Goal: Task Accomplishment & Management: Manage account settings

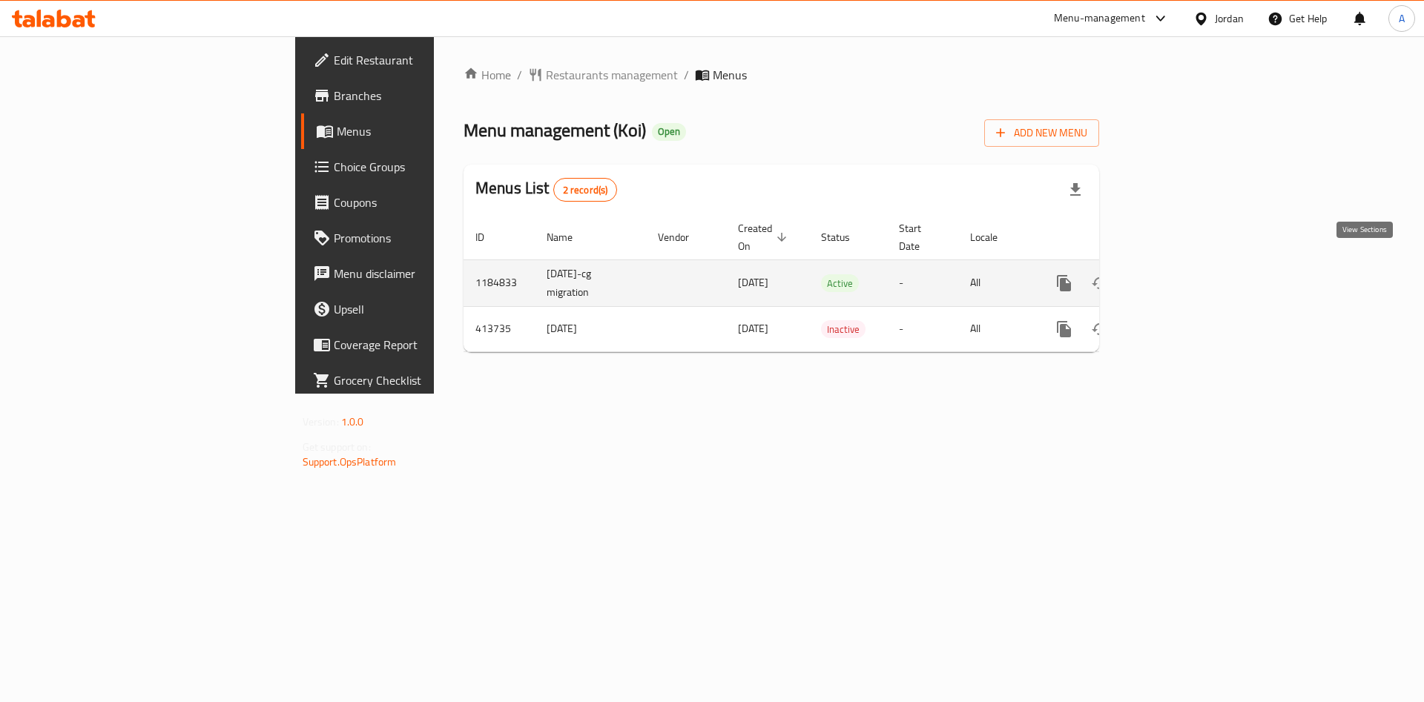
click at [1189, 276] on link "enhanced table" at bounding box center [1171, 283] width 36 height 36
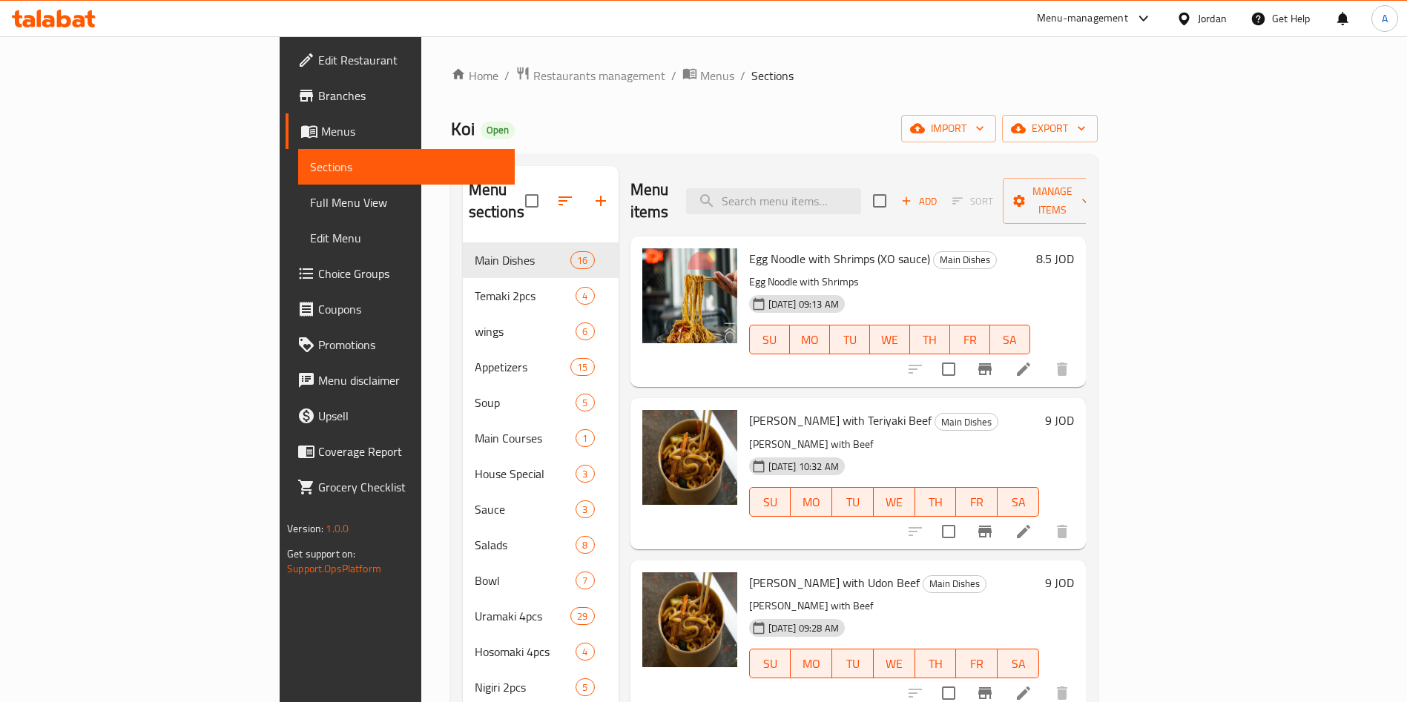
click at [1080, 351] on div at bounding box center [988, 369] width 182 height 36
click at [1032, 360] on icon at bounding box center [1023, 369] width 18 height 18
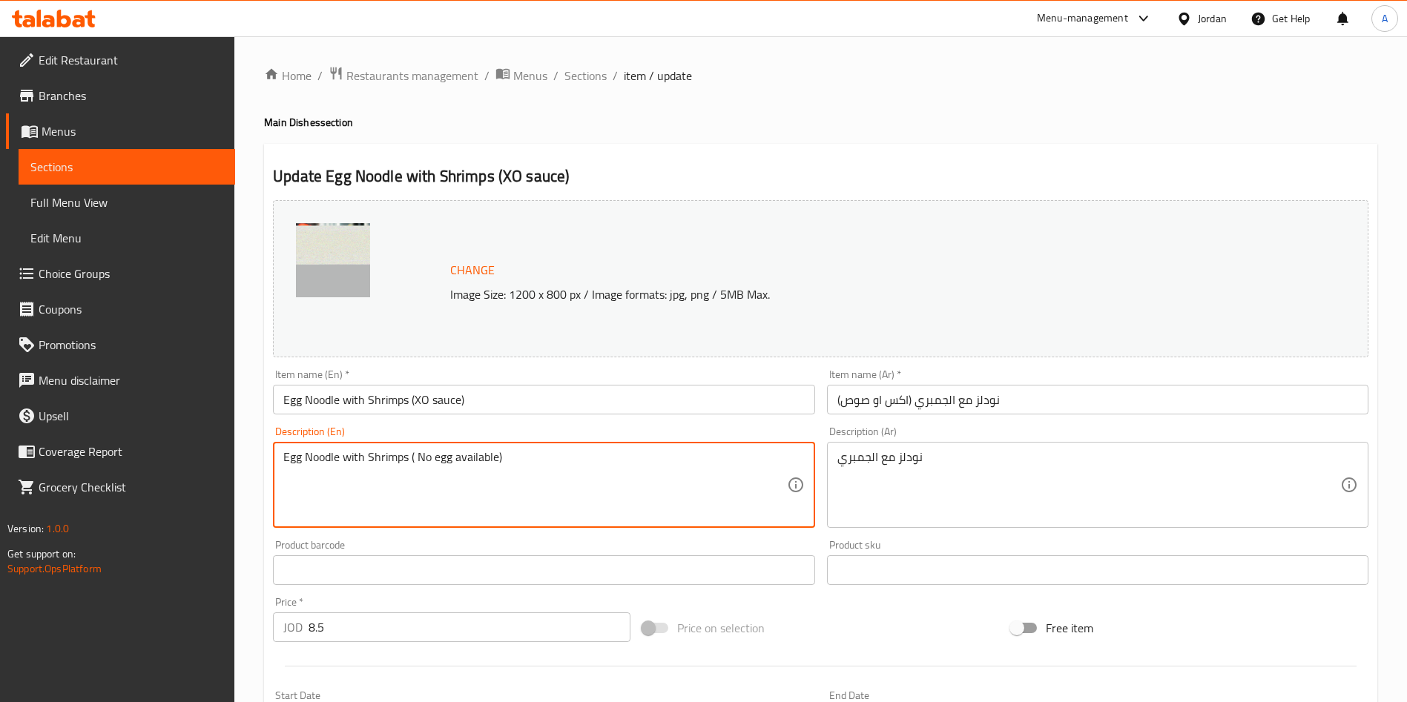
click at [835, 469] on div "نودلز مع الجمبري Description (Ar)" at bounding box center [1097, 485] width 541 height 86
type textarea "Egg Noodle with Shrimps ( No egg pieces available)"
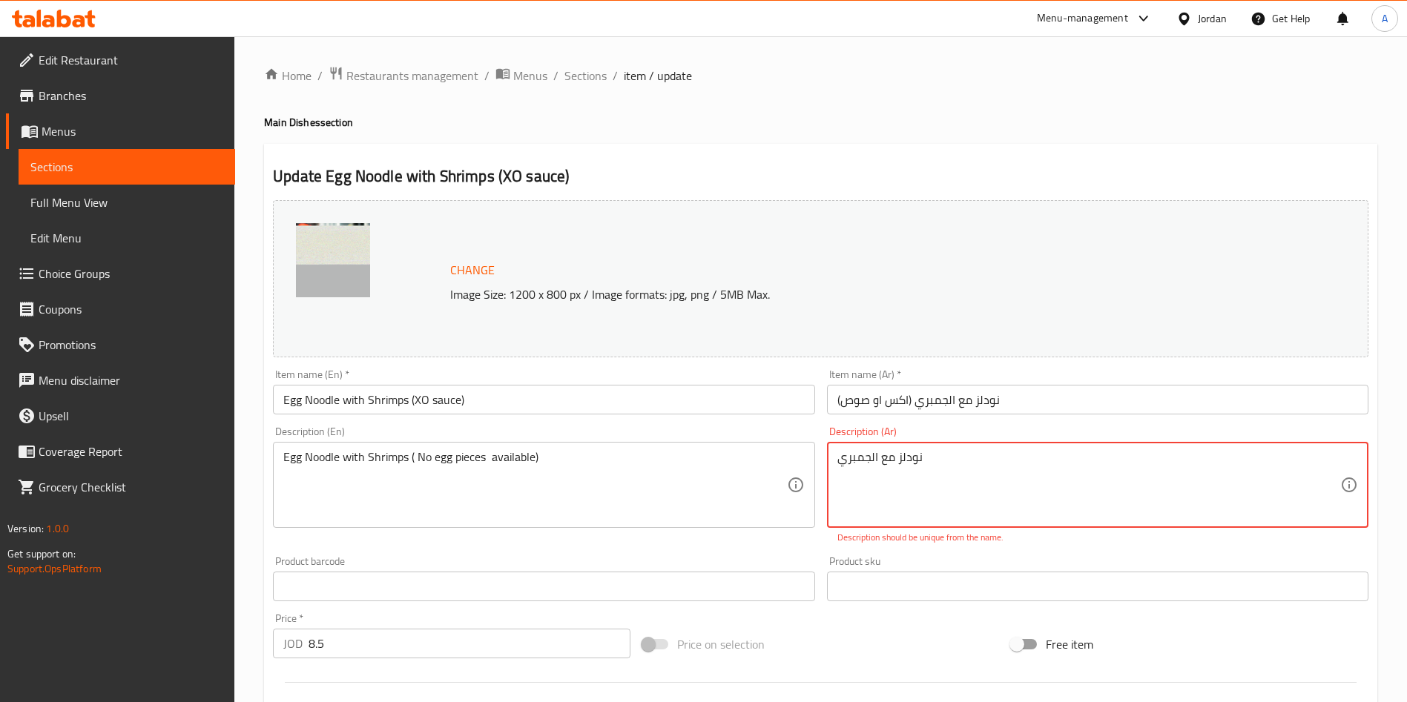
drag, startPoint x: 940, startPoint y: 463, endPoint x: 753, endPoint y: 457, distance: 187.7
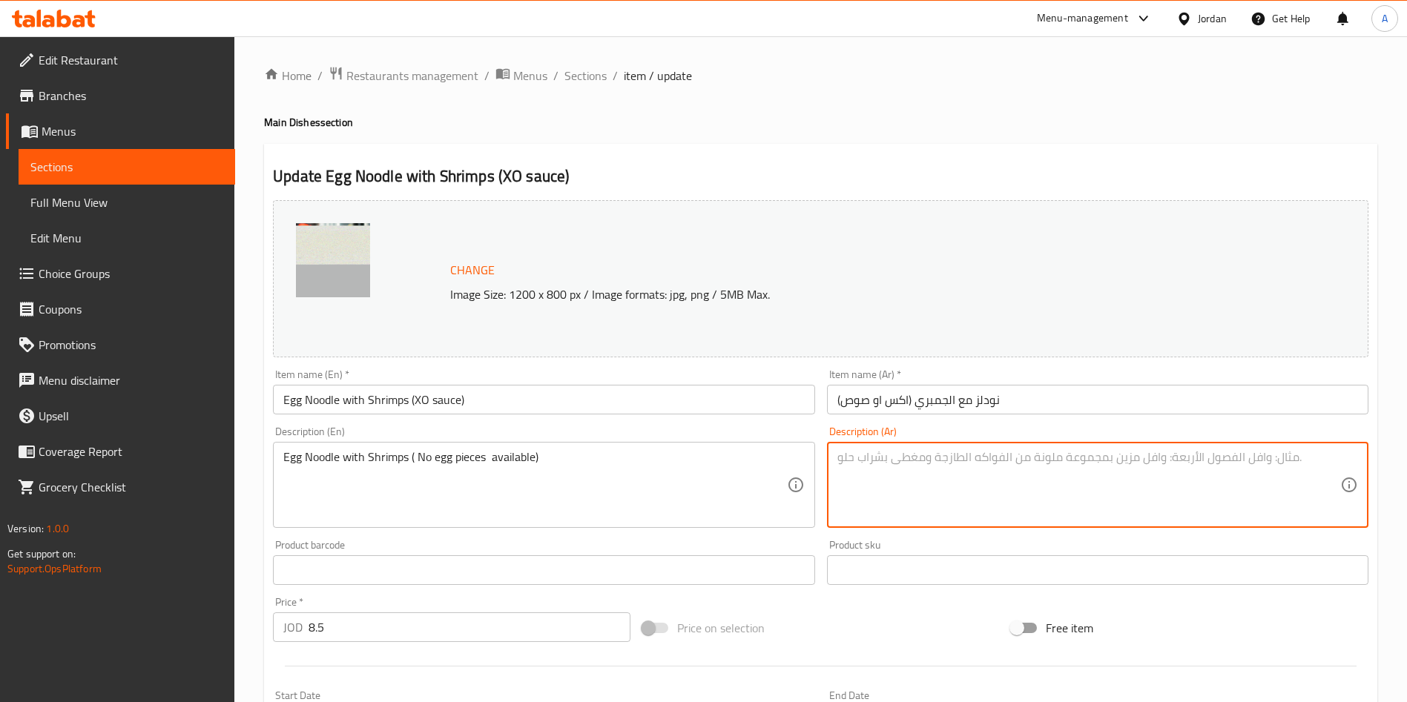
click at [961, 452] on textarea at bounding box center [1088, 485] width 503 height 70
paste textarea "نودلز مع الجمبري (بدون قطع بيض)"
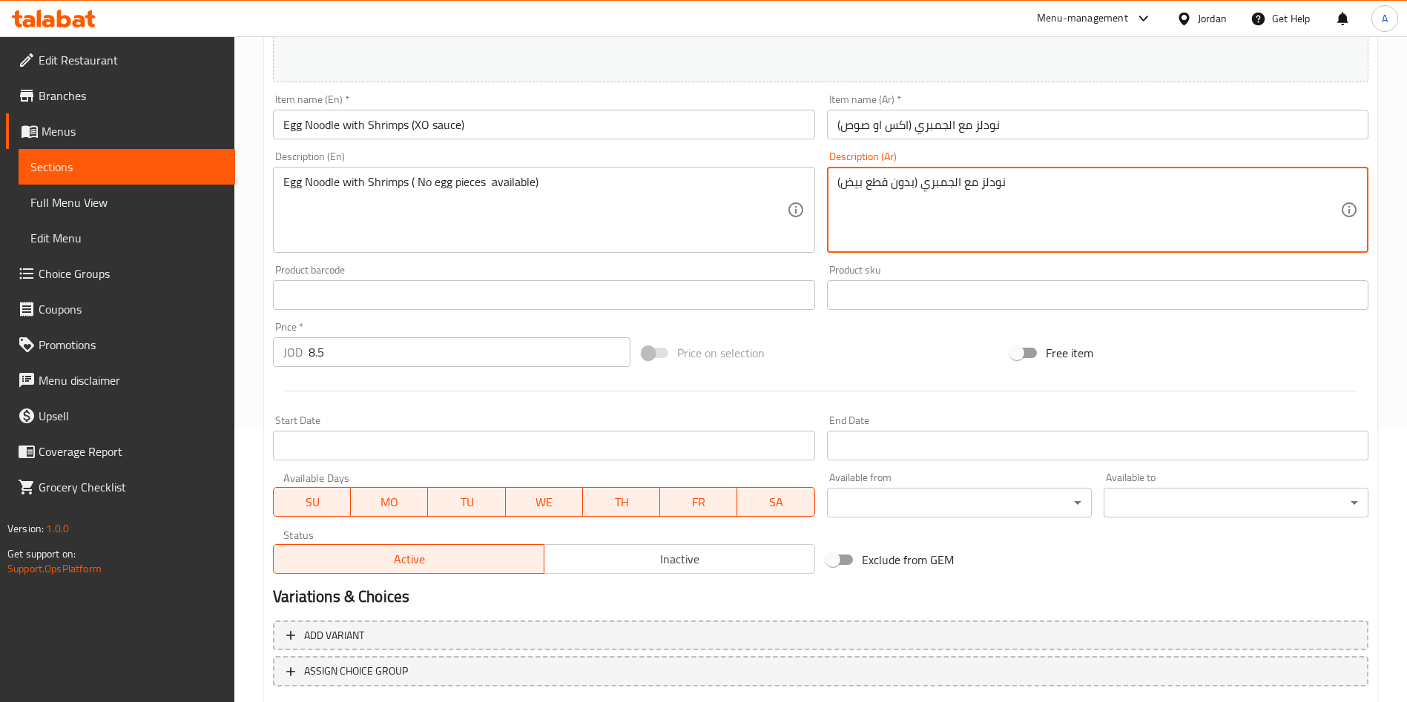
scroll to position [367, 0]
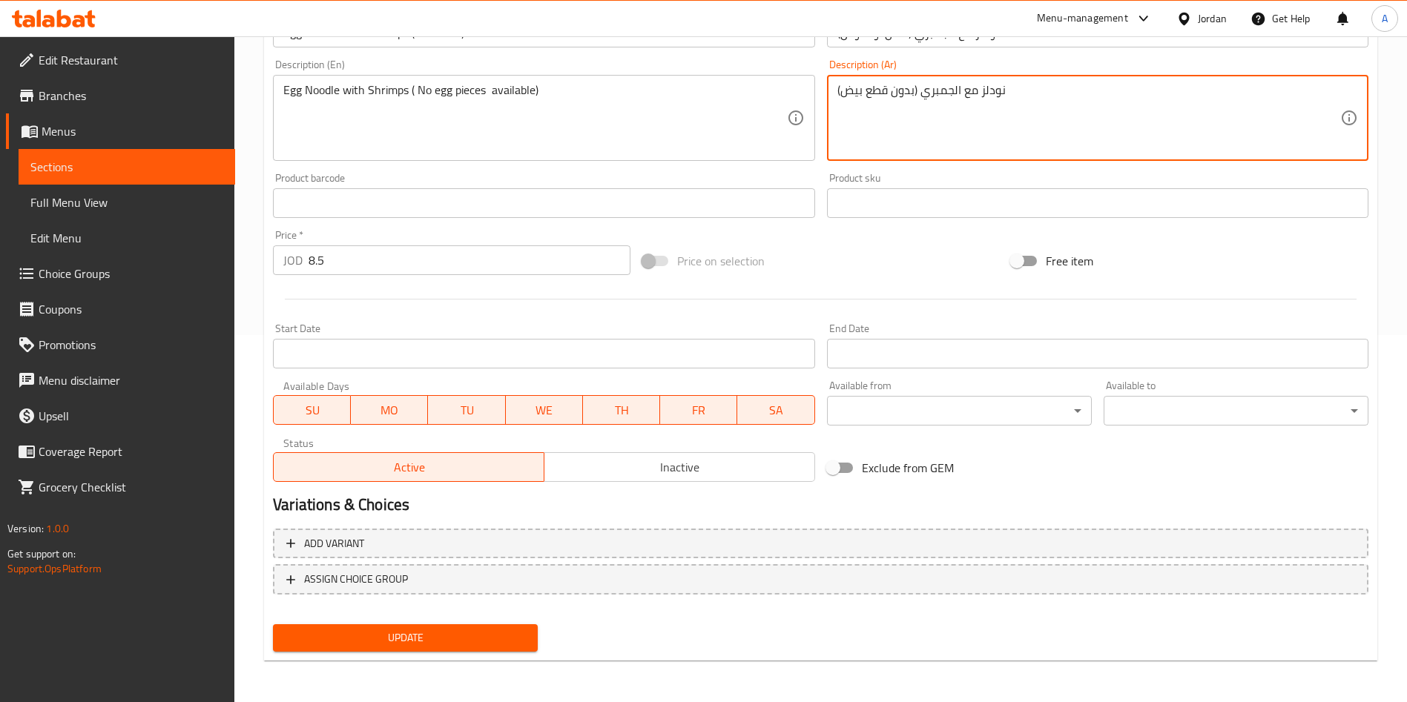
type textarea "نودلز مع الجمبري (بدون قطع بيض)"
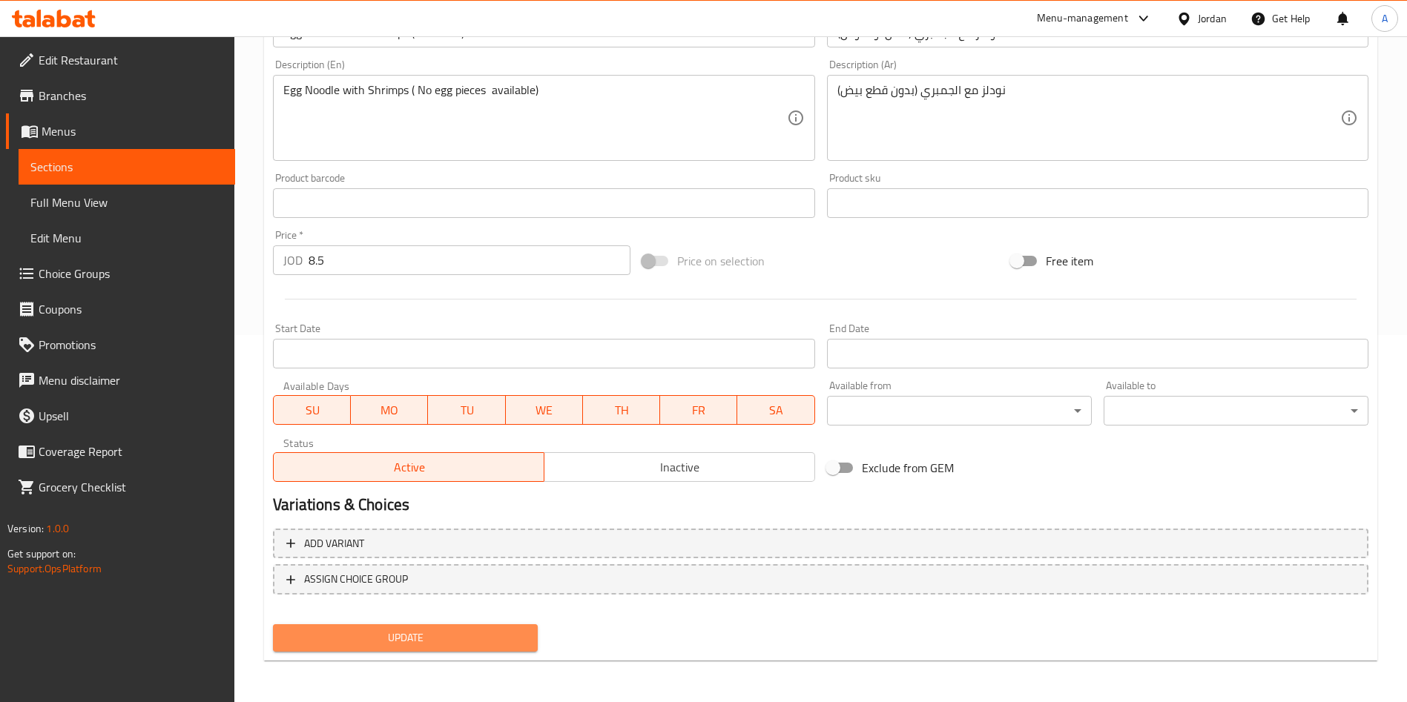
click at [384, 627] on button "Update" at bounding box center [405, 637] width 265 height 27
click at [399, 638] on span "Update" at bounding box center [405, 638] width 241 height 19
click at [449, 626] on button "Update" at bounding box center [405, 637] width 265 height 27
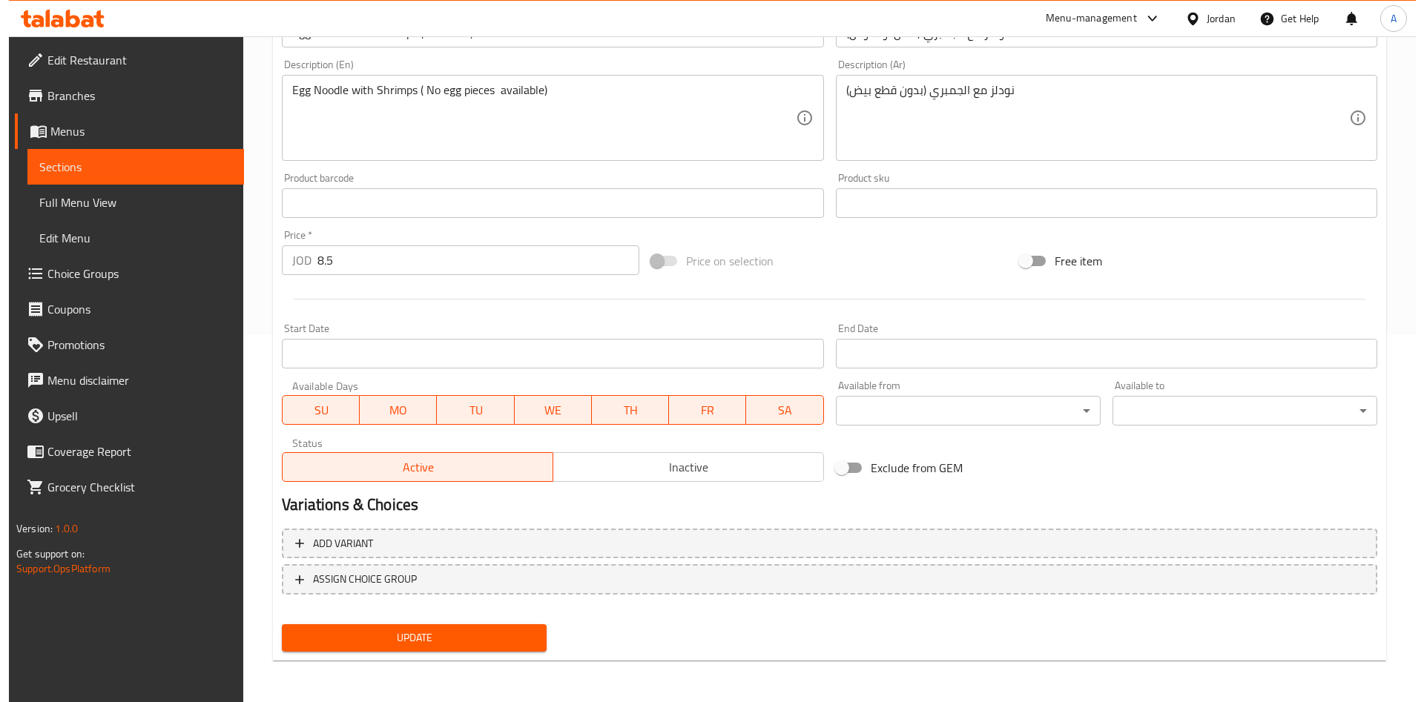
scroll to position [0, 0]
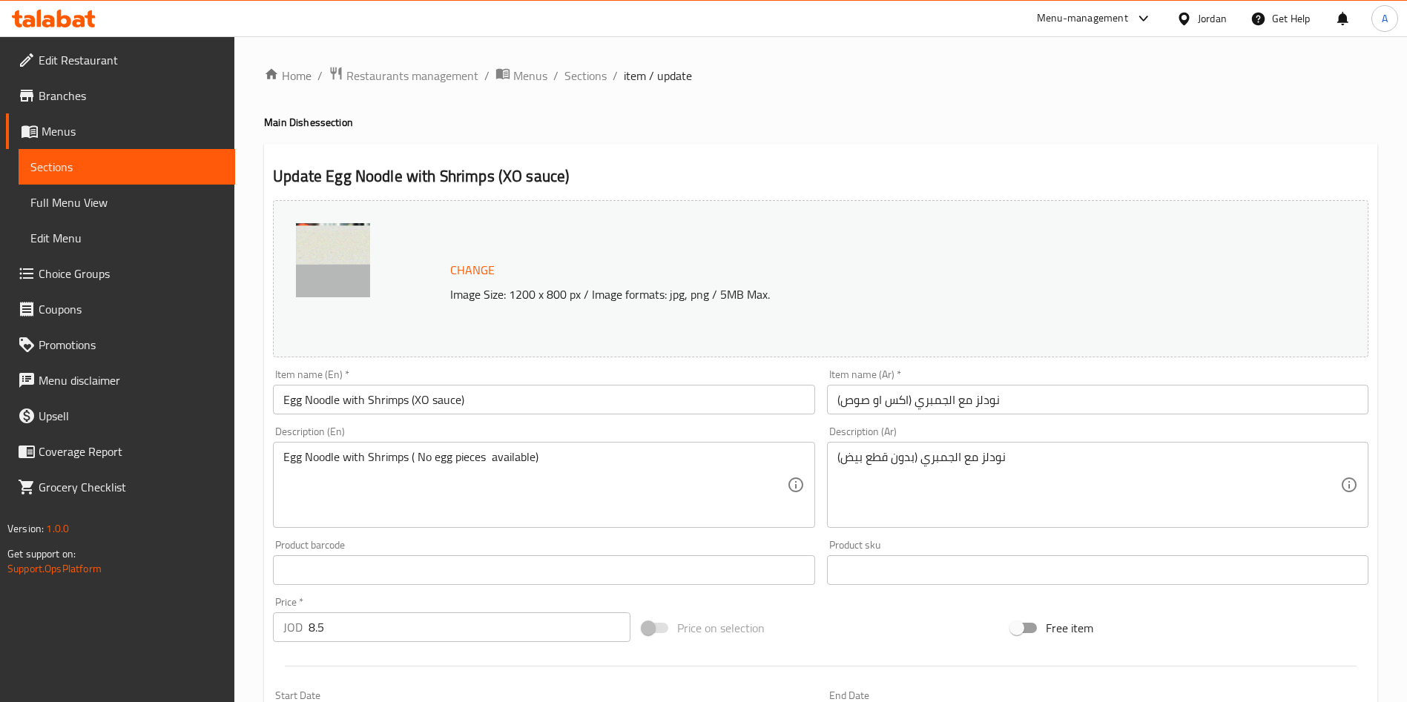
click at [156, 167] on span "Sections" at bounding box center [126, 167] width 193 height 18
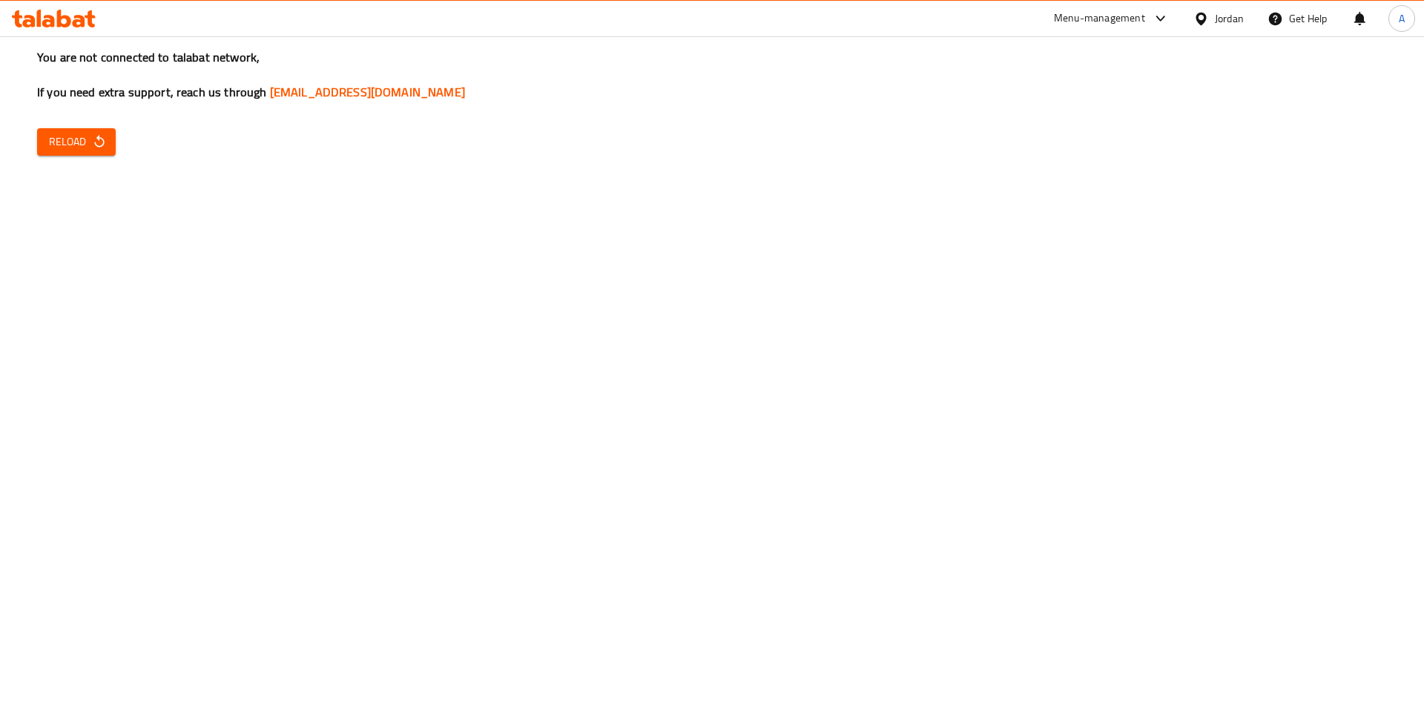
click at [66, 140] on span "Reload" at bounding box center [76, 142] width 55 height 19
click at [63, 27] on div at bounding box center [54, 19] width 108 height 30
click at [62, 19] on icon at bounding box center [54, 19] width 84 height 18
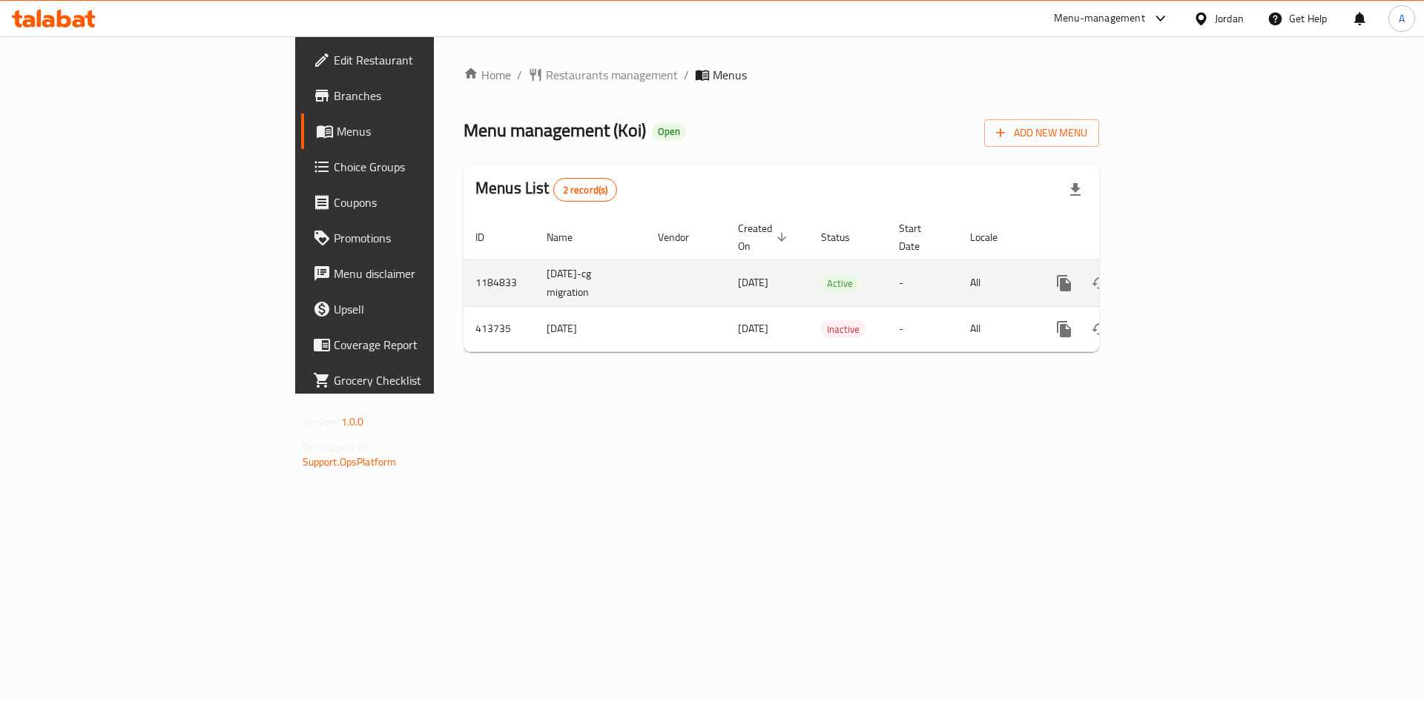
click at [1189, 269] on link "enhanced table" at bounding box center [1171, 283] width 36 height 36
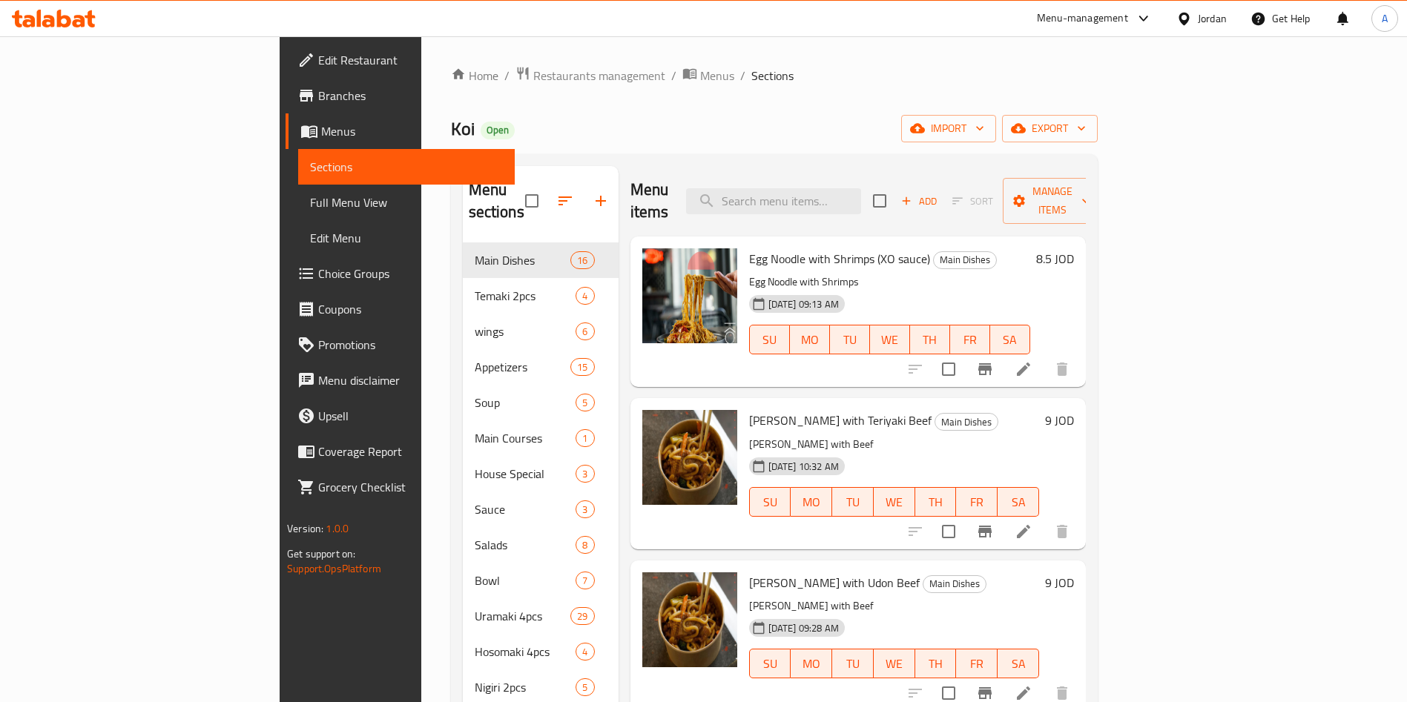
click at [810, 159] on div "Menu sections Main Dishes 16 Temaki 2pcs 4 wings 6 Appetizers 15 Soup 5 Main Co…" at bounding box center [774, 517] width 647 height 726
click at [1032, 360] on icon at bounding box center [1023, 369] width 18 height 18
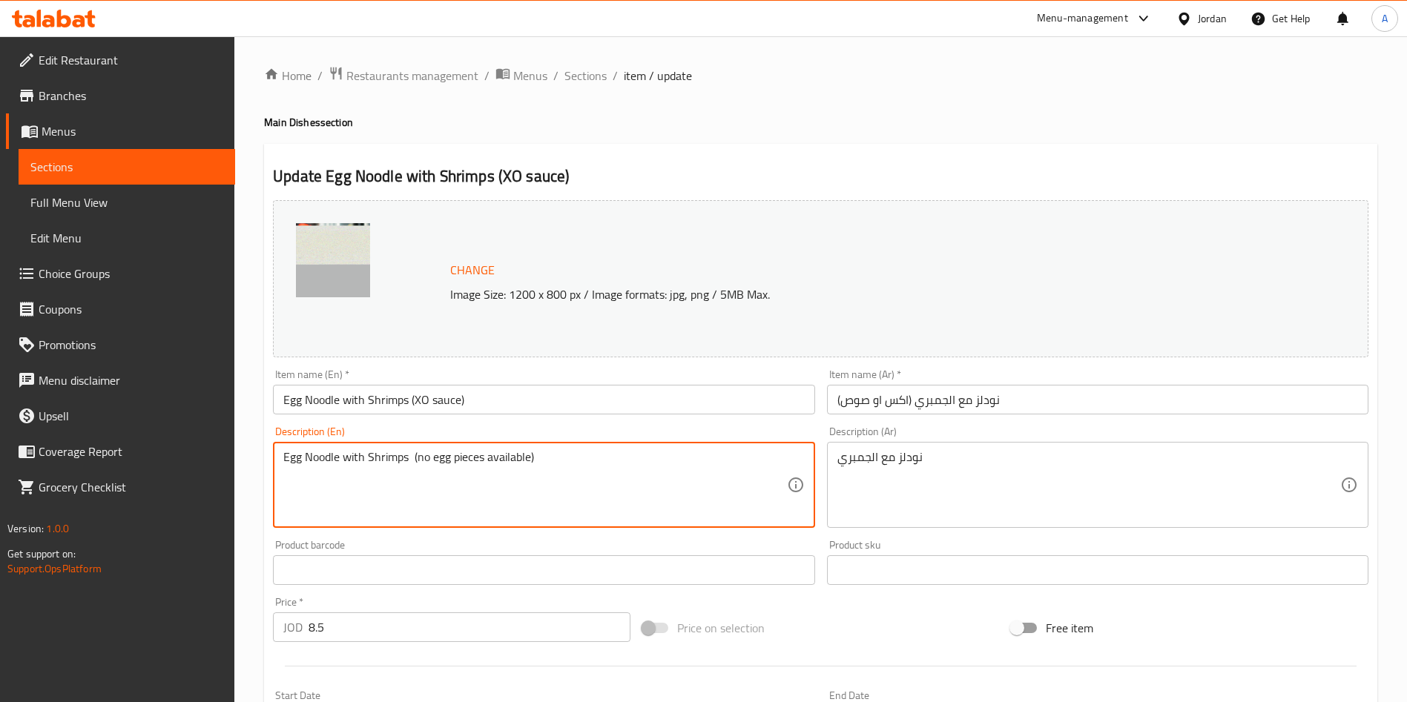
type textarea "Egg Noodle with Shrimps (no egg pieces available)"
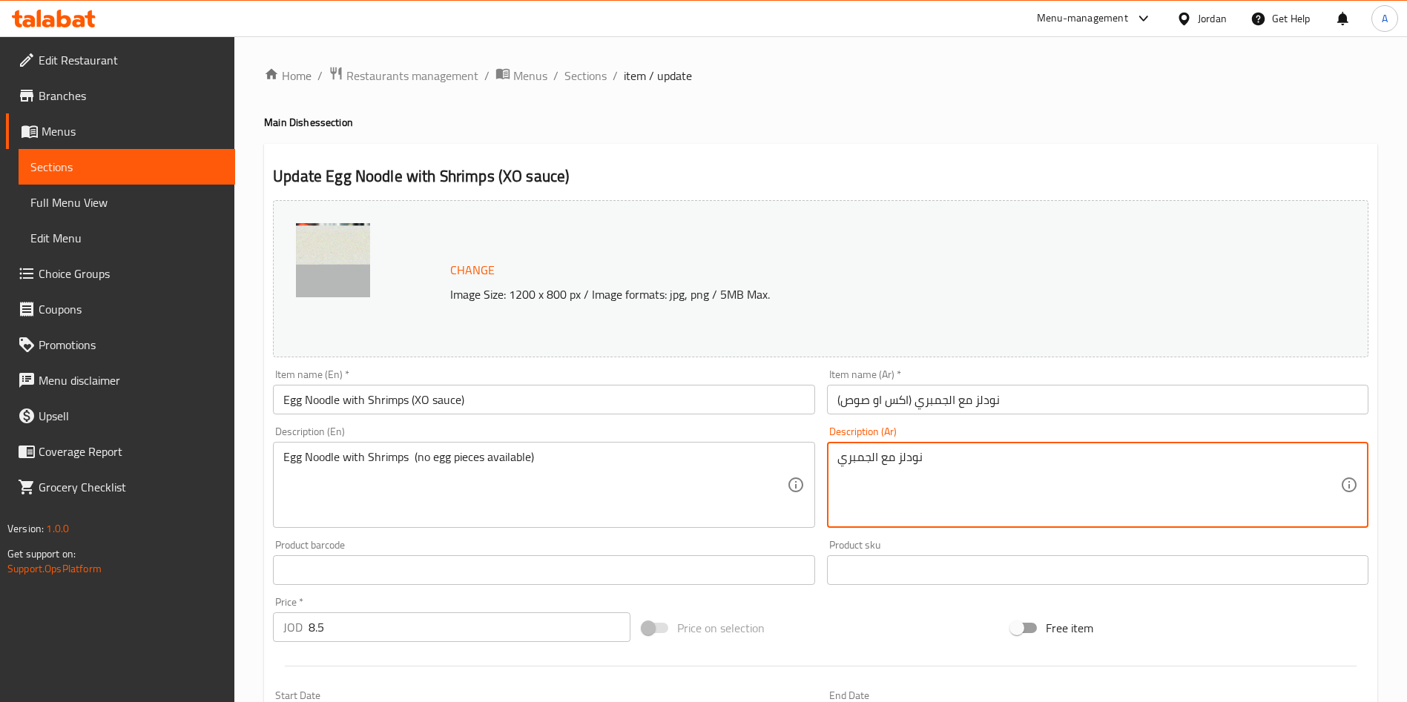
drag, startPoint x: 944, startPoint y: 455, endPoint x: 736, endPoint y: 460, distance: 208.4
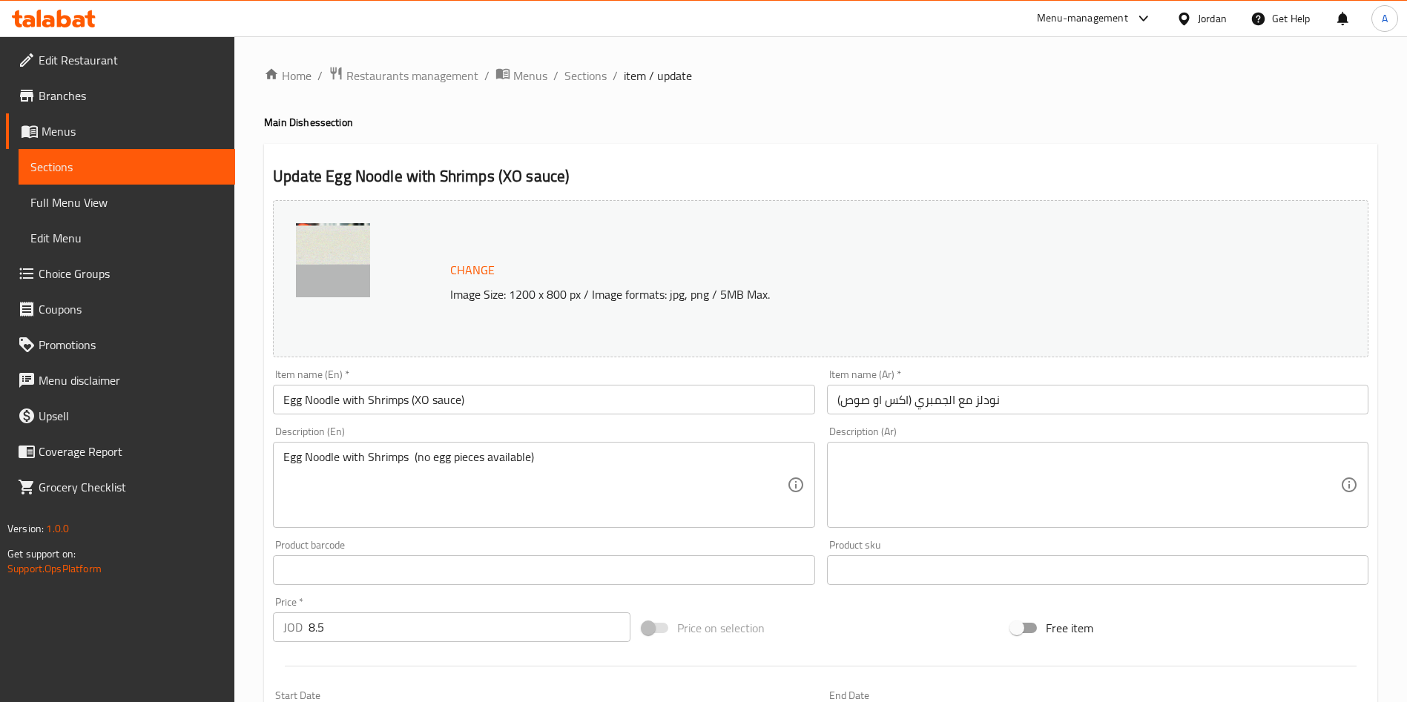
click at [972, 468] on textarea at bounding box center [1088, 485] width 503 height 70
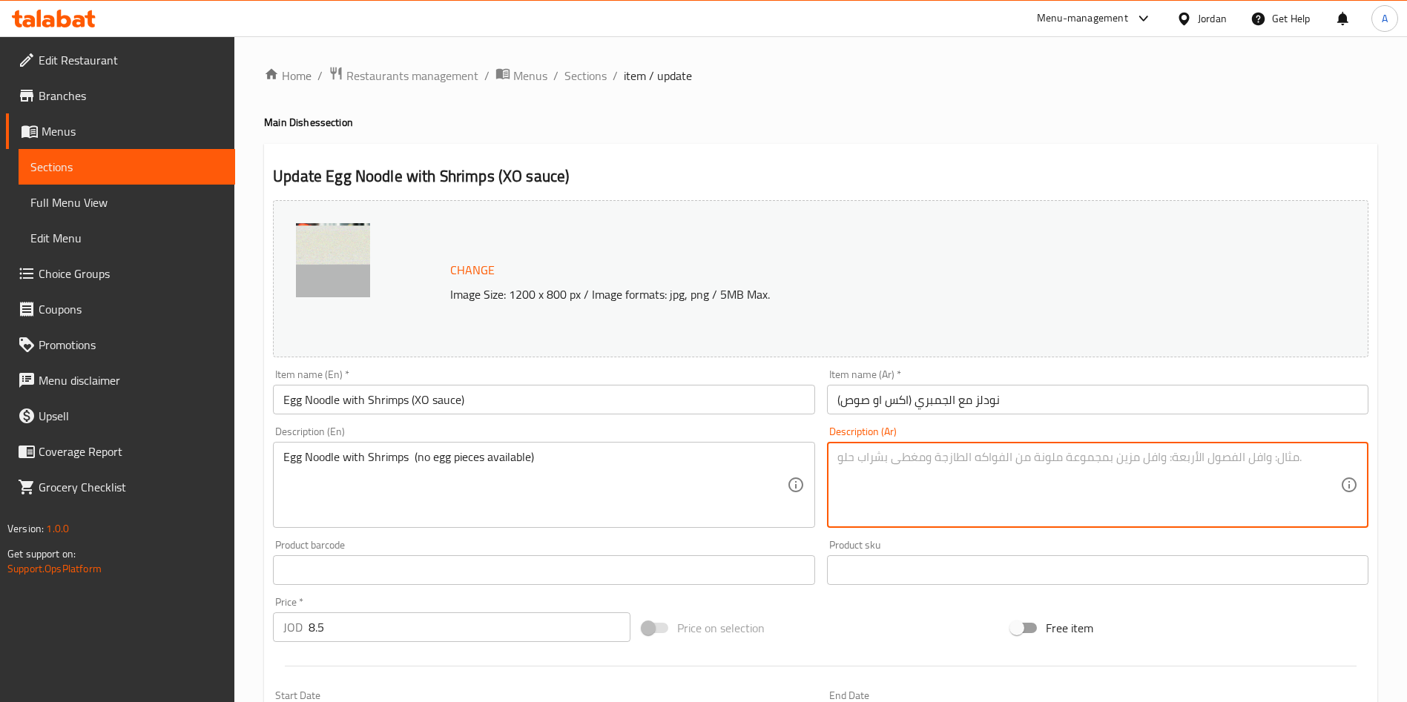
paste textarea "نودلز مع الجمبري (بدون وجود قطع بيض)"
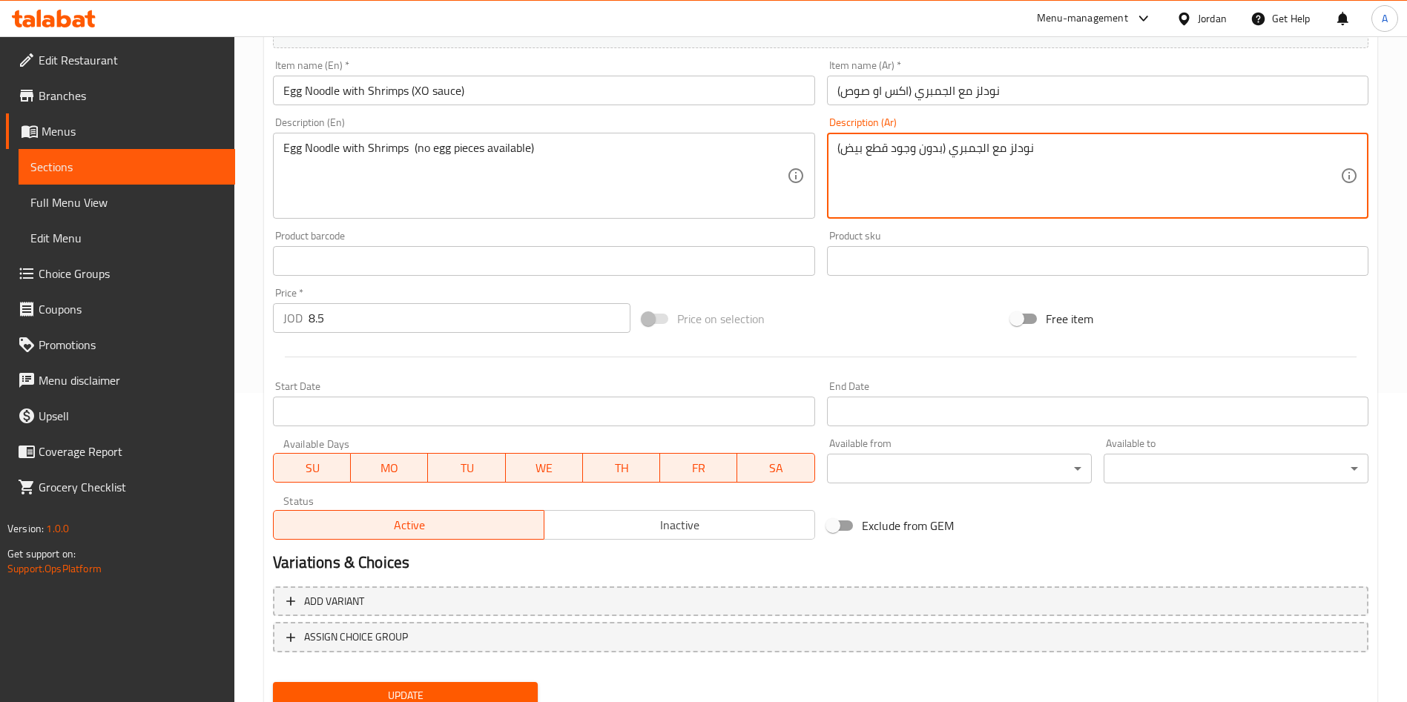
scroll to position [367, 0]
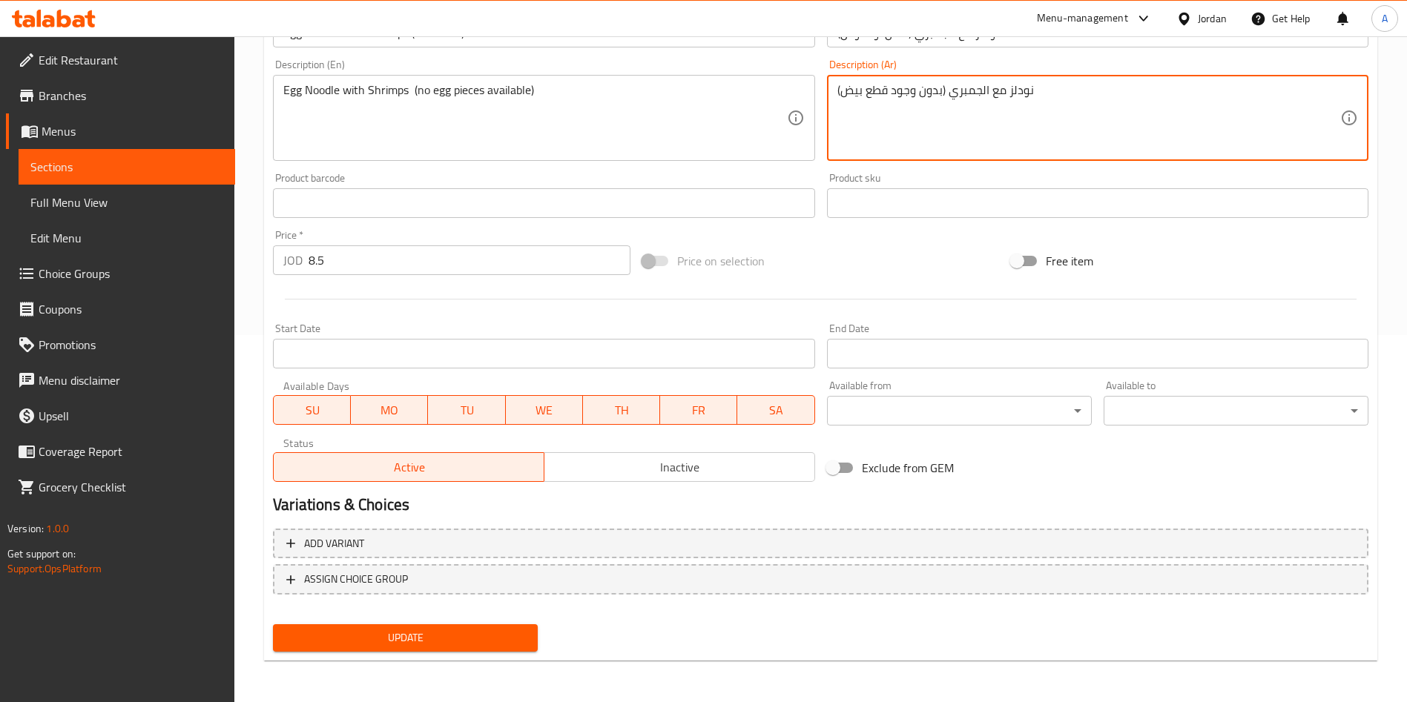
type textarea "نودلز مع الجمبري (بدون وجود قطع بيض)"
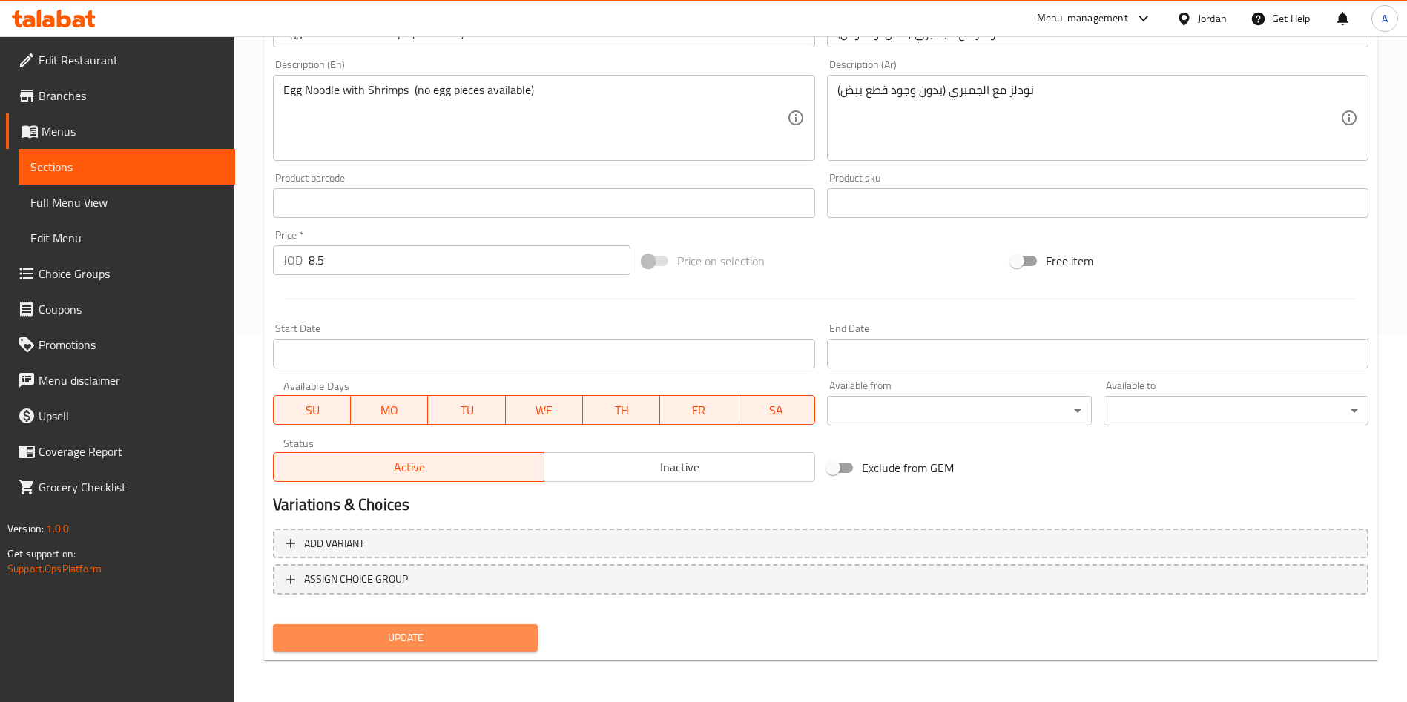
click at [443, 635] on span "Update" at bounding box center [405, 638] width 241 height 19
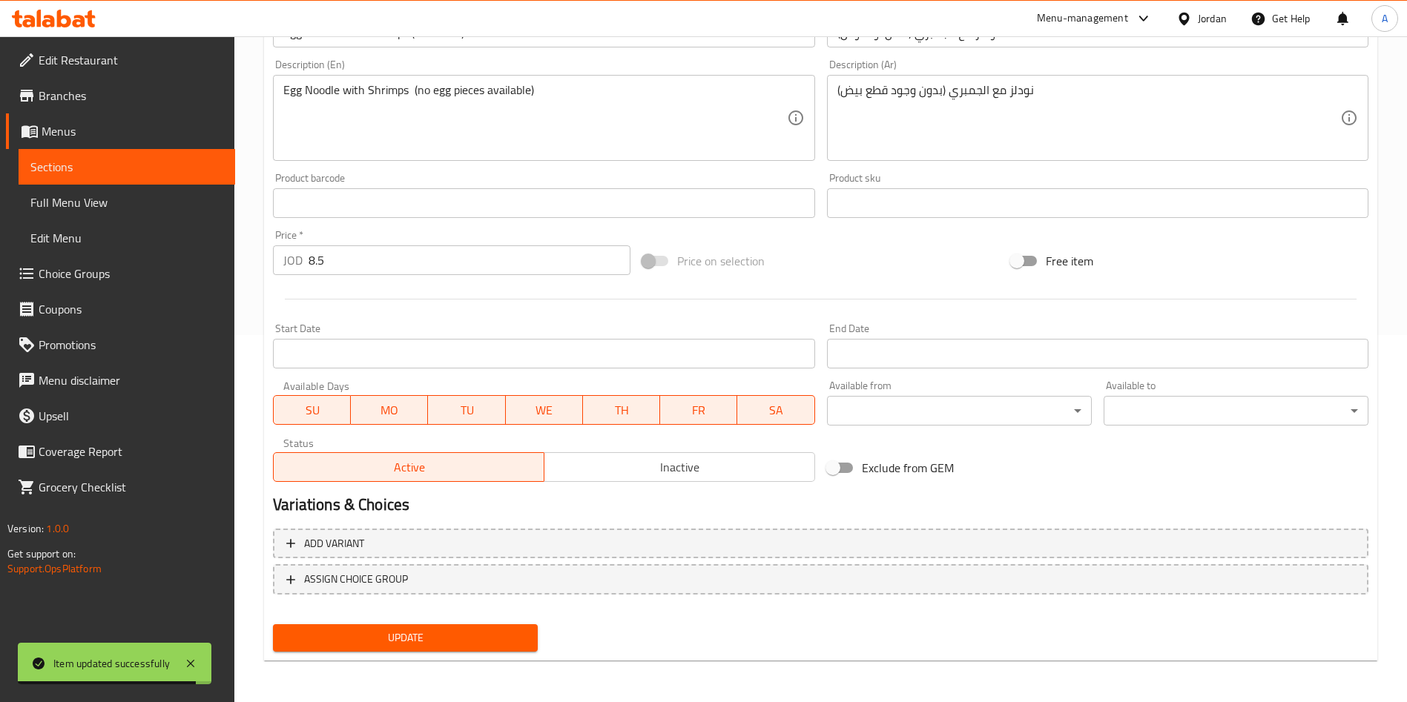
click at [472, 627] on button "Update" at bounding box center [405, 637] width 265 height 27
click at [119, 164] on span "Sections" at bounding box center [126, 167] width 193 height 18
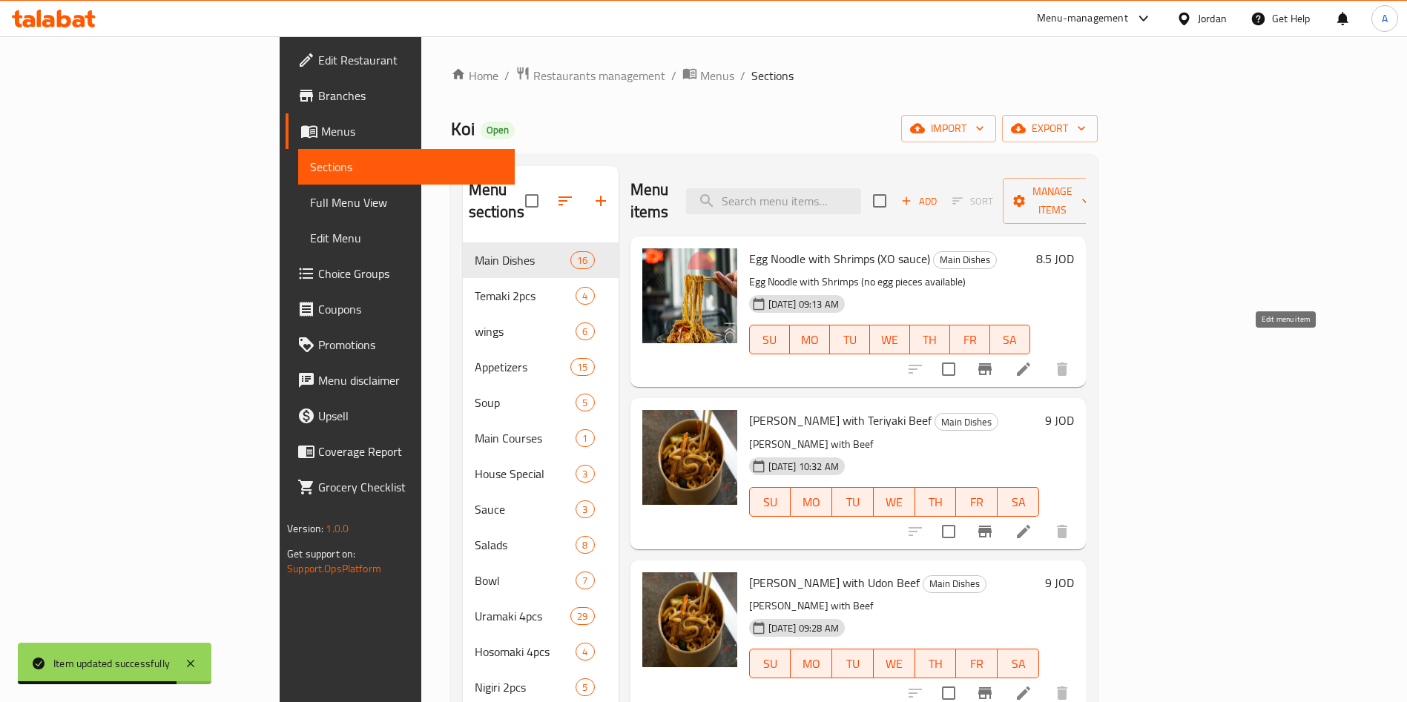
click at [1032, 360] on icon at bounding box center [1023, 369] width 18 height 18
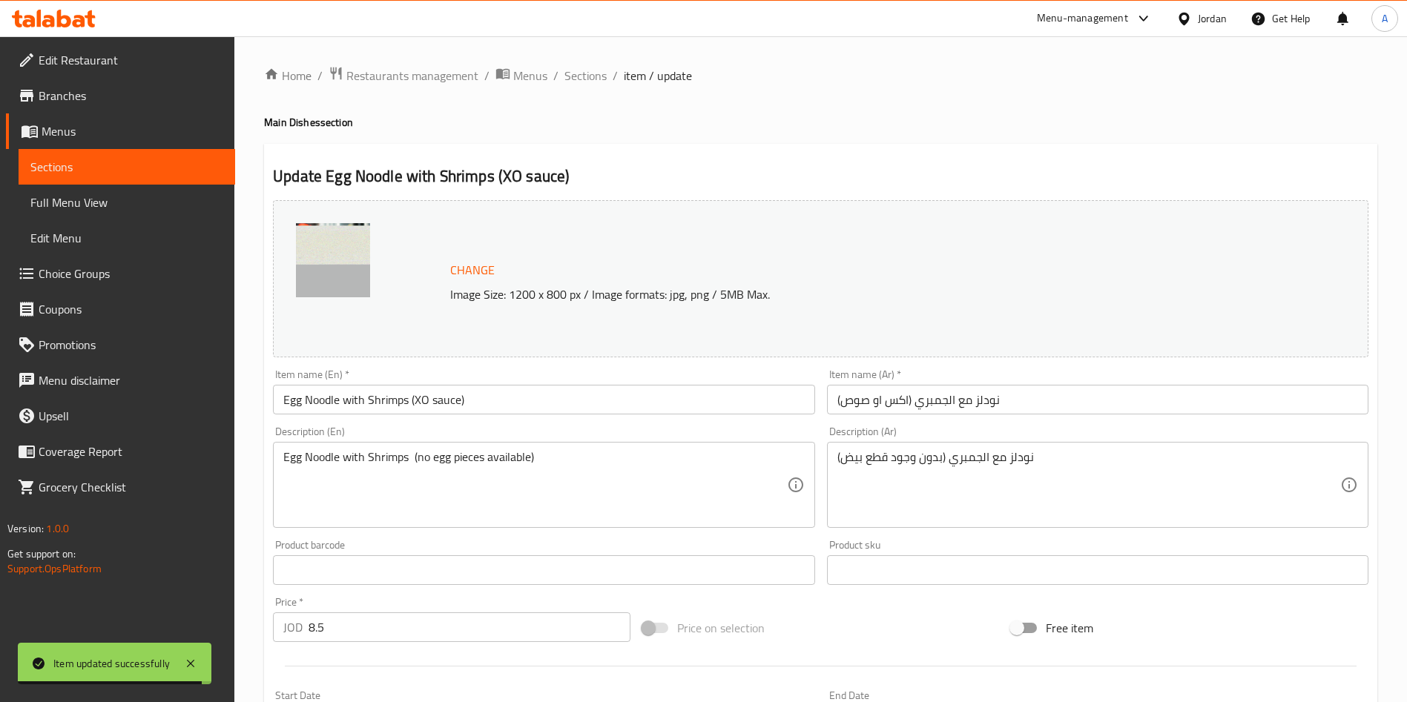
click at [540, 406] on input "Egg Noodle with Shrimps (XO sauce)" at bounding box center [543, 400] width 541 height 30
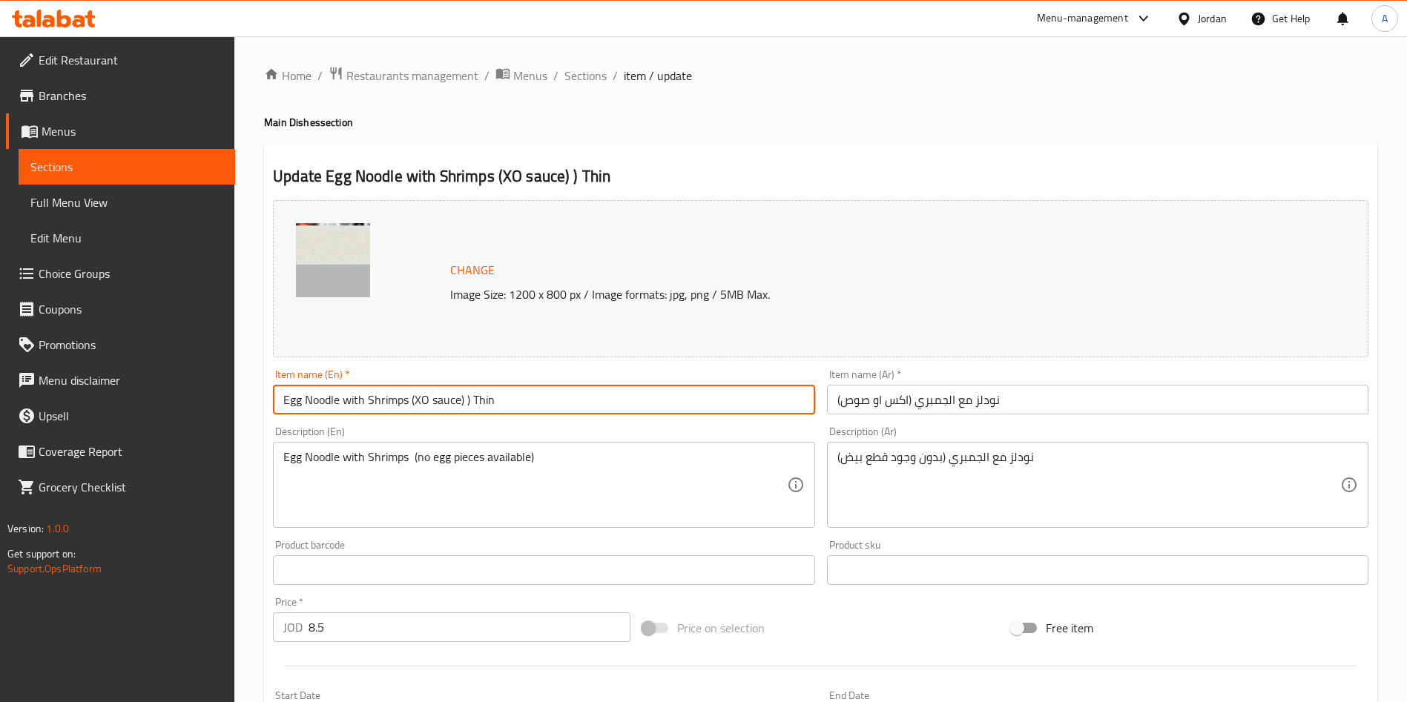
type input "Egg Noodle with Shrimps (XO sauce) ) Thin"
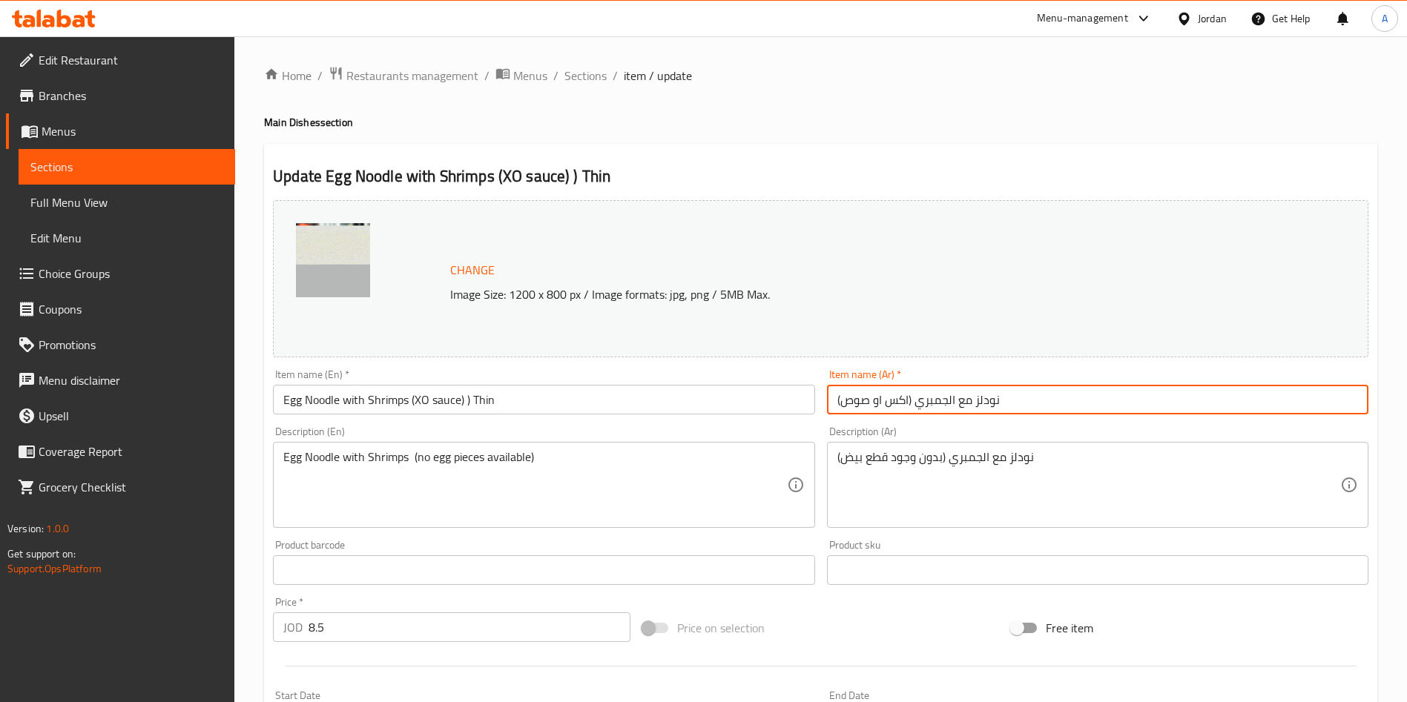
click at [835, 405] on input "نودلز مع الجمبري (اكس او صوص)" at bounding box center [1097, 400] width 541 height 30
click at [835, 400] on input "نودلز مع الجمبري (اكس او صوص)" at bounding box center [1097, 400] width 541 height 30
click at [838, 397] on input "نودلز مع الجمبري (اكس او صوص)" at bounding box center [1097, 400] width 541 height 30
drag, startPoint x: 844, startPoint y: 398, endPoint x: 836, endPoint y: 401, distance: 8.0
click at [836, 401] on input "نودلز مع الجمبري (اكس او صوص)" at bounding box center [1097, 400] width 541 height 30
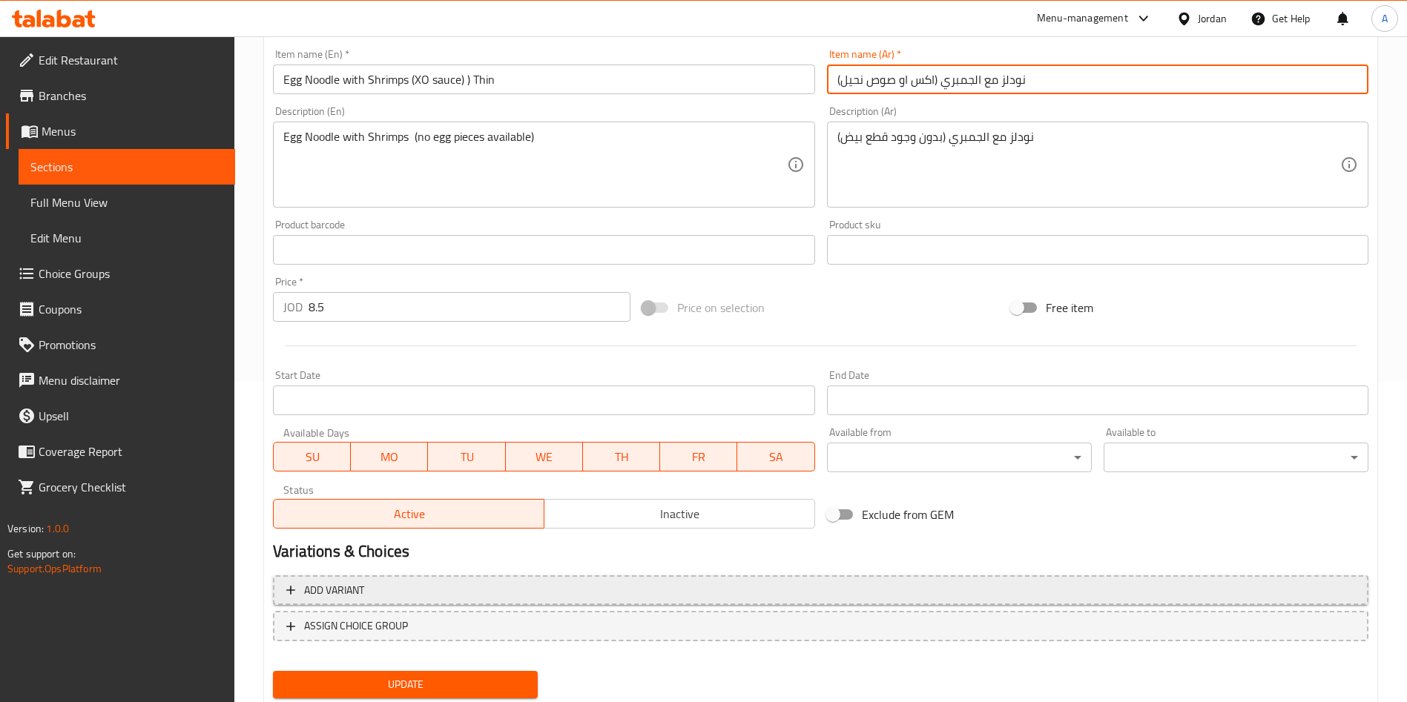
scroll to position [367, 0]
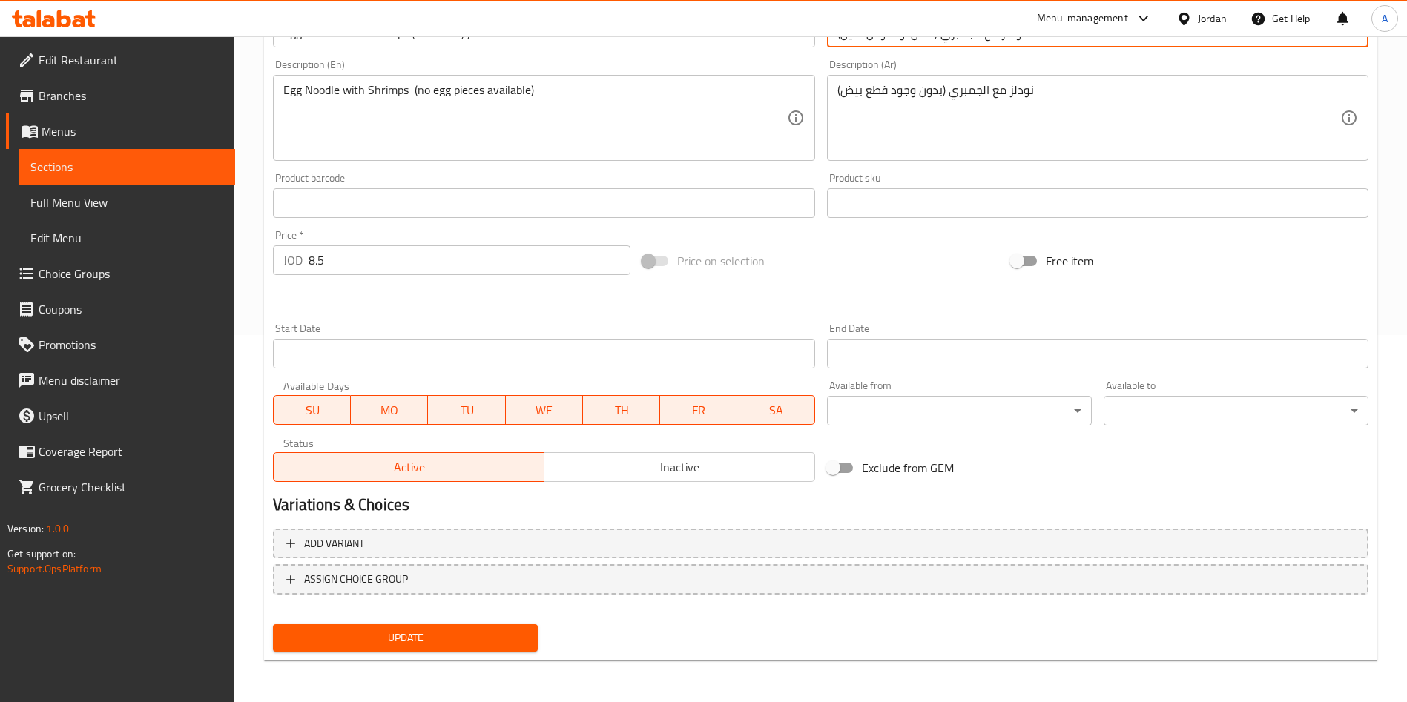
type input "نودلز مع الجمبري (اكس او صوص نحيل)"
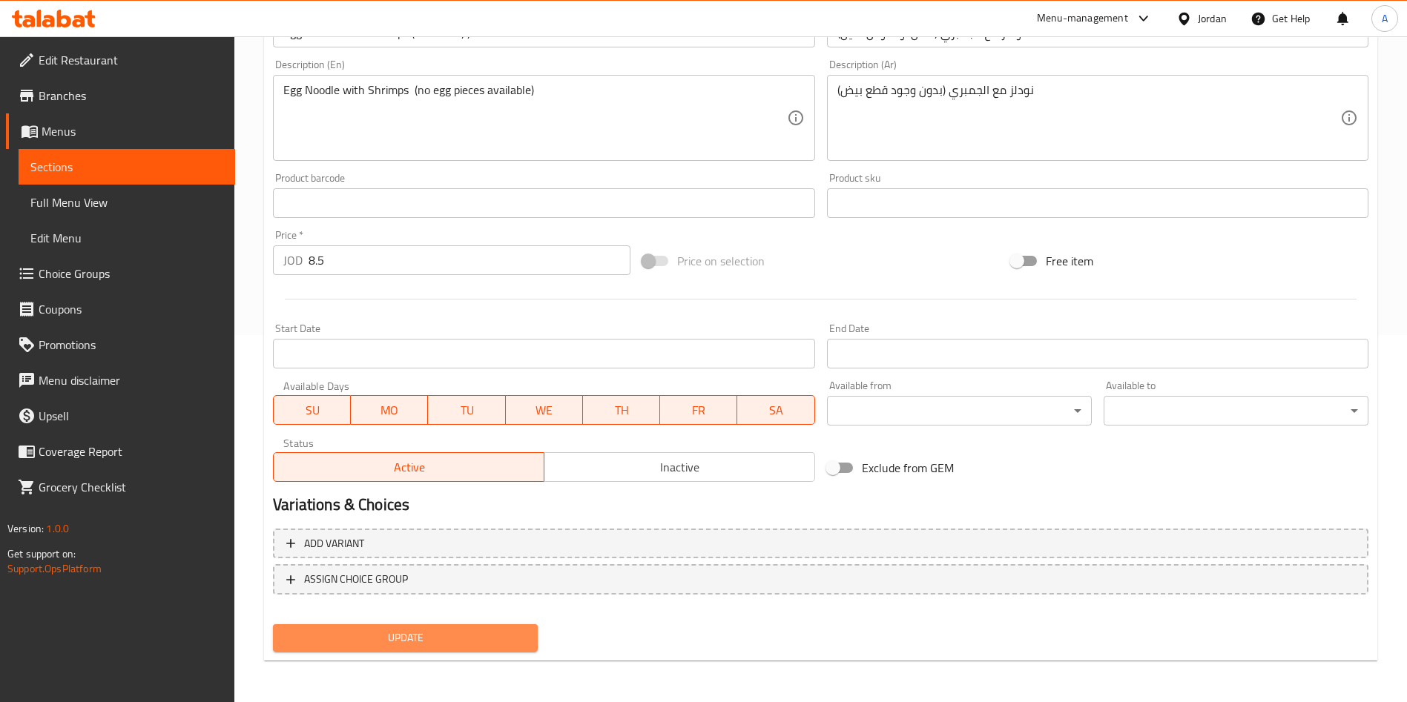
click at [427, 629] on span "Update" at bounding box center [405, 638] width 241 height 19
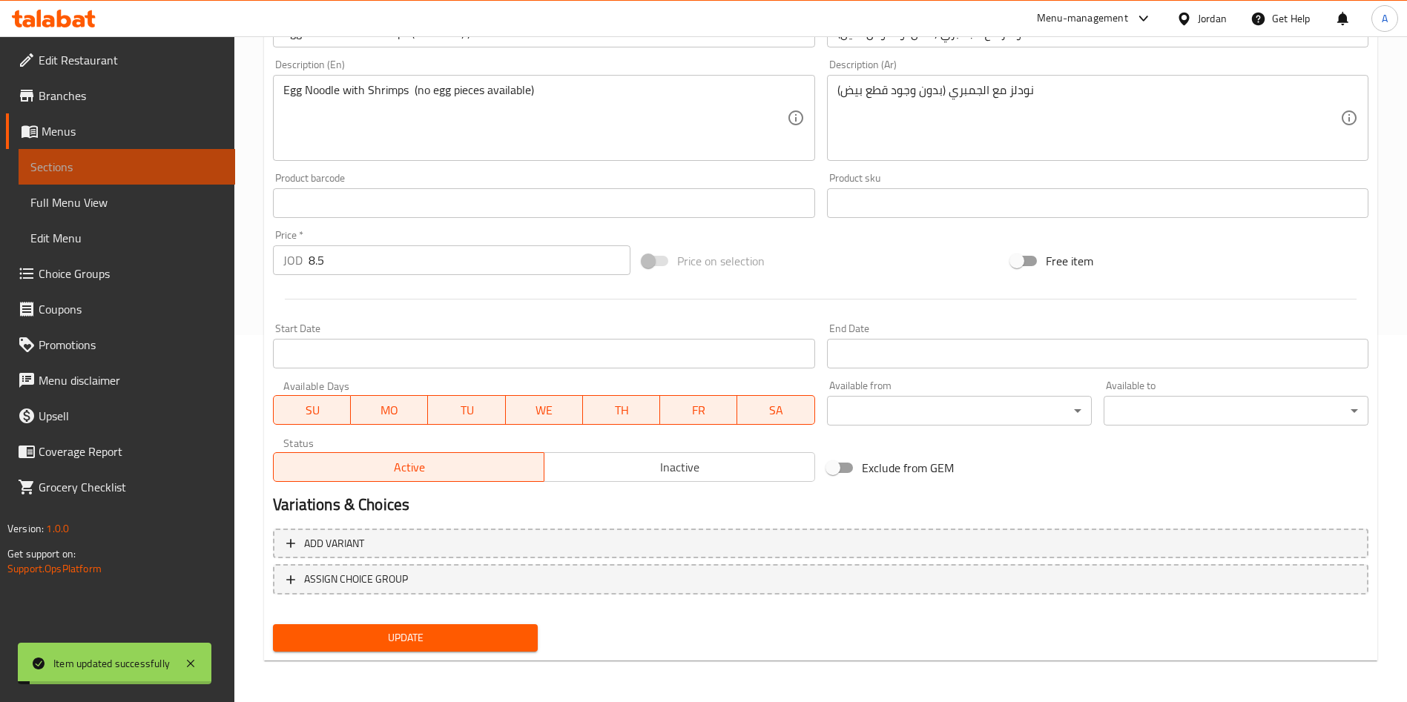
click at [129, 165] on span "Sections" at bounding box center [126, 167] width 193 height 18
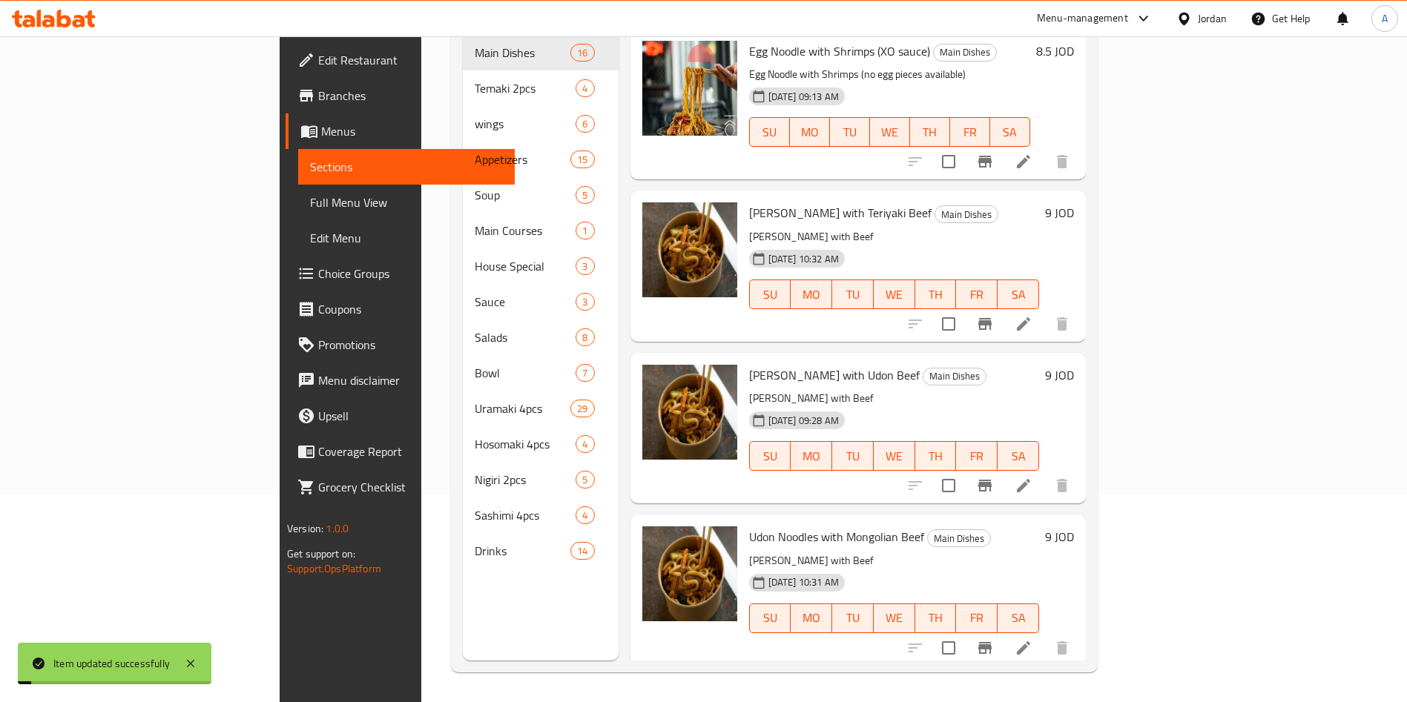
scroll to position [208, 0]
click at [1032, 315] on icon at bounding box center [1023, 324] width 18 height 18
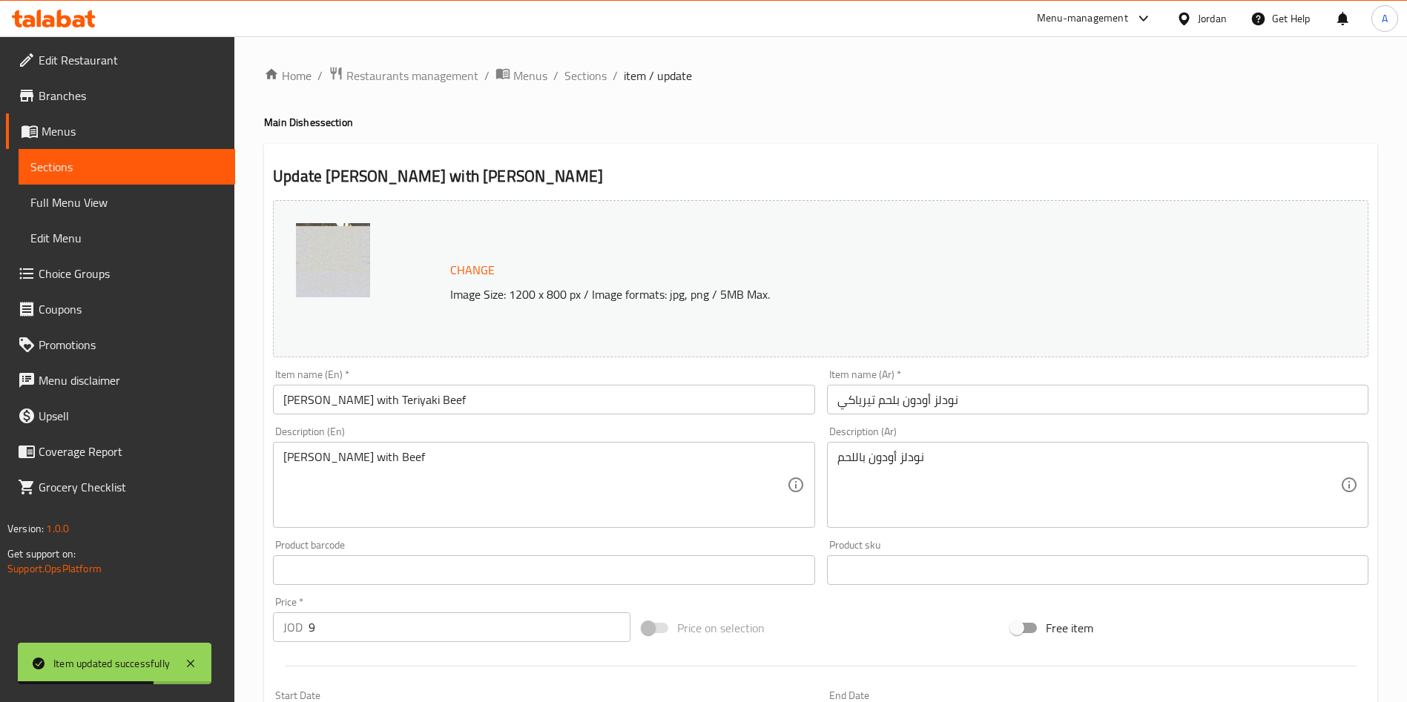
click at [481, 405] on input "[PERSON_NAME] with Teriyaki Beef" at bounding box center [543, 400] width 541 height 30
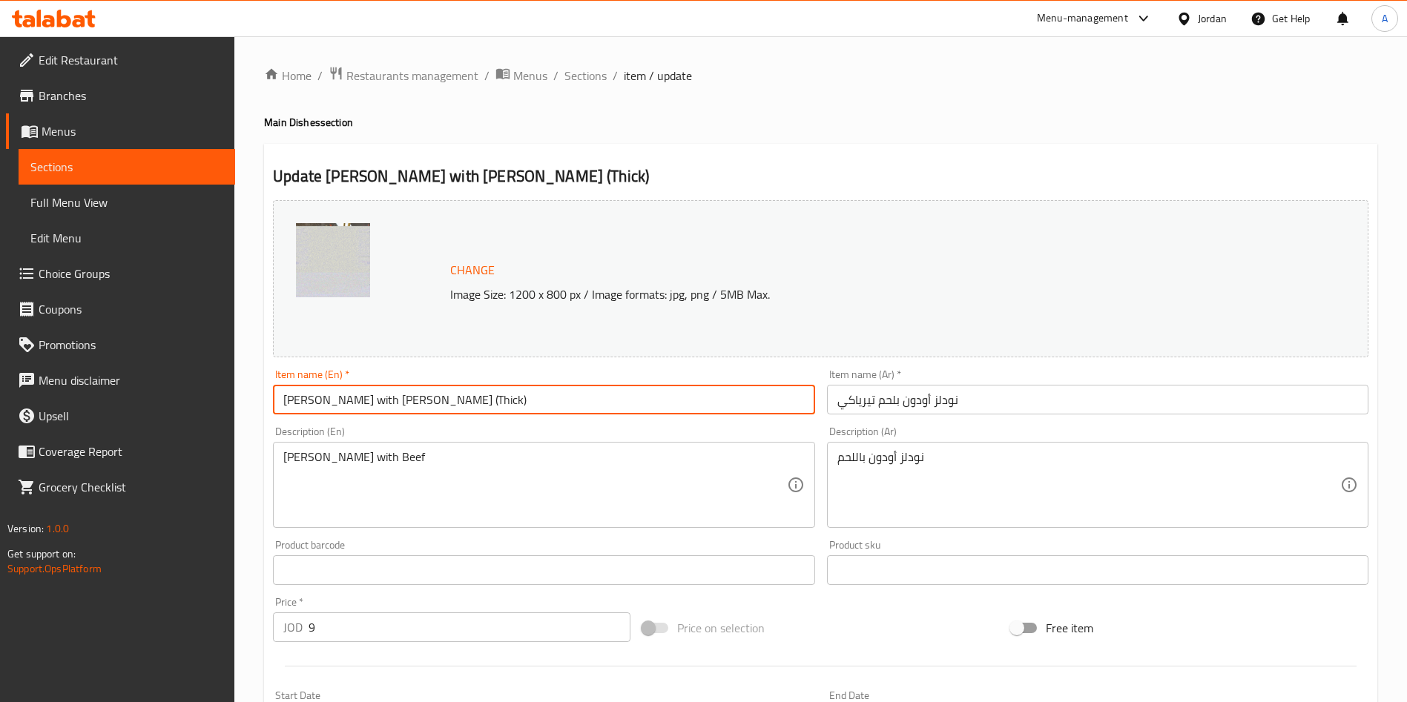
type input "[PERSON_NAME] with [PERSON_NAME] (Thick)"
click at [836, 403] on input "نودلز أودون بلحم تيرياكي" at bounding box center [1097, 400] width 541 height 30
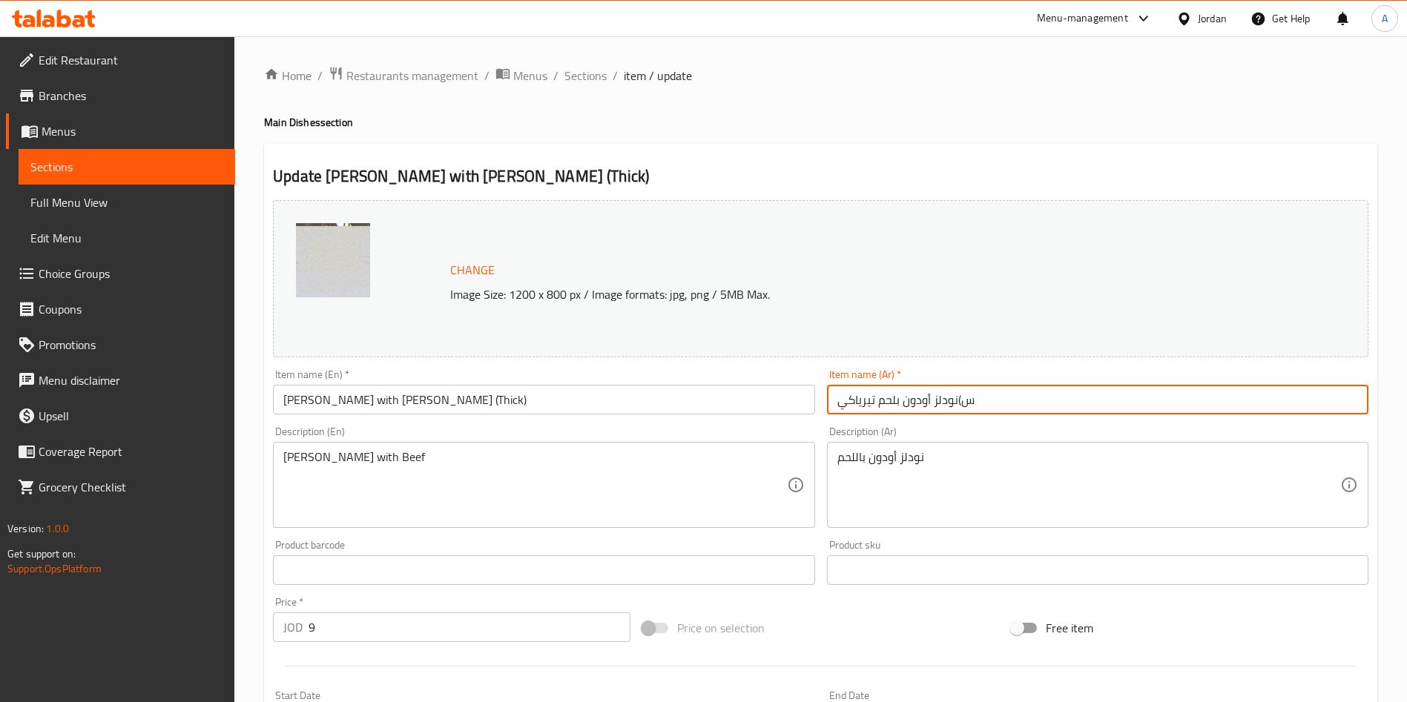
type input ")نودلز أودون بلحم تيرياكي"
drag, startPoint x: 977, startPoint y: 394, endPoint x: 719, endPoint y: 403, distance: 258.2
click at [719, 403] on div "Change Image Size: 1200 x 800 px / Image formats: jpg, png / 5MB Max. Item name…" at bounding box center [820, 524] width 1107 height 661
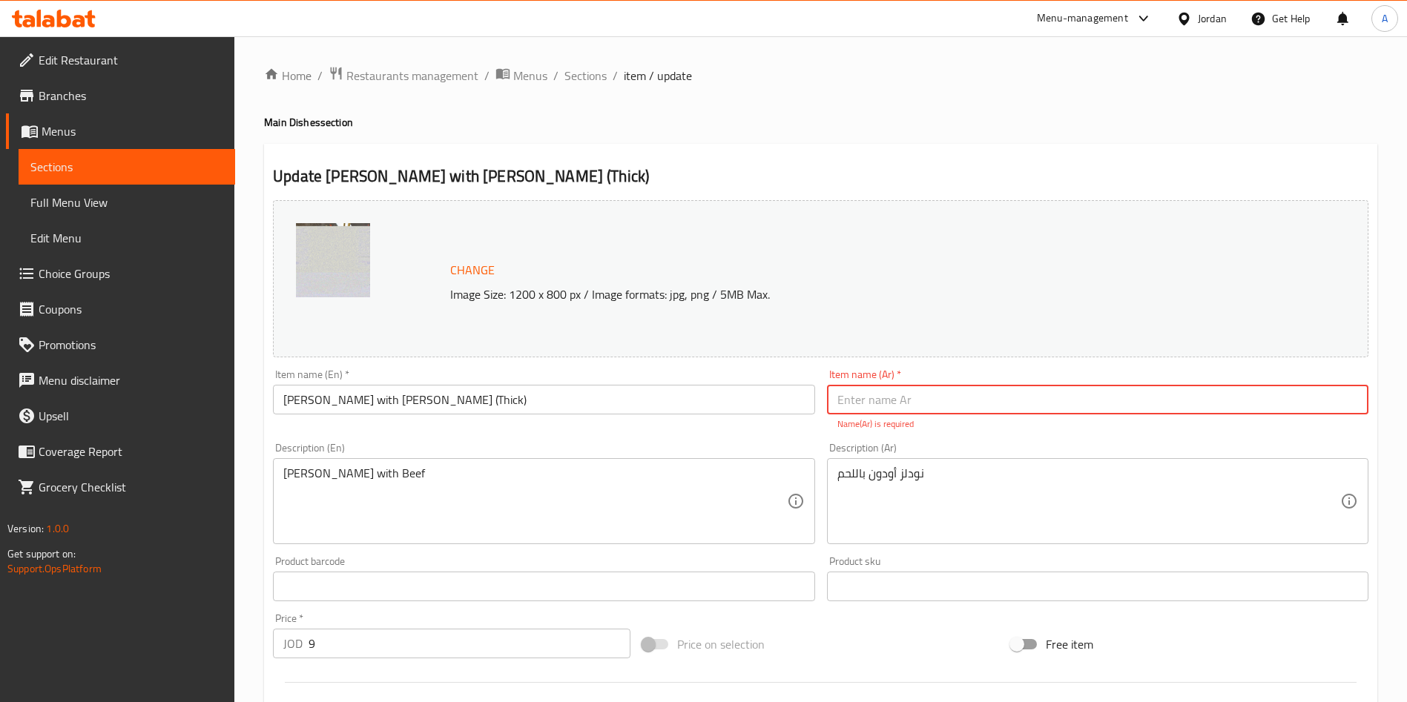
click at [980, 406] on input "text" at bounding box center [1097, 400] width 541 height 30
paste input "نودلز أودون بلحم تيرياكي (سميك)"
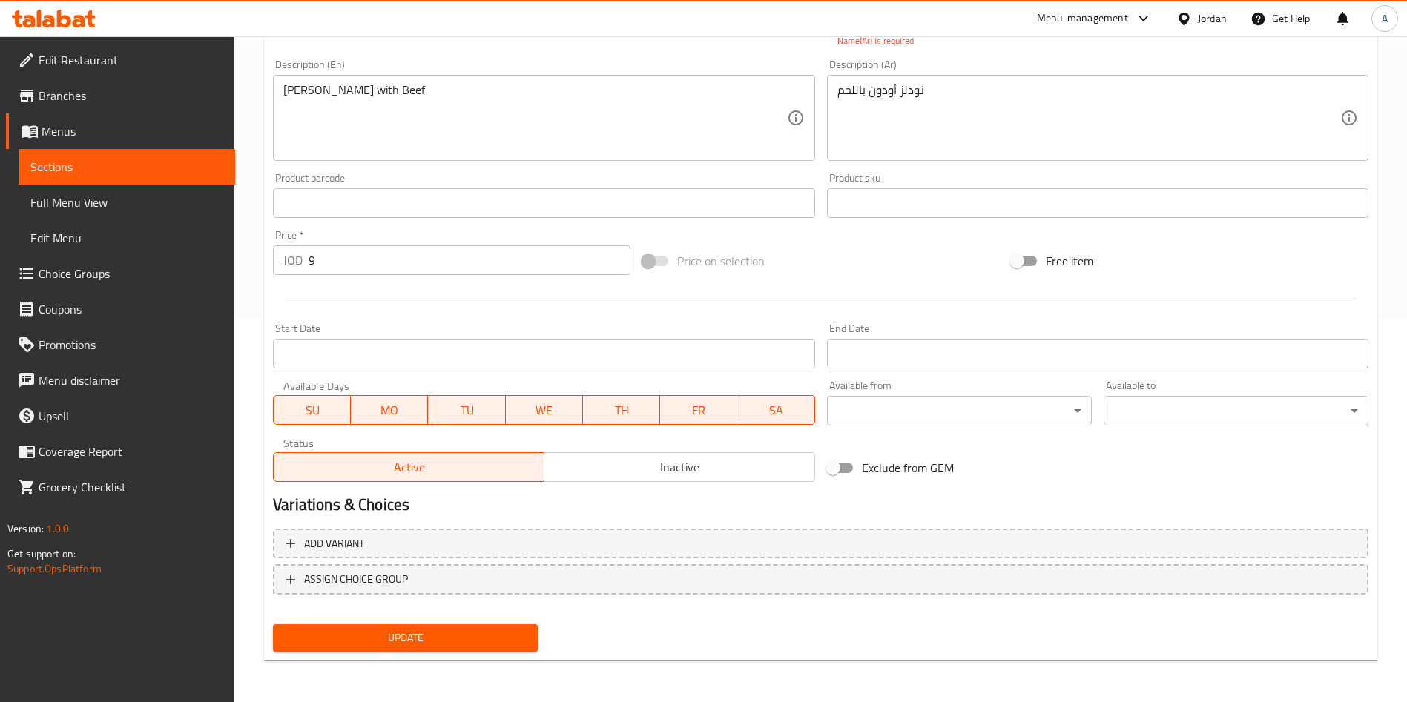
type input "نودلز أودون بلحم تيرياكي (سميك)"
click at [400, 644] on span "Update" at bounding box center [405, 638] width 241 height 19
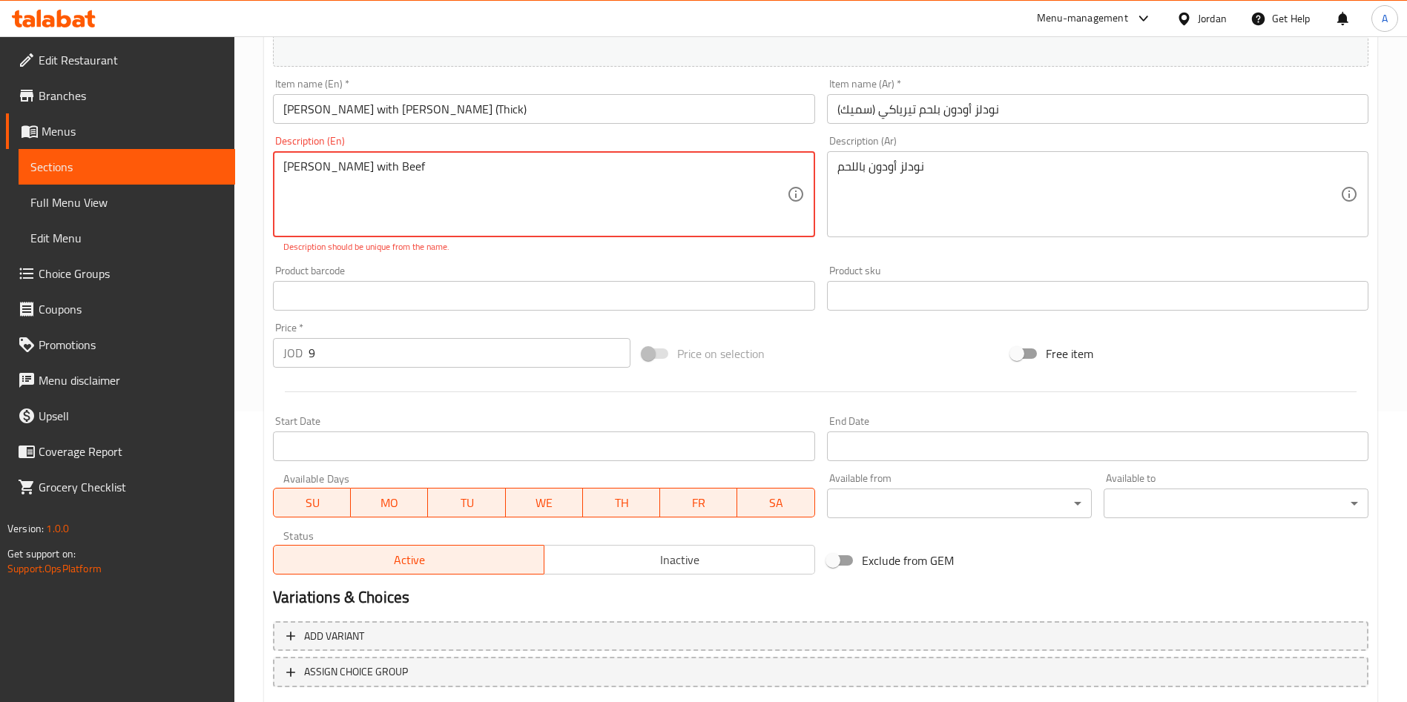
scroll to position [256, 0]
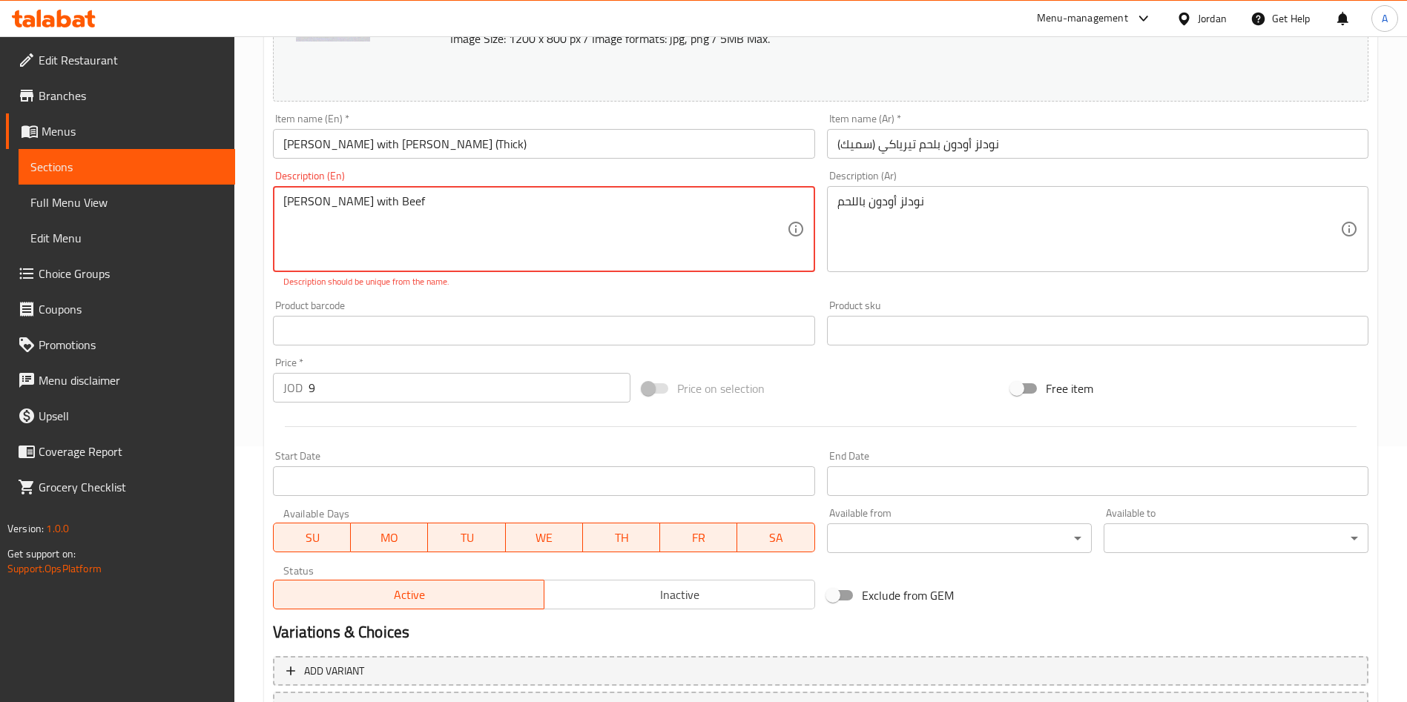
click at [432, 206] on textarea "[PERSON_NAME] with Beef" at bounding box center [534, 229] width 503 height 70
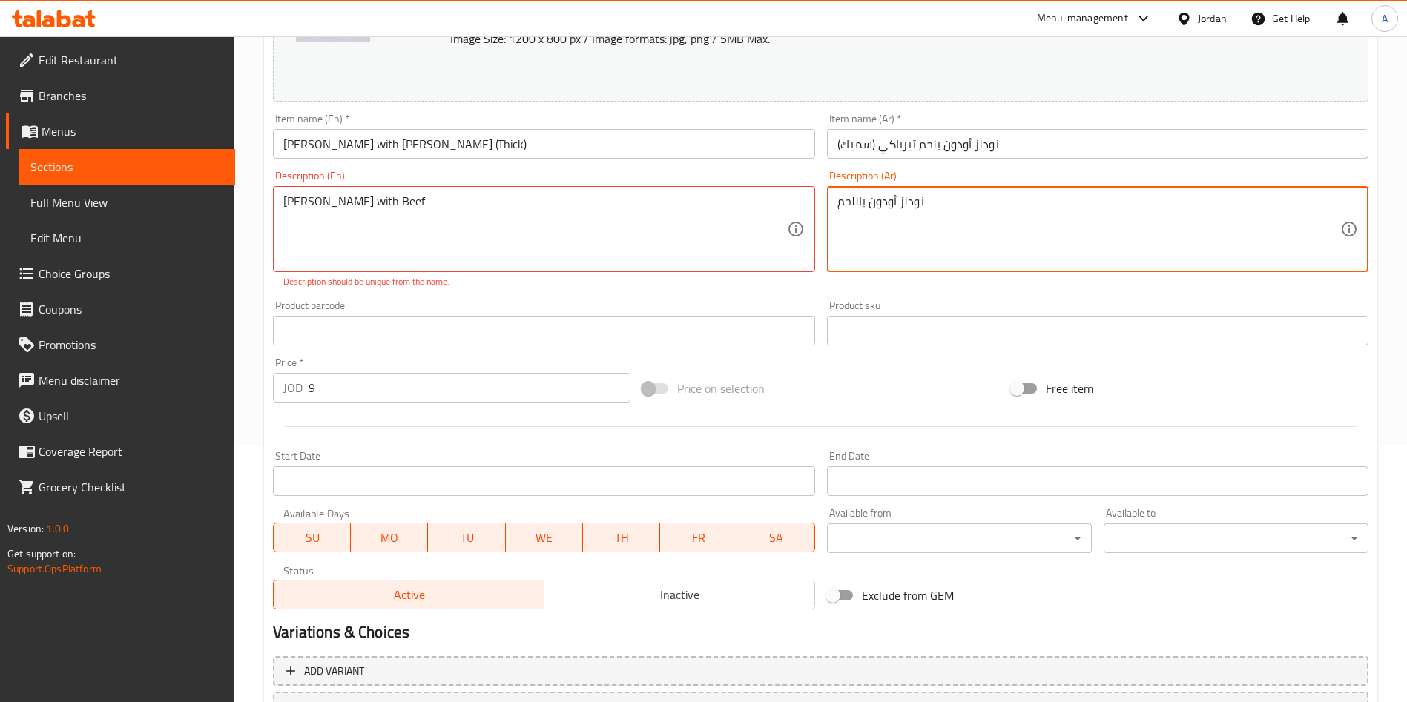
click at [937, 206] on textarea "نودلز أودون باللحم" at bounding box center [1088, 229] width 503 height 70
click at [766, 148] on input "[PERSON_NAME] with [PERSON_NAME] (Thick)" at bounding box center [543, 144] width 541 height 30
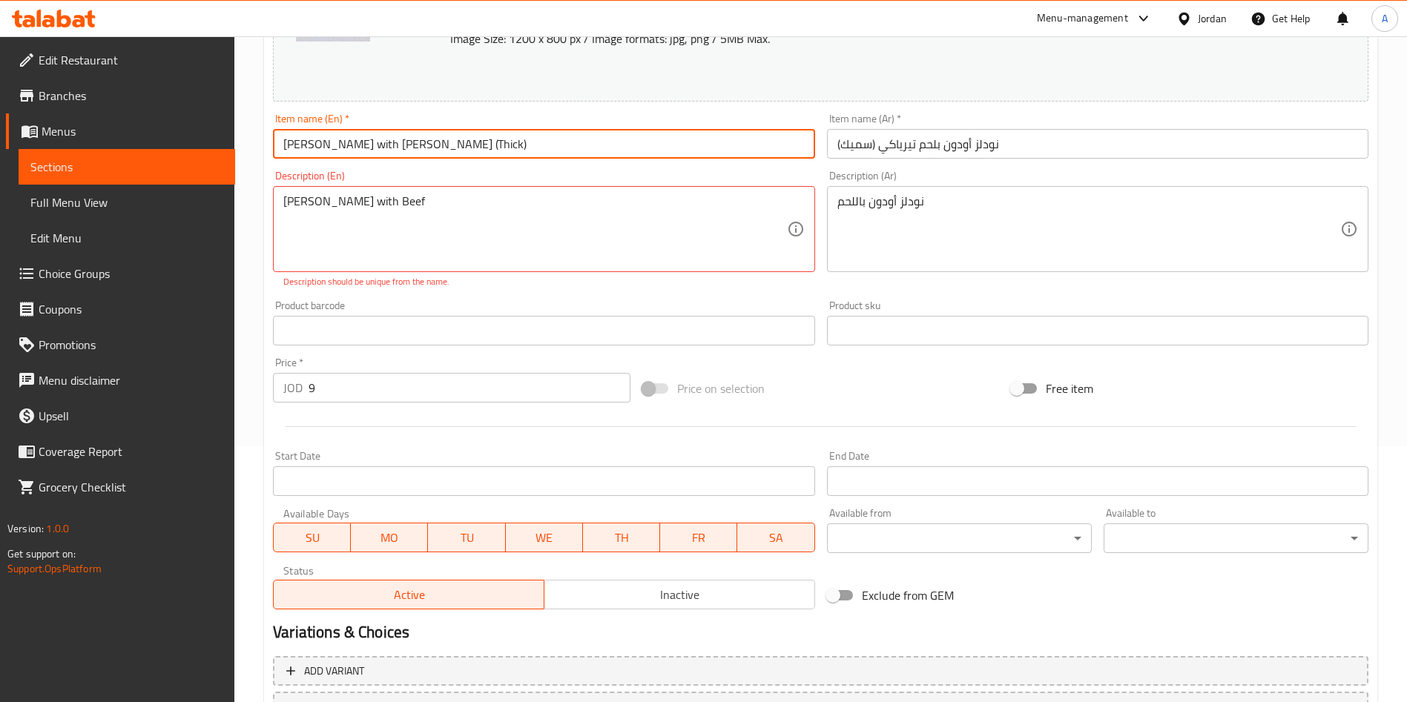
click at [1045, 142] on input "نودلز أودون بلحم تيرياكي (سميك)" at bounding box center [1097, 144] width 541 height 30
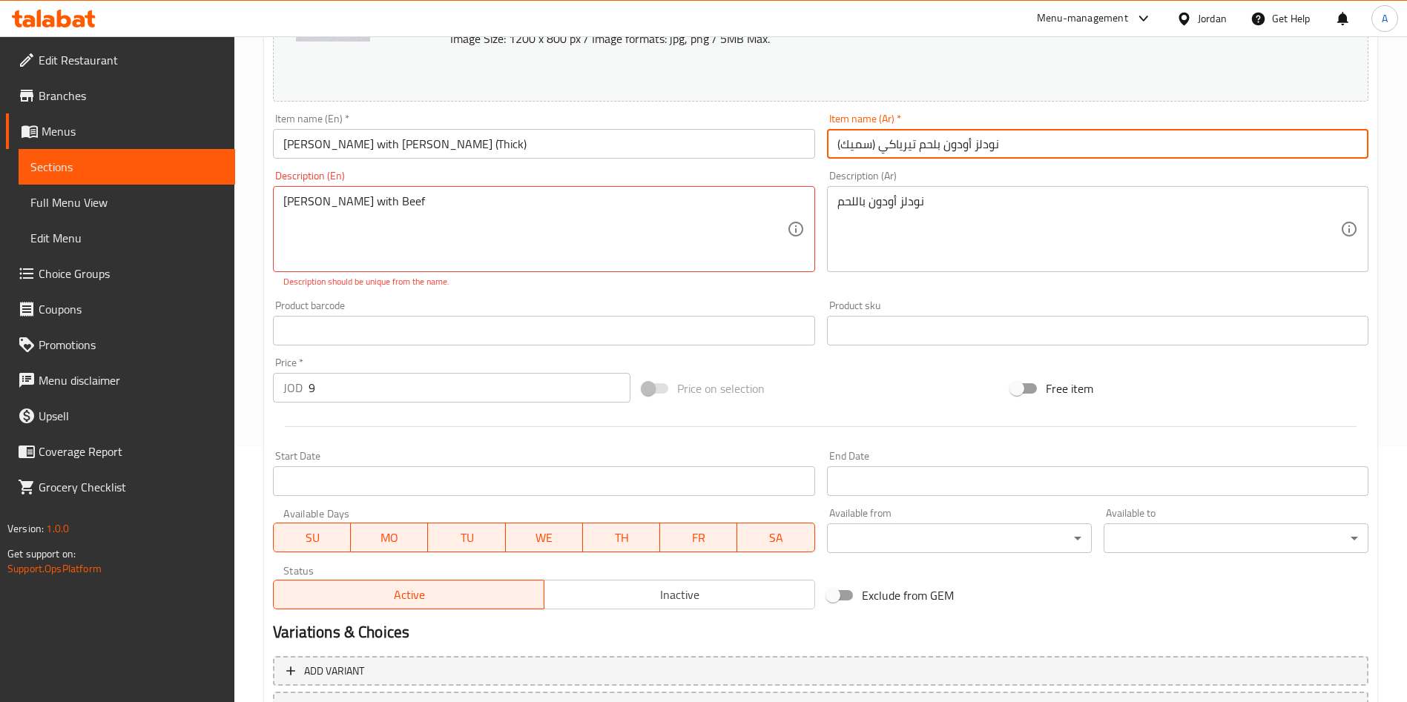
click at [787, 288] on div "Description (En) Udon Noodles with Beef Description (En) Description should be …" at bounding box center [543, 230] width 553 height 130
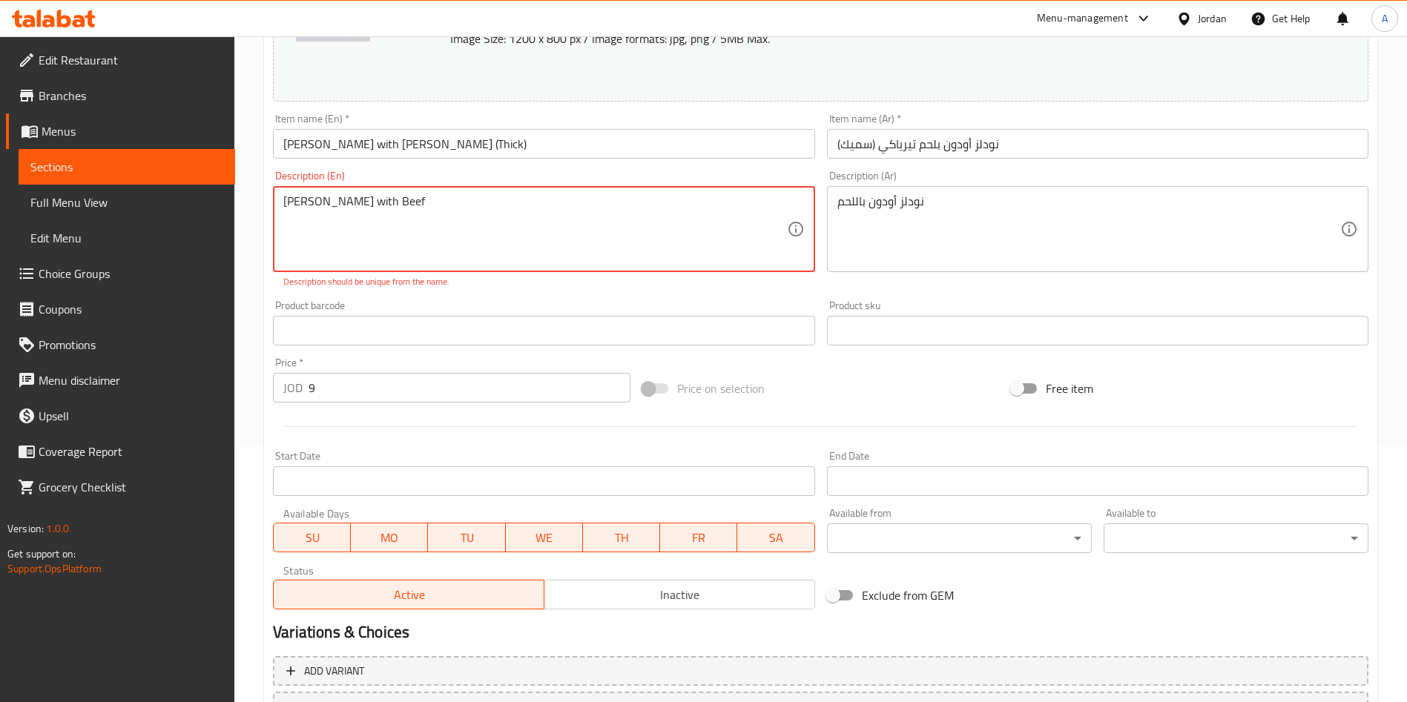
drag, startPoint x: 449, startPoint y: 195, endPoint x: 53, endPoint y: 190, distance: 396.0
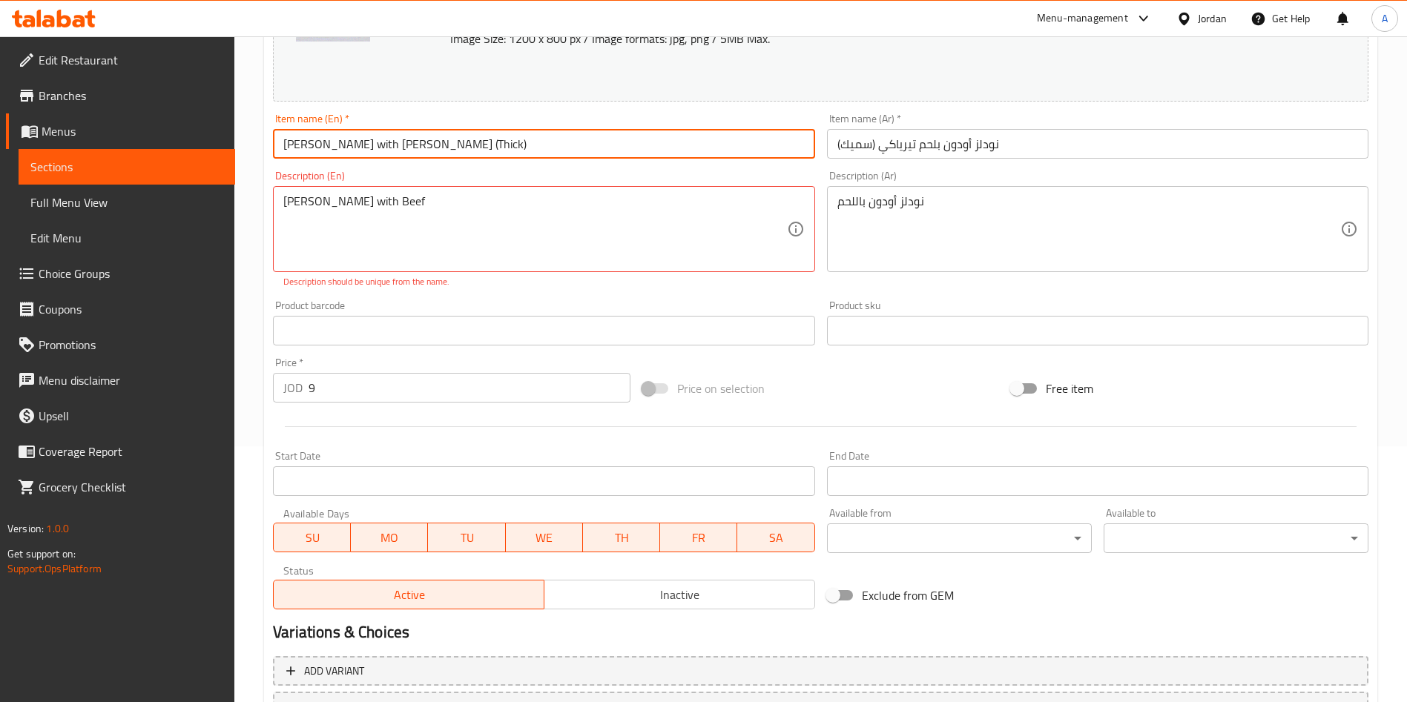
click at [519, 146] on input "[PERSON_NAME] with [PERSON_NAME] (Thick)" at bounding box center [543, 144] width 541 height 30
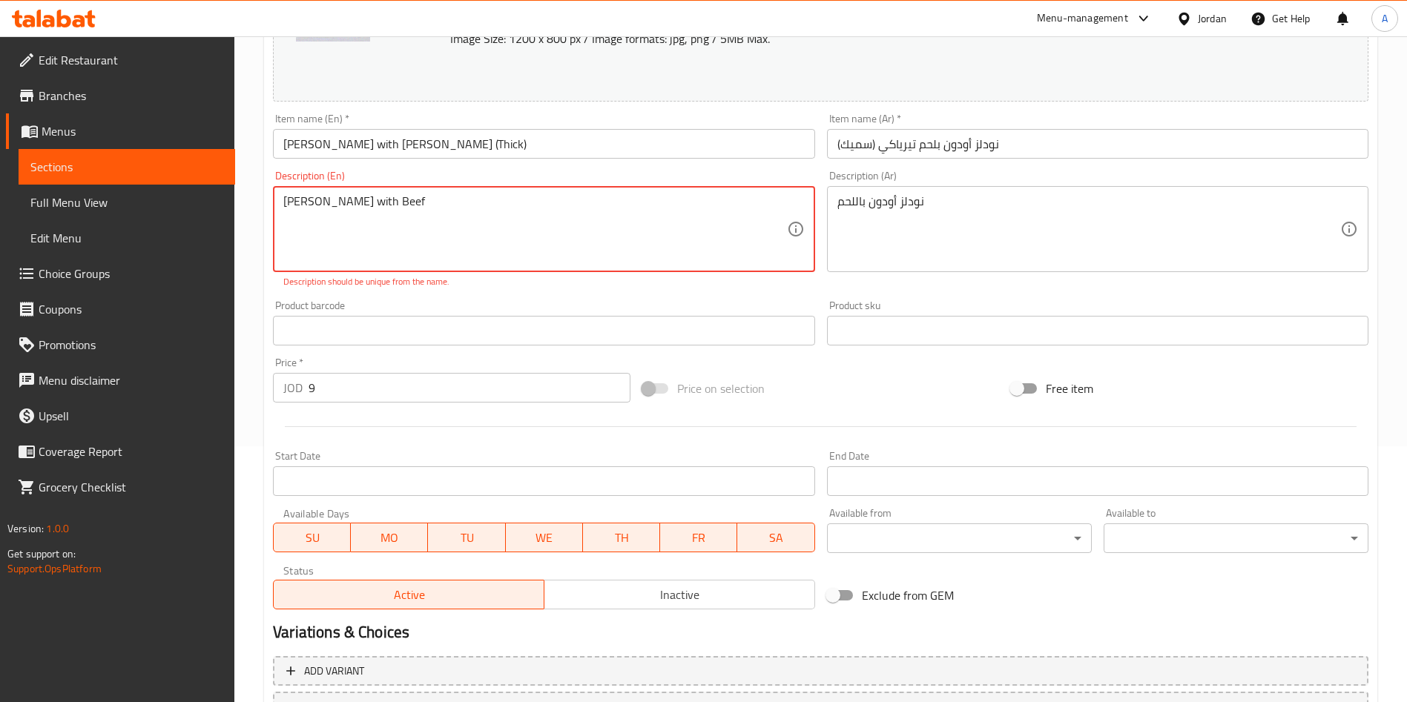
click at [285, 204] on textarea "[PERSON_NAME] with Beef" at bounding box center [534, 229] width 503 height 70
type textarea "Thick Udon Noodles with Beef"
click at [735, 289] on div "Description (En) Thick Udon Noodles with Beef Description (En) Description shou…" at bounding box center [543, 230] width 553 height 130
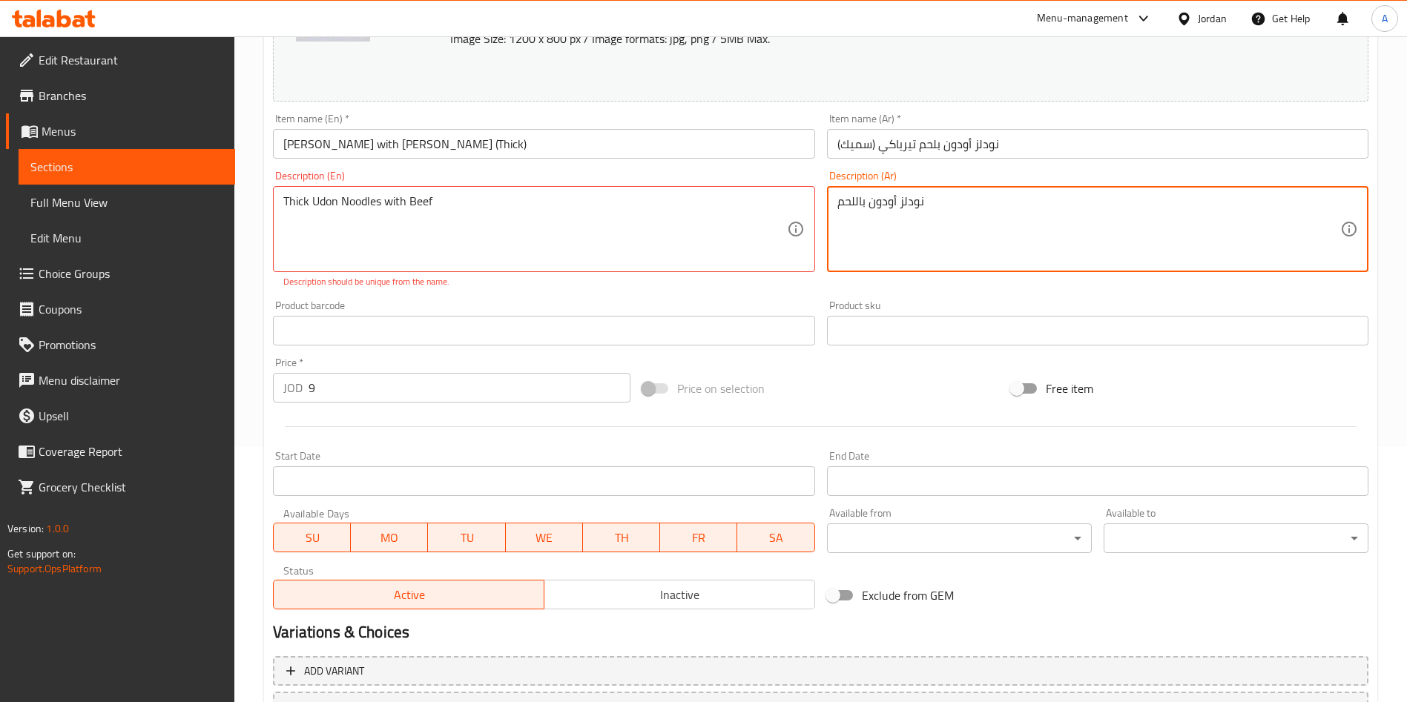
click at [899, 205] on textarea "نودلز أودون باللحم" at bounding box center [1088, 229] width 503 height 70
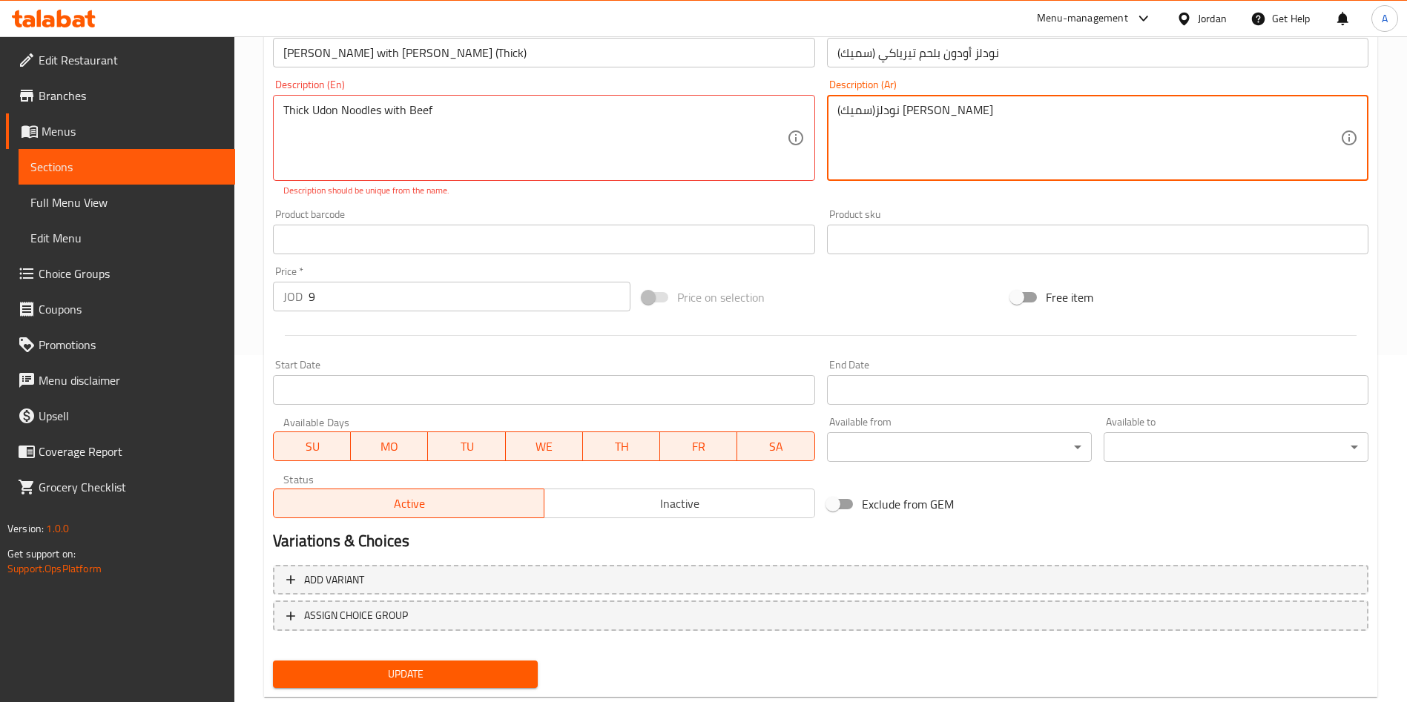
scroll to position [383, 0]
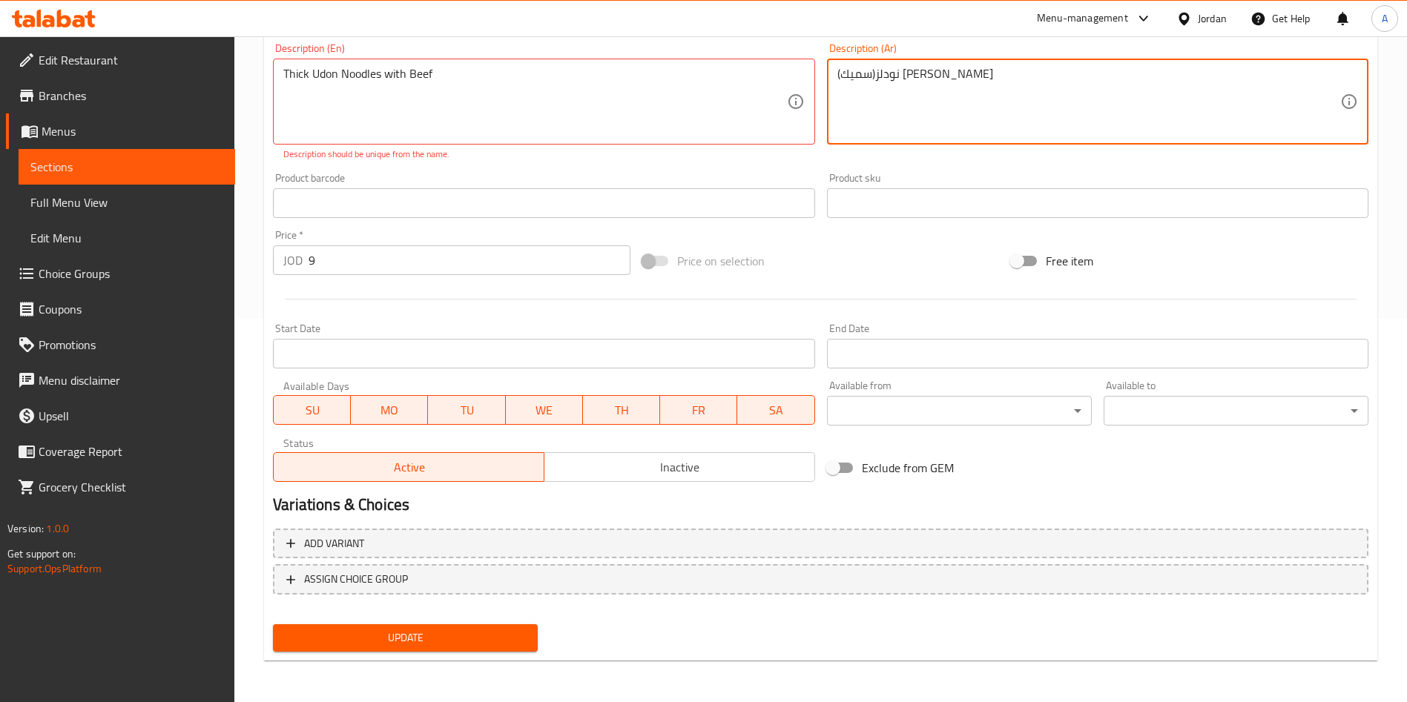
type textarea "نودلز(سميك) [PERSON_NAME]"
click at [472, 627] on button "Update" at bounding box center [405, 637] width 265 height 27
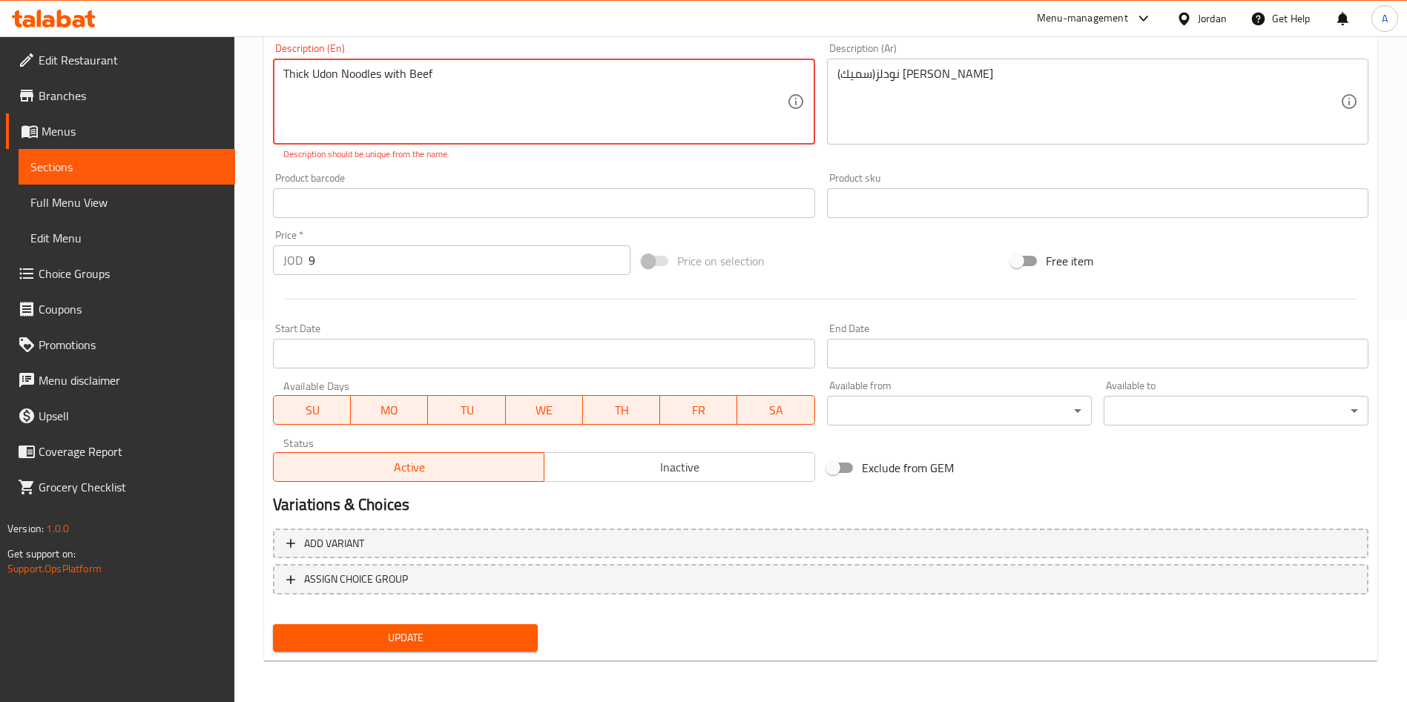
click at [485, 645] on span "Update" at bounding box center [405, 638] width 241 height 19
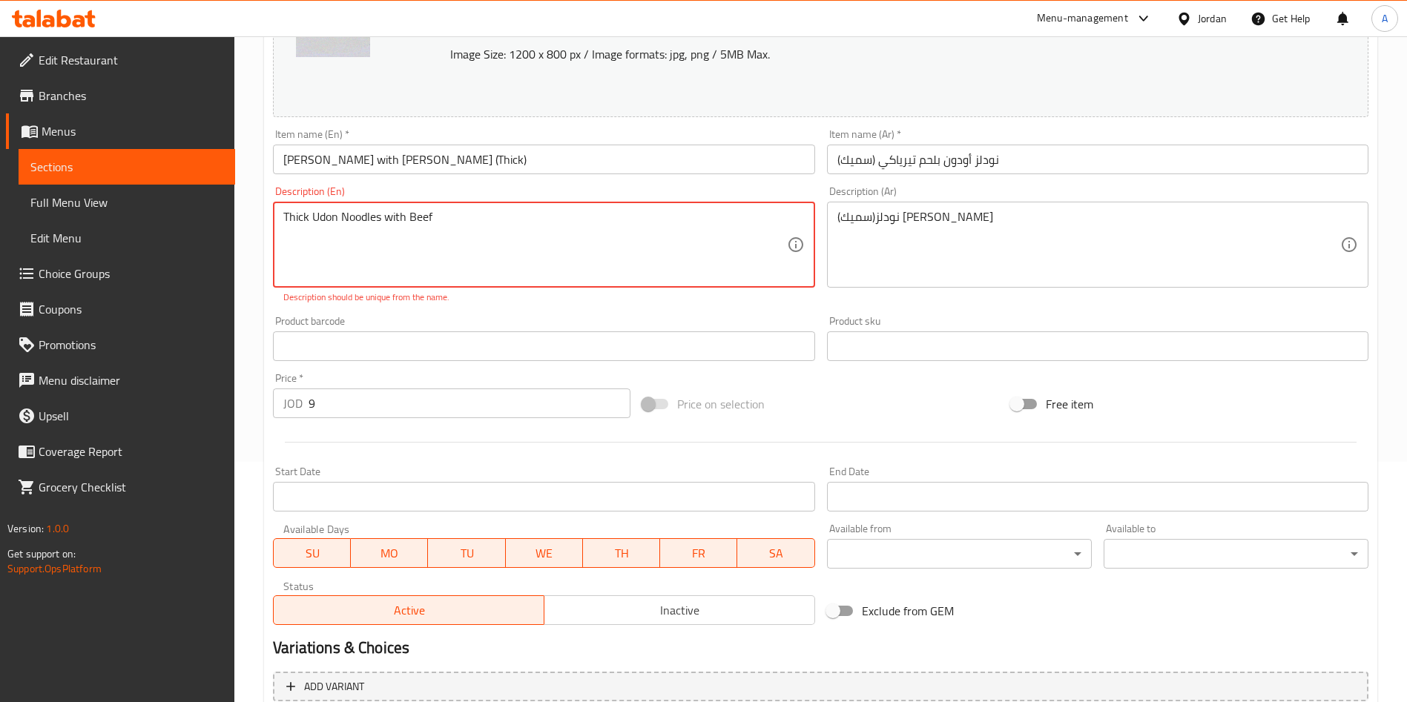
scroll to position [161, 0]
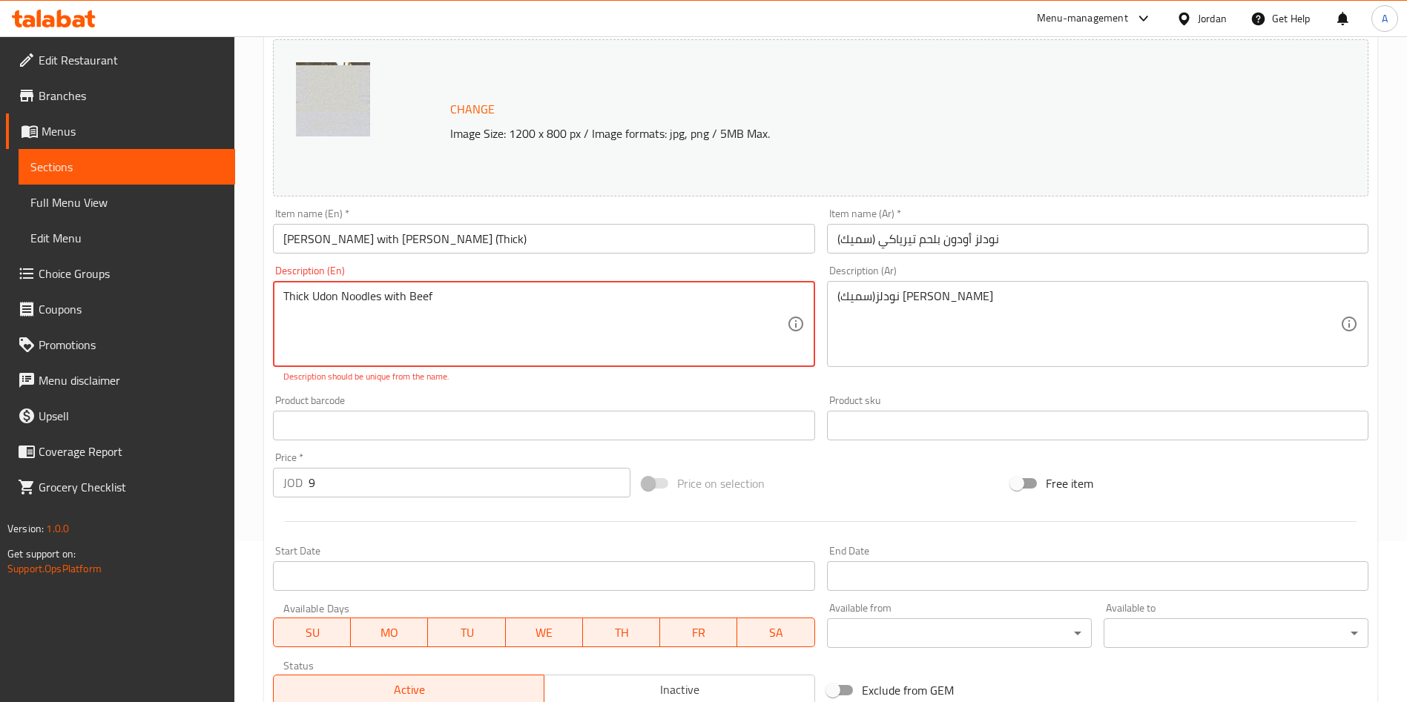
drag, startPoint x: 495, startPoint y: 306, endPoint x: 236, endPoint y: 315, distance: 258.9
click at [236, 315] on div "Home / Restaurants management / Menus / Sections / item / update Main Dishes se…" at bounding box center [820, 399] width 1172 height 1049
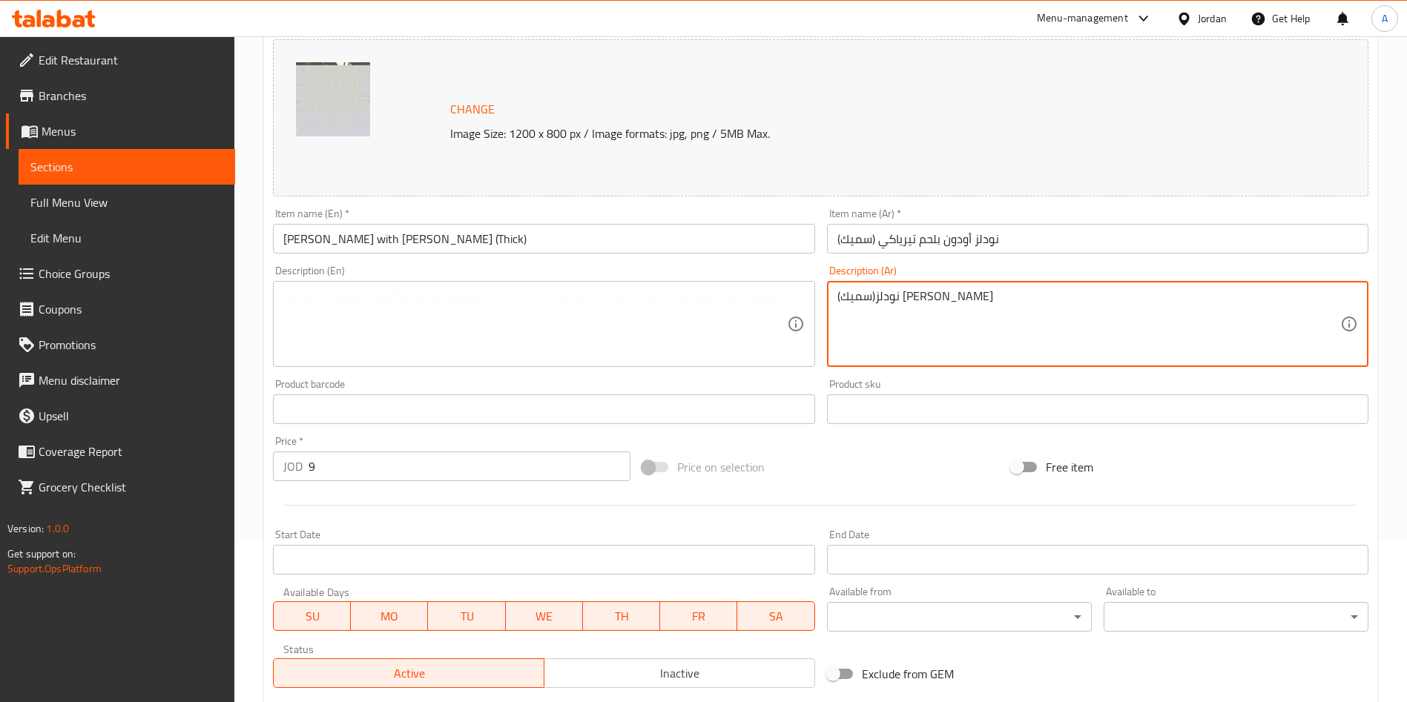
drag, startPoint x: 977, startPoint y: 298, endPoint x: 777, endPoint y: 318, distance: 200.5
click at [853, 84] on div "Change Image Size: 1200 x 800 px / Image formats: jpg, png / 5MB Max." at bounding box center [820, 117] width 1095 height 157
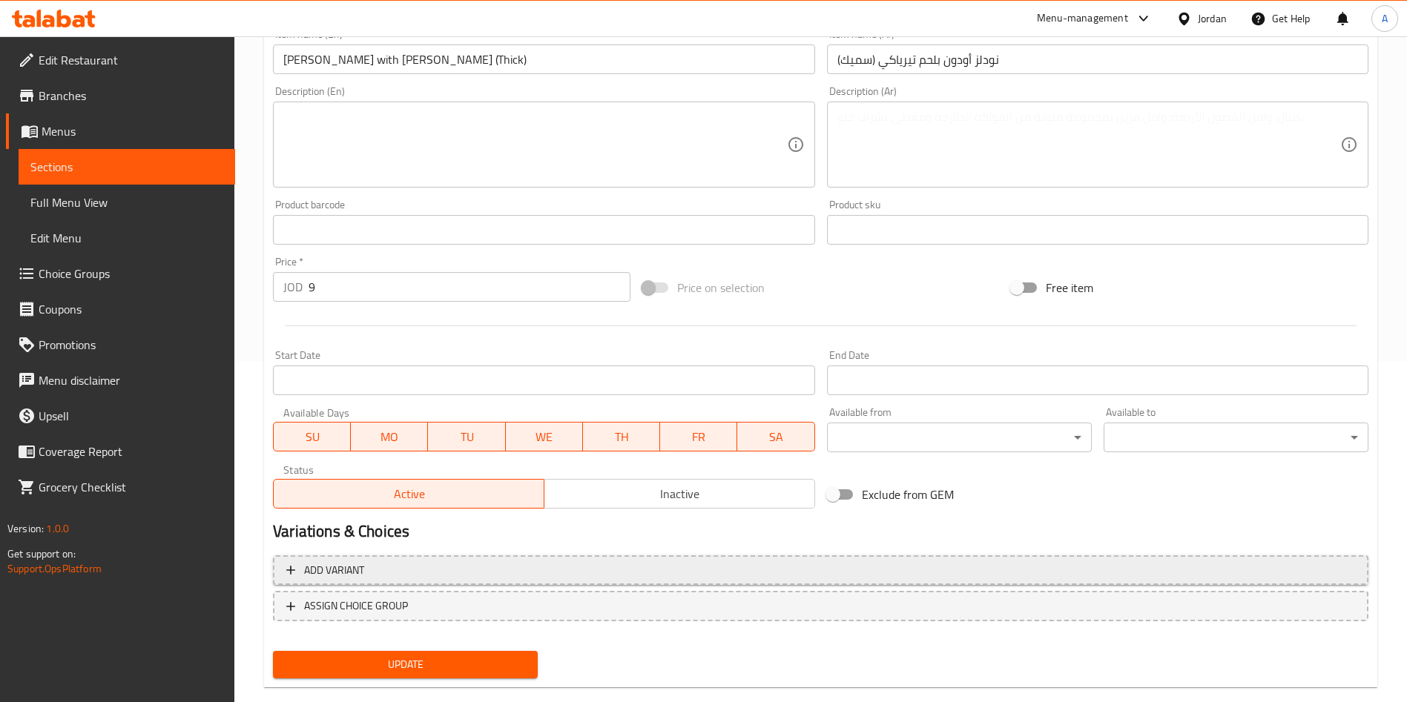
scroll to position [367, 0]
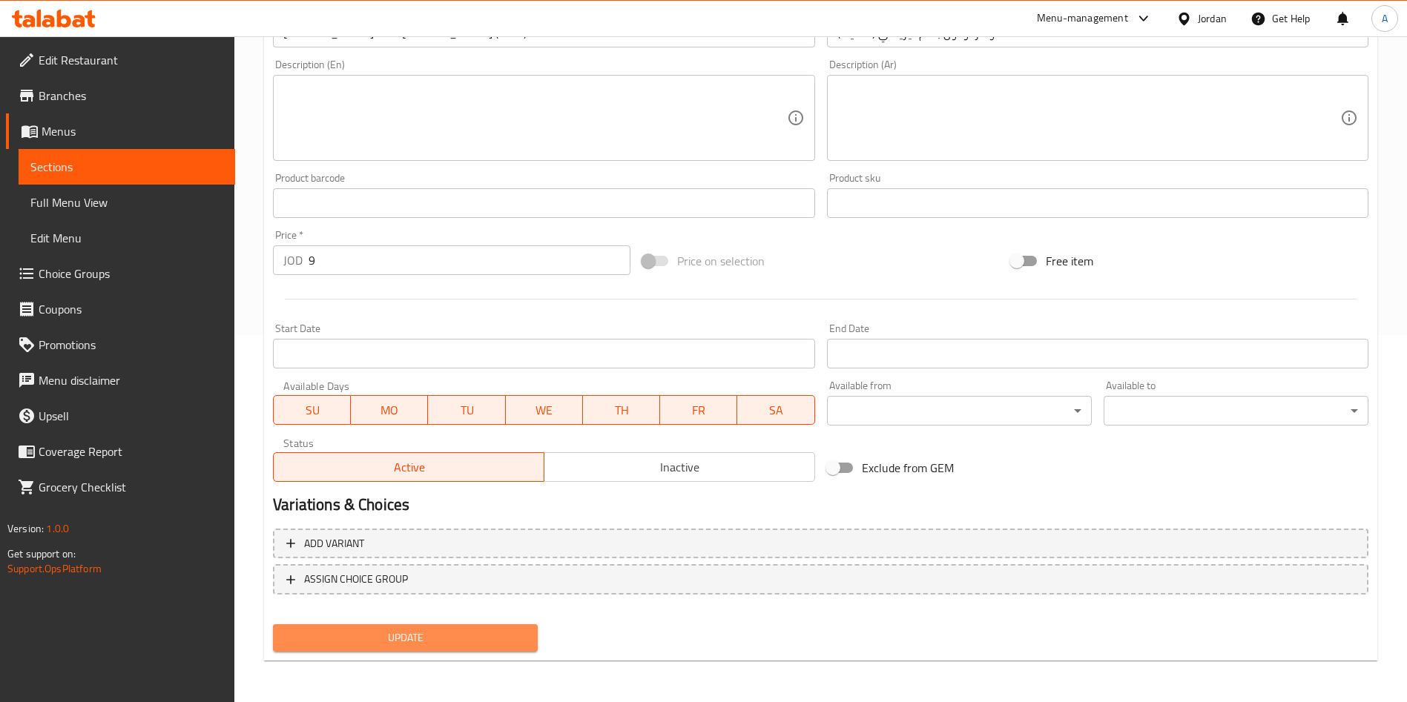
click at [360, 640] on span "Update" at bounding box center [405, 638] width 241 height 19
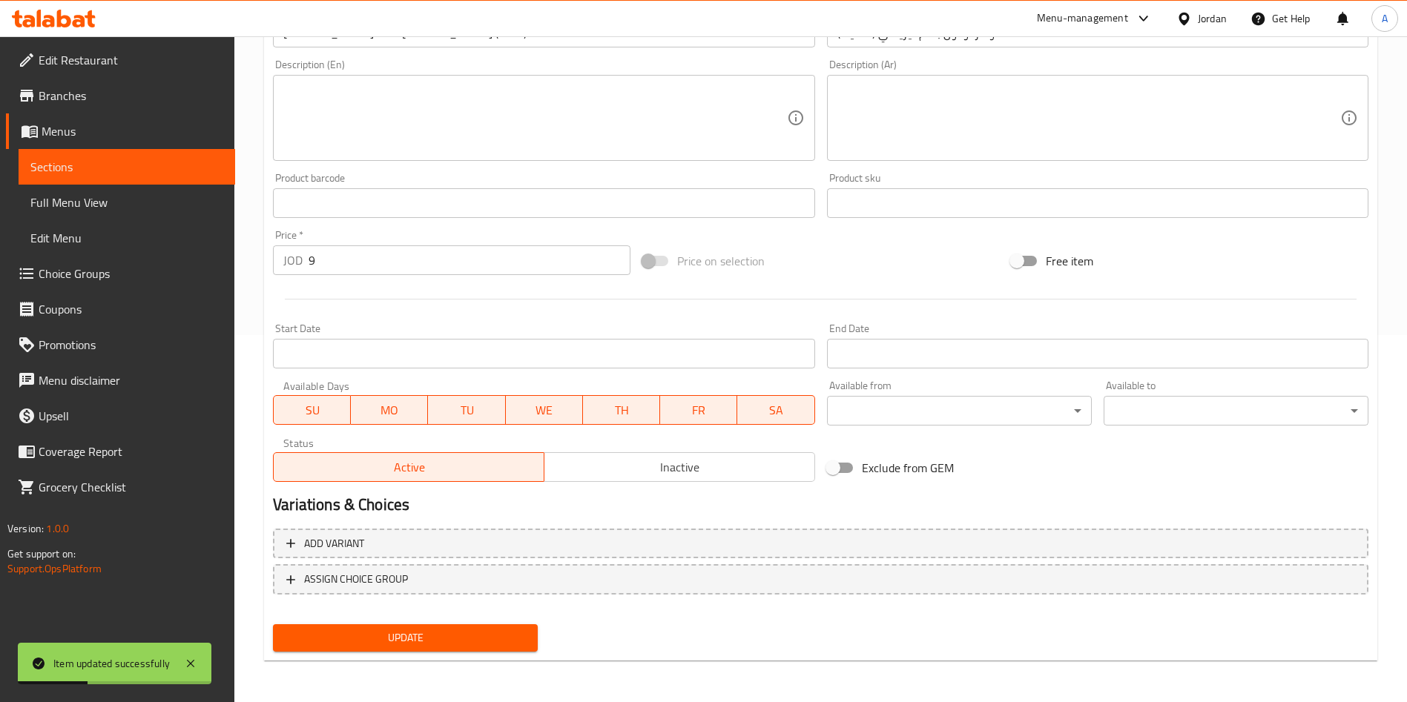
click at [70, 167] on span "Sections" at bounding box center [126, 167] width 193 height 18
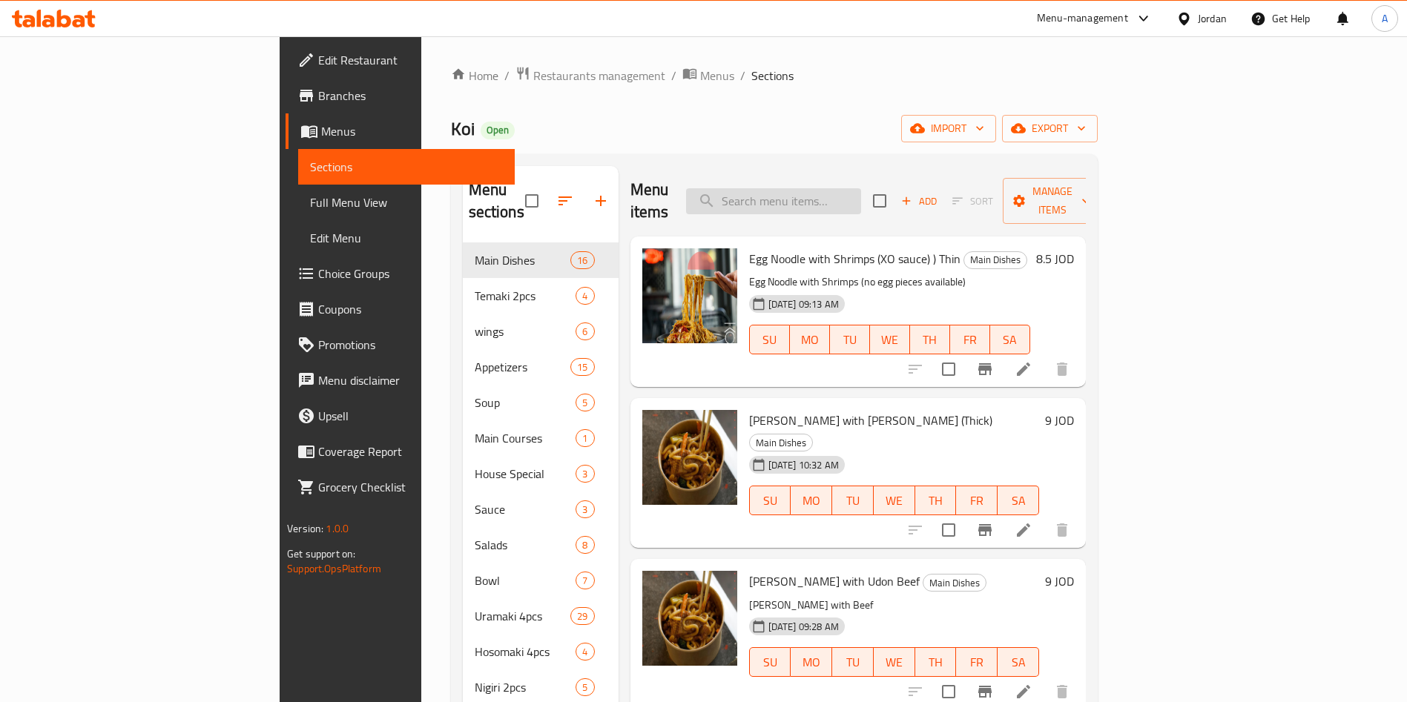
click at [861, 188] on input "search" at bounding box center [773, 201] width 175 height 26
type input "ى"
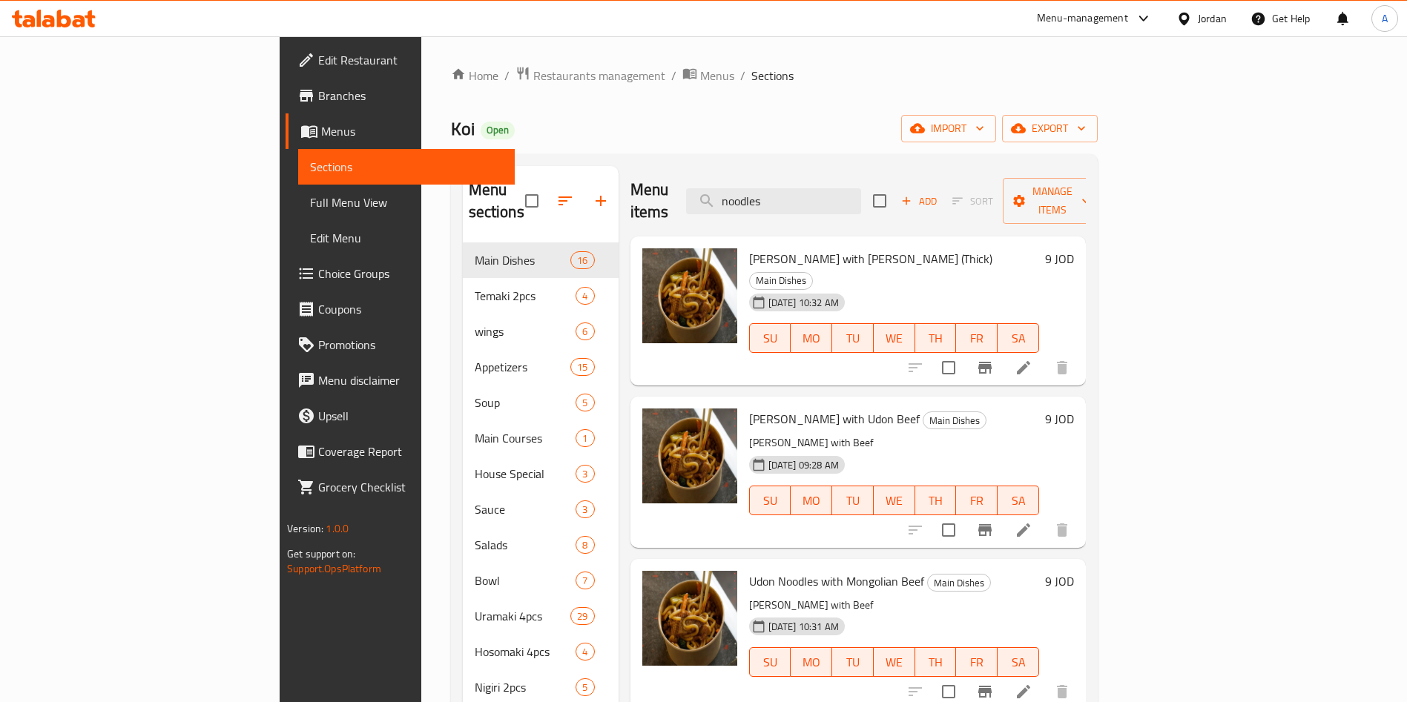
type input "noodles"
click at [1032, 521] on icon at bounding box center [1023, 530] width 18 height 18
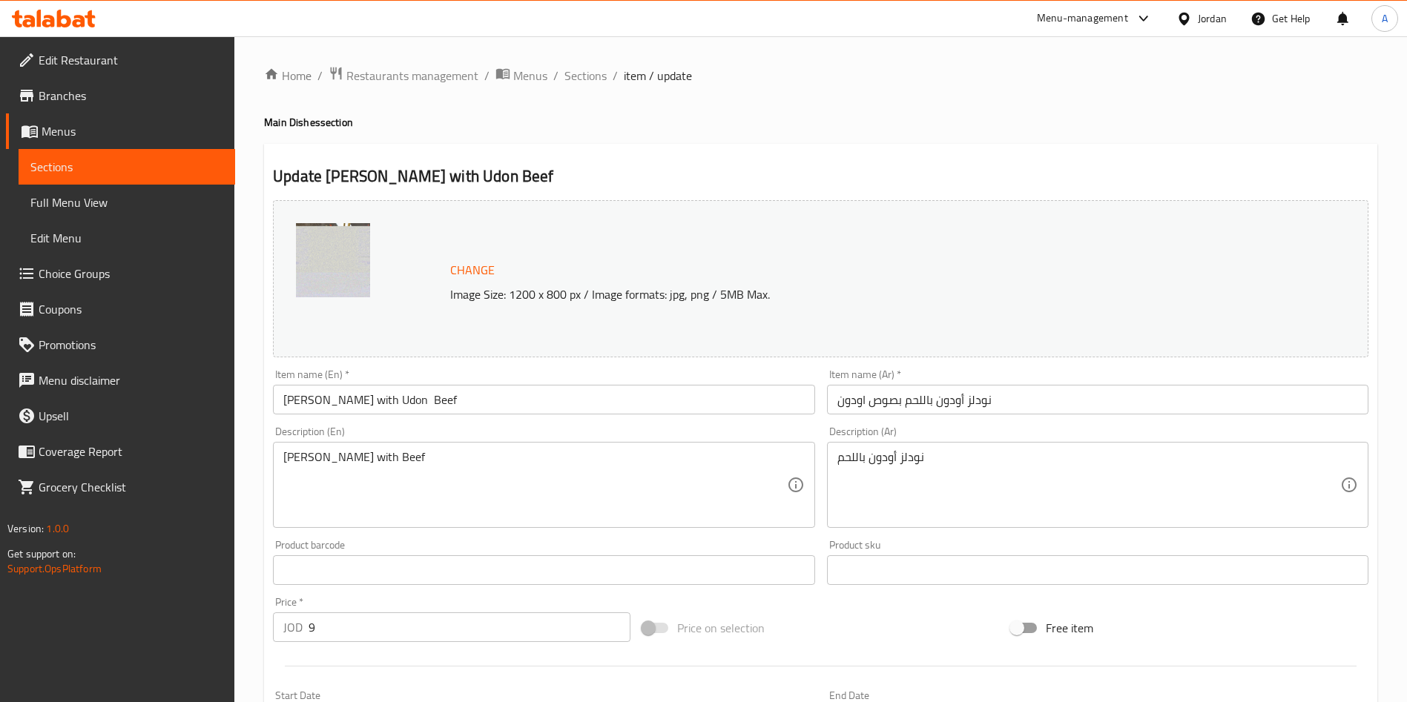
click at [513, 401] on input "[PERSON_NAME] with Udon Beef" at bounding box center [543, 400] width 541 height 30
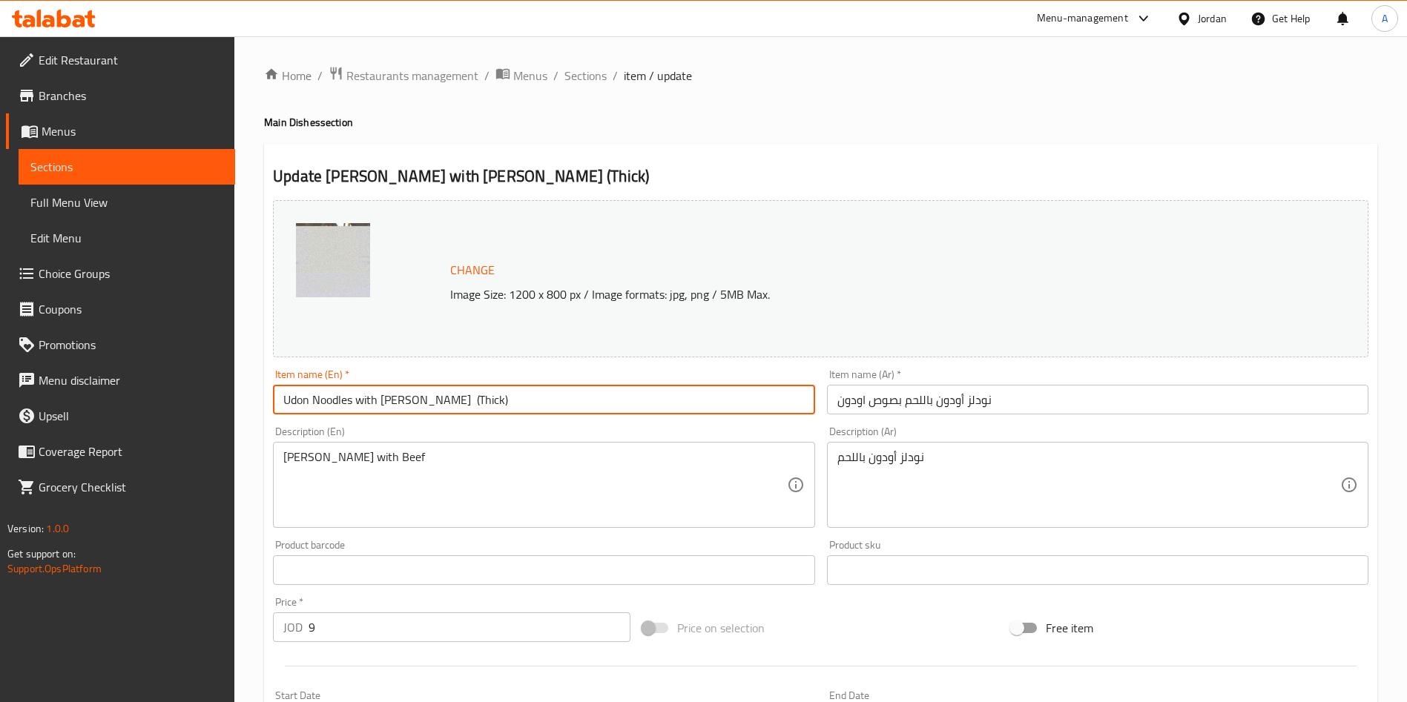
type input "Udon Noodles with [PERSON_NAME] (Thick)"
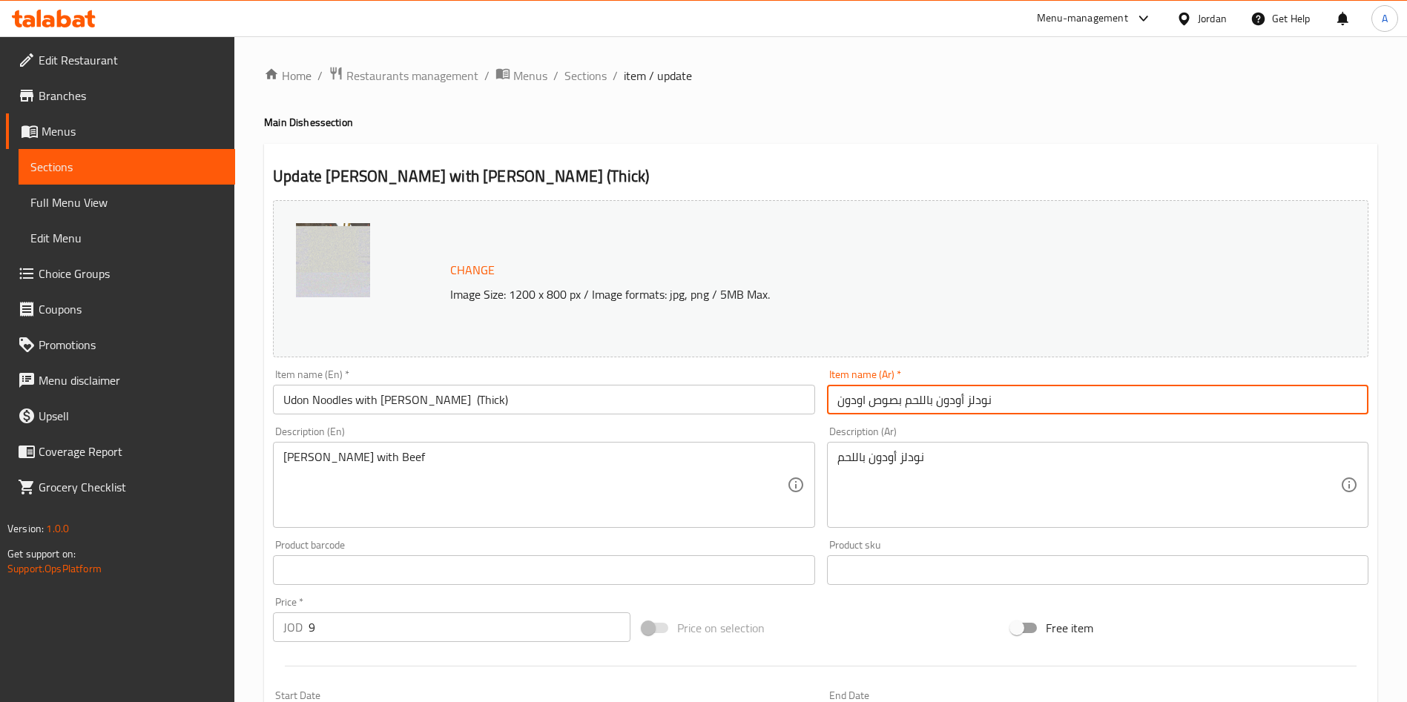
drag, startPoint x: 1037, startPoint y: 400, endPoint x: 825, endPoint y: 401, distance: 212.1
click at [825, 401] on div "Item name (Ar)   * نودلز أودون باللحم بصوص اودون Item name (Ar) *" at bounding box center [1097, 391] width 553 height 57
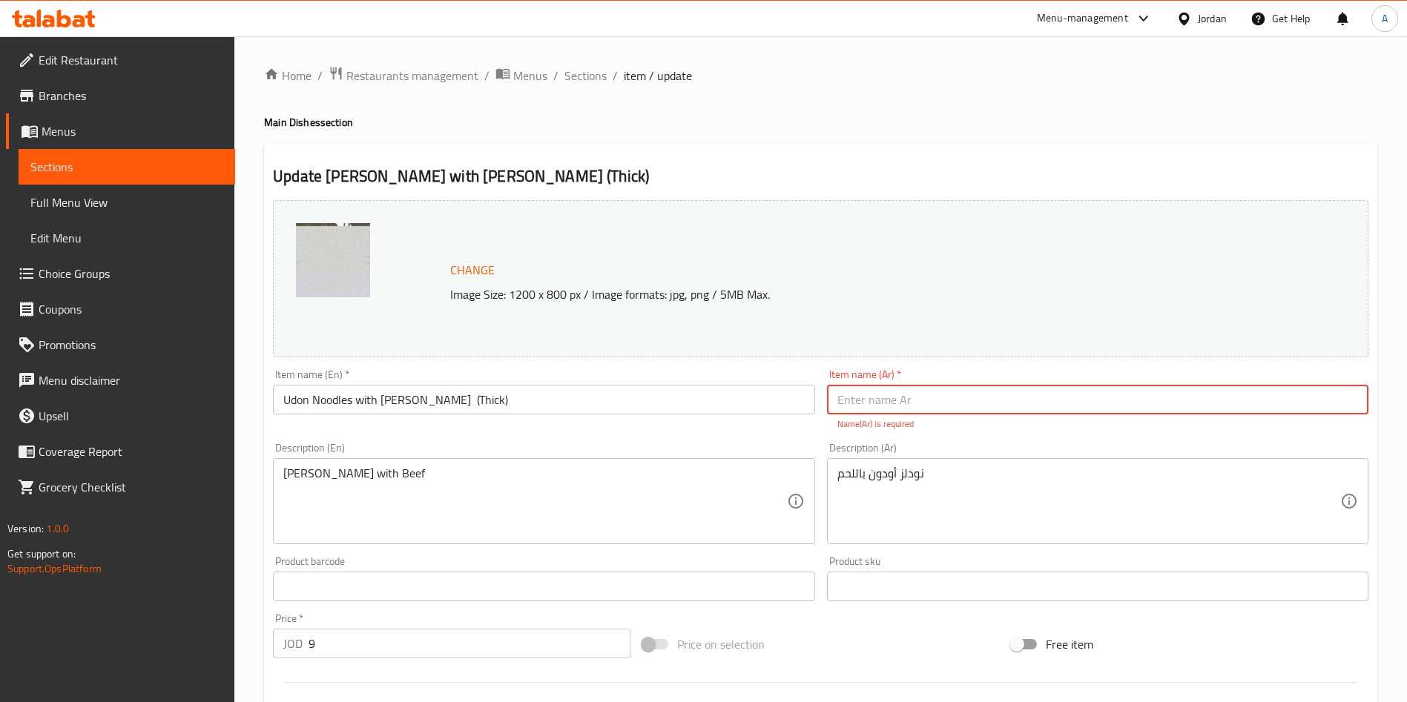
click at [945, 404] on input "text" at bounding box center [1097, 400] width 541 height 30
paste input "نودلز أودون باللحم بصوص اودون ( سميك)"
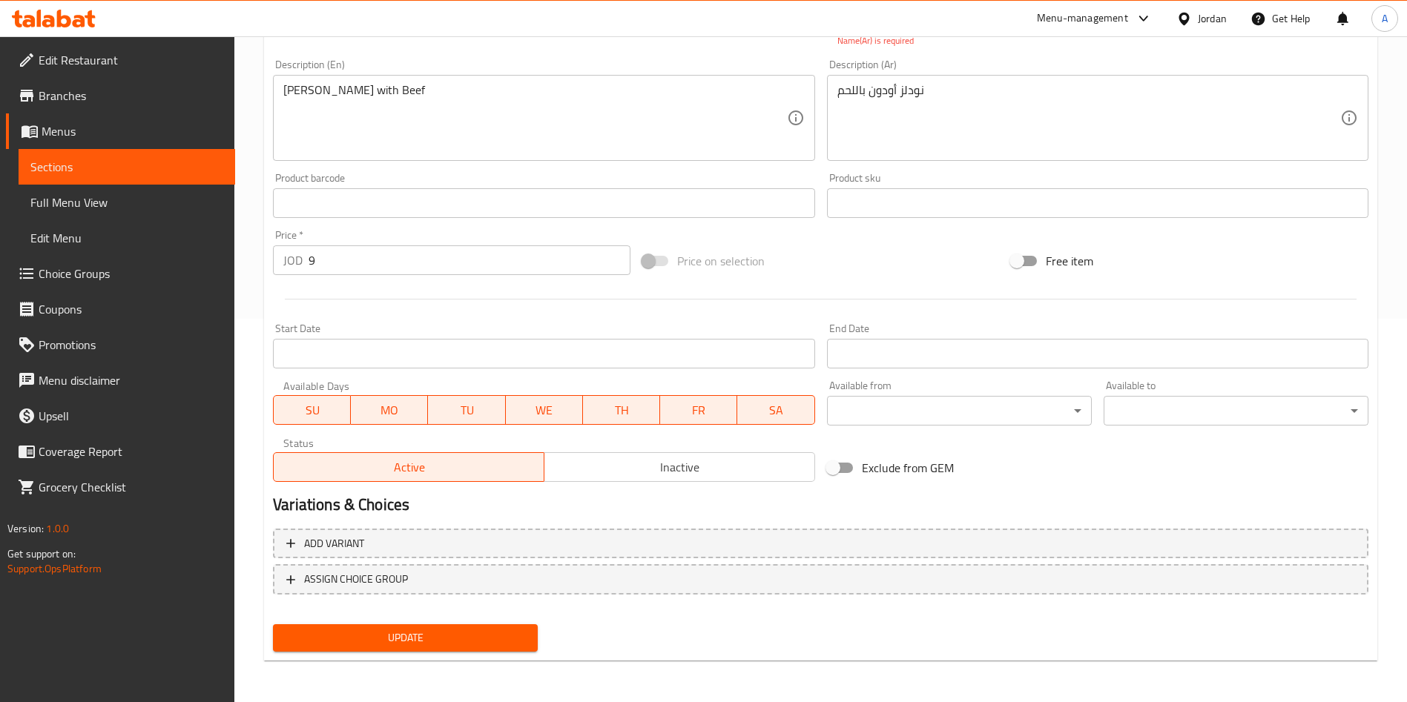
type input "نودلز أودون باللحم بصوص اودون ( سميك)"
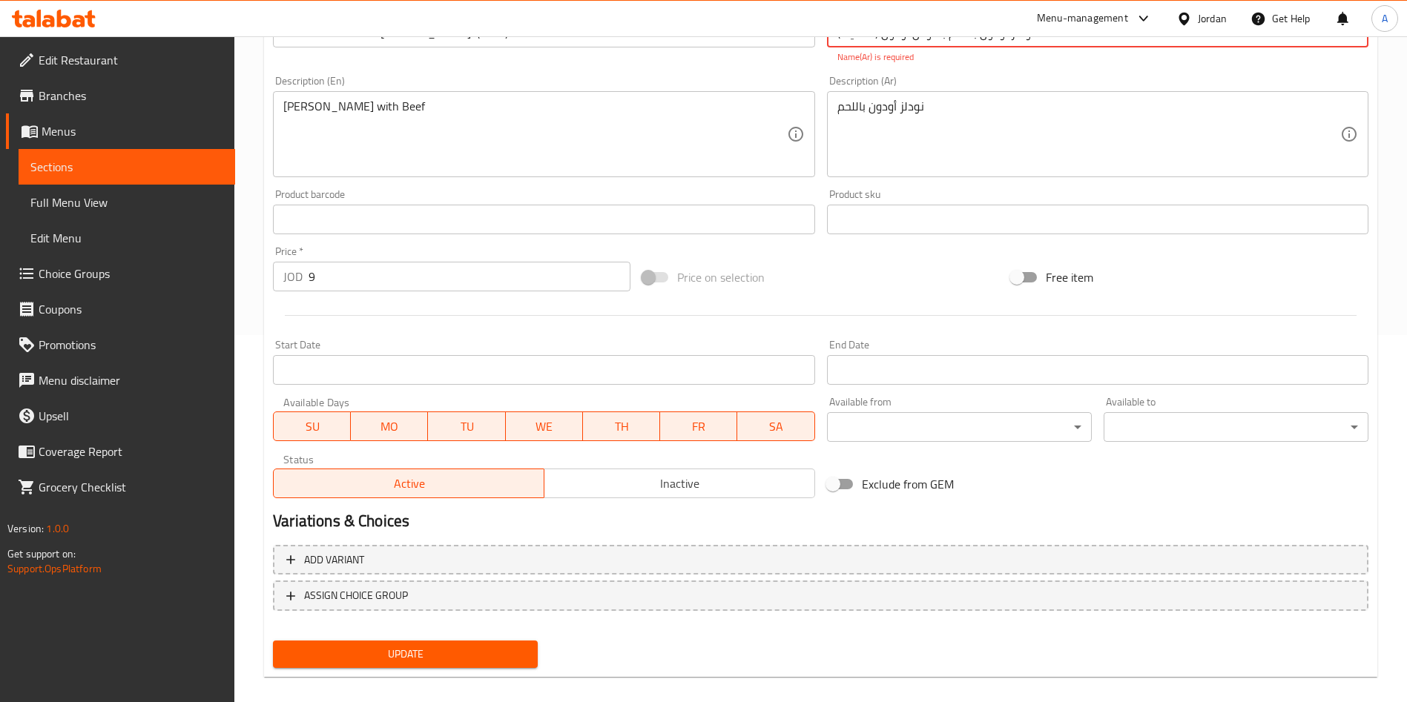
click at [489, 645] on span "Update" at bounding box center [405, 654] width 241 height 19
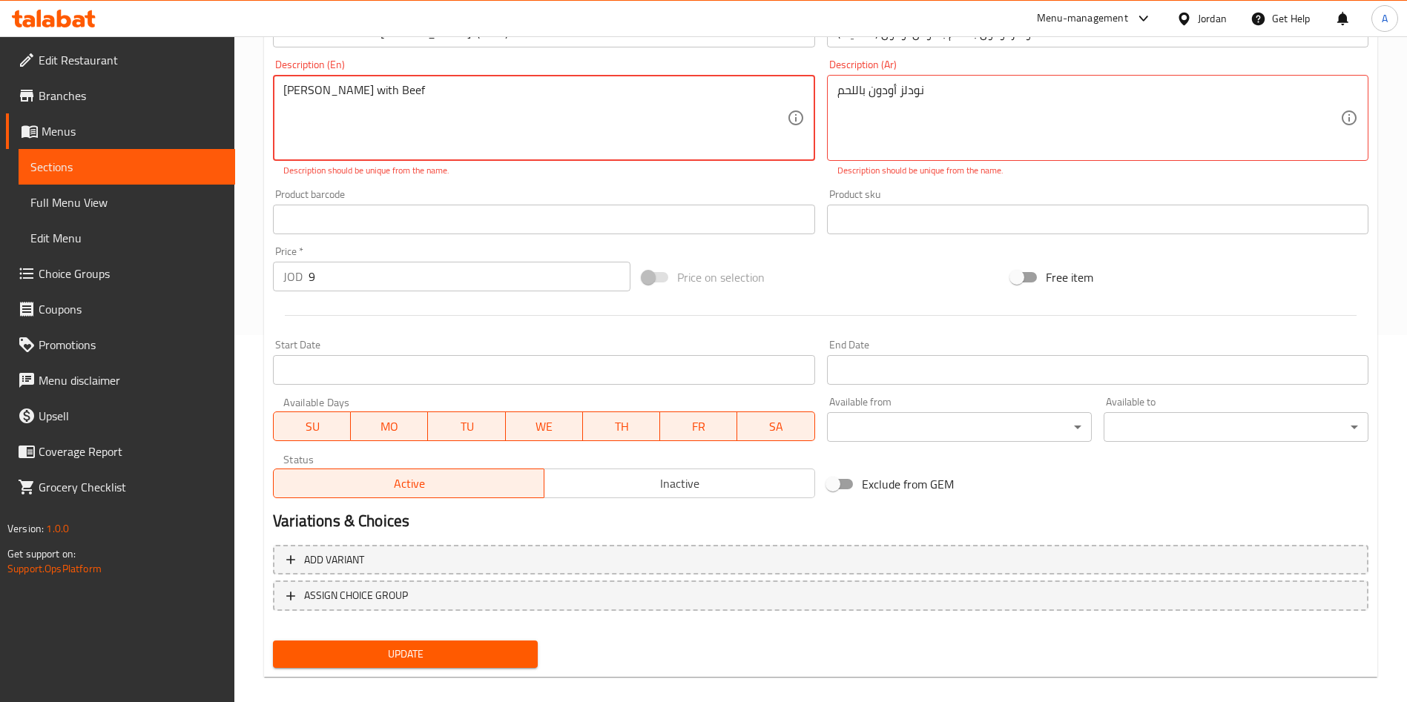
drag, startPoint x: 426, startPoint y: 96, endPoint x: 231, endPoint y: 108, distance: 195.4
click at [231, 108] on div "Edit Restaurant Branches Menus Sections Full Menu View Edit Menu Choice Groups …" at bounding box center [703, 193] width 1407 height 1049
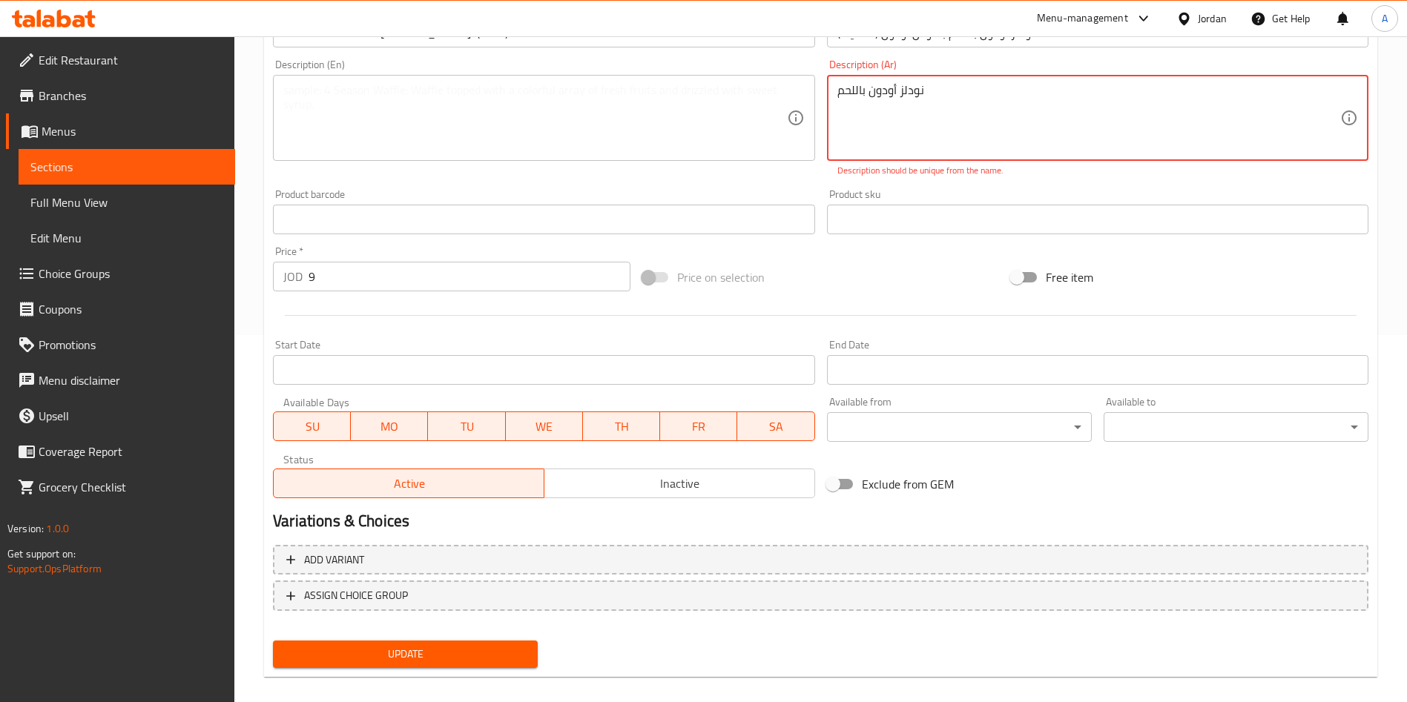
drag, startPoint x: 936, startPoint y: 97, endPoint x: 833, endPoint y: 93, distance: 103.1
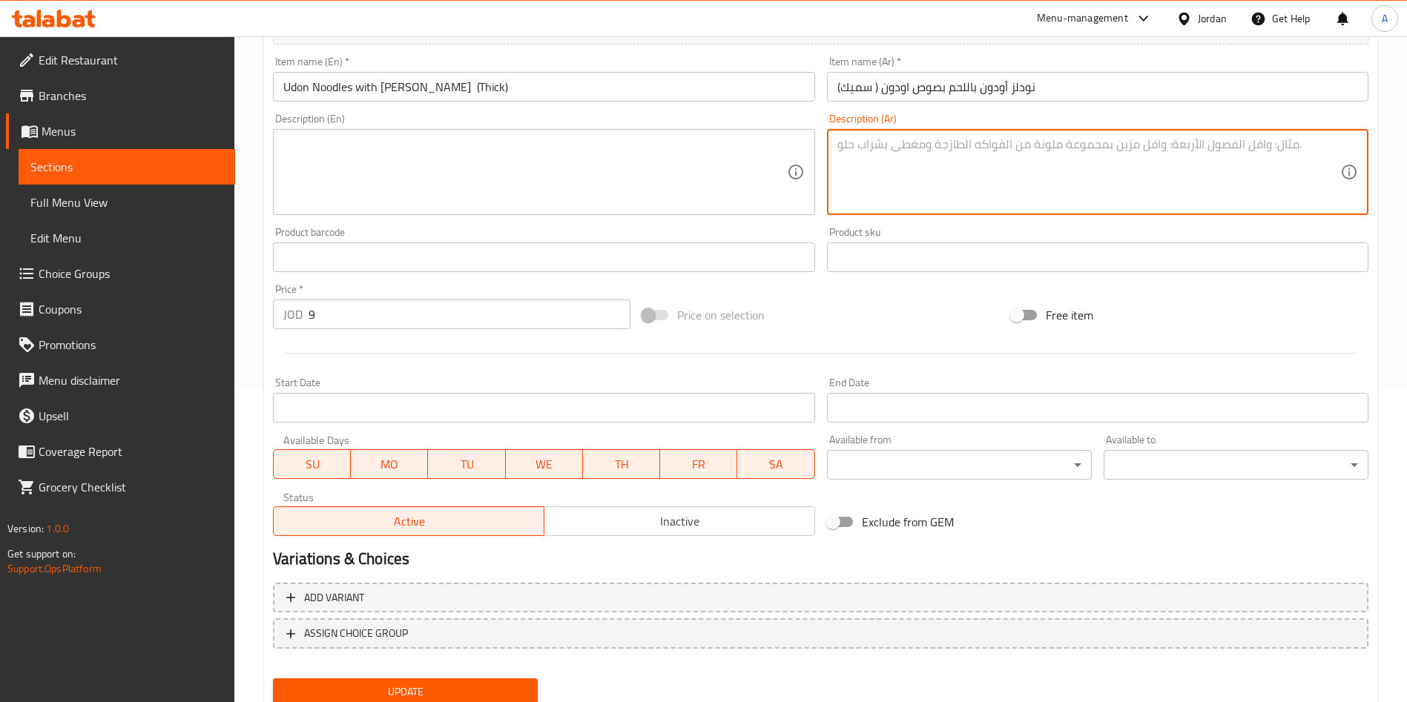
scroll to position [145, 0]
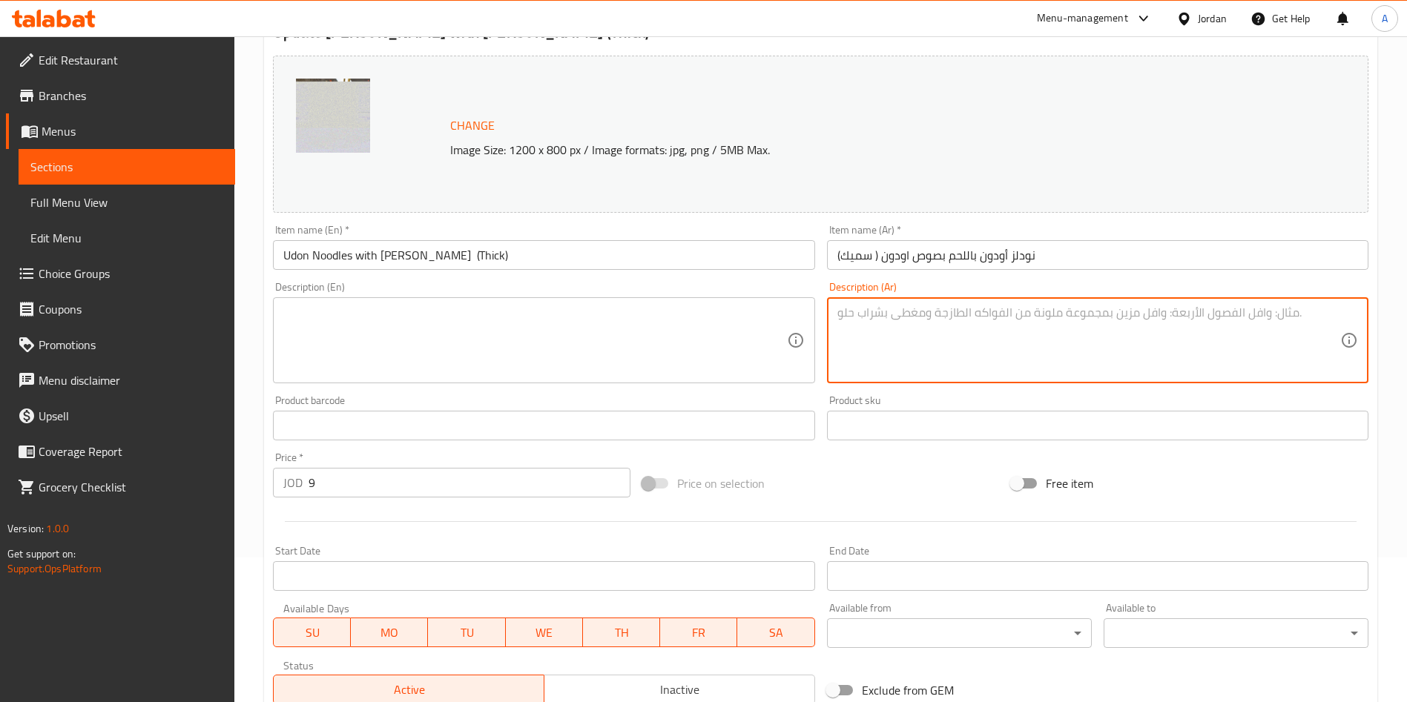
click at [921, 36] on div at bounding box center [703, 36] width 1407 height 1
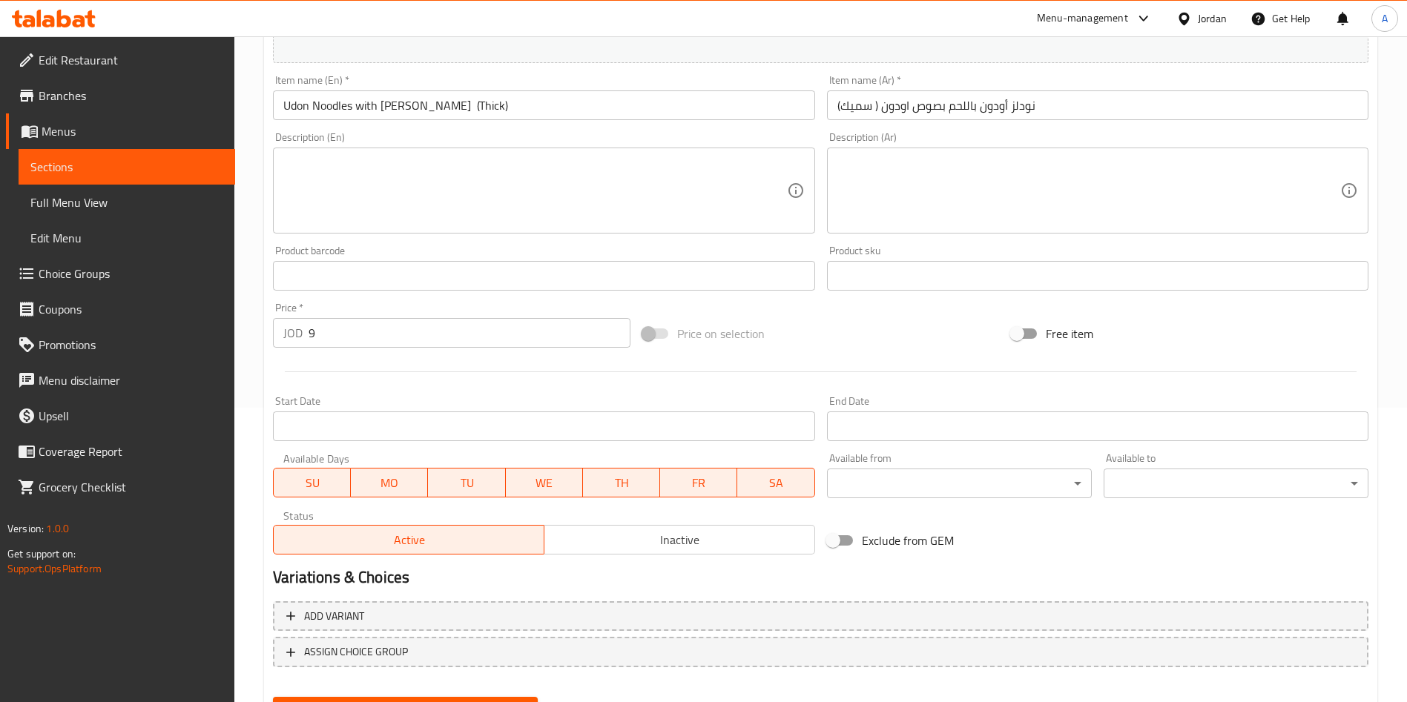
scroll to position [367, 0]
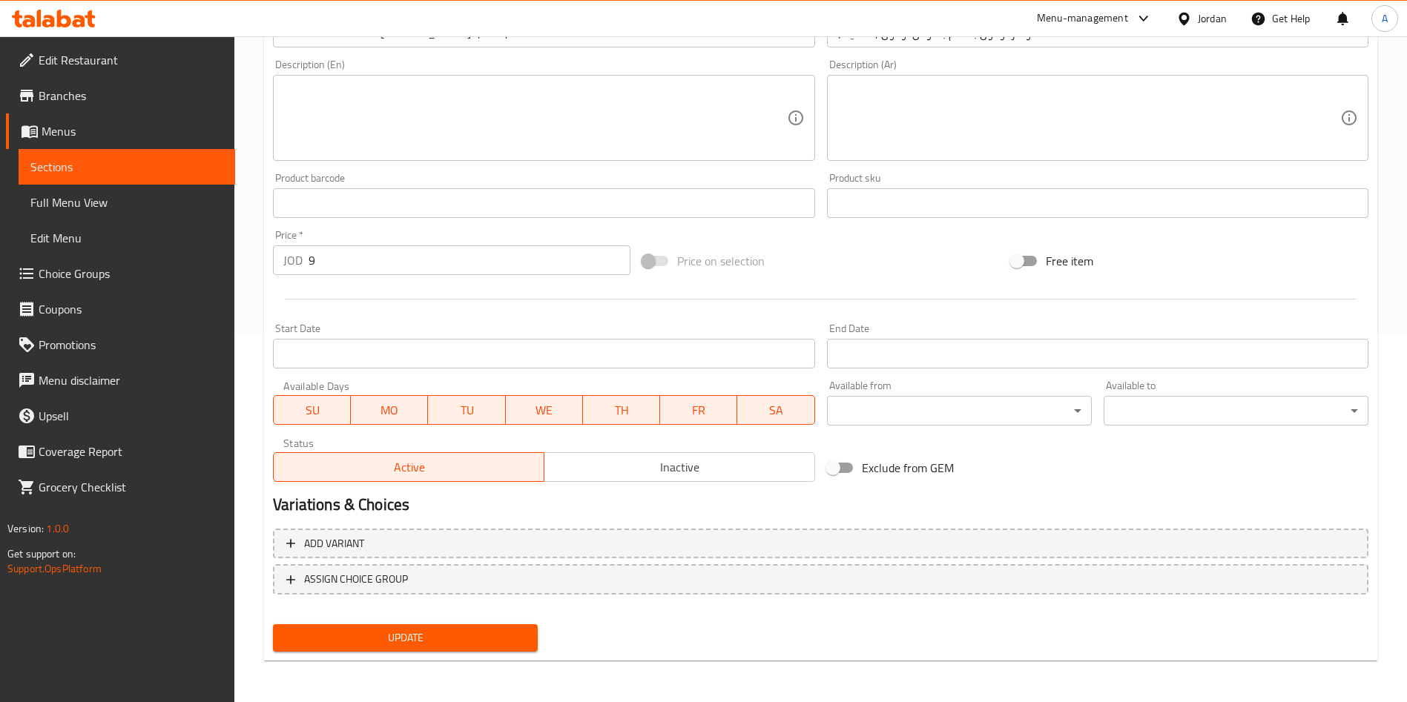
click at [492, 641] on span "Update" at bounding box center [405, 638] width 241 height 19
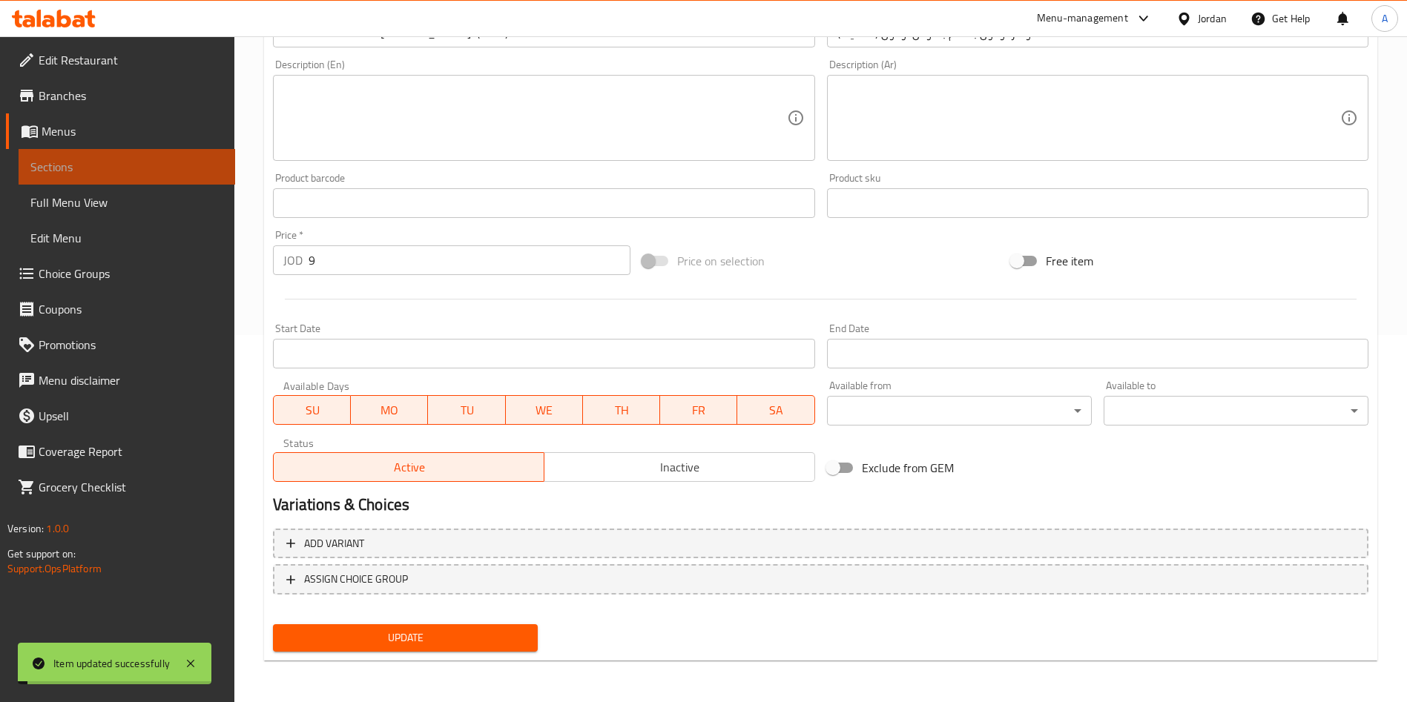
click at [167, 172] on span "Sections" at bounding box center [126, 167] width 193 height 18
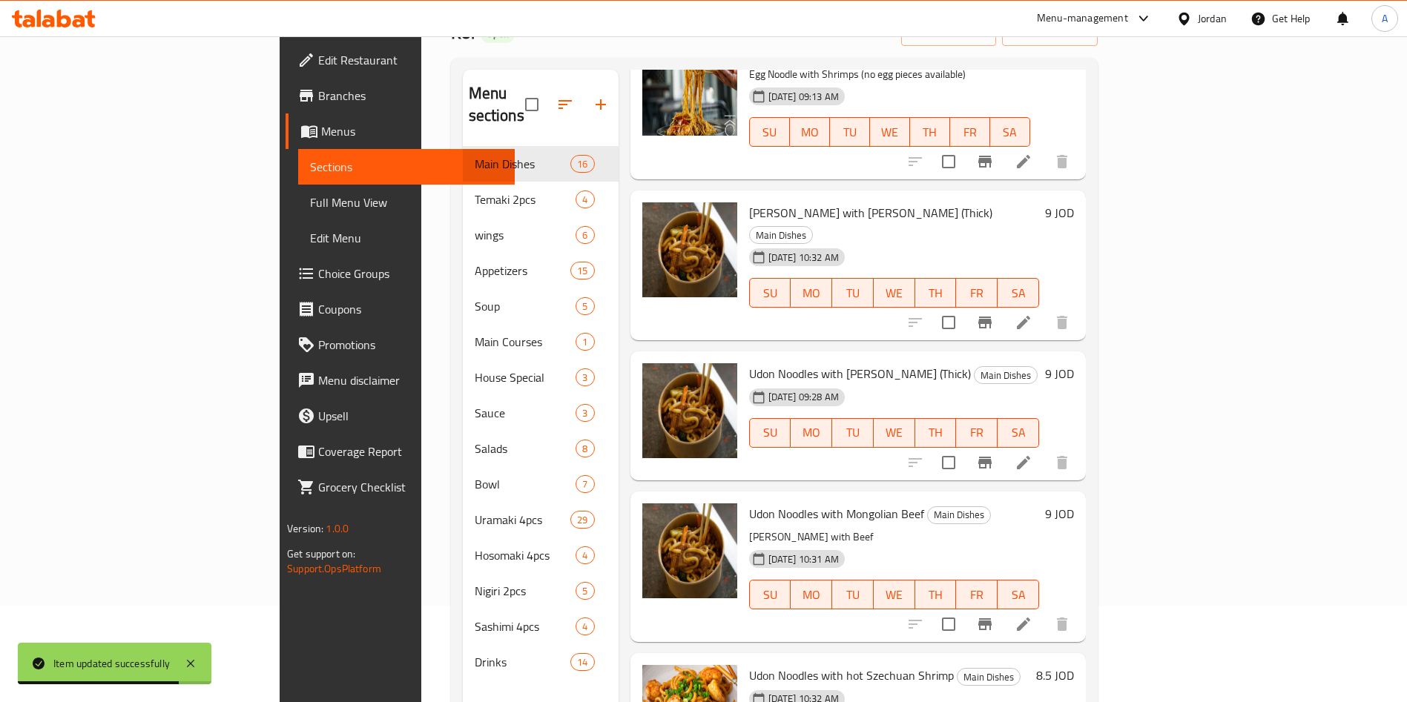
scroll to position [222, 0]
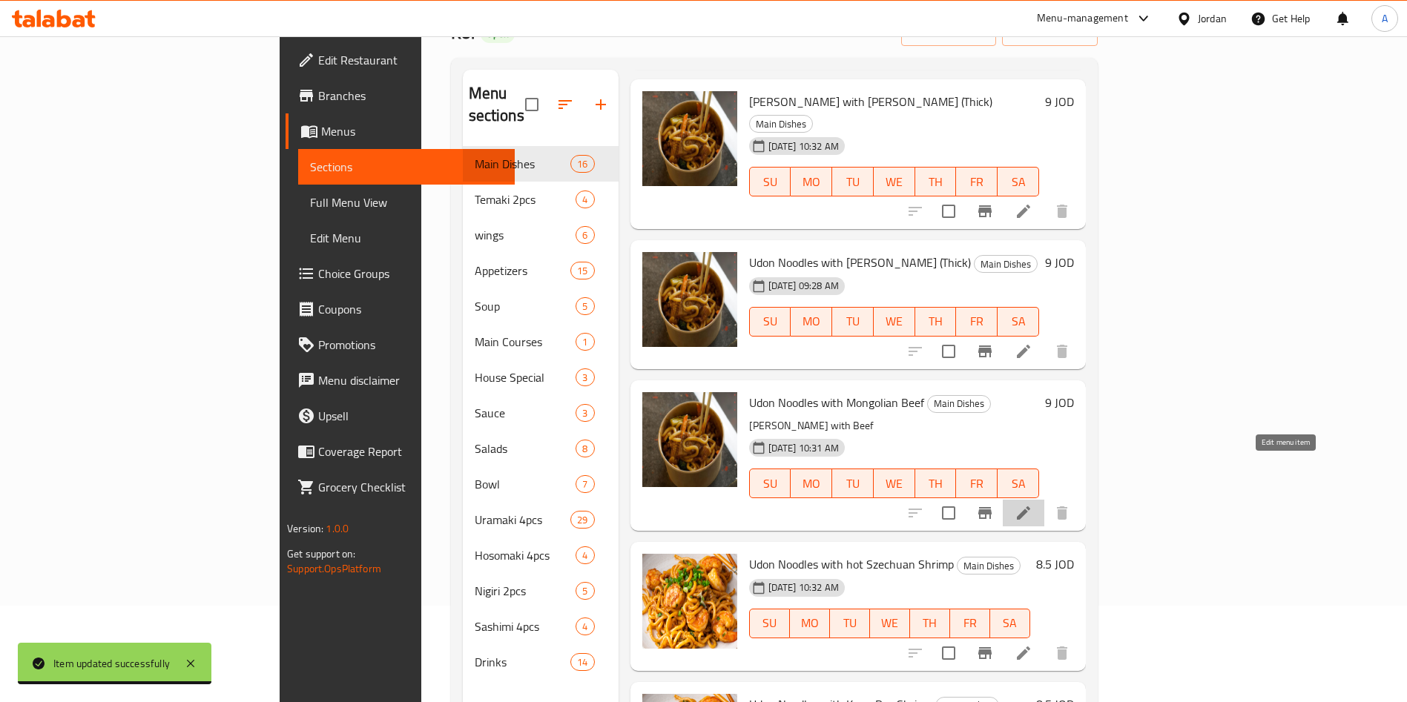
click at [1032, 504] on icon at bounding box center [1023, 513] width 18 height 18
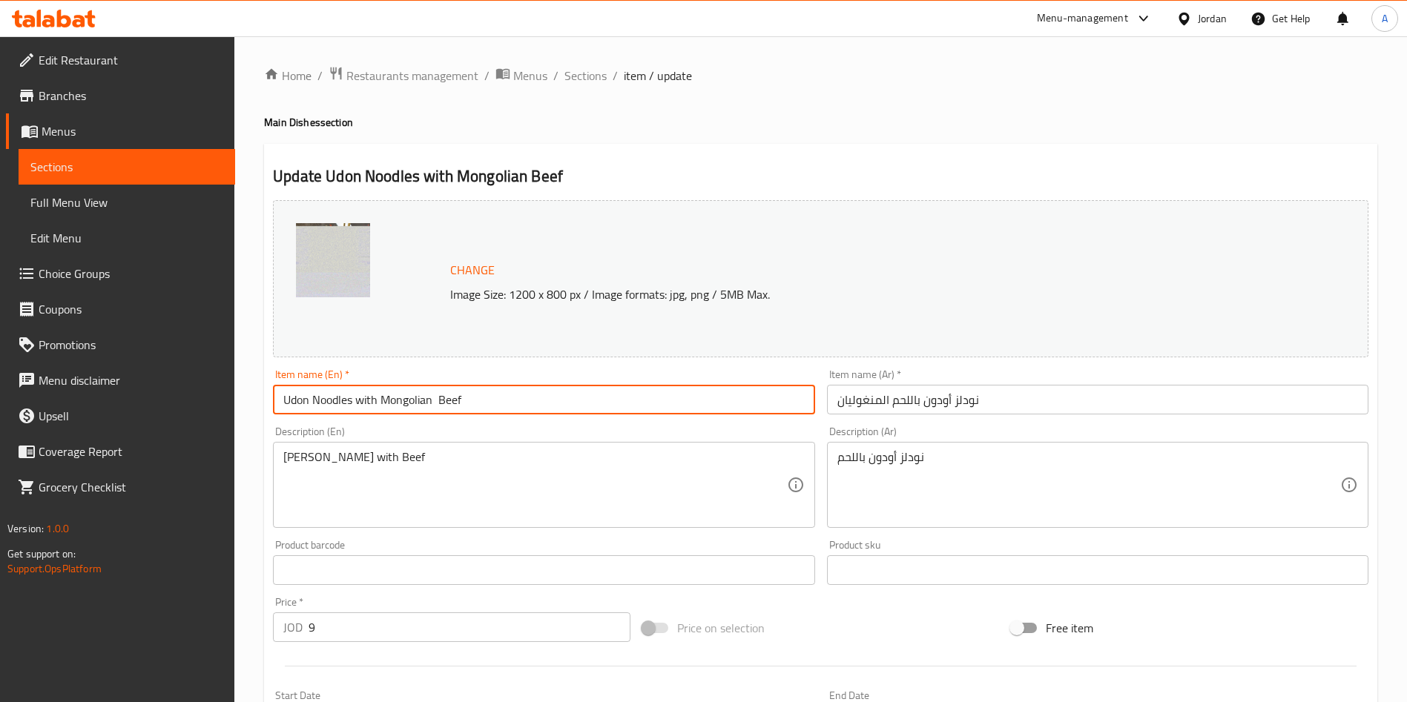
click at [523, 389] on input "Udon Noodles with Mongolian Beef" at bounding box center [543, 400] width 541 height 30
type input "Udon Noodles with Mongolian Beef (Thick)"
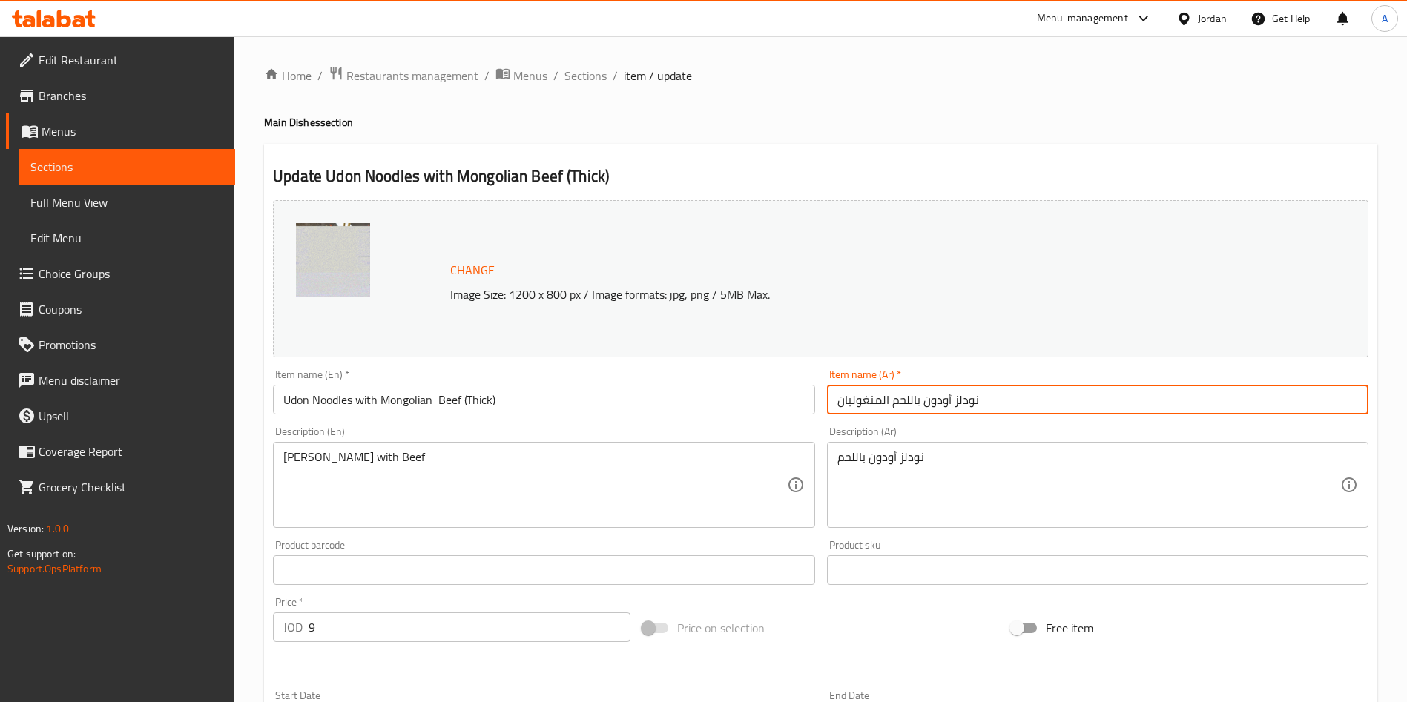
drag, startPoint x: 978, startPoint y: 400, endPoint x: 831, endPoint y: 403, distance: 146.8
click at [831, 403] on input "نودلز أودون باللحم المنغوليان" at bounding box center [1097, 400] width 541 height 30
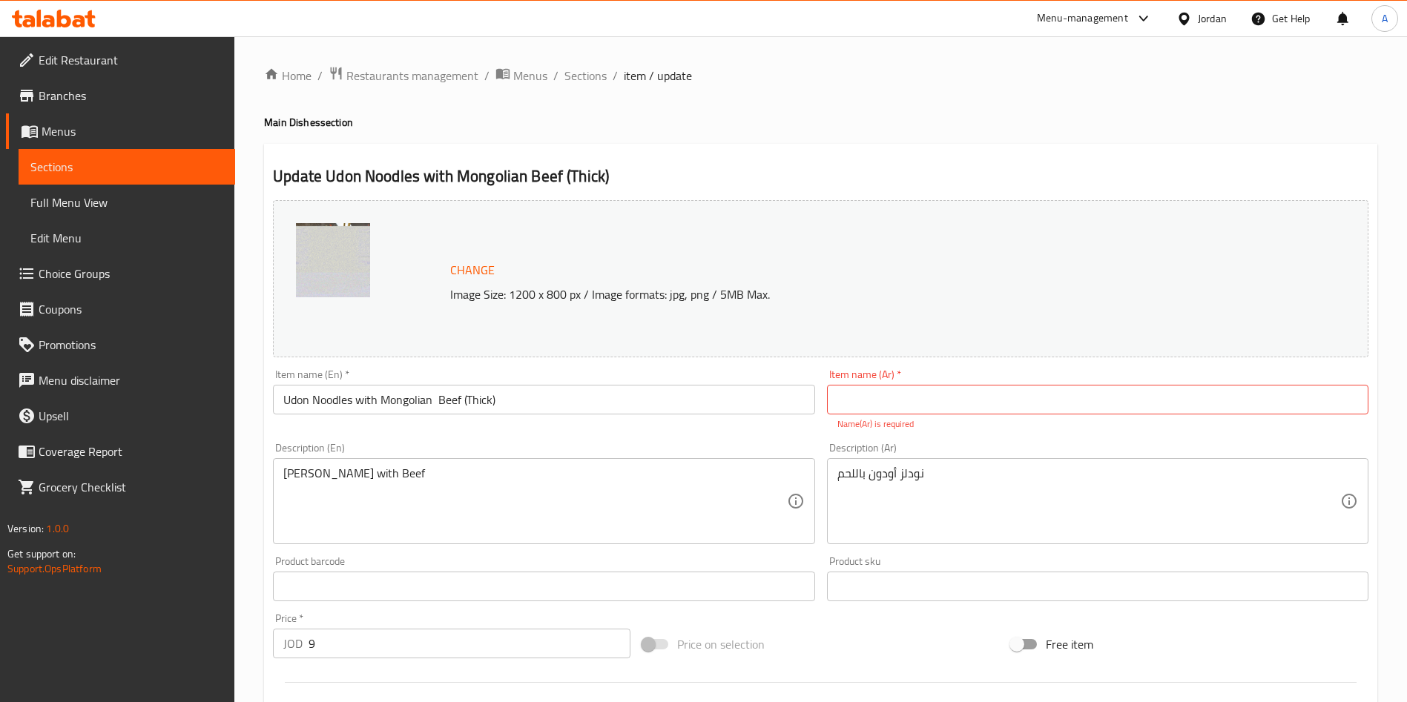
click at [934, 412] on input "text" at bounding box center [1097, 400] width 541 height 30
paste input "نودلز أودون باللحم المنغوليان (سميك)"
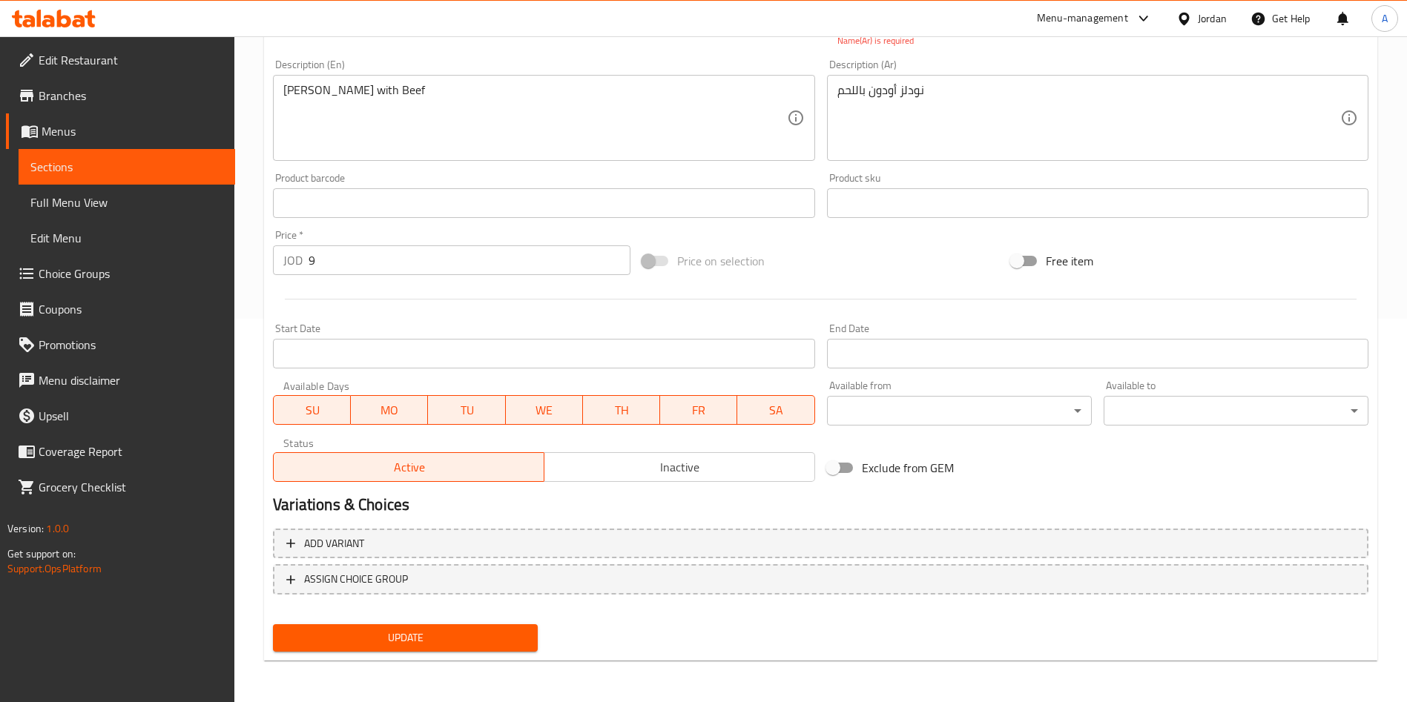
type input "نودلز أودون باللحم المنغوليان (سميك)"
click at [475, 637] on span "Update" at bounding box center [405, 638] width 241 height 19
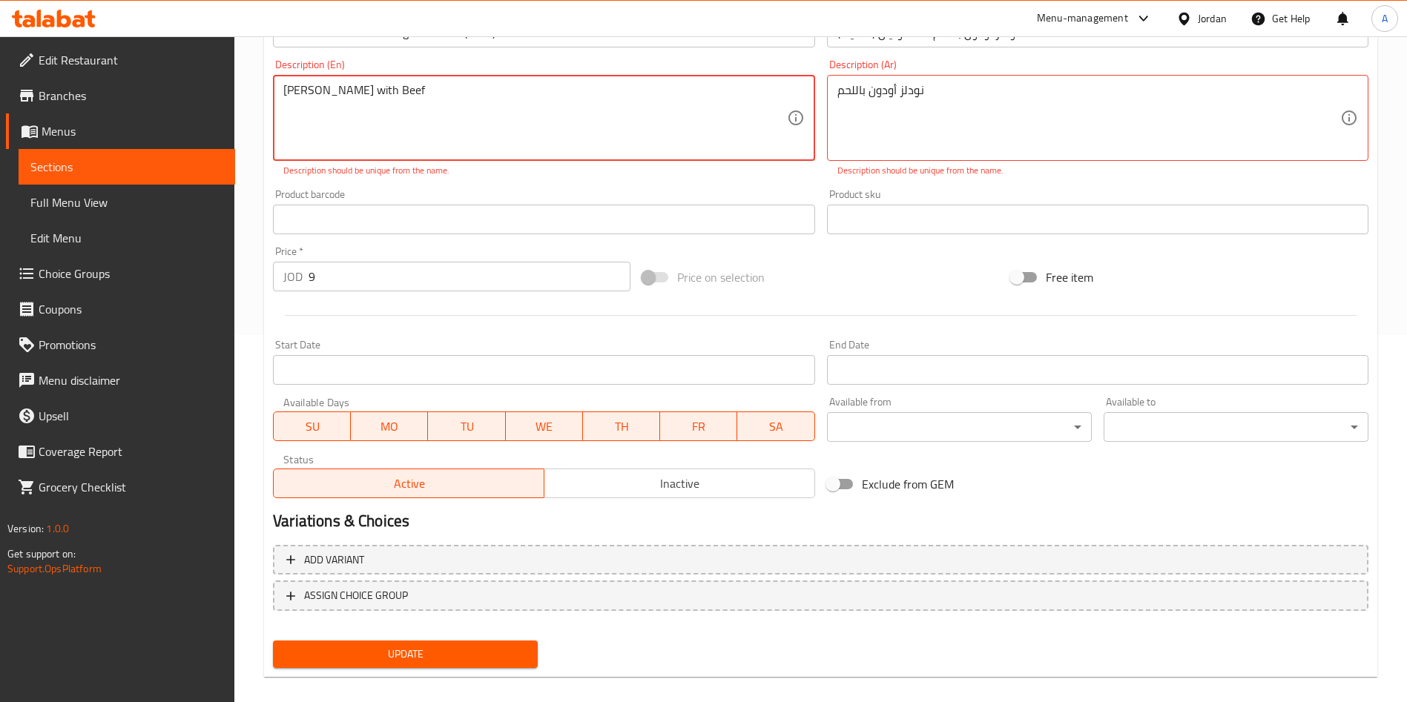
click at [475, 637] on div "Update" at bounding box center [405, 654] width 277 height 39
drag, startPoint x: 431, startPoint y: 97, endPoint x: 219, endPoint y: 98, distance: 211.3
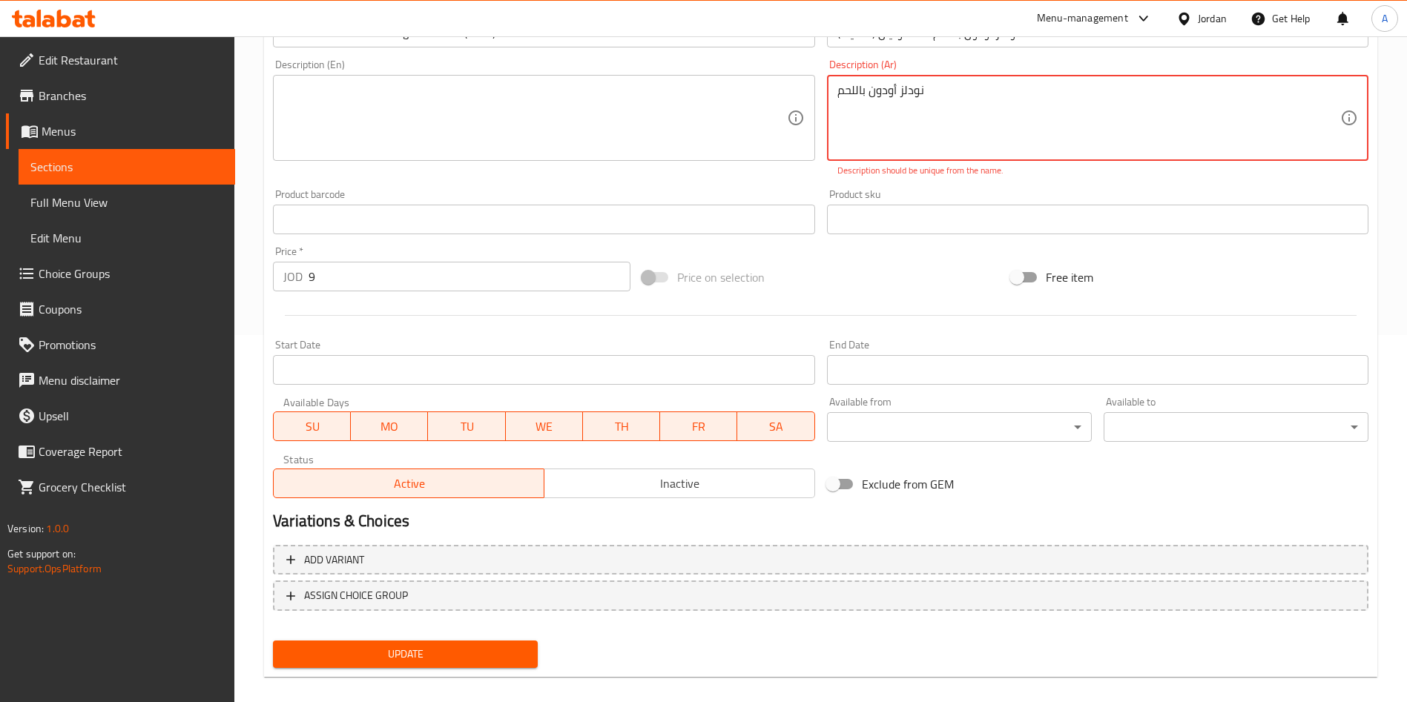
drag, startPoint x: 942, startPoint y: 90, endPoint x: 830, endPoint y: 110, distance: 114.5
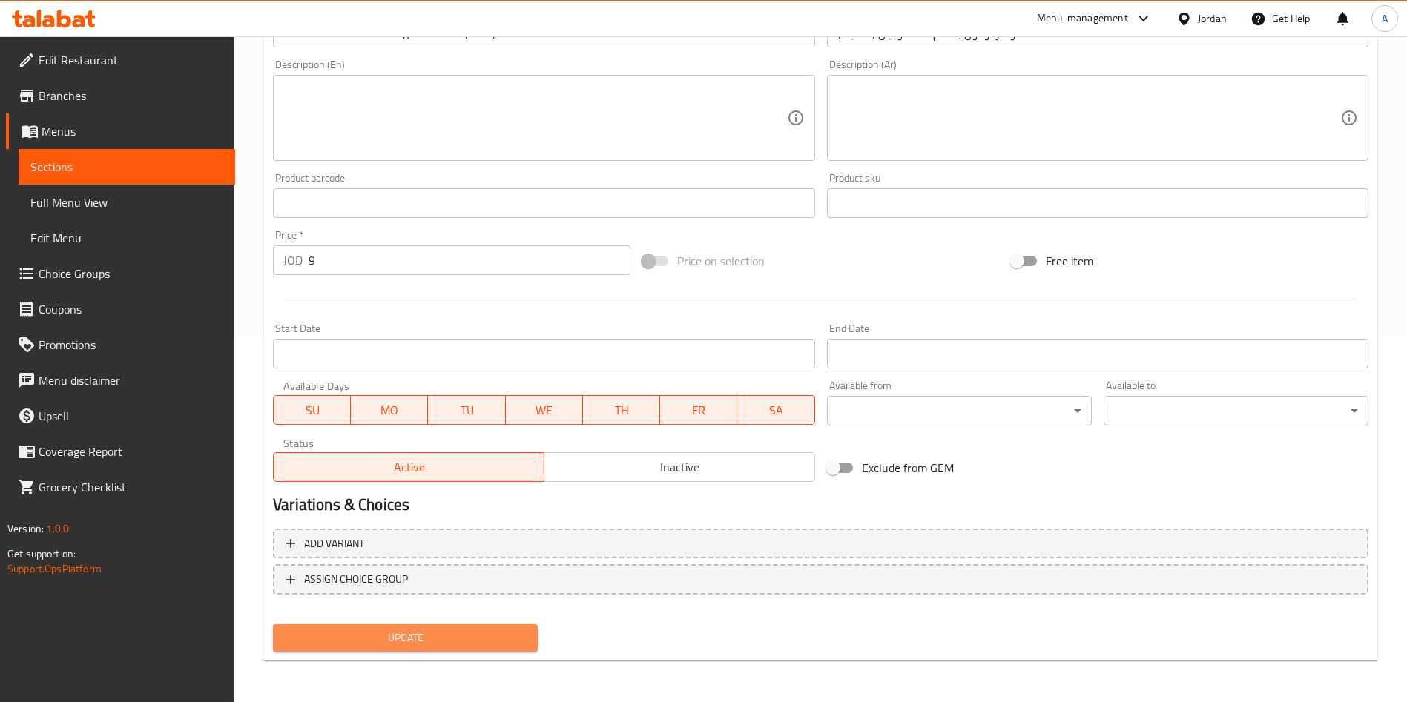
click at [509, 632] on span "Update" at bounding box center [405, 638] width 241 height 19
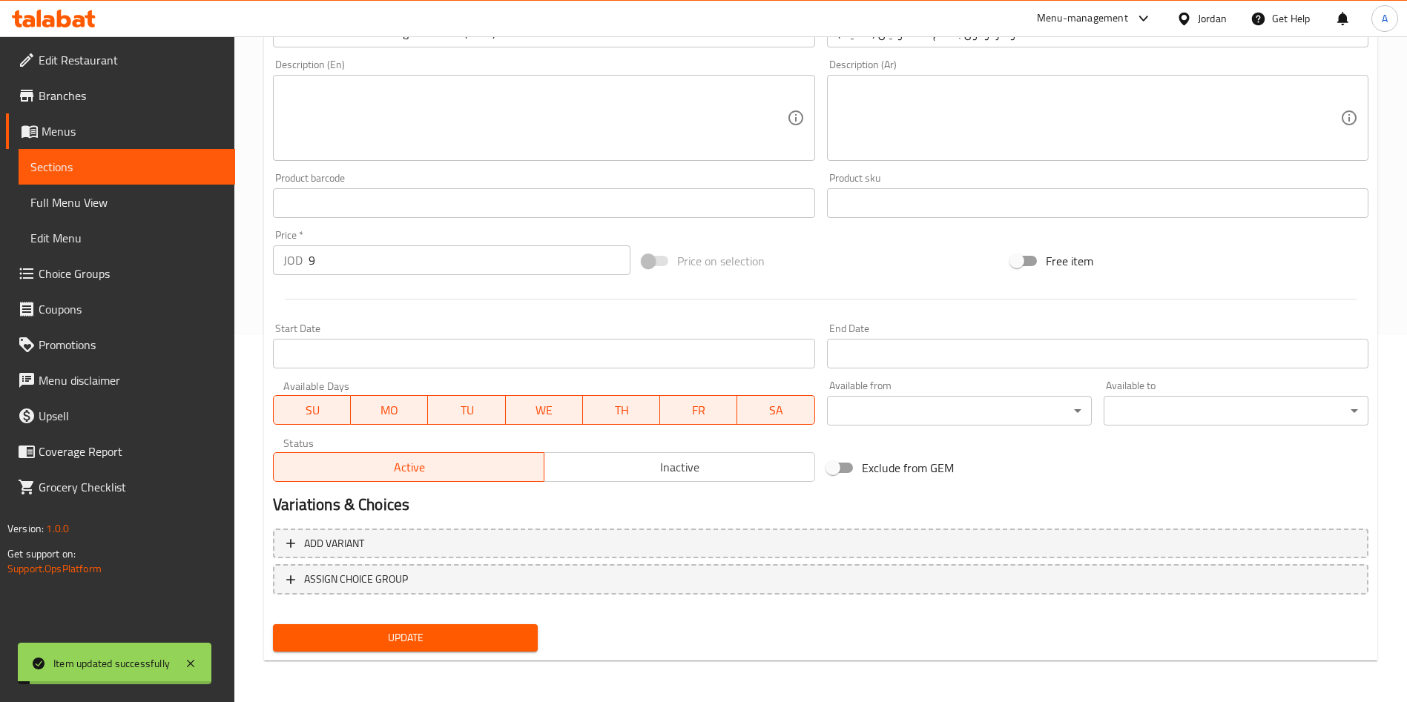
click at [117, 173] on span "Sections" at bounding box center [126, 167] width 193 height 18
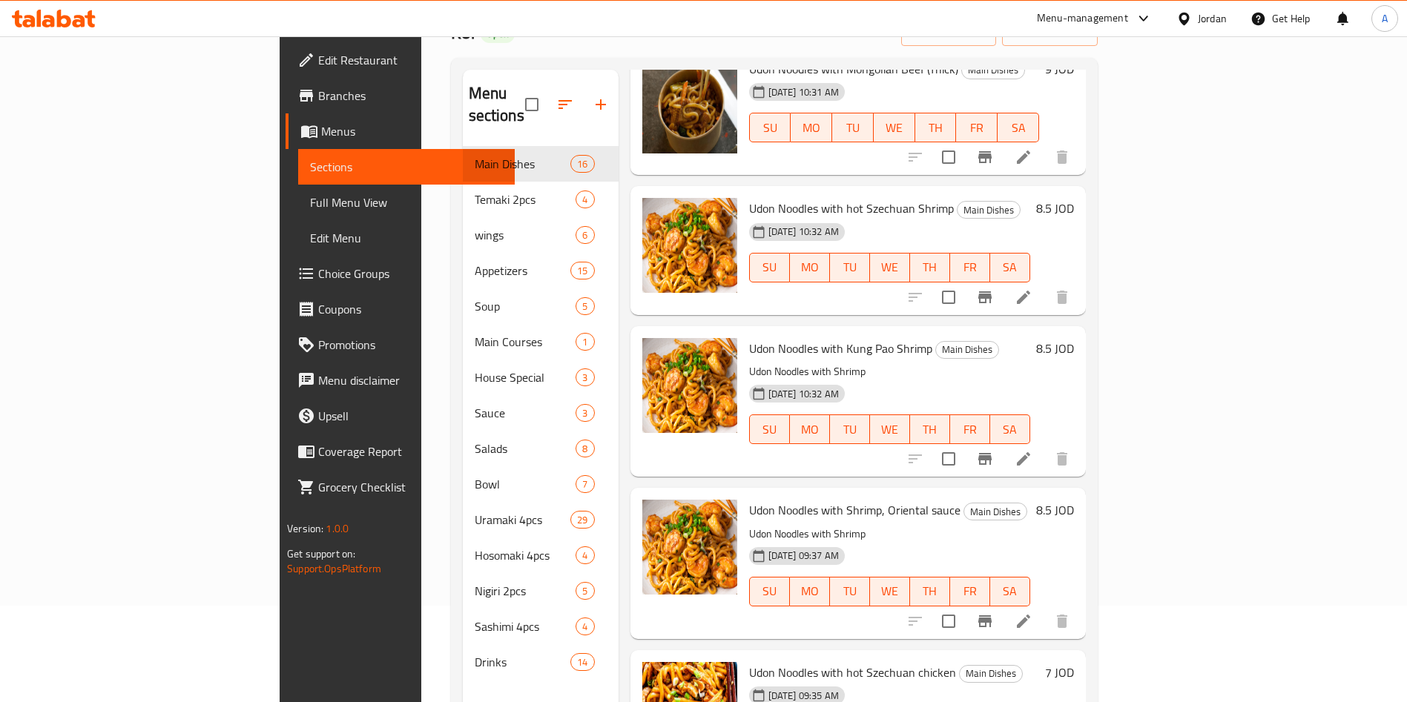
scroll to position [445, 0]
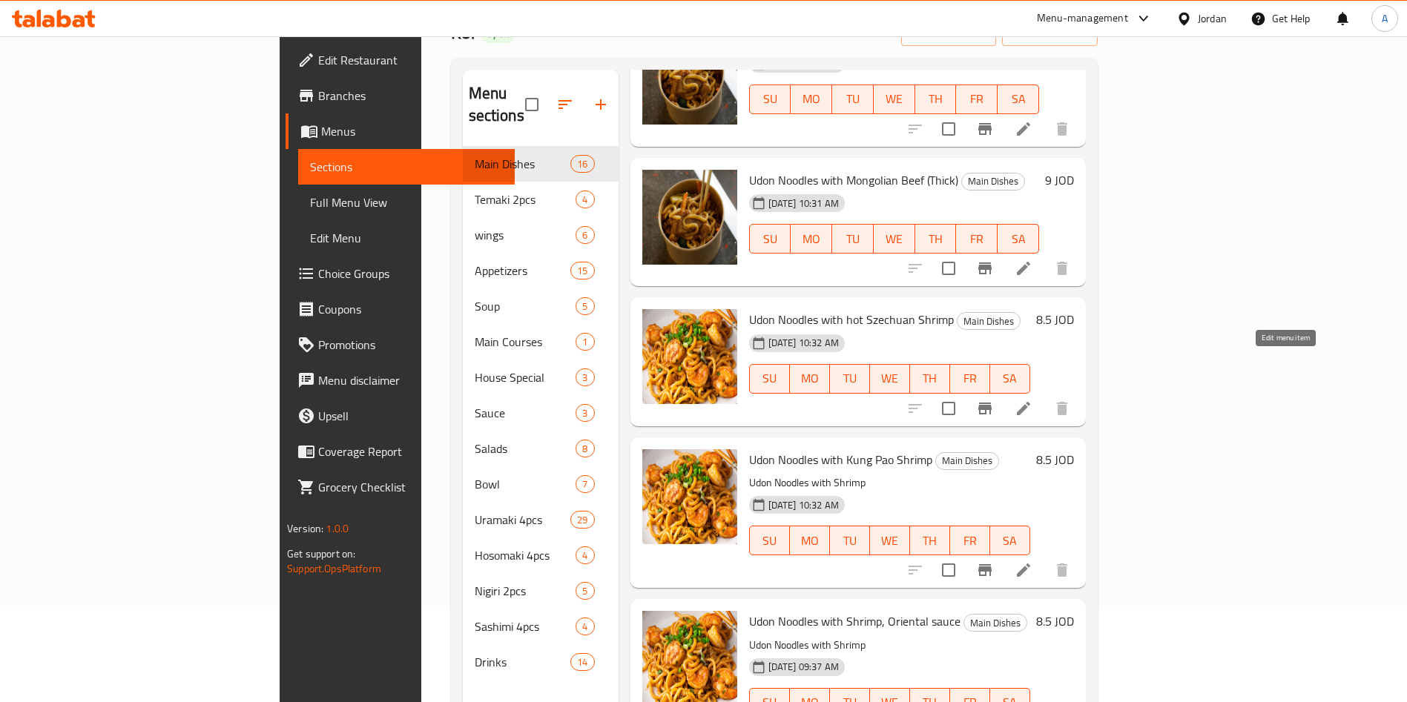
click at [1032, 400] on icon at bounding box center [1023, 409] width 18 height 18
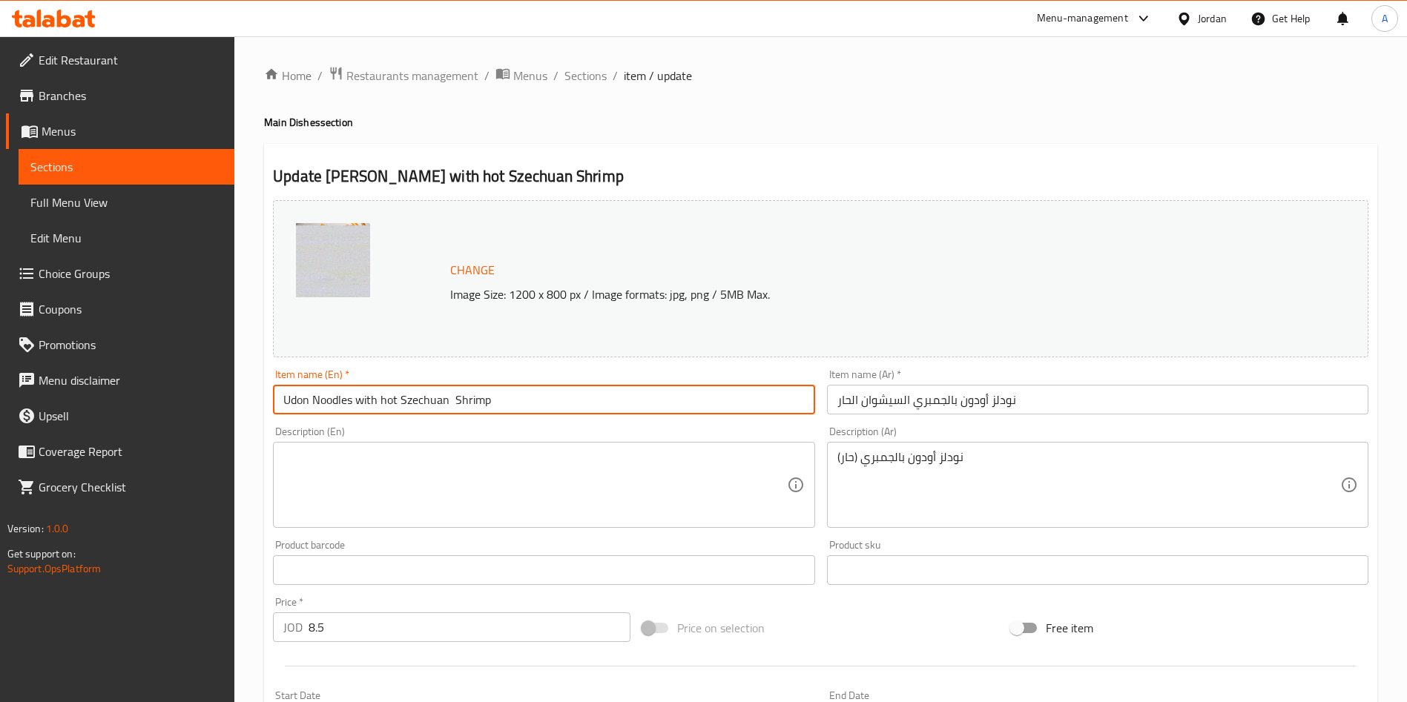
click at [584, 388] on input "Udon Noodles with hot Szechuan Shrimp" at bounding box center [543, 400] width 541 height 30
type input "[PERSON_NAME] with hot Szechuan Shrimp (Thick)"
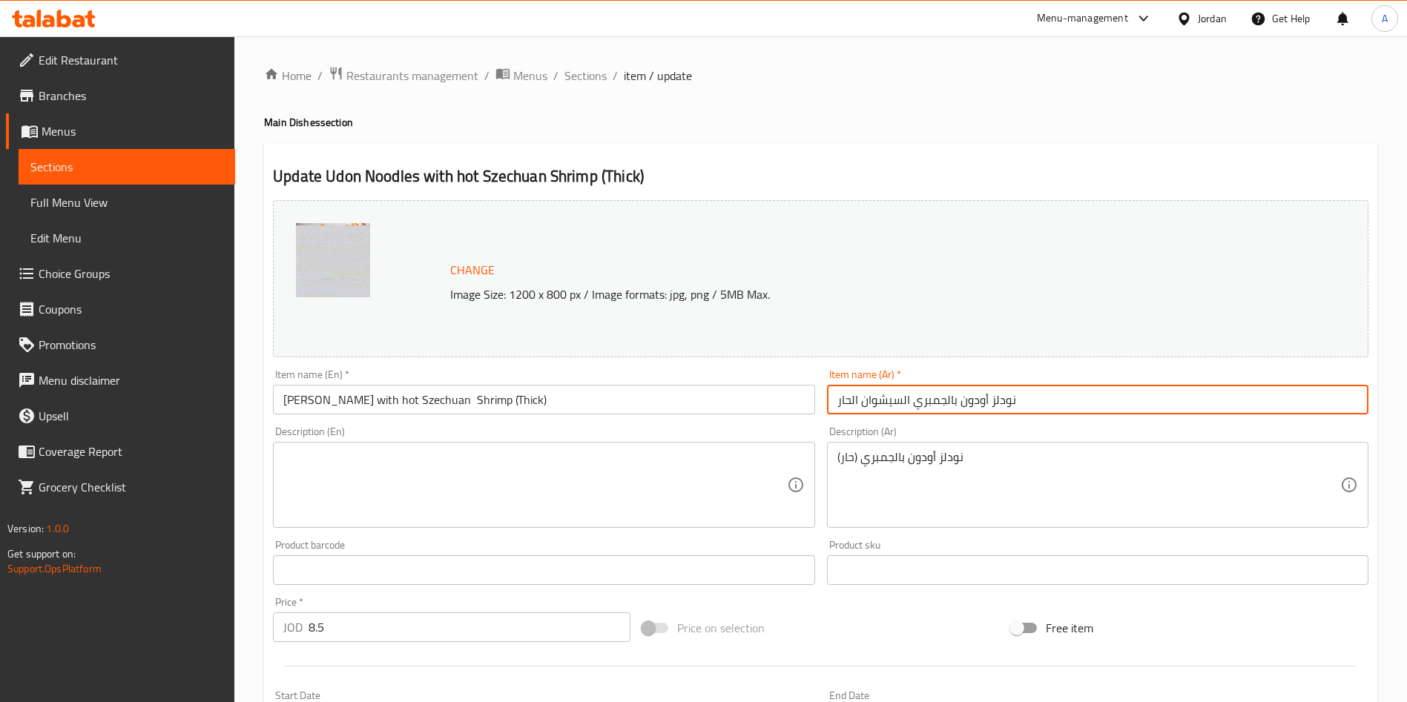
drag, startPoint x: 1029, startPoint y: 395, endPoint x: 823, endPoint y: 393, distance: 206.1
click at [823, 393] on div "Item name (Ar)   * نودلز [PERSON_NAME] السيشوان الحار Item name (Ar) *" at bounding box center [1097, 391] width 553 height 57
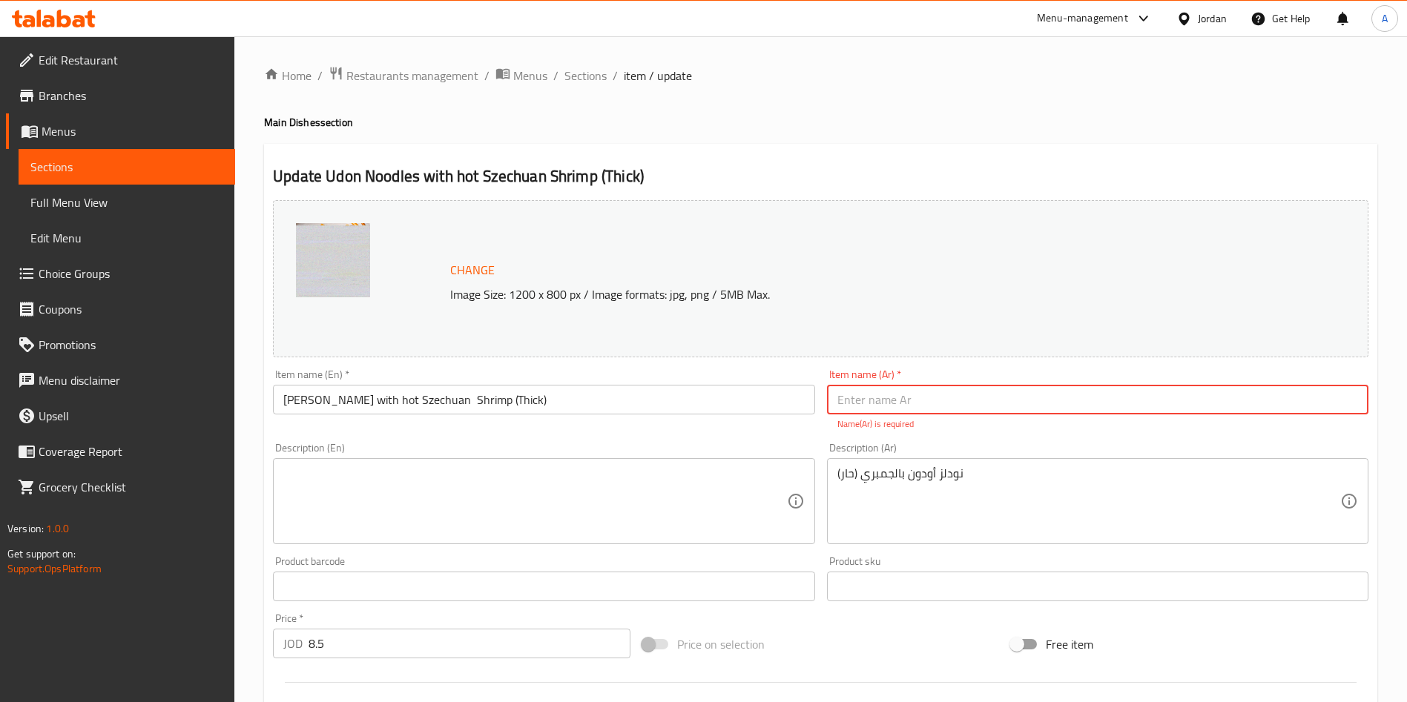
click at [977, 407] on input "text" at bounding box center [1097, 400] width 541 height 30
paste input "نودلز أودون بالجمبري السيشوان الحار ) سميك)"
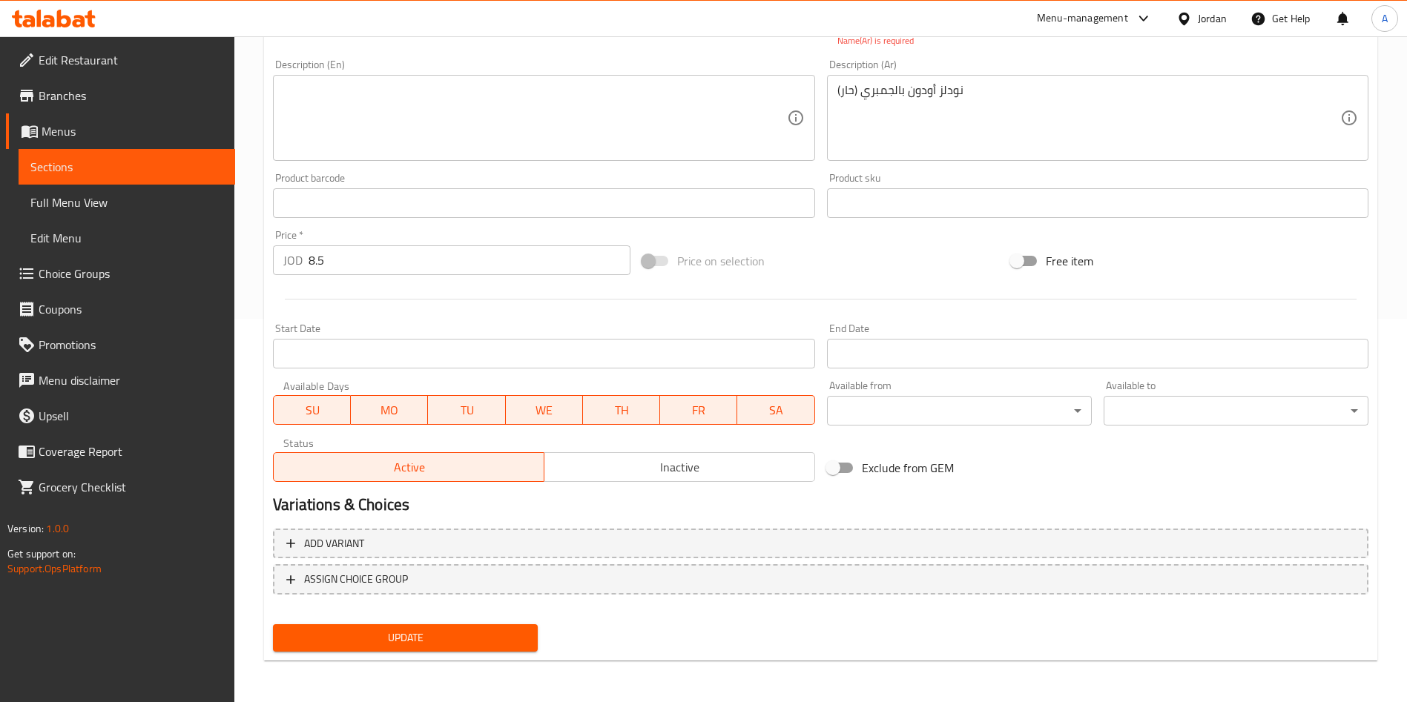
type input "نودلز أودون بالجمبري السيشوان الحار ) سميك)"
click at [509, 638] on span "Update" at bounding box center [405, 638] width 241 height 19
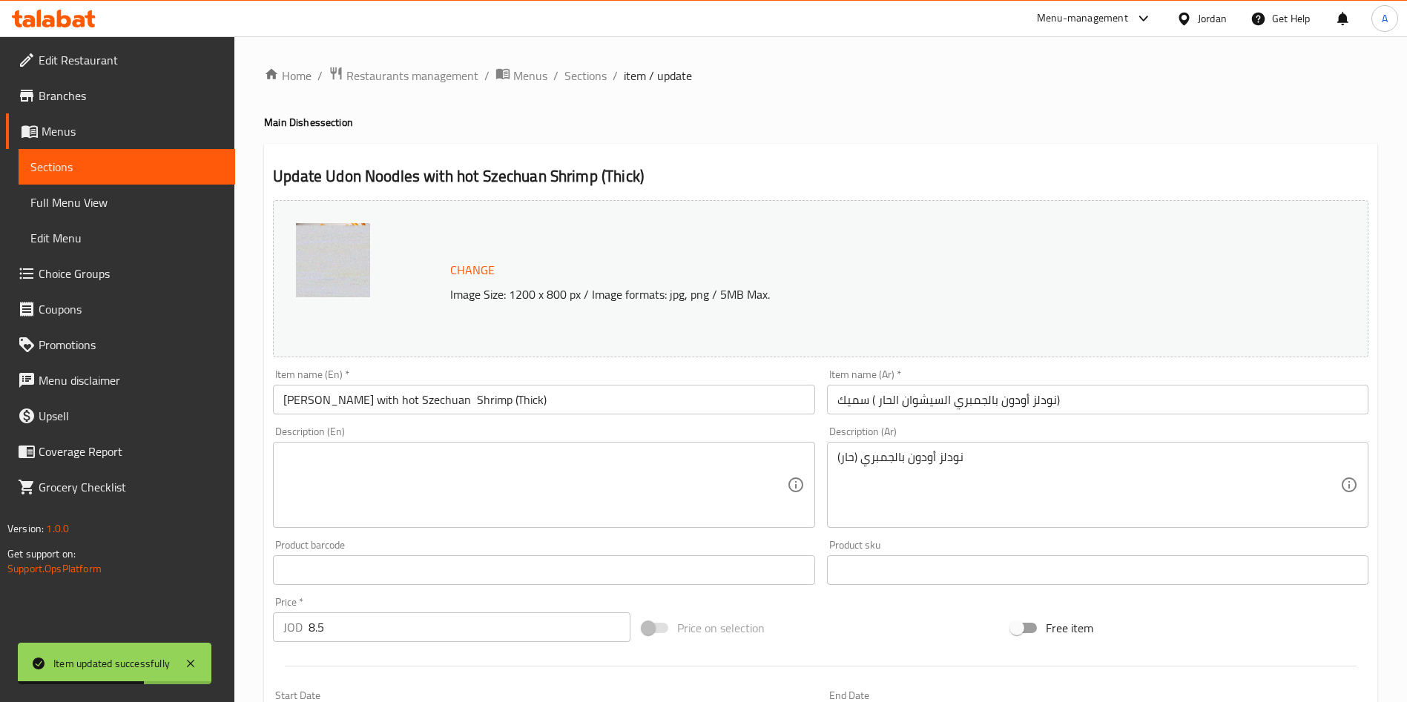
click at [111, 165] on span "Sections" at bounding box center [126, 167] width 193 height 18
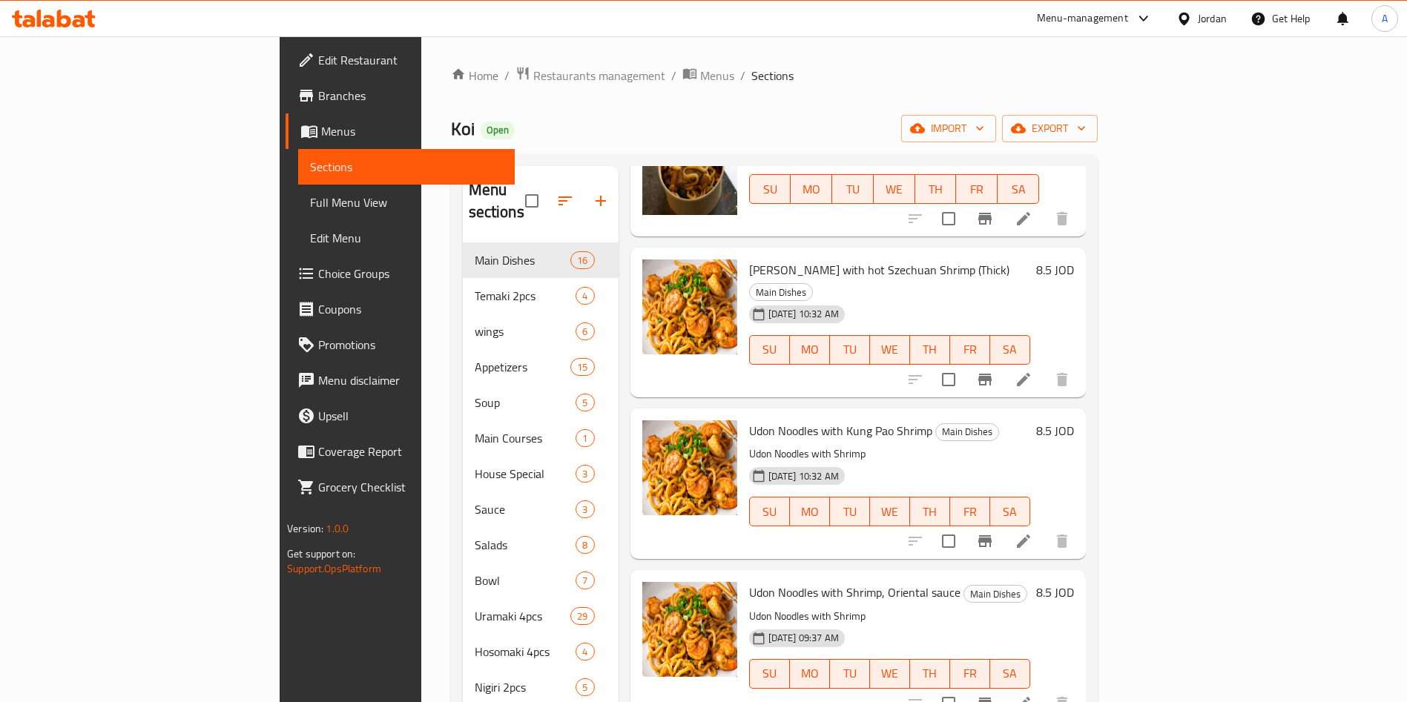
scroll to position [556, 0]
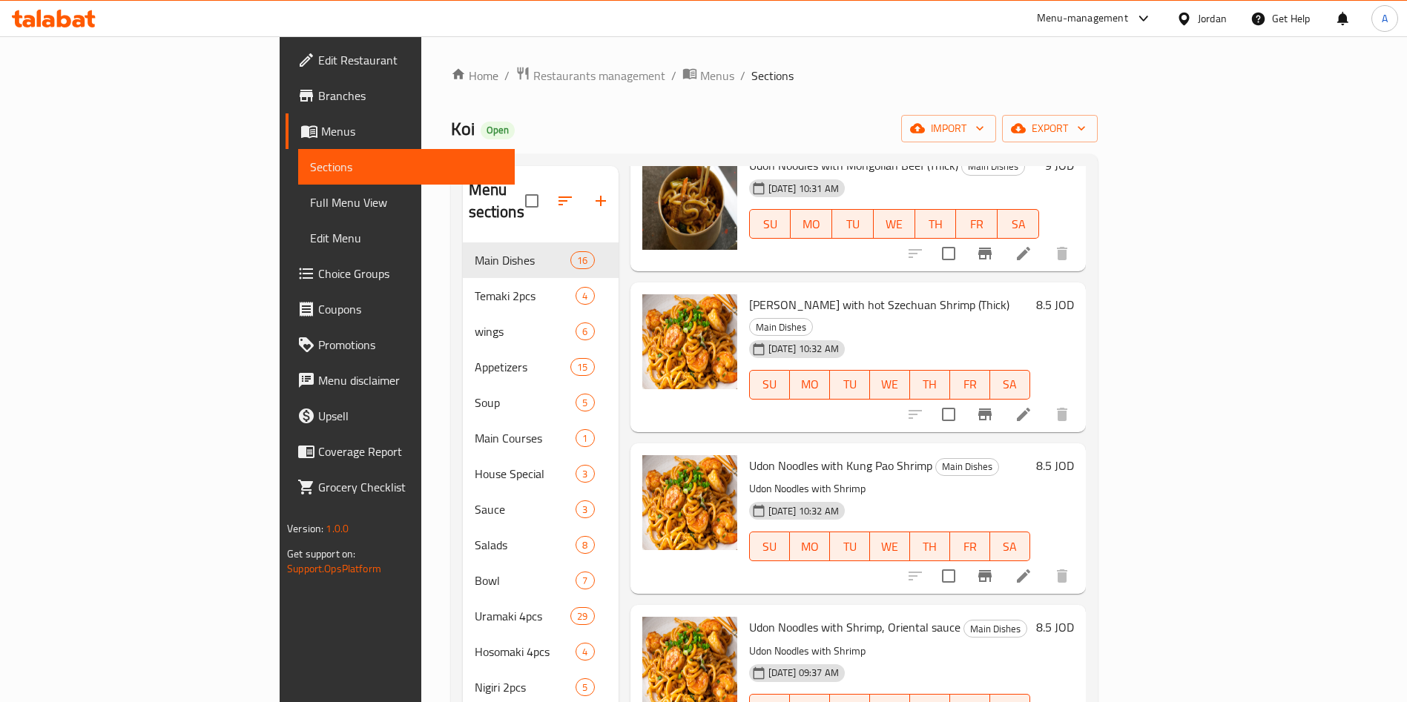
click at [1030, 569] on icon at bounding box center [1023, 575] width 13 height 13
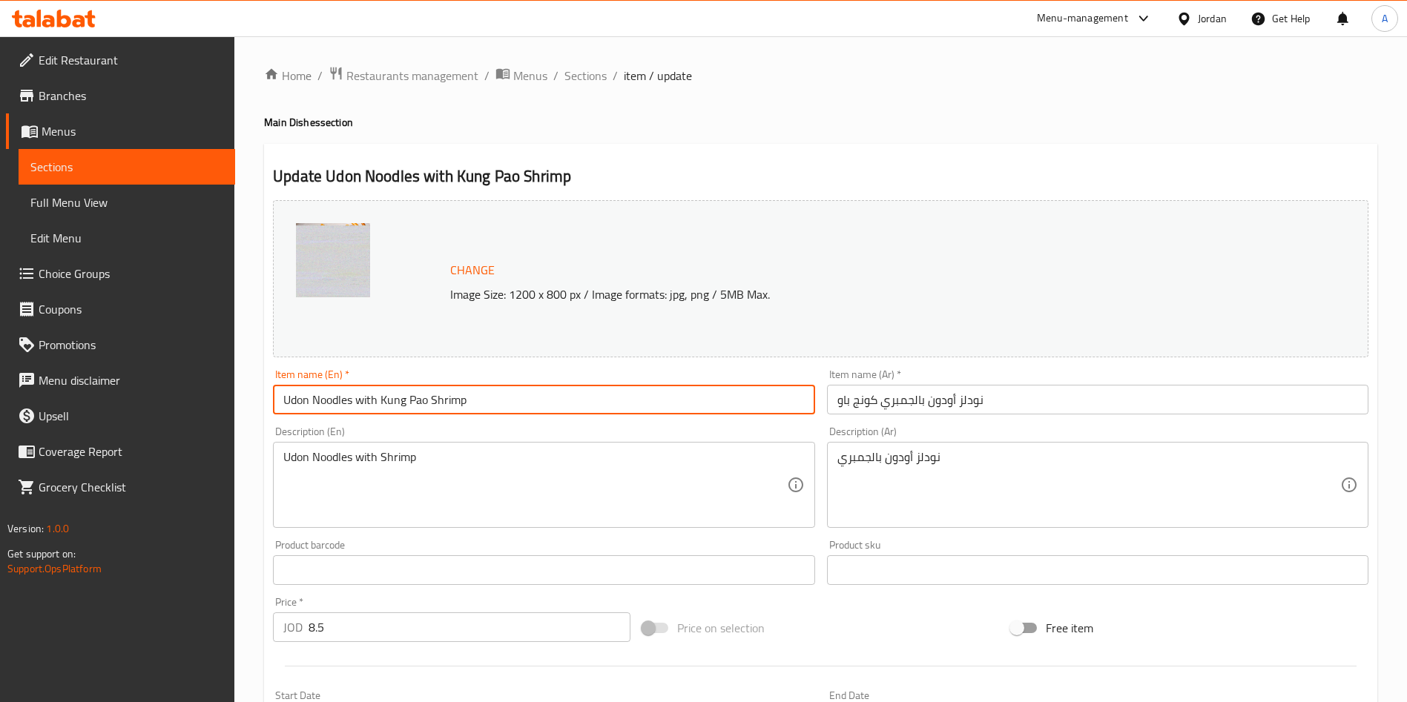
click at [523, 406] on input "Udon Noodles with Kung Pao Shrimp" at bounding box center [543, 400] width 541 height 30
type input "Udon Noodles with Kung Pao Shrimp (Thick)"
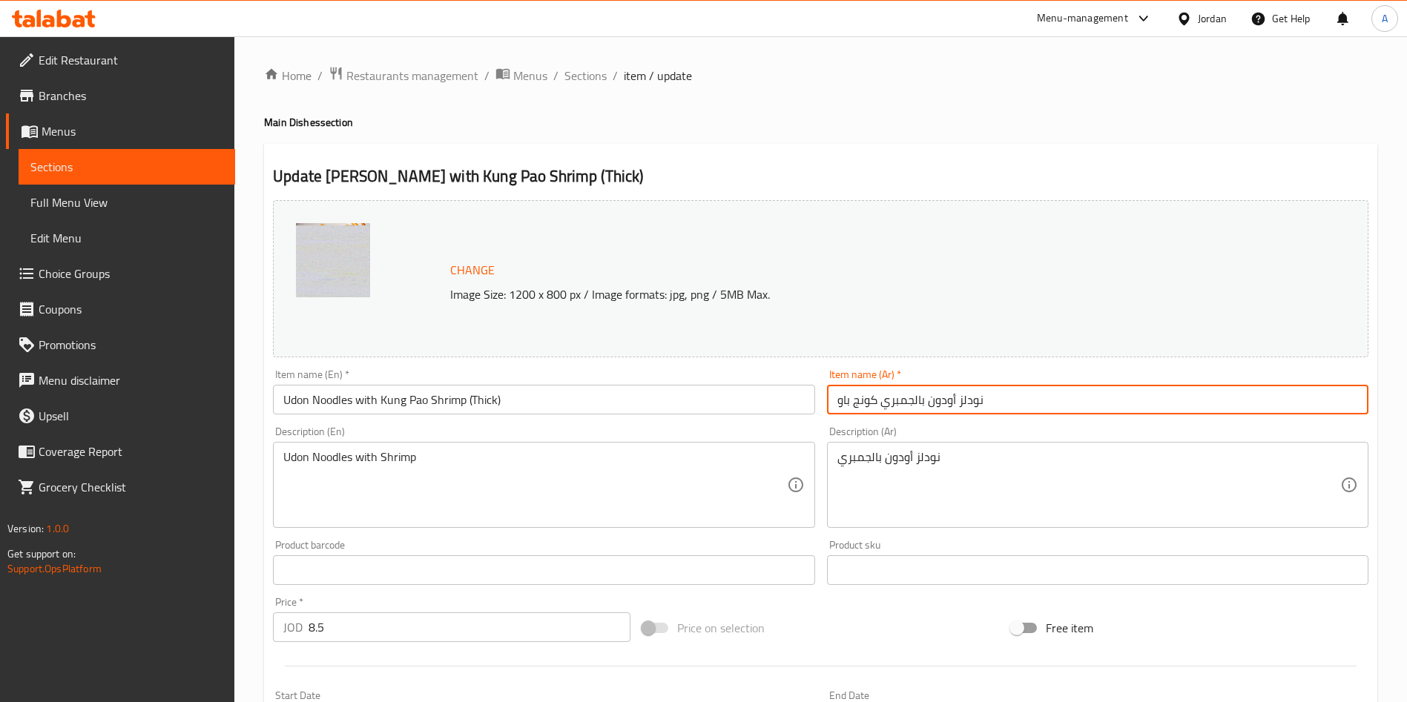
drag, startPoint x: 1005, startPoint y: 396, endPoint x: 822, endPoint y: 378, distance: 184.0
click at [822, 378] on div "Item name (Ar)   * نودلز [PERSON_NAME] كونج باو Item name (Ar) *" at bounding box center [1097, 391] width 553 height 57
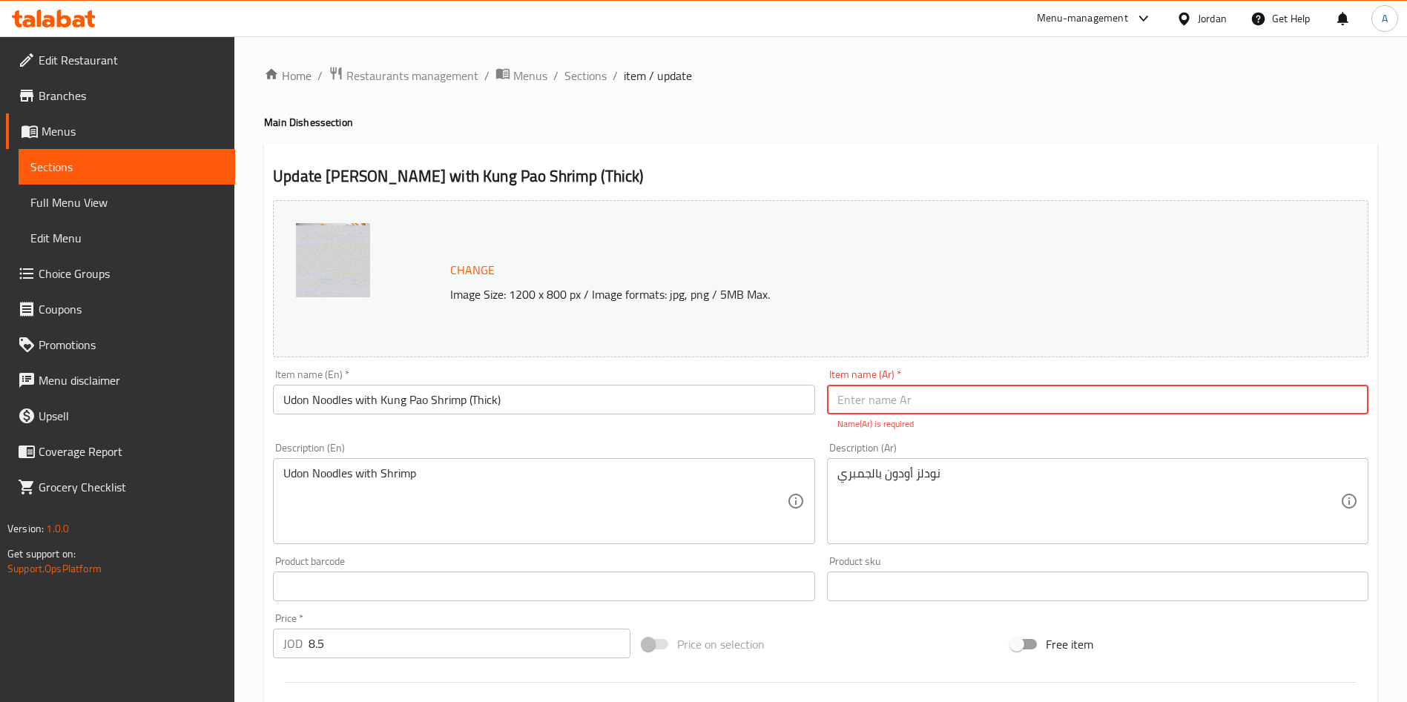
click at [945, 403] on input "text" at bounding box center [1097, 400] width 541 height 30
paste input "نودلز أودون بالجمبري كونج باو ) سميك)"
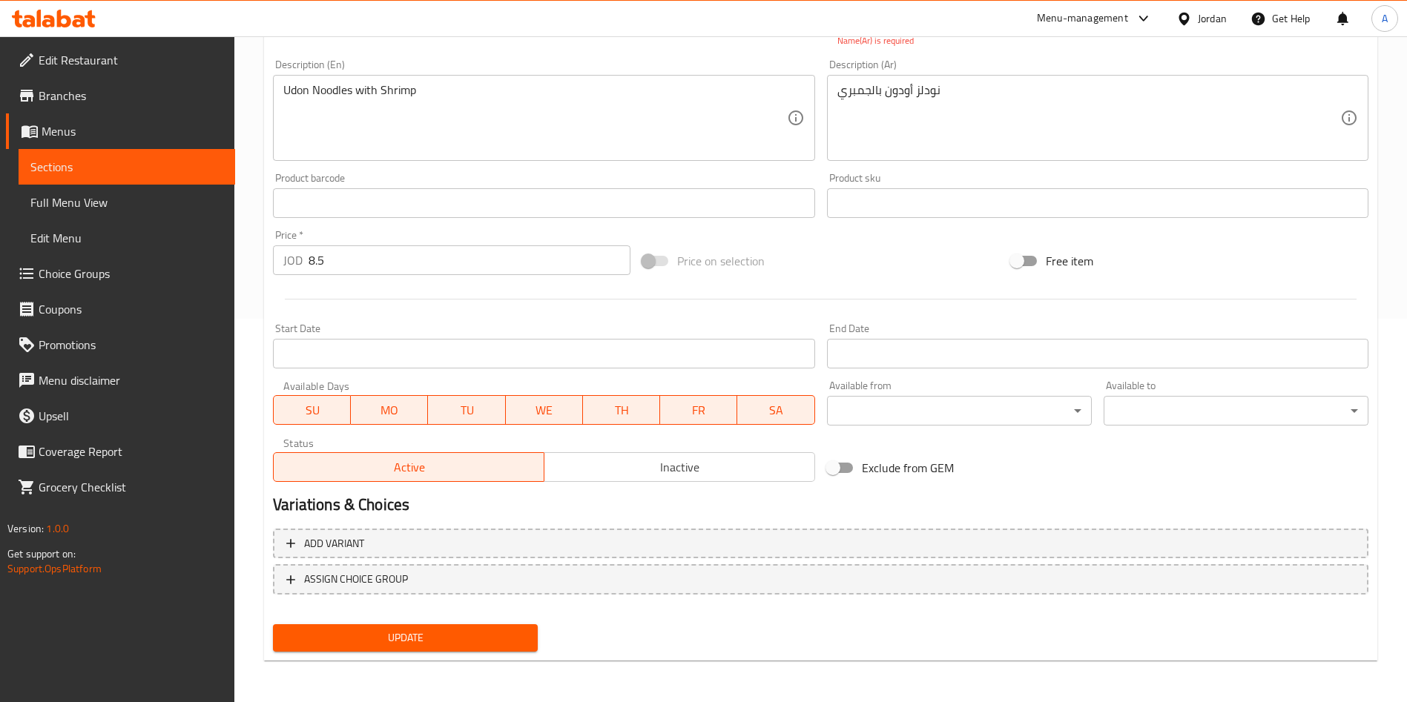
type input "نودلز أودون بالجمبري كونج باو ) سميك)"
click at [429, 641] on span "Update" at bounding box center [405, 638] width 241 height 19
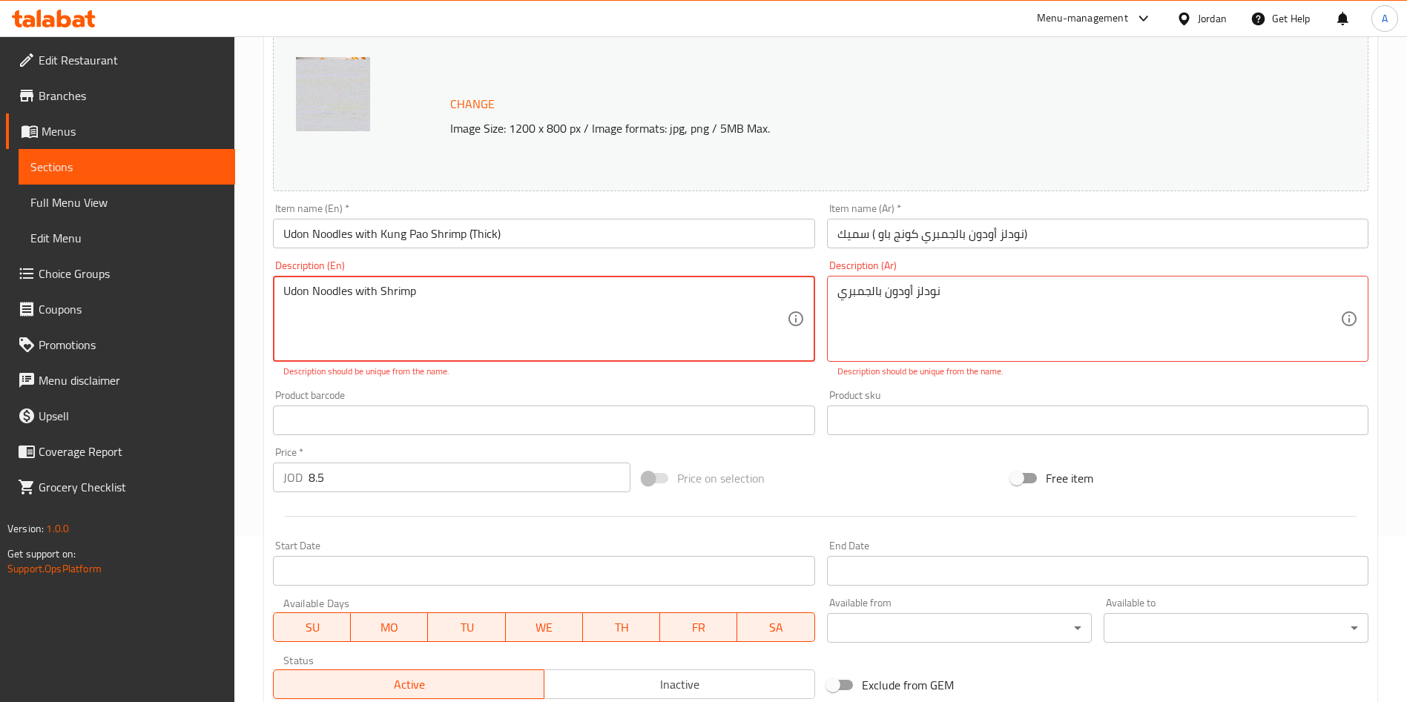
scroll to position [145, 0]
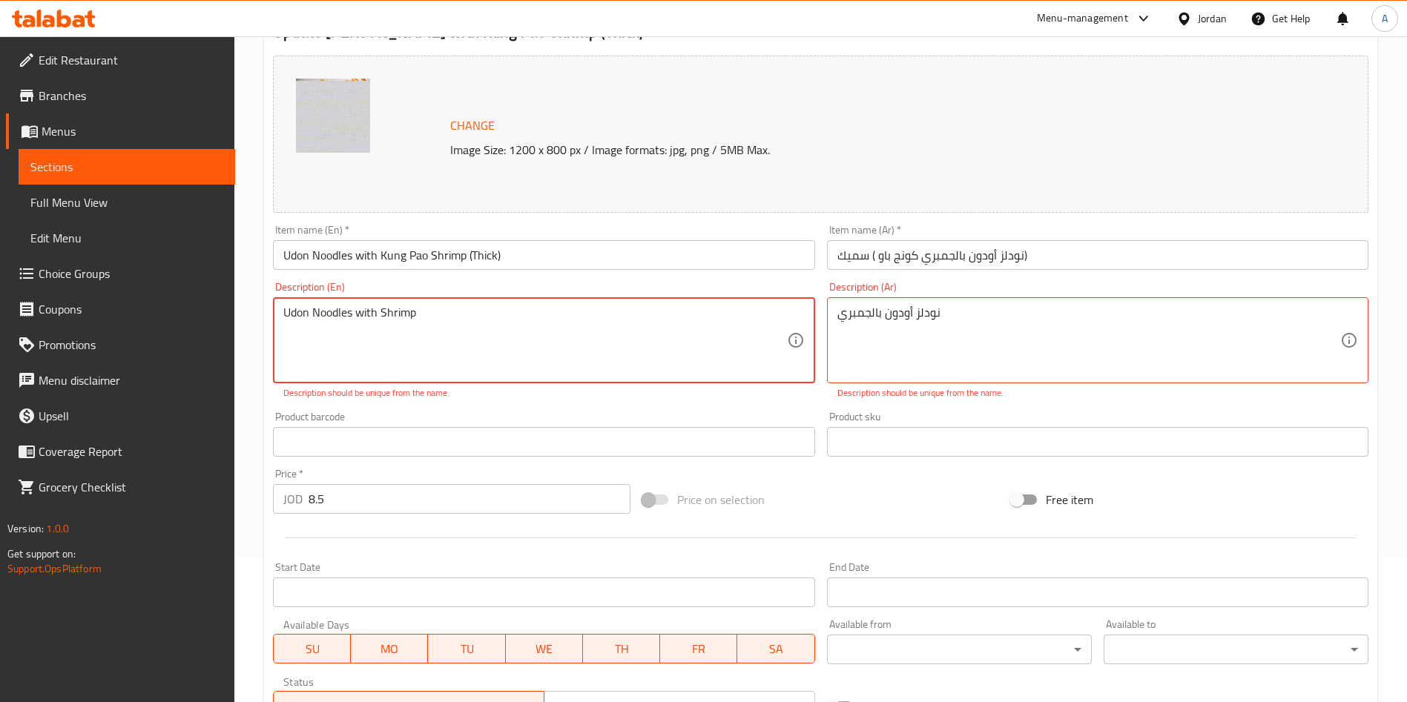
drag, startPoint x: 449, startPoint y: 322, endPoint x: 171, endPoint y: 304, distance: 279.4
click at [169, 306] on div "Edit Restaurant Branches Menus Sections Full Menu View Edit Menu Choice Groups …" at bounding box center [703, 416] width 1407 height 1049
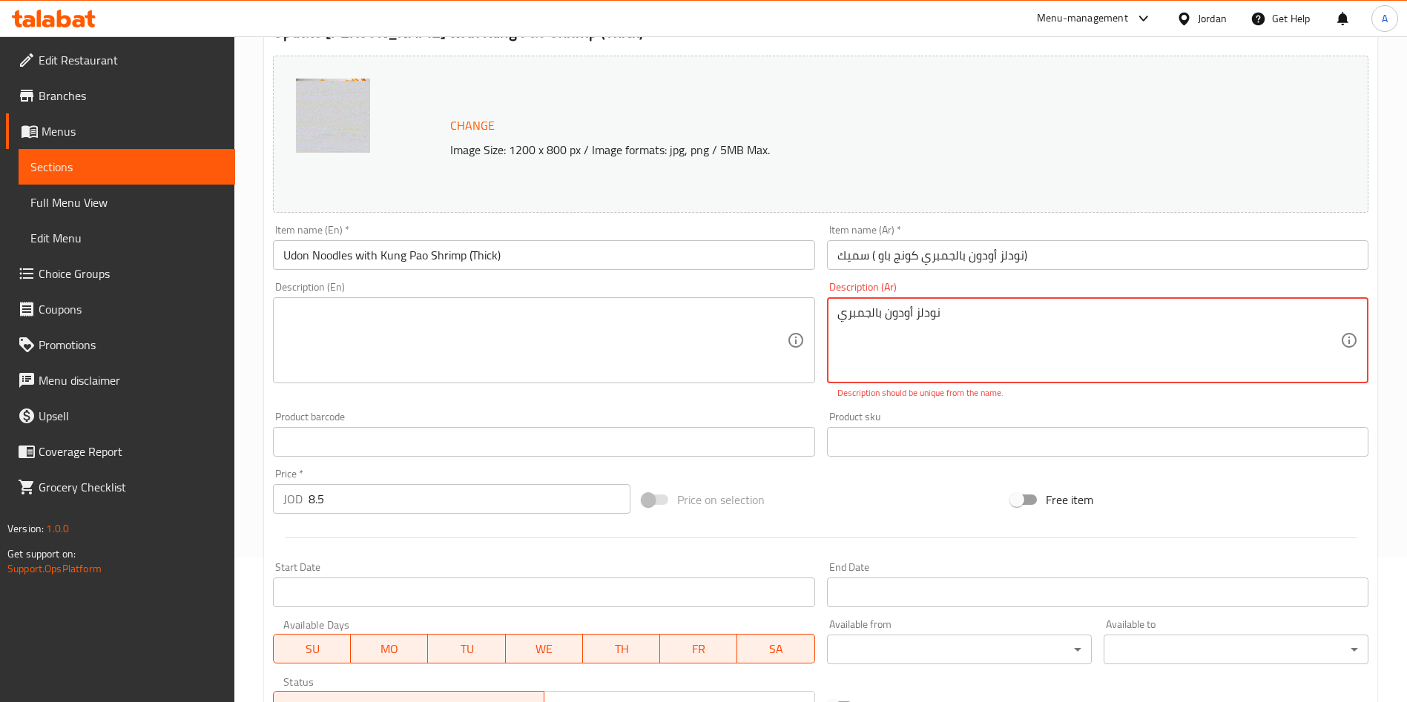
drag, startPoint x: 959, startPoint y: 326, endPoint x: 805, endPoint y: 329, distance: 154.3
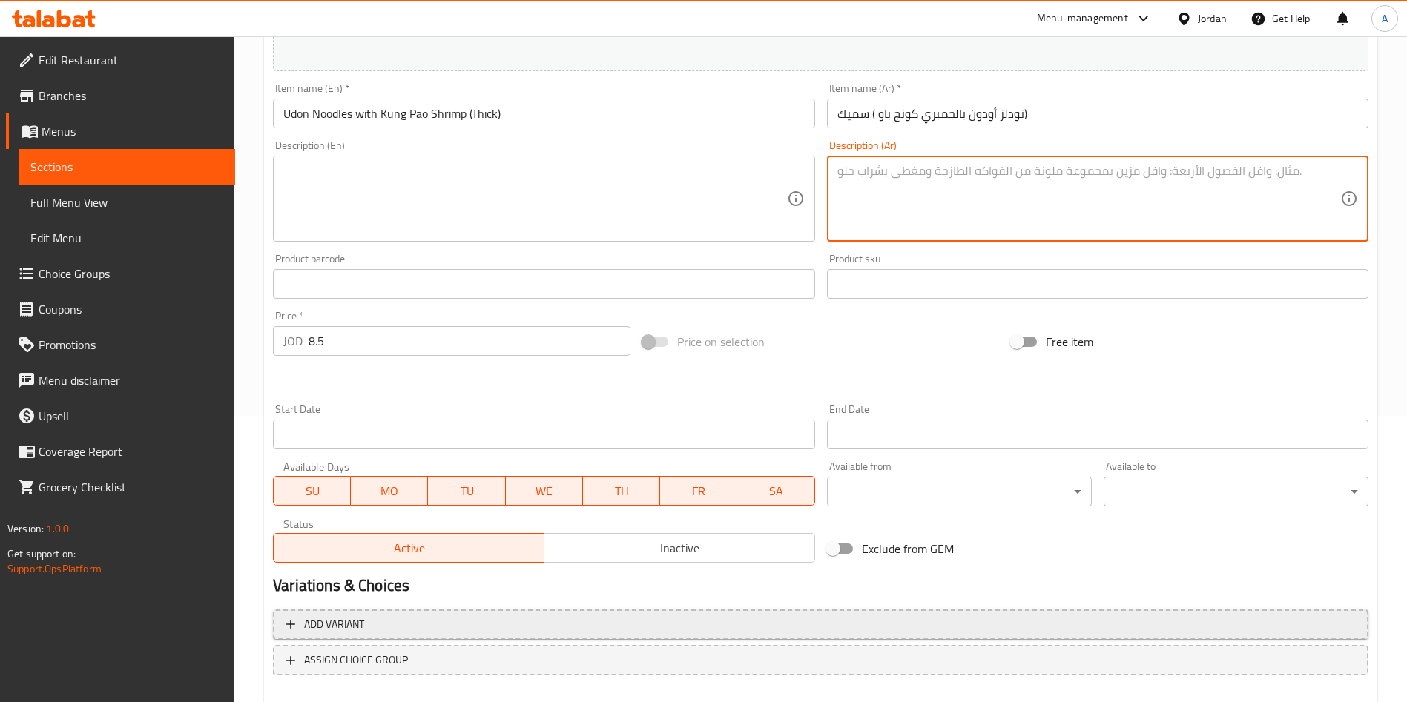
scroll to position [367, 0]
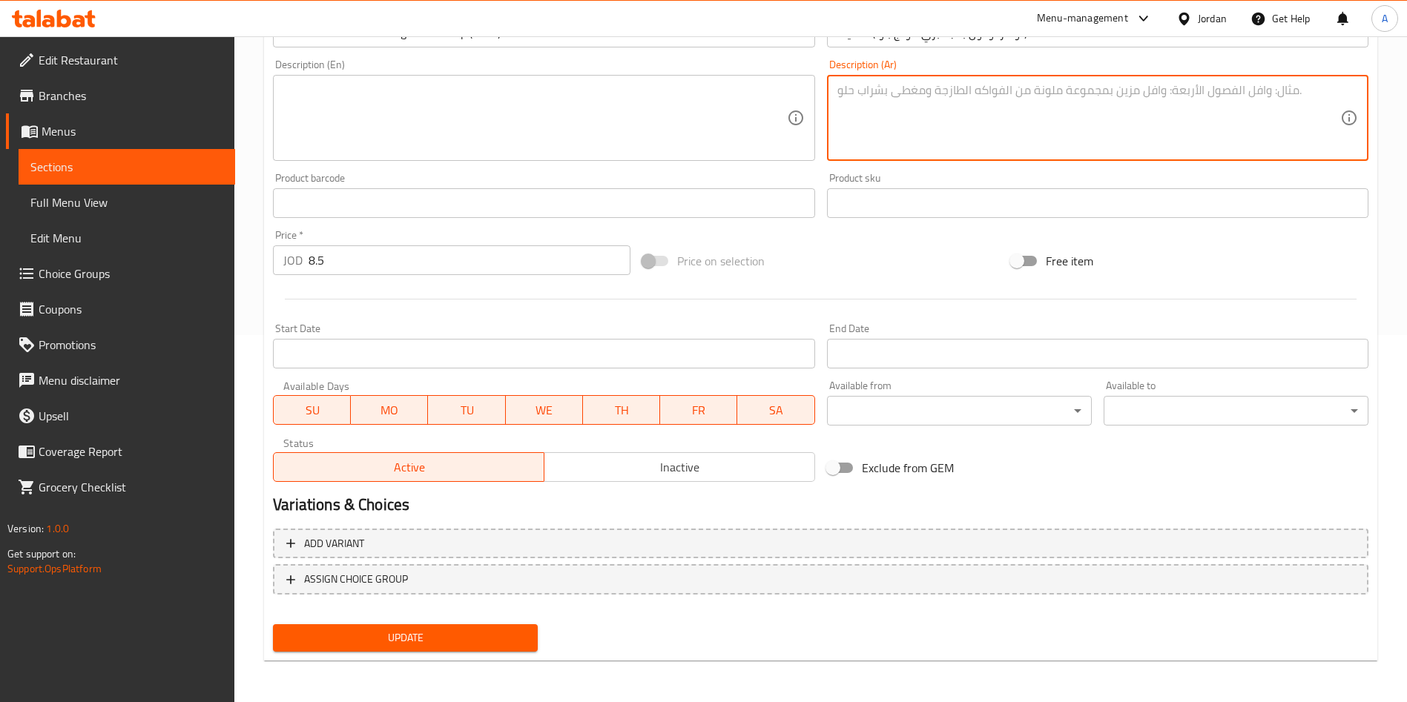
click at [506, 641] on span "Update" at bounding box center [405, 638] width 241 height 19
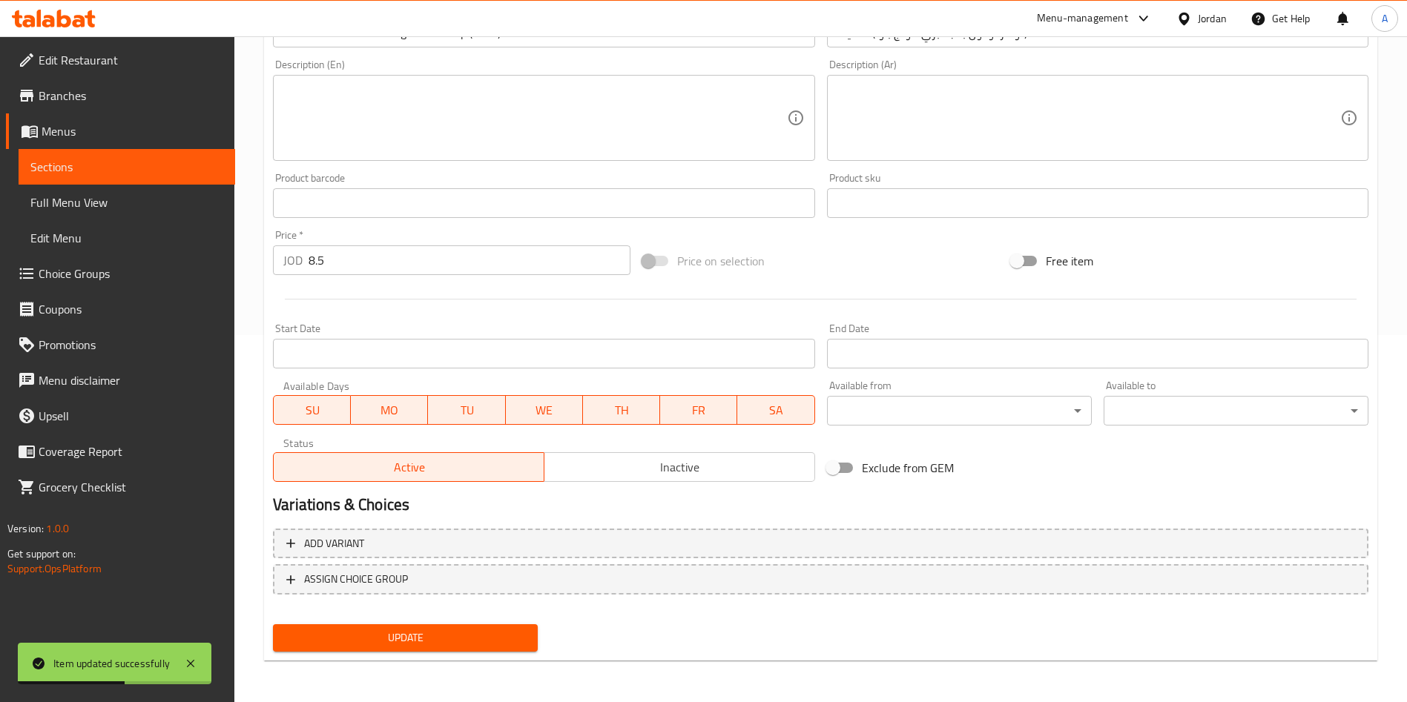
scroll to position [0, 0]
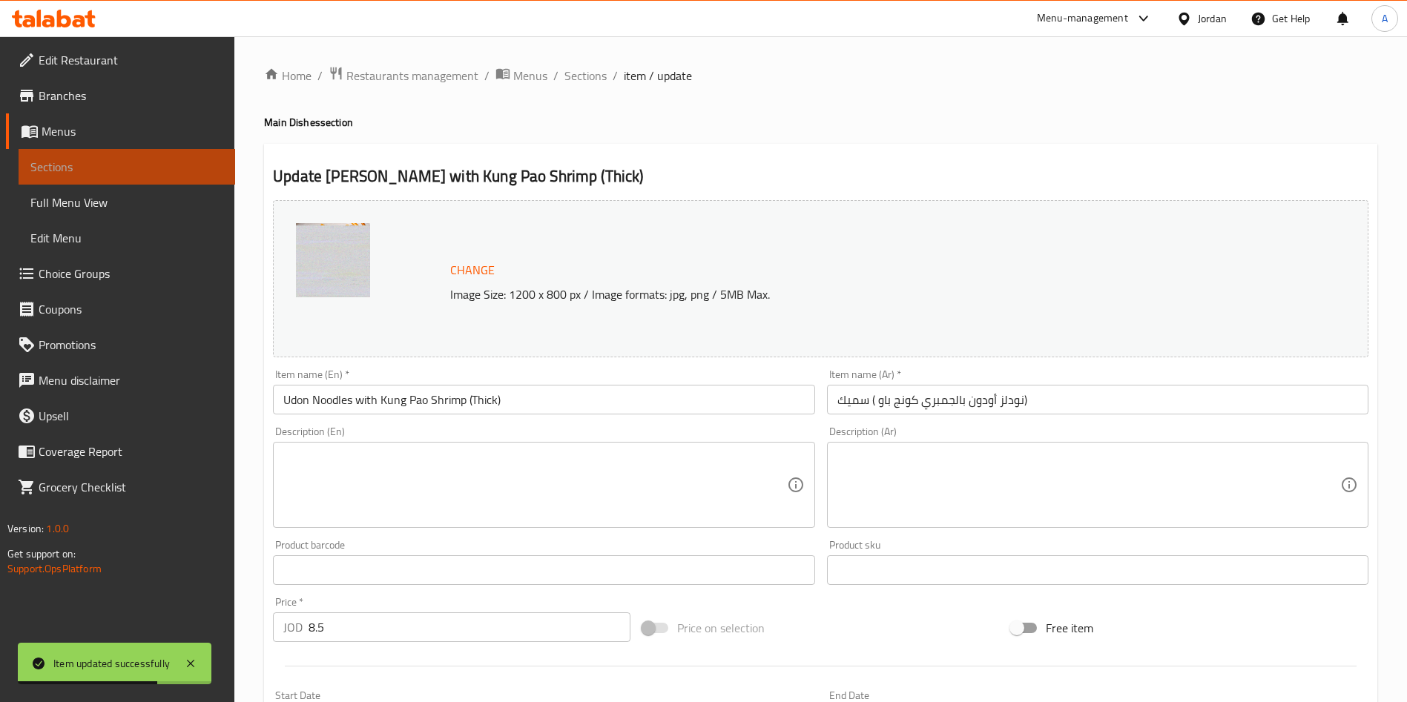
click at [102, 156] on link "Sections" at bounding box center [127, 167] width 217 height 36
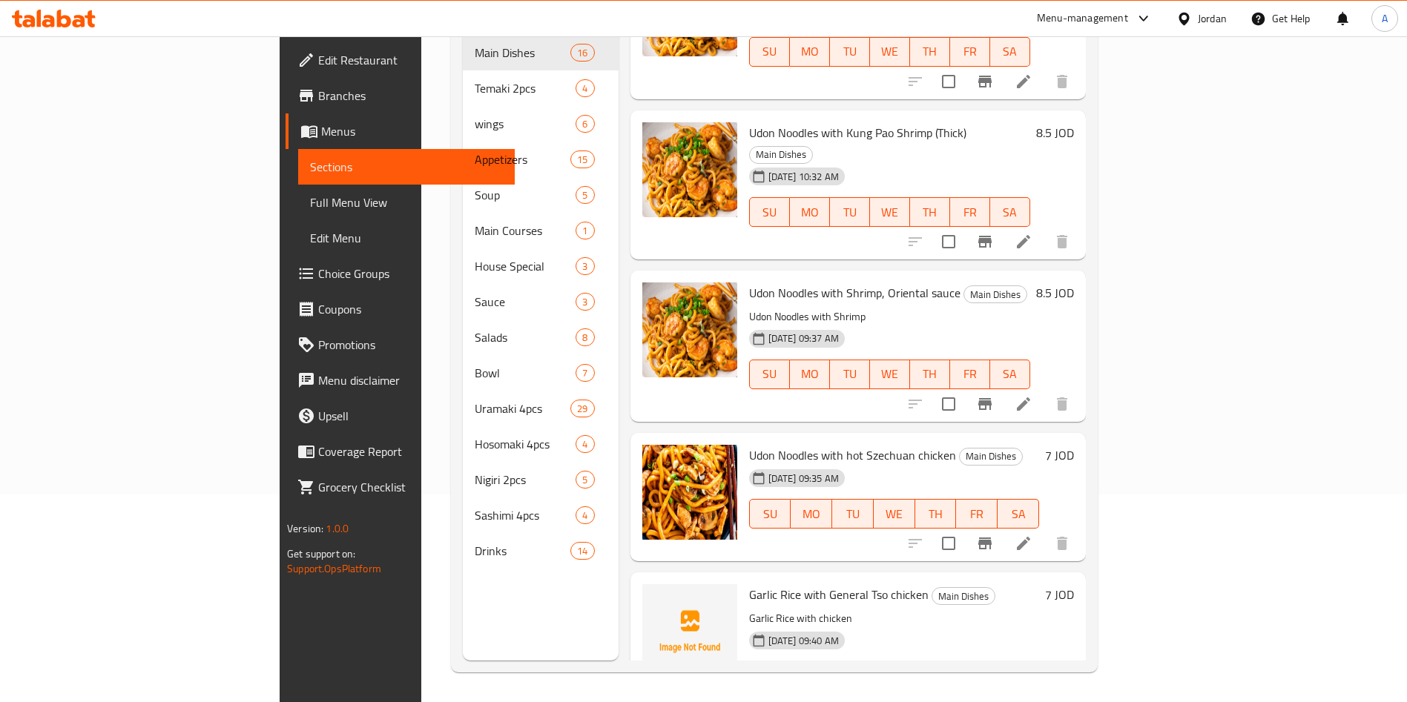
scroll to position [570, 0]
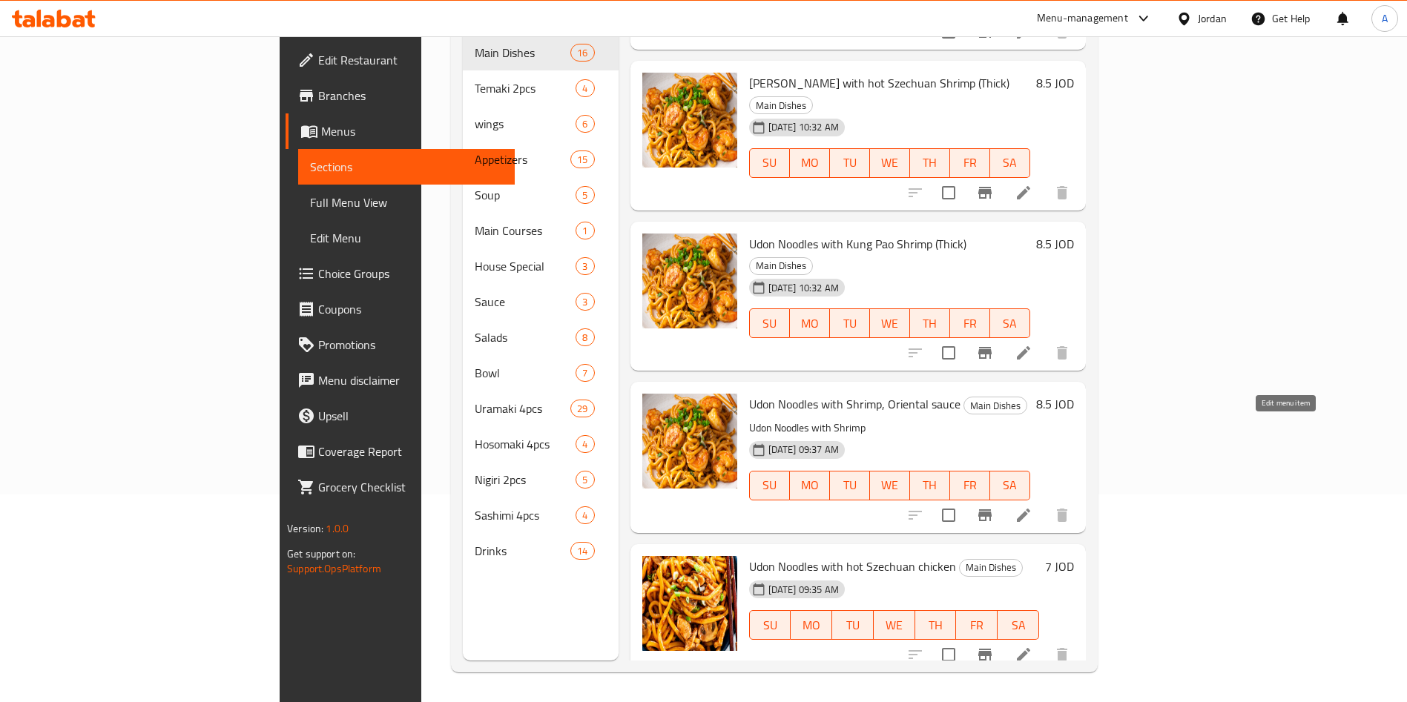
click at [1032, 506] on icon at bounding box center [1023, 515] width 18 height 18
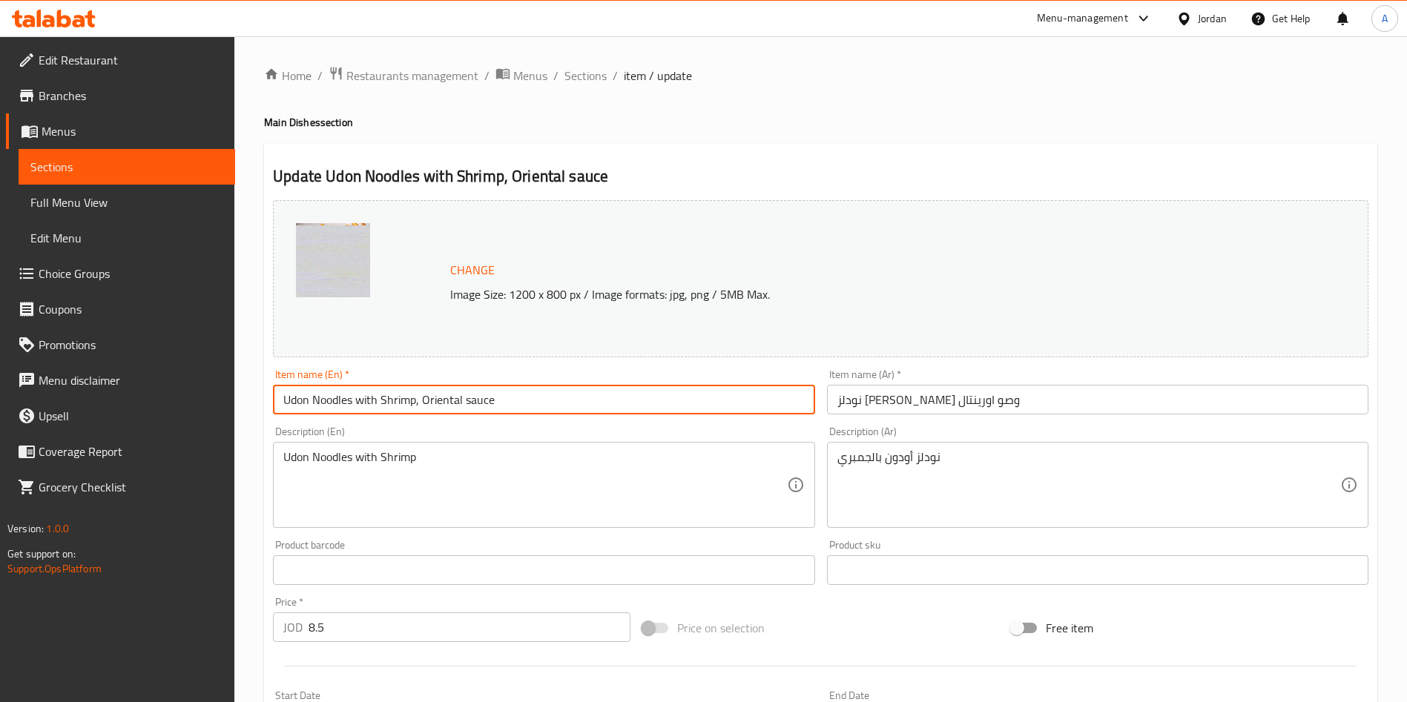
drag, startPoint x: 533, startPoint y: 401, endPoint x: 544, endPoint y: 407, distance: 12.6
click at [534, 401] on input "Udon Noodles with Shrimp, Oriental sauce" at bounding box center [543, 400] width 541 height 30
click at [495, 392] on input "Udon Noodles with Shrimp, Oriental sauce Thick)" at bounding box center [543, 400] width 541 height 30
type input "Udon Noodles with Shrimp, Oriental sauce (Thick)"
click at [1022, 410] on input "نودلز [PERSON_NAME] وصو اورينتال" at bounding box center [1097, 400] width 541 height 30
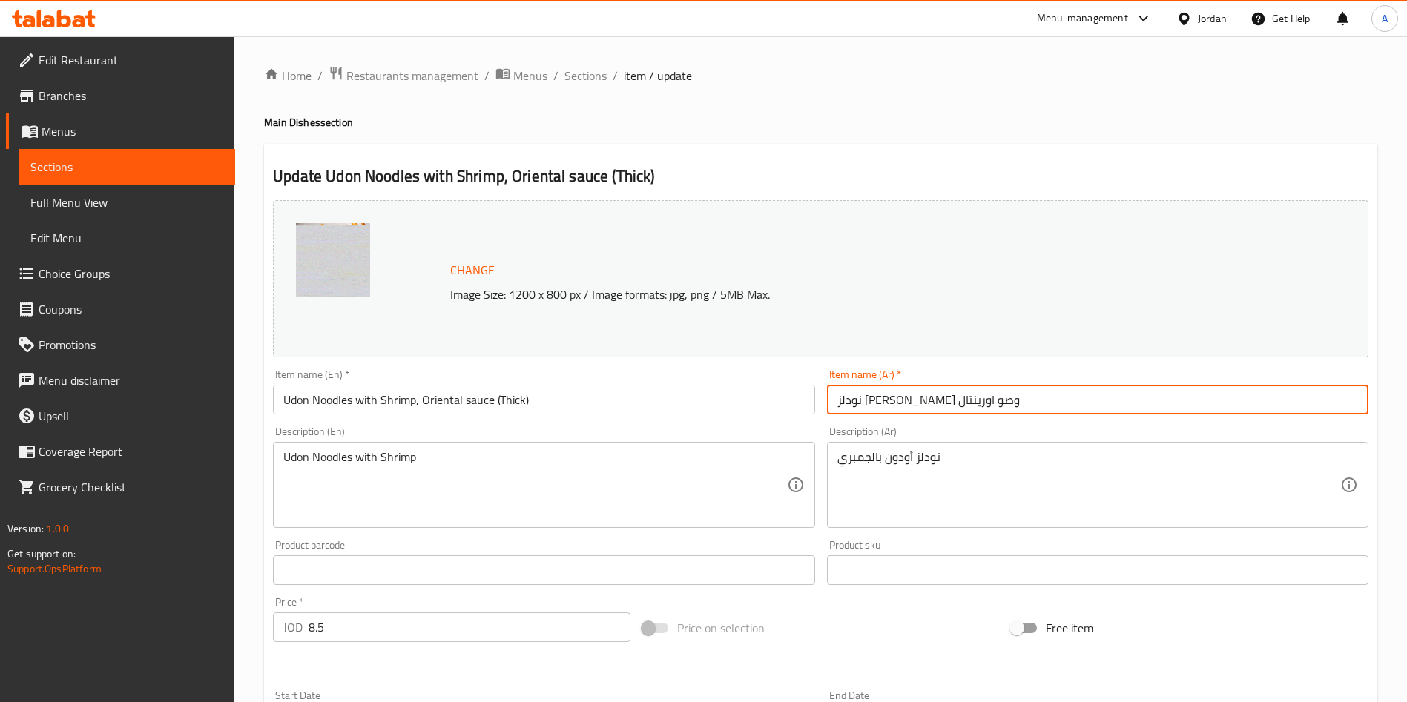
drag, startPoint x: 1022, startPoint y: 404, endPoint x: 830, endPoint y: 406, distance: 192.1
click at [829, 406] on input "نودلز [PERSON_NAME] وصو اورينتال" at bounding box center [1097, 400] width 541 height 30
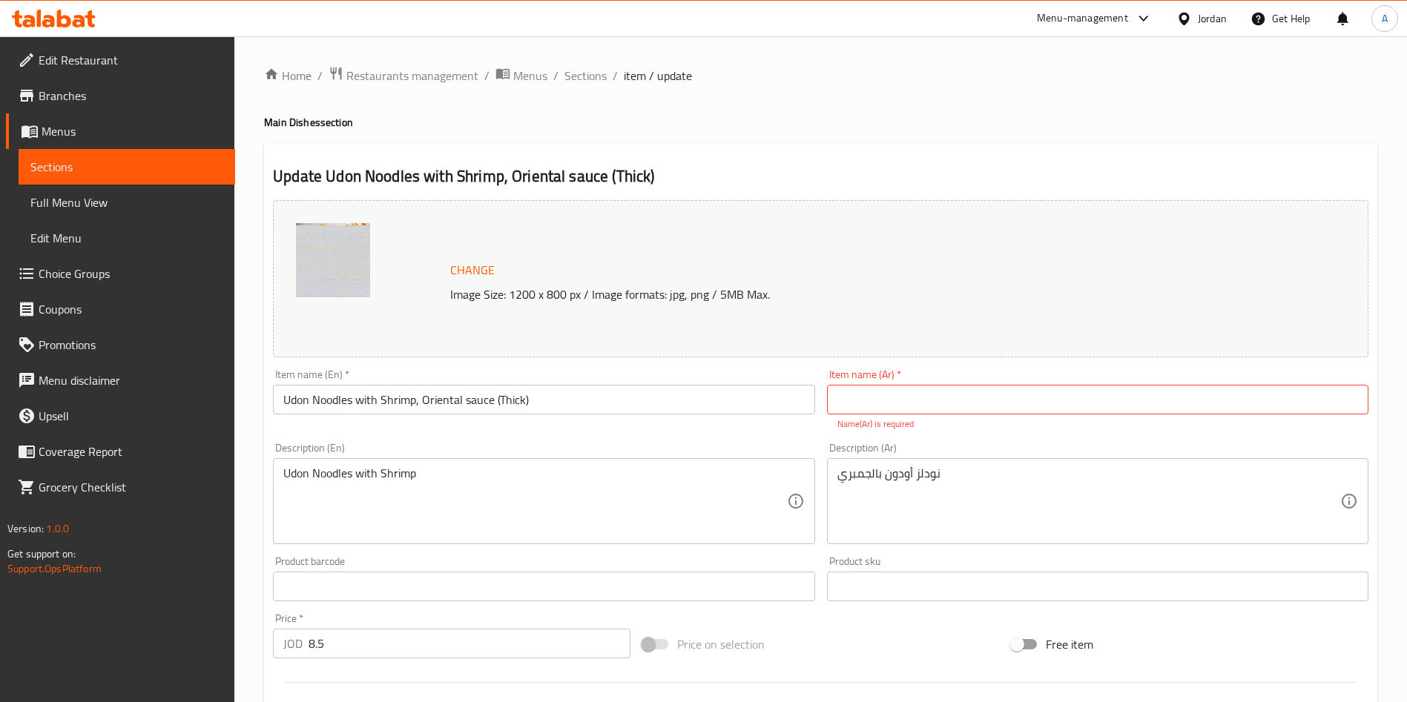
click at [916, 391] on input "text" at bounding box center [1097, 400] width 541 height 30
paste input "نودلز أودون بالجمبري وصوص اورينتال (سميك)"
type input "نودلز أودون بالجمبري وصوص اورينتال (سميك)"
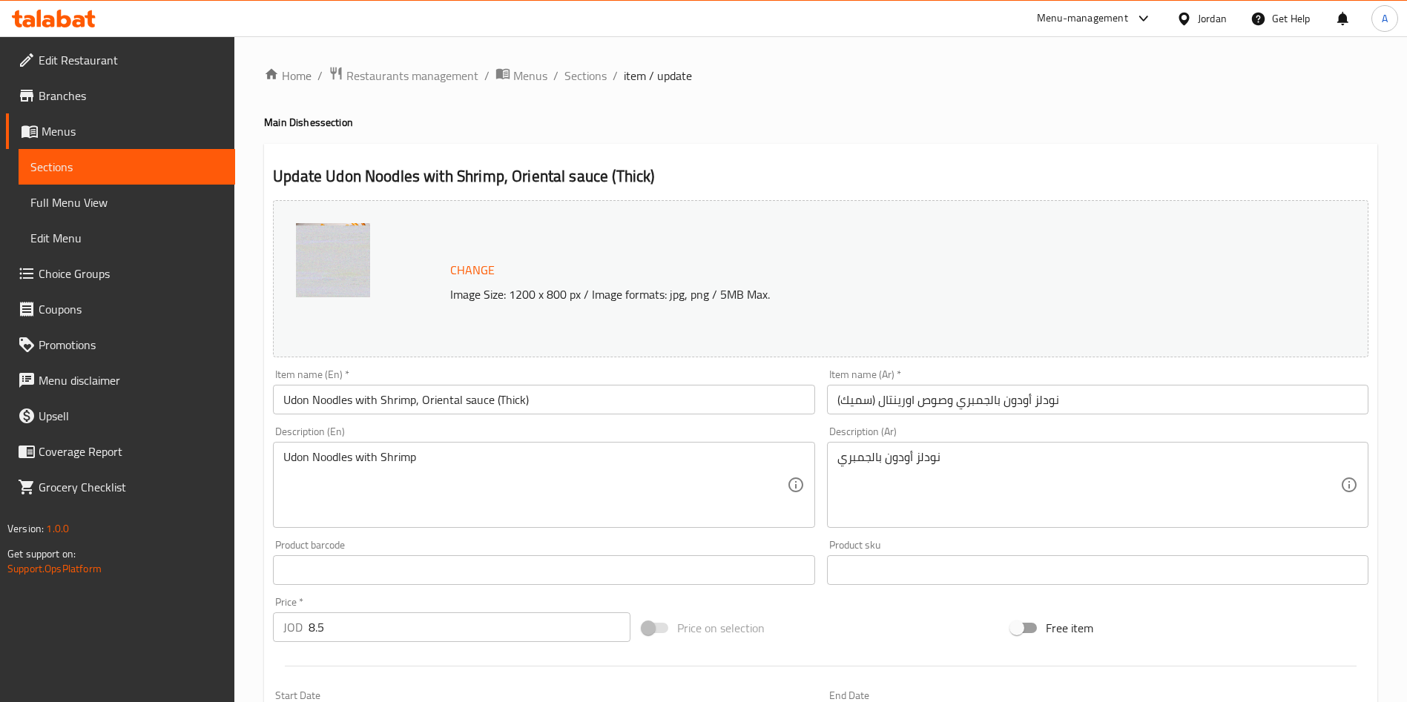
click at [946, 271] on div "Change Image Size: 1200 x 800 px / Image formats: jpg, png / 5MB Max." at bounding box center [837, 279] width 787 height 48
drag, startPoint x: 489, startPoint y: 466, endPoint x: 225, endPoint y: 461, distance: 264.7
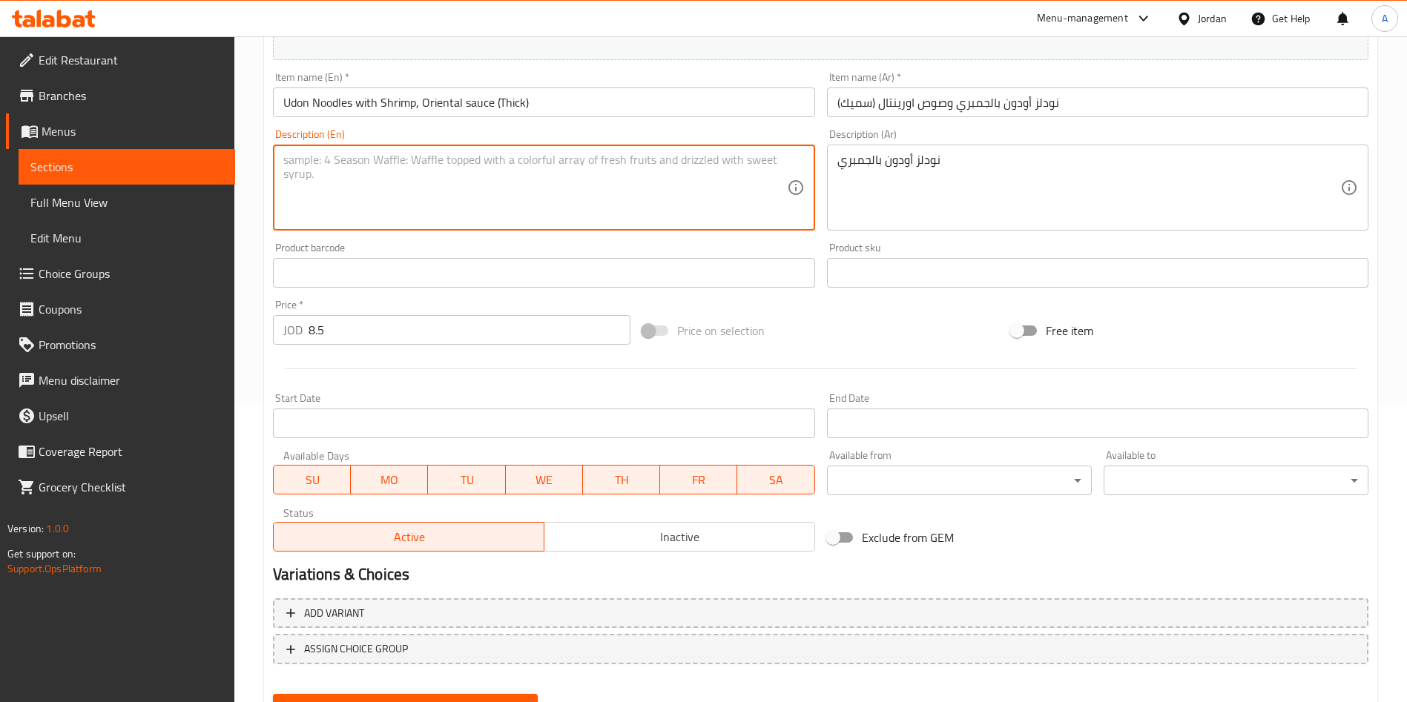
scroll to position [367, 0]
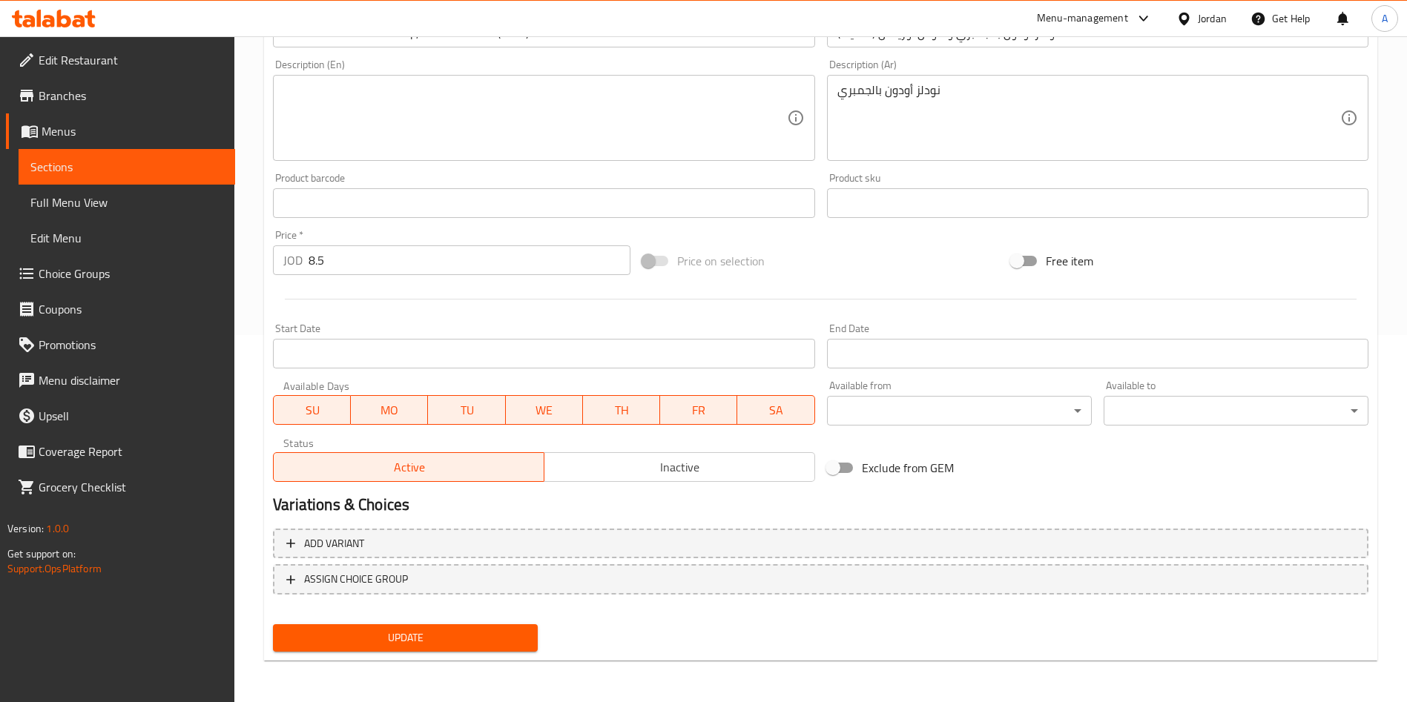
click at [871, 258] on div "Price on selection" at bounding box center [820, 261] width 369 height 40
click at [471, 652] on div "Update" at bounding box center [405, 637] width 277 height 39
click at [471, 636] on span "Update" at bounding box center [405, 638] width 241 height 19
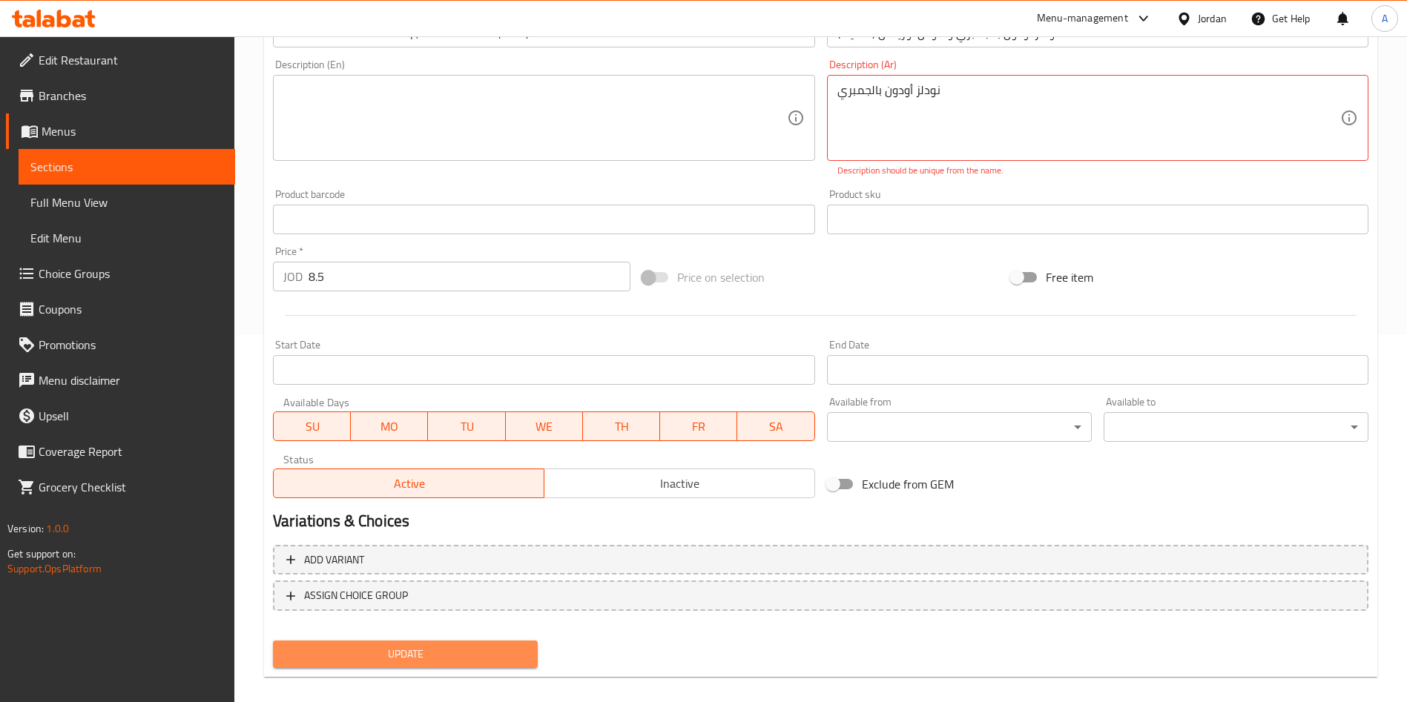
click at [455, 656] on span "Update" at bounding box center [405, 654] width 241 height 19
drag, startPoint x: 988, startPoint y: 99, endPoint x: 789, endPoint y: 142, distance: 203.9
click at [789, 142] on div "Change Image Size: 1200 x 800 px / Image formats: jpg, png / 5MB Max. Item name…" at bounding box center [820, 165] width 1107 height 677
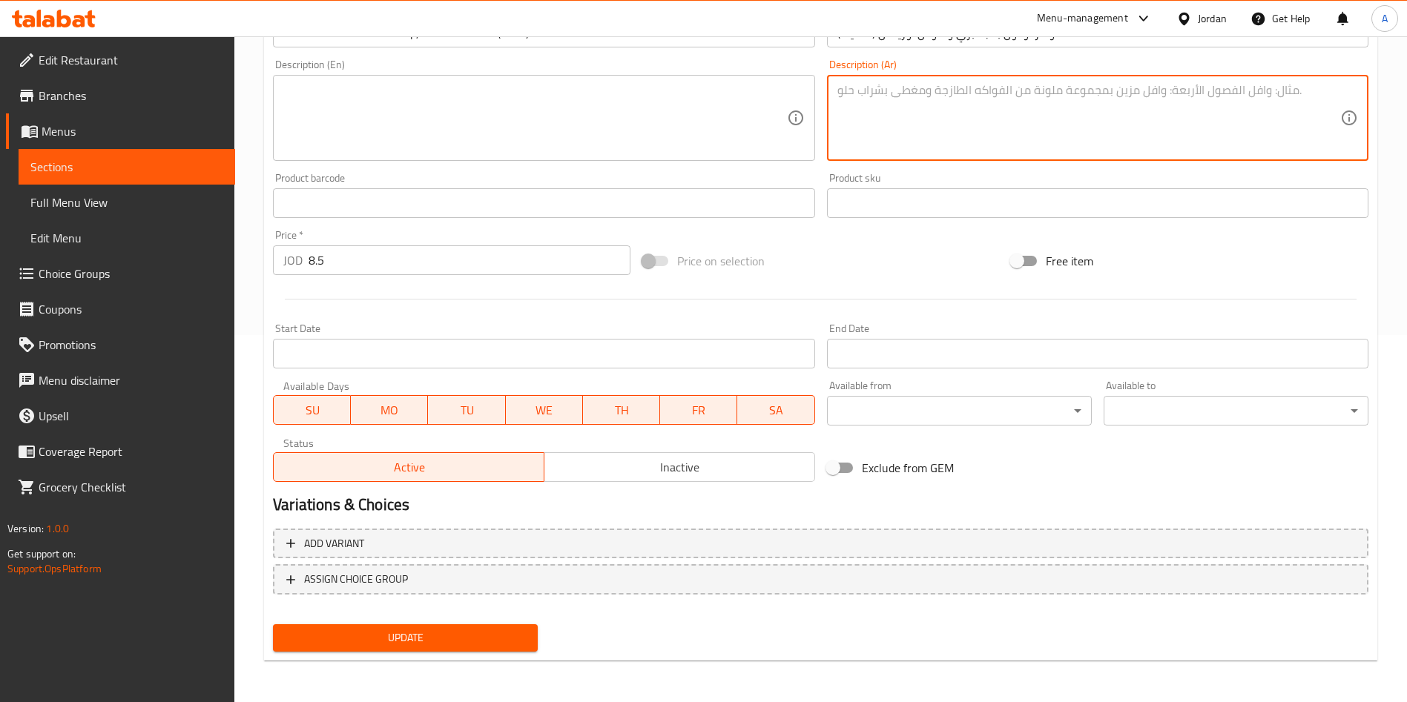
click at [500, 618] on div "Update" at bounding box center [405, 637] width 277 height 39
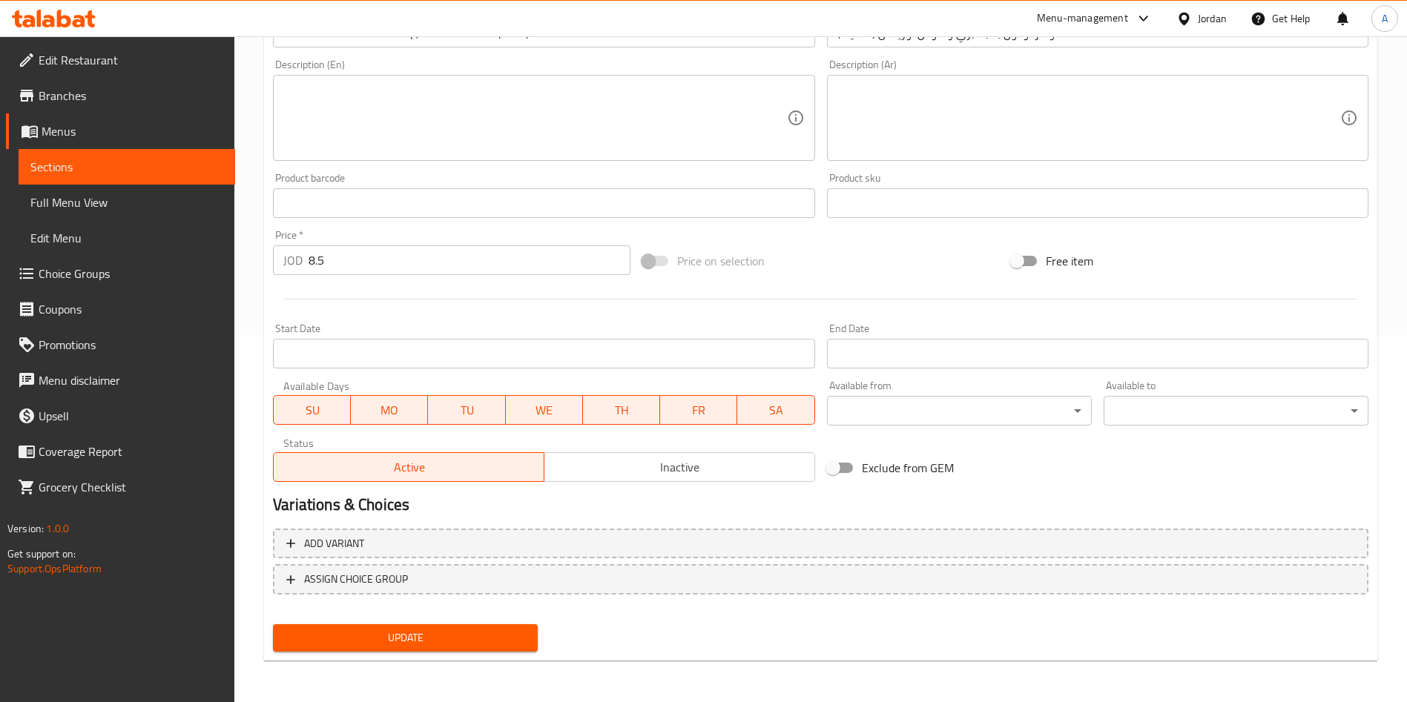
click at [498, 635] on span "Update" at bounding box center [405, 638] width 241 height 19
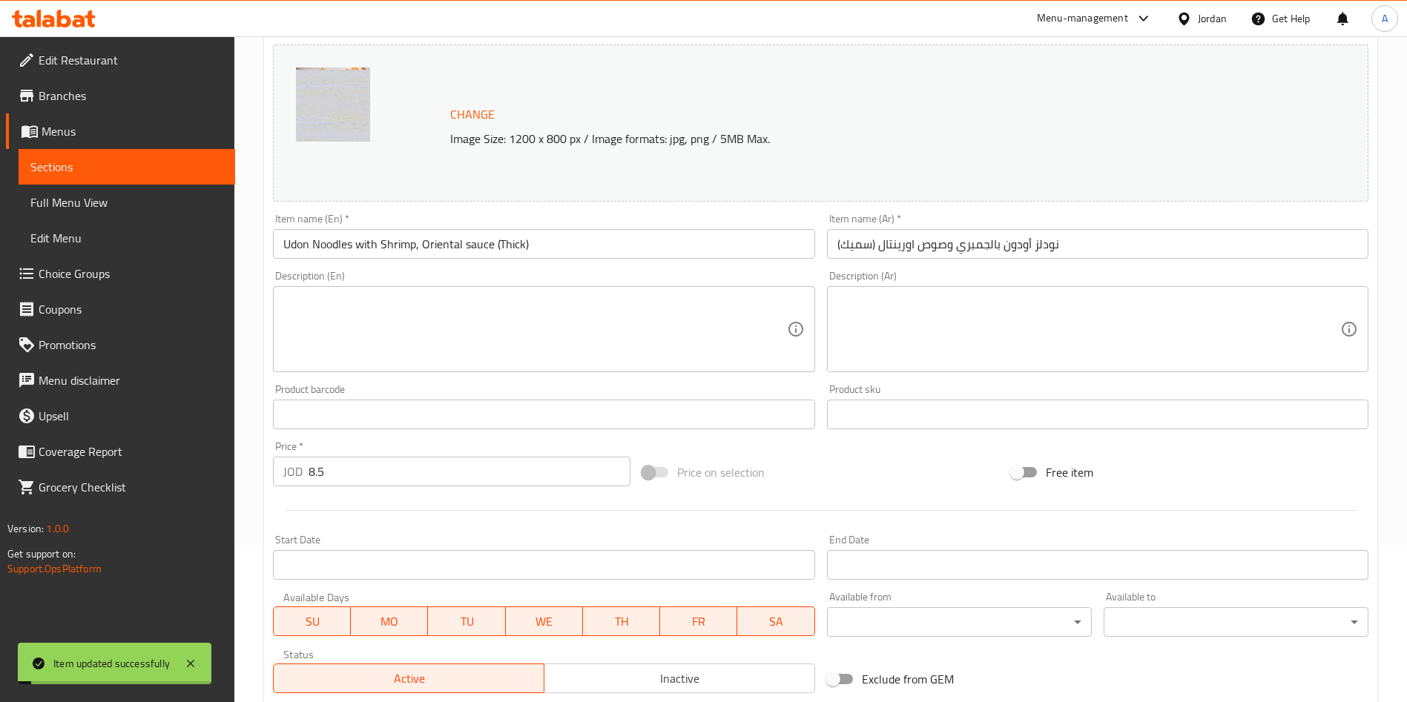
scroll to position [0, 0]
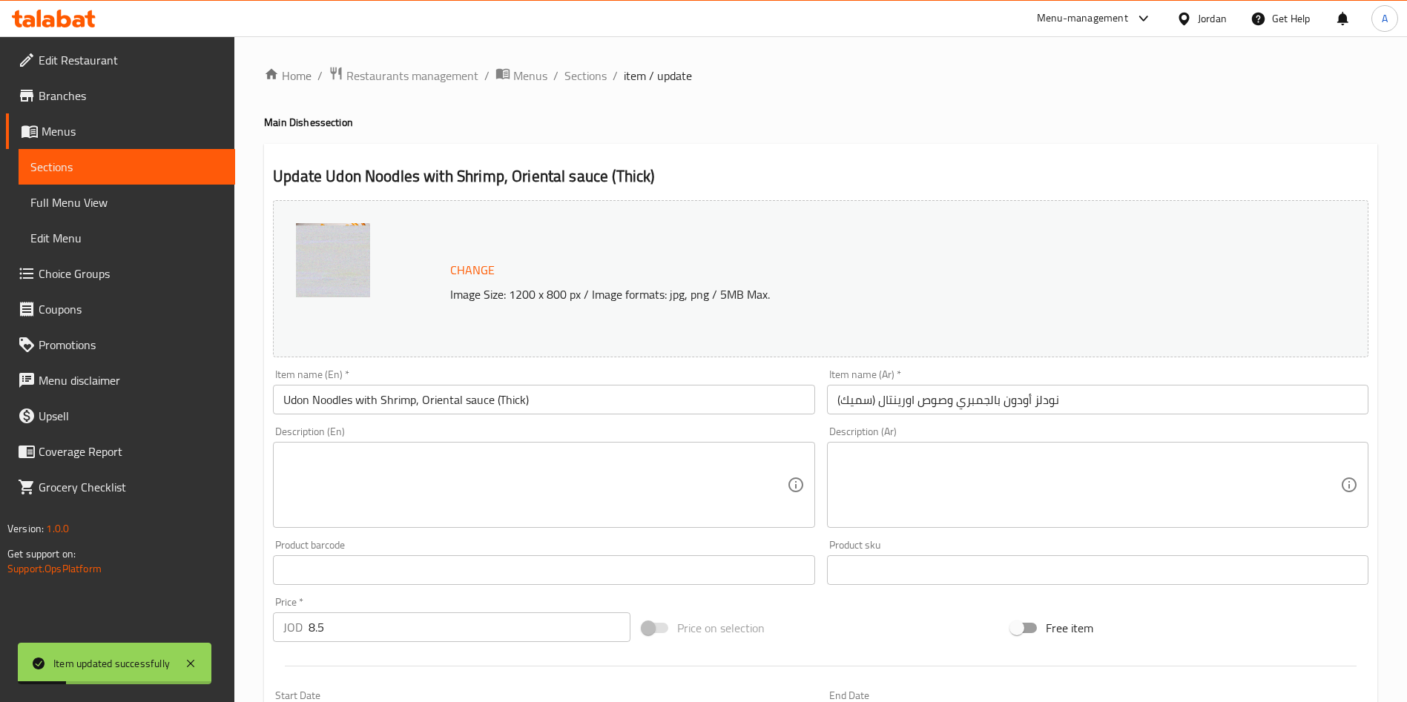
click at [172, 165] on span "Sections" at bounding box center [126, 167] width 193 height 18
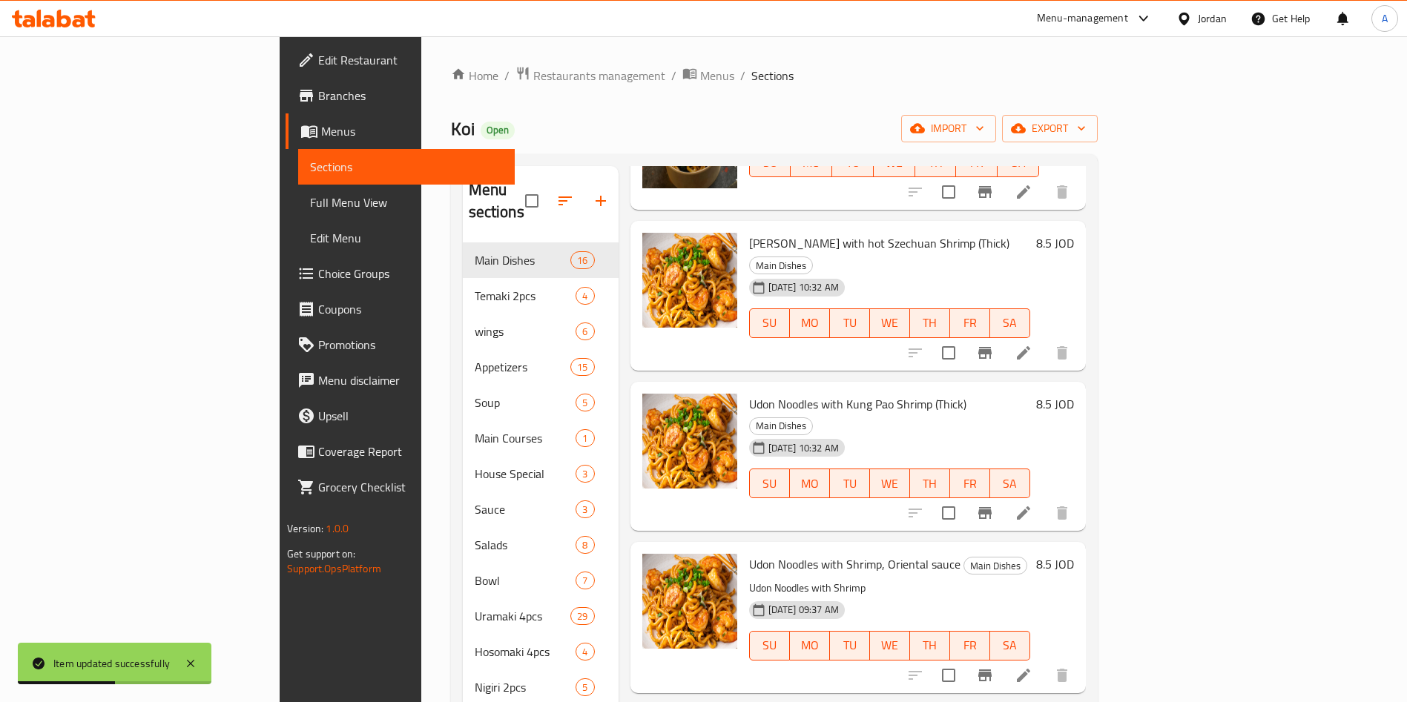
scroll to position [667, 0]
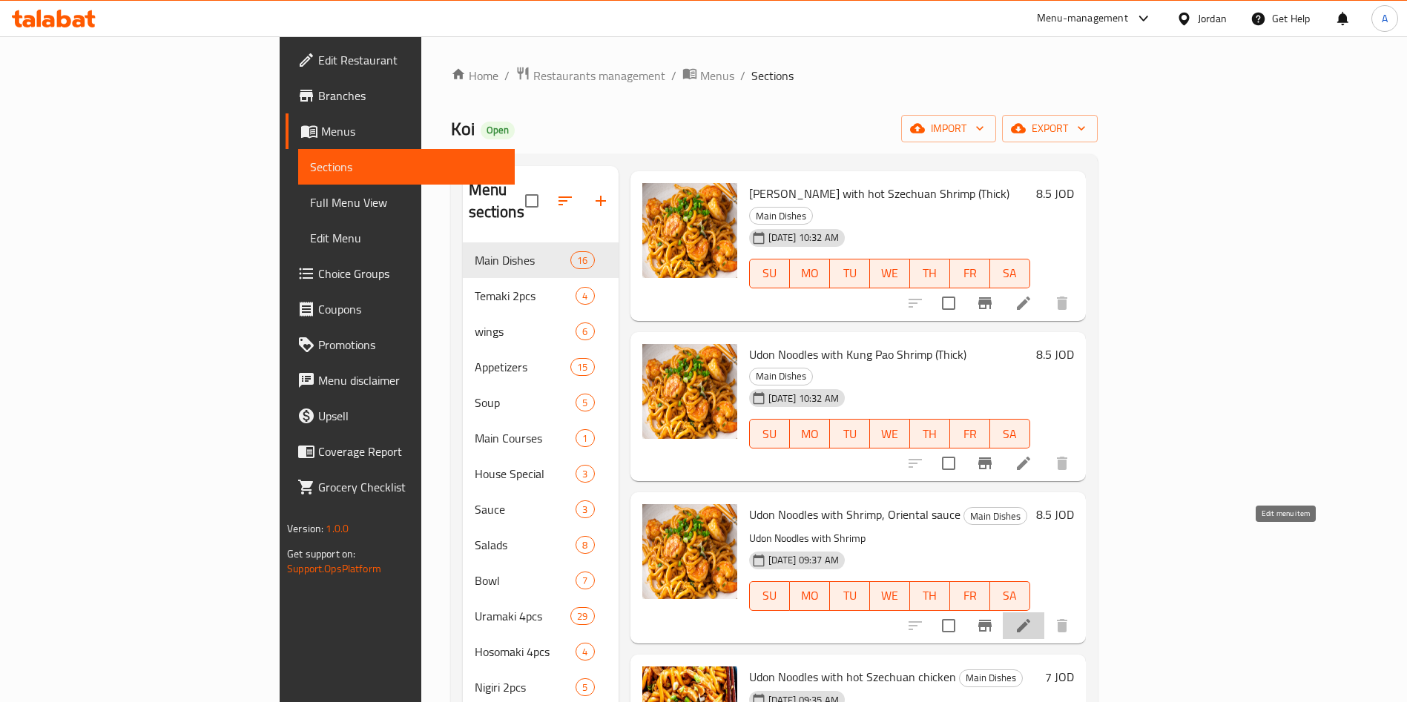
click at [1030, 619] on icon at bounding box center [1023, 625] width 13 height 13
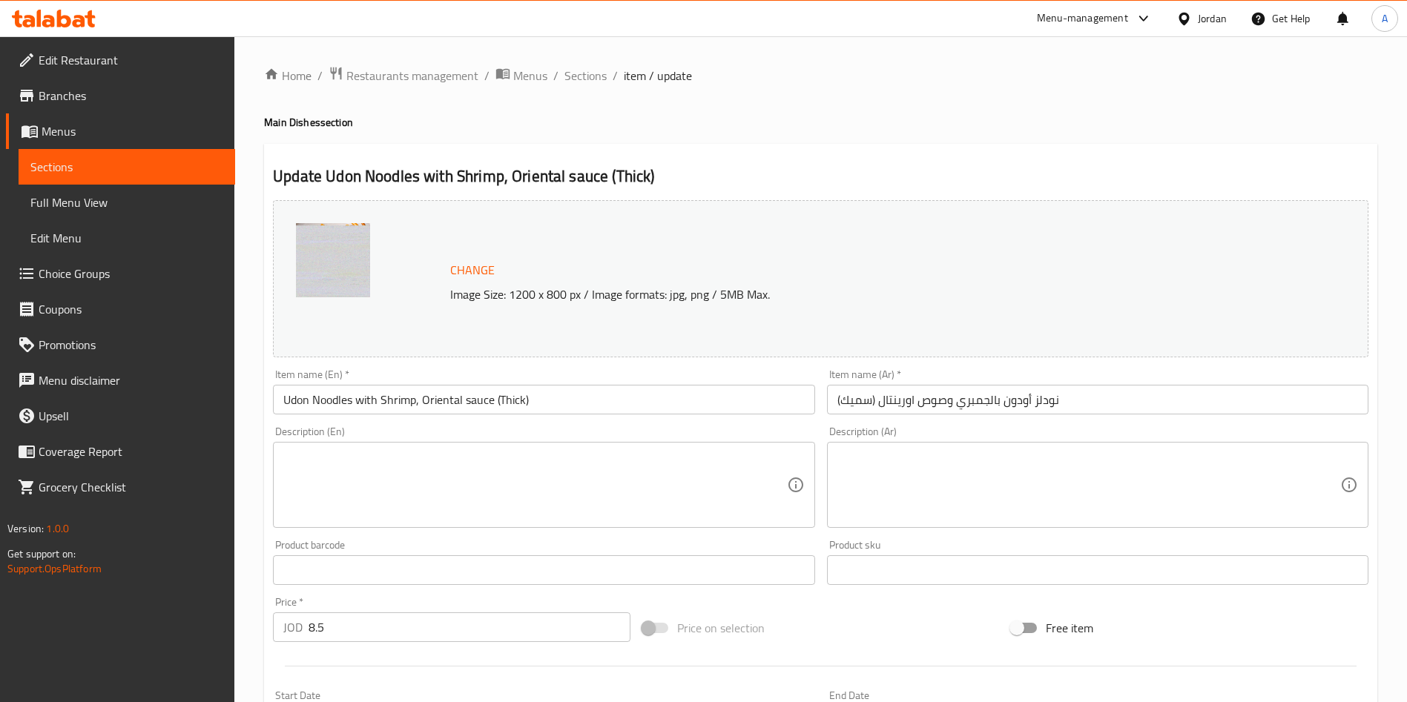
click at [175, 163] on span "Sections" at bounding box center [126, 167] width 193 height 18
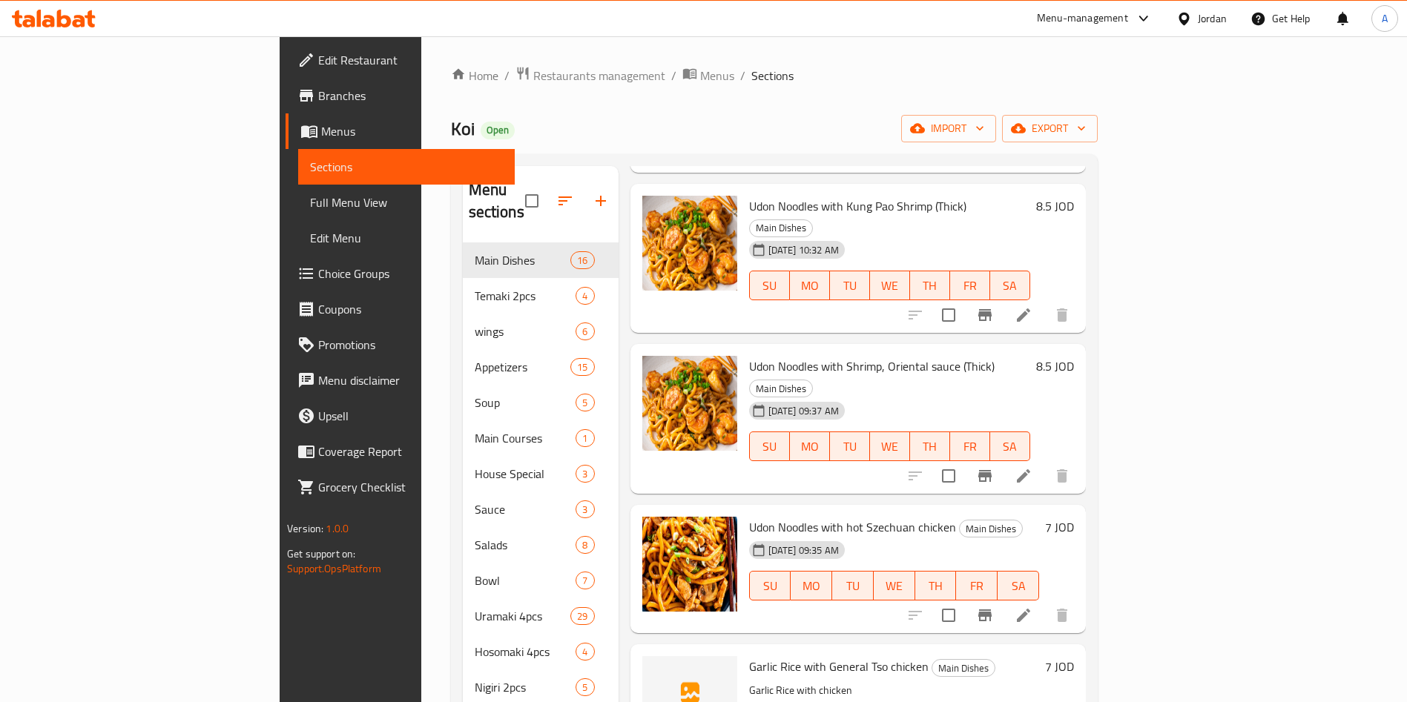
scroll to position [890, 0]
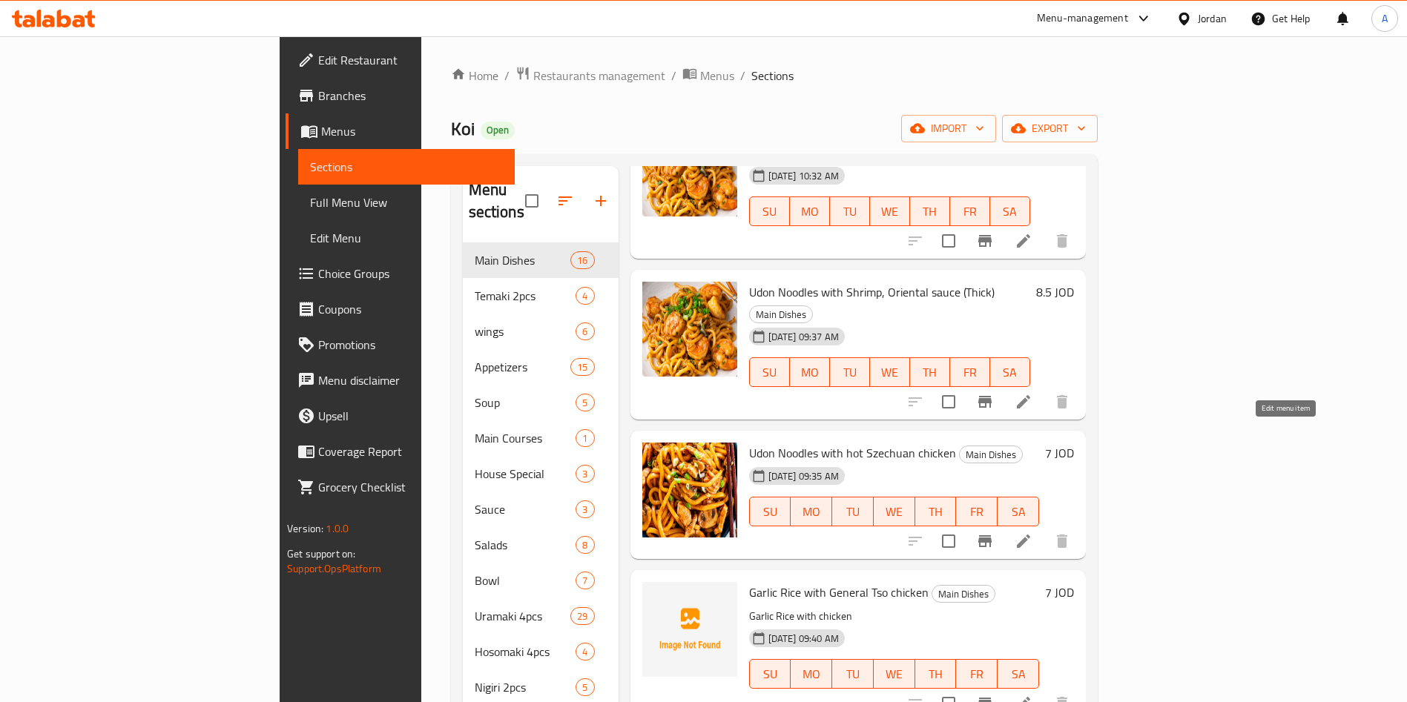
click at [1032, 532] on icon at bounding box center [1023, 541] width 18 height 18
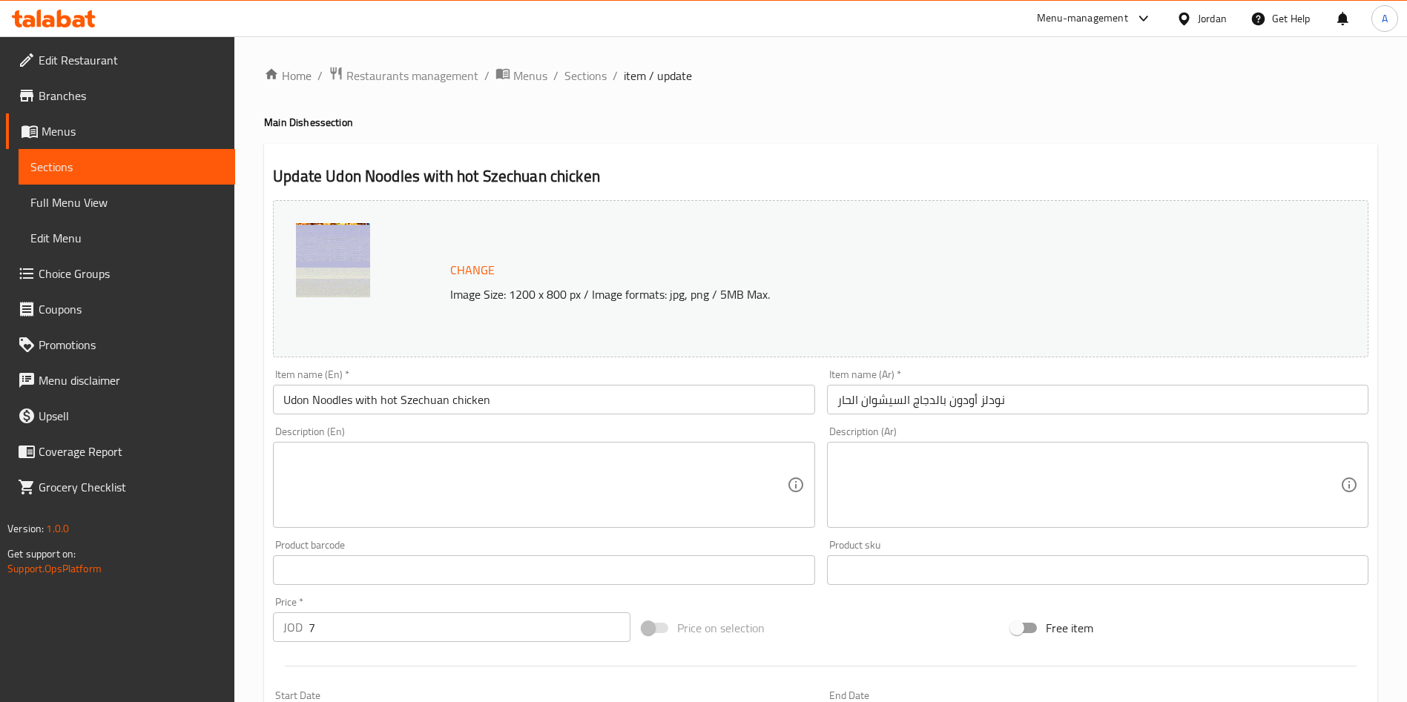
click at [541, 399] on input "Udon Noodles with hot Szechuan chicken" at bounding box center [543, 400] width 541 height 30
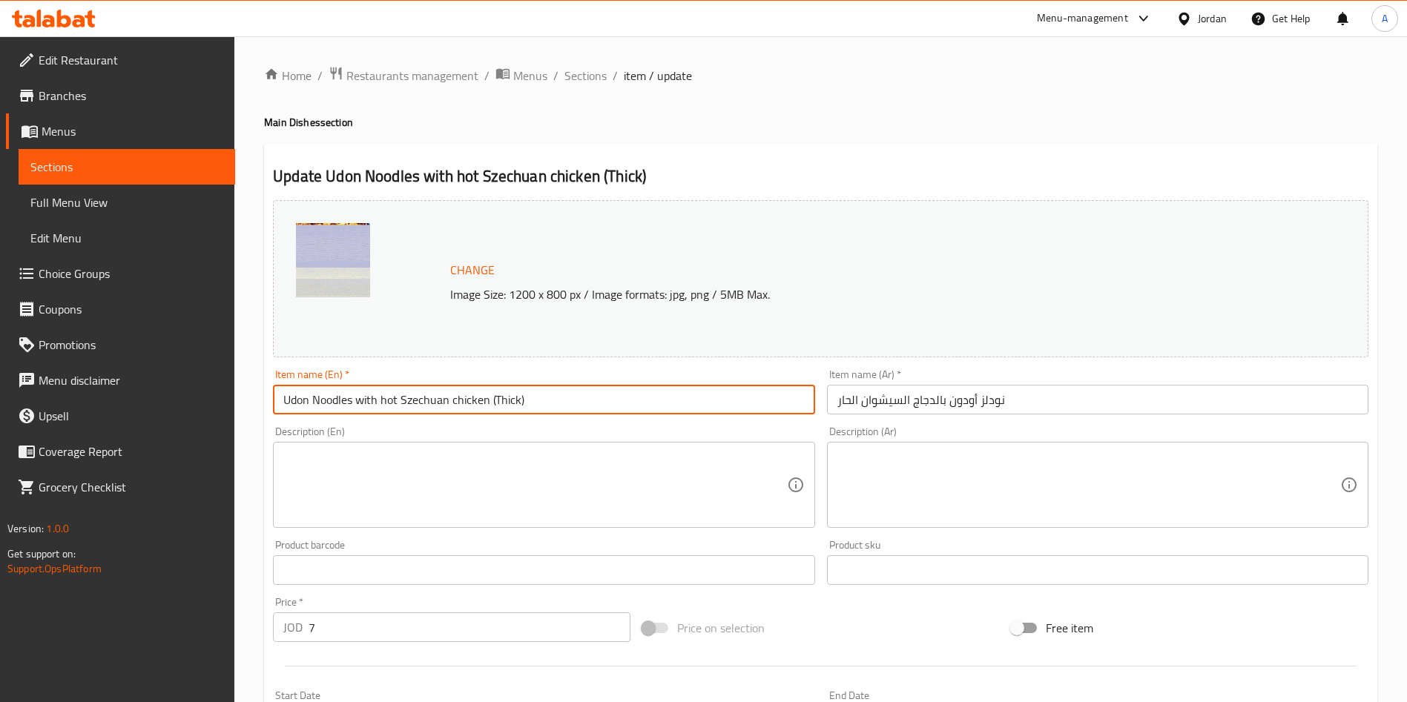
type input "Udon Noodles with hot Szechuan chicken (Thick)"
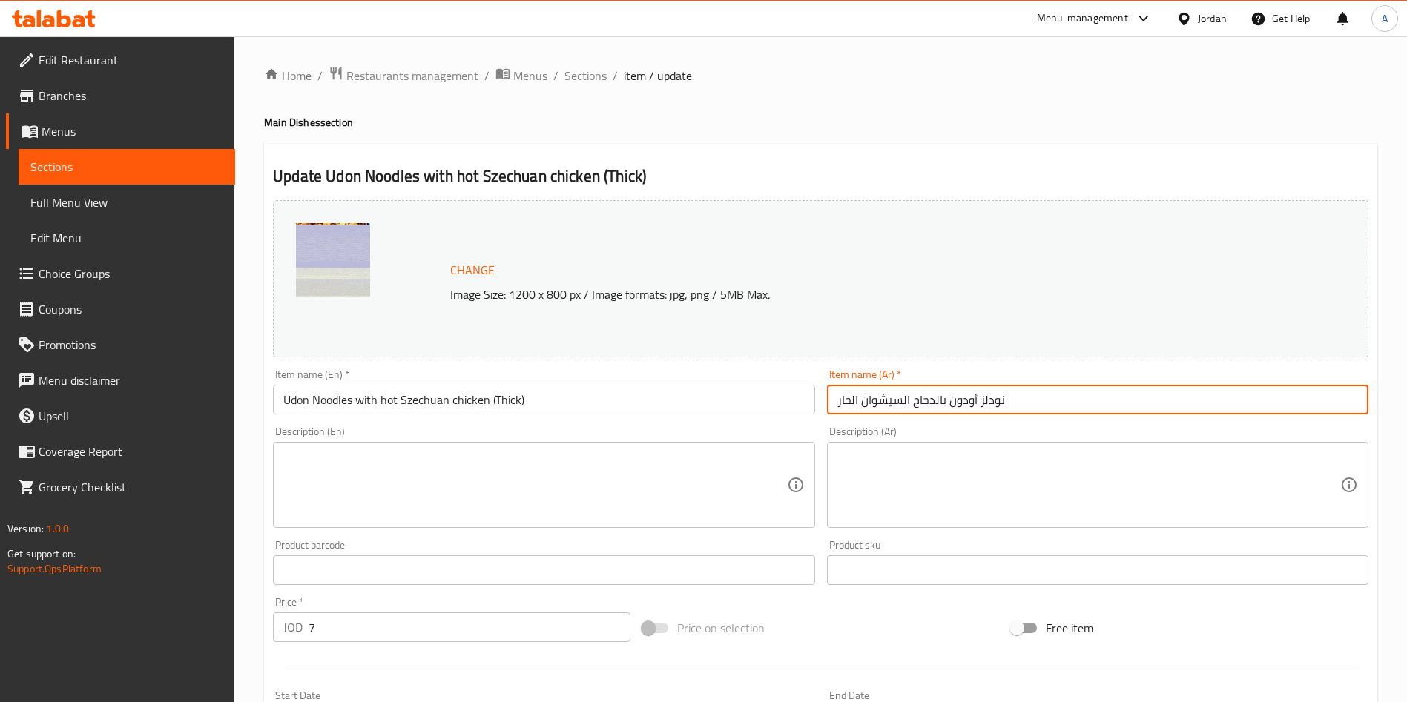
drag, startPoint x: 1012, startPoint y: 401, endPoint x: 837, endPoint y: 403, distance: 175.0
click at [837, 403] on input "نودلز أودون بالدجاج السيشوان الحار" at bounding box center [1097, 400] width 541 height 30
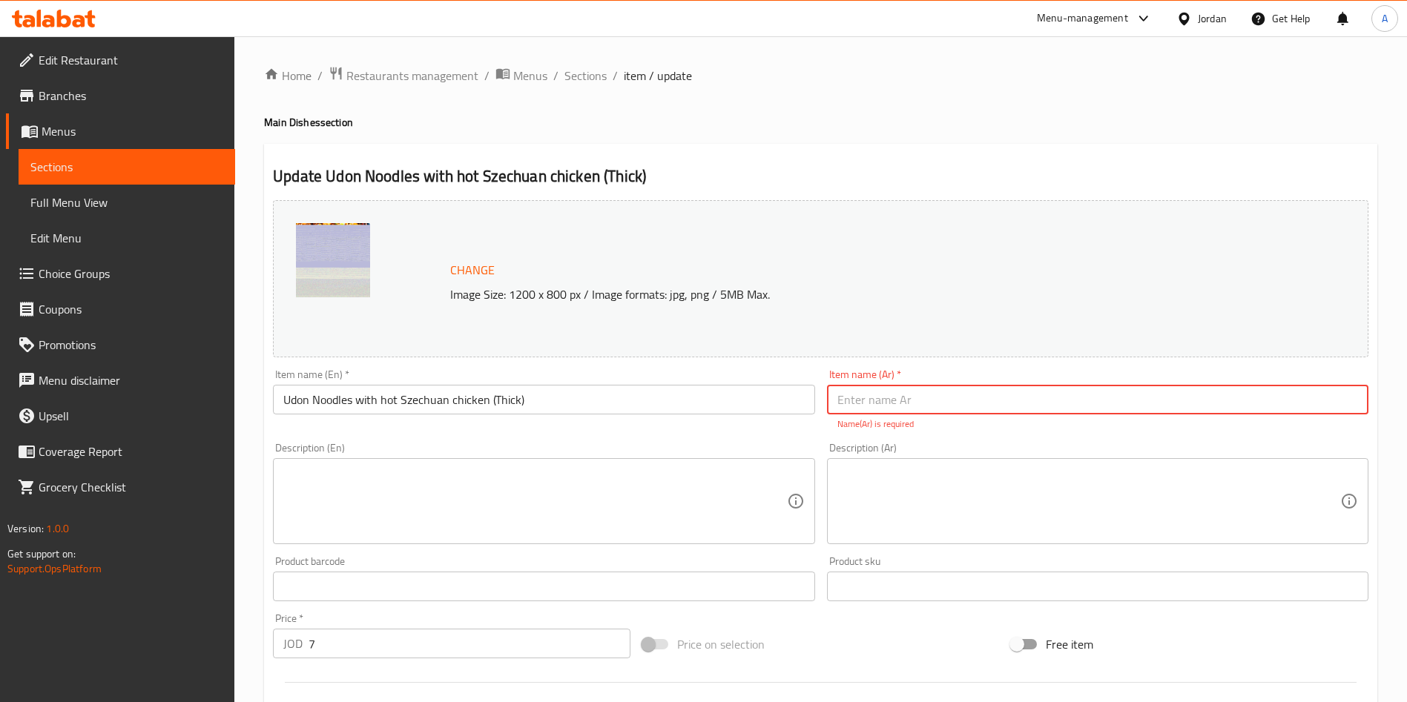
click at [971, 394] on input "text" at bounding box center [1097, 400] width 541 height 30
paste input "نودلز أودون بالدجاج السيشوان الحار ( سميك)"
type input "نودلز أودون بالدجاج السيشوان الحار ( سميك)"
click at [876, 162] on div "Update Udon Noodles with hot Szechuan chicken (Thick) Change Image Size: 1200 x…" at bounding box center [820, 594] width 1113 height 901
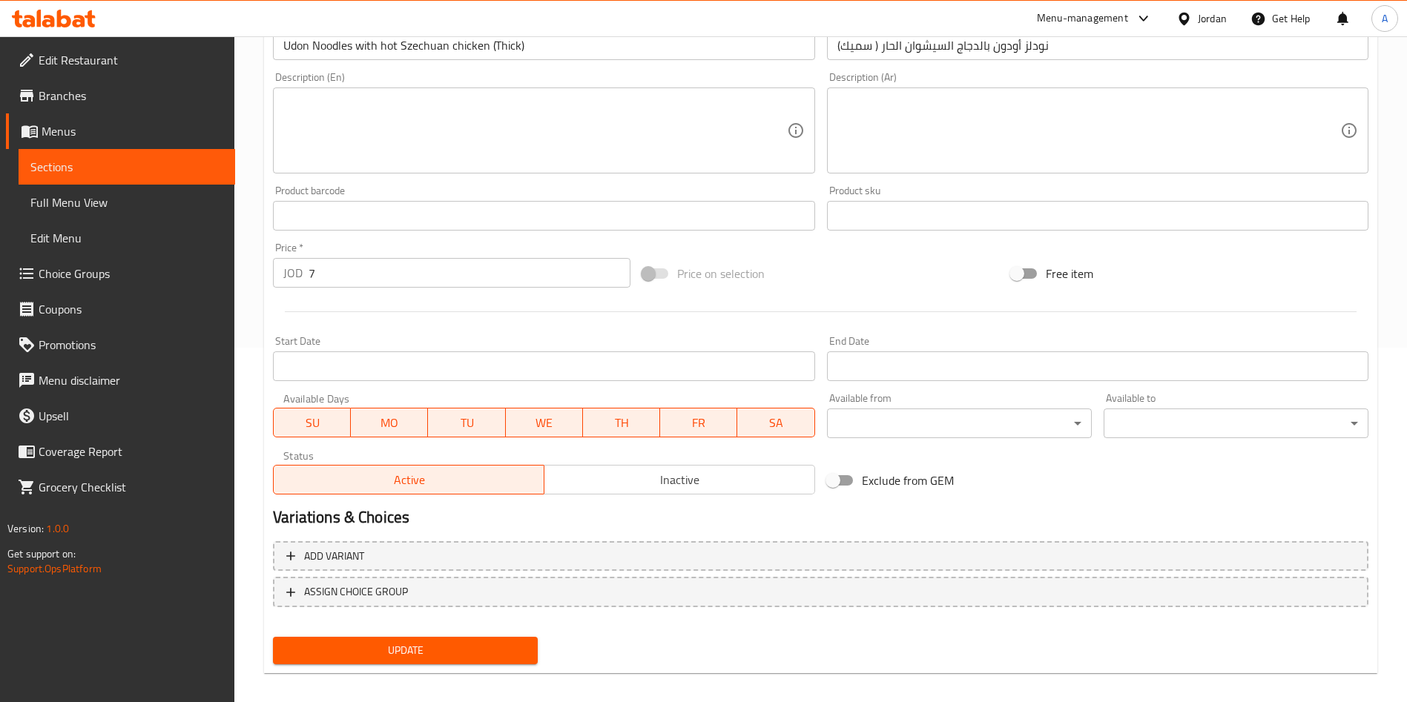
scroll to position [367, 0]
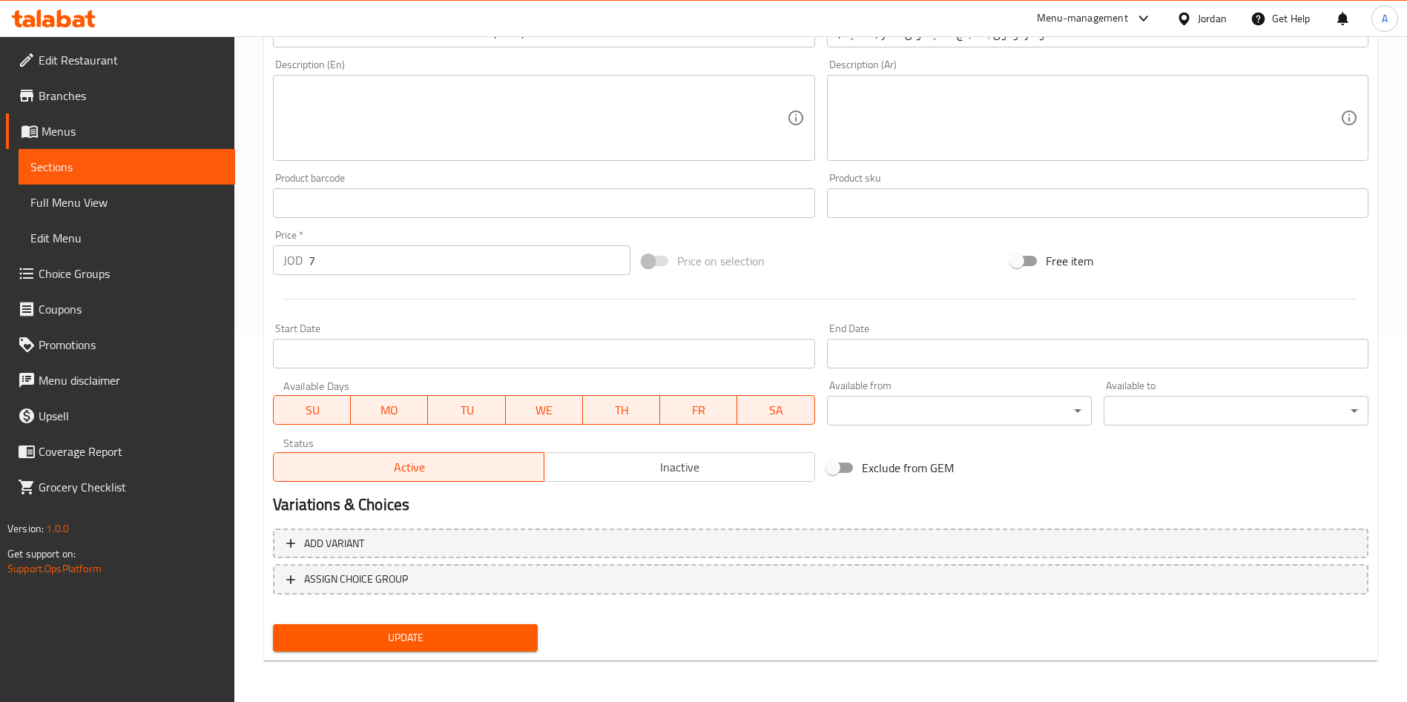
click at [516, 657] on div "Update" at bounding box center [405, 637] width 277 height 39
click at [482, 629] on span "Update" at bounding box center [405, 638] width 241 height 19
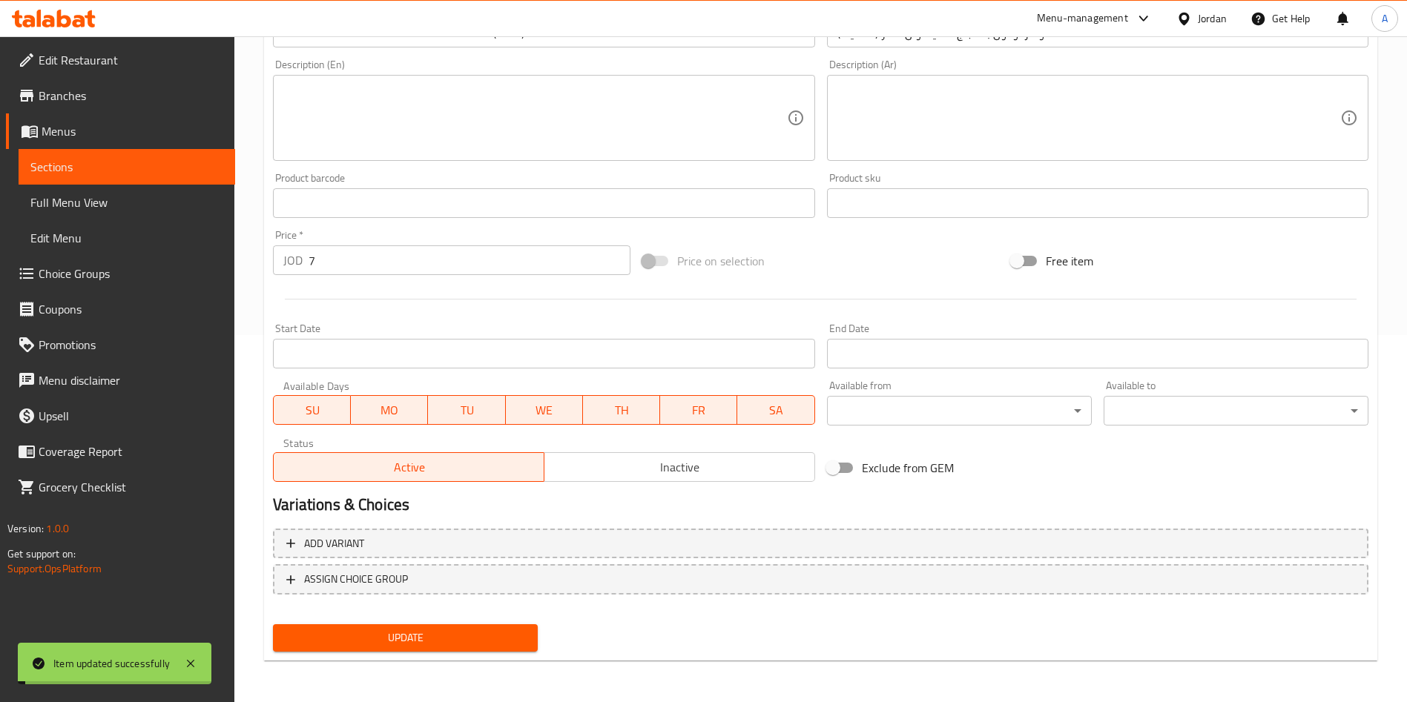
click at [105, 164] on span "Sections" at bounding box center [126, 167] width 193 height 18
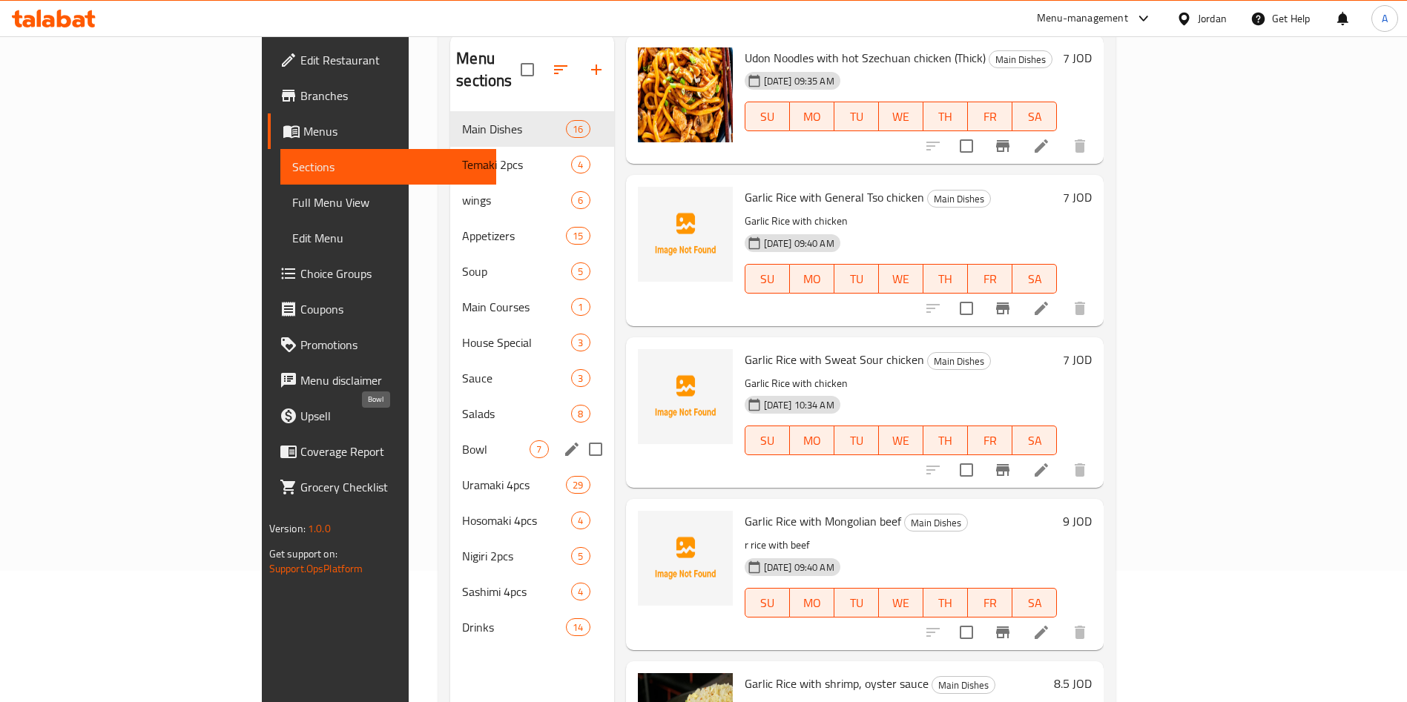
scroll to position [96, 0]
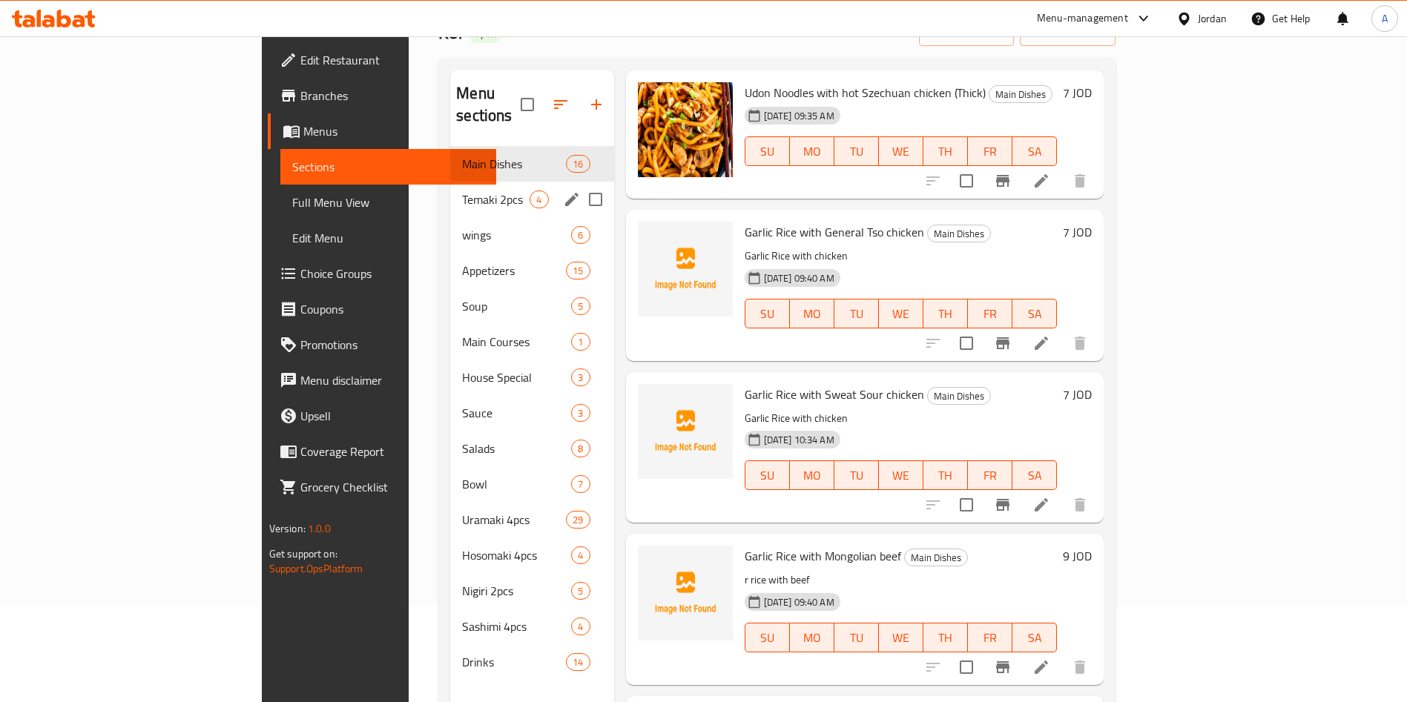
click at [450, 182] on div "Temaki 2pcs 4" at bounding box center [531, 200] width 163 height 36
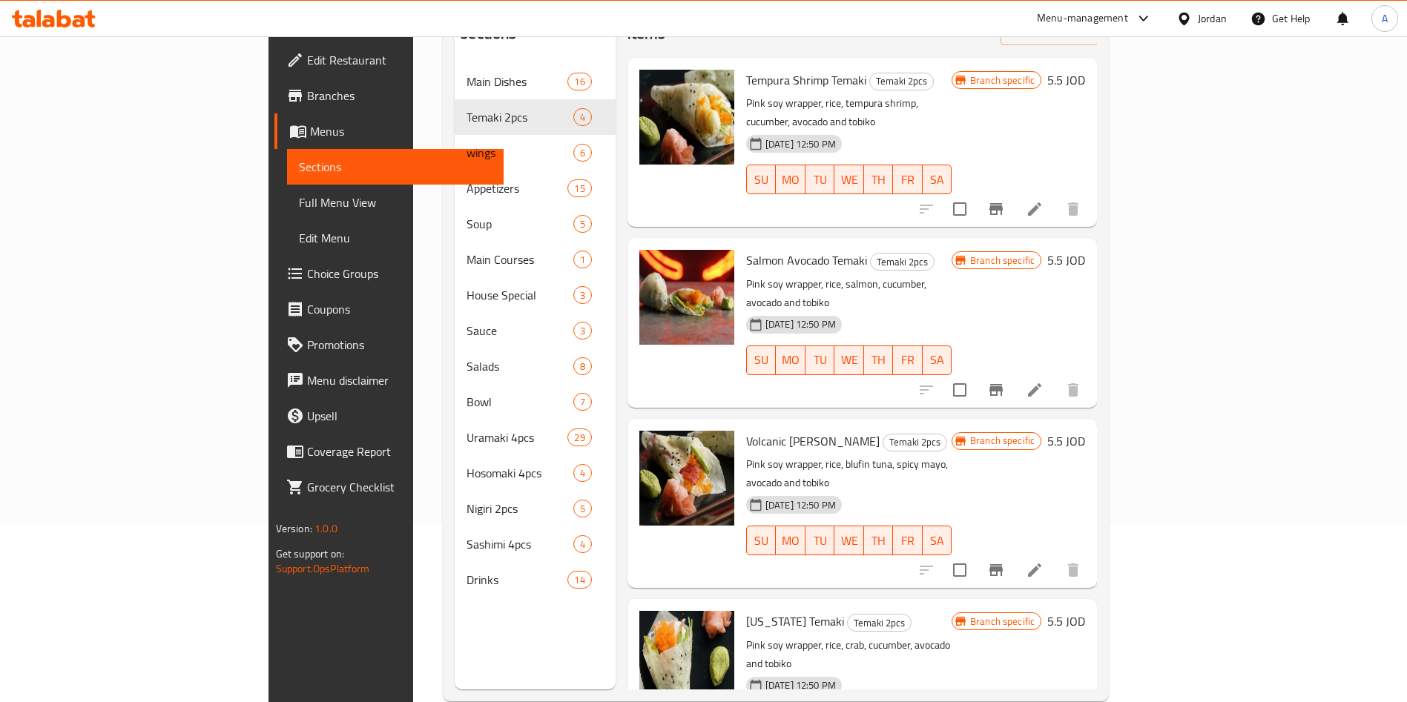
scroll to position [208, 0]
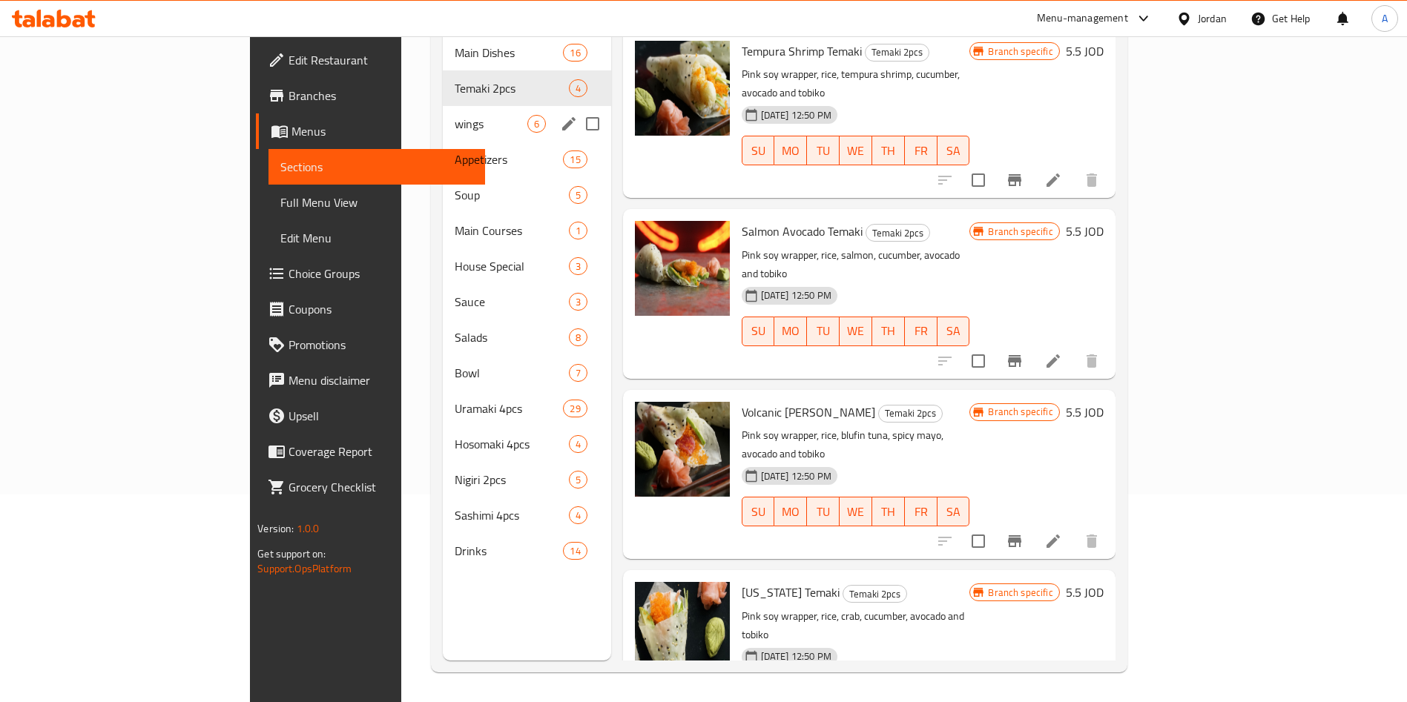
click at [443, 115] on div "wings 6" at bounding box center [527, 124] width 168 height 36
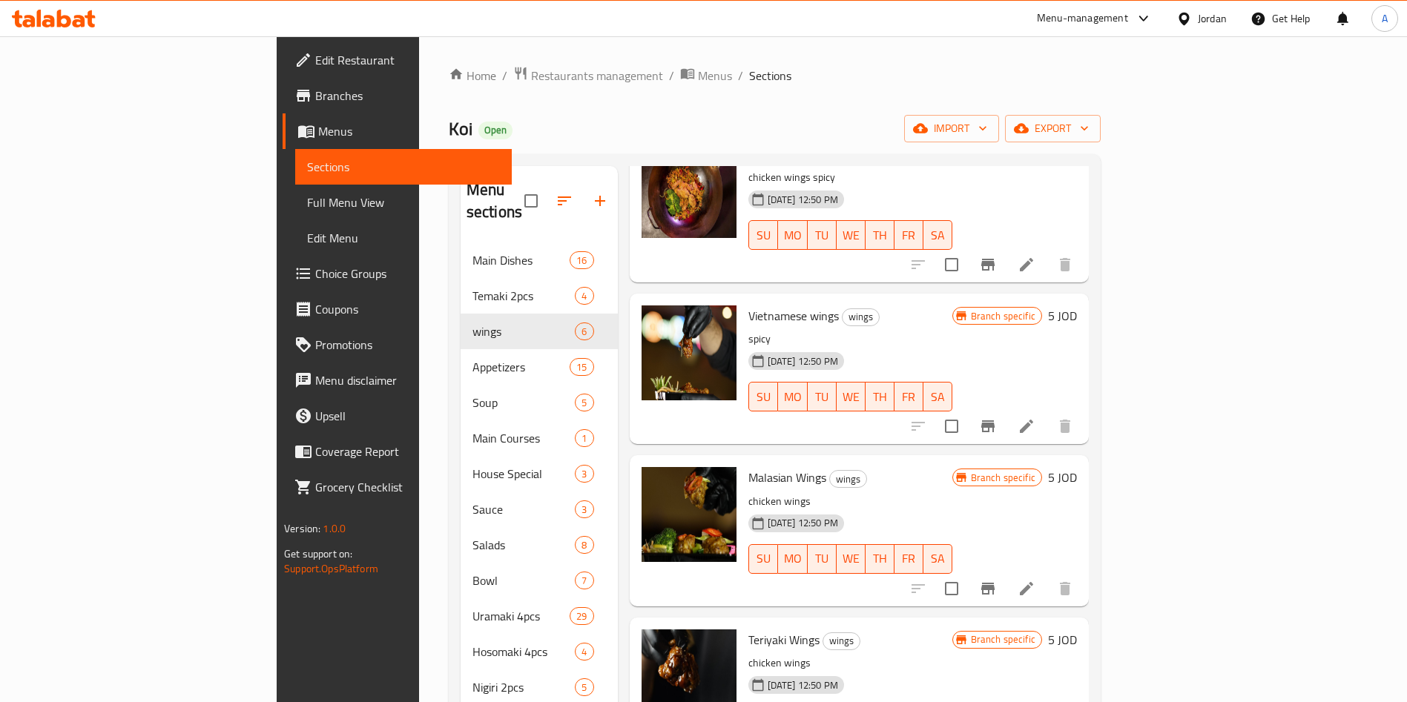
scroll to position [307, 0]
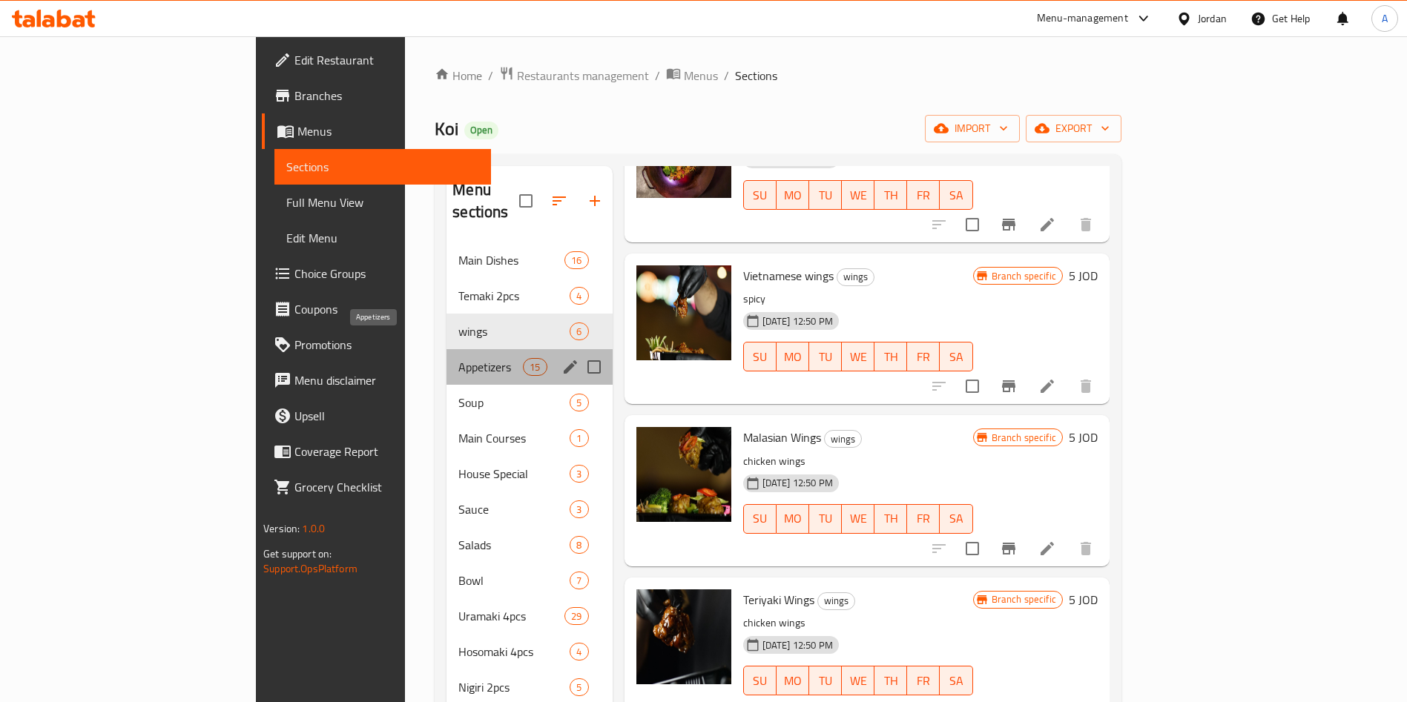
click at [458, 358] on span "Appetizers" at bounding box center [490, 367] width 65 height 18
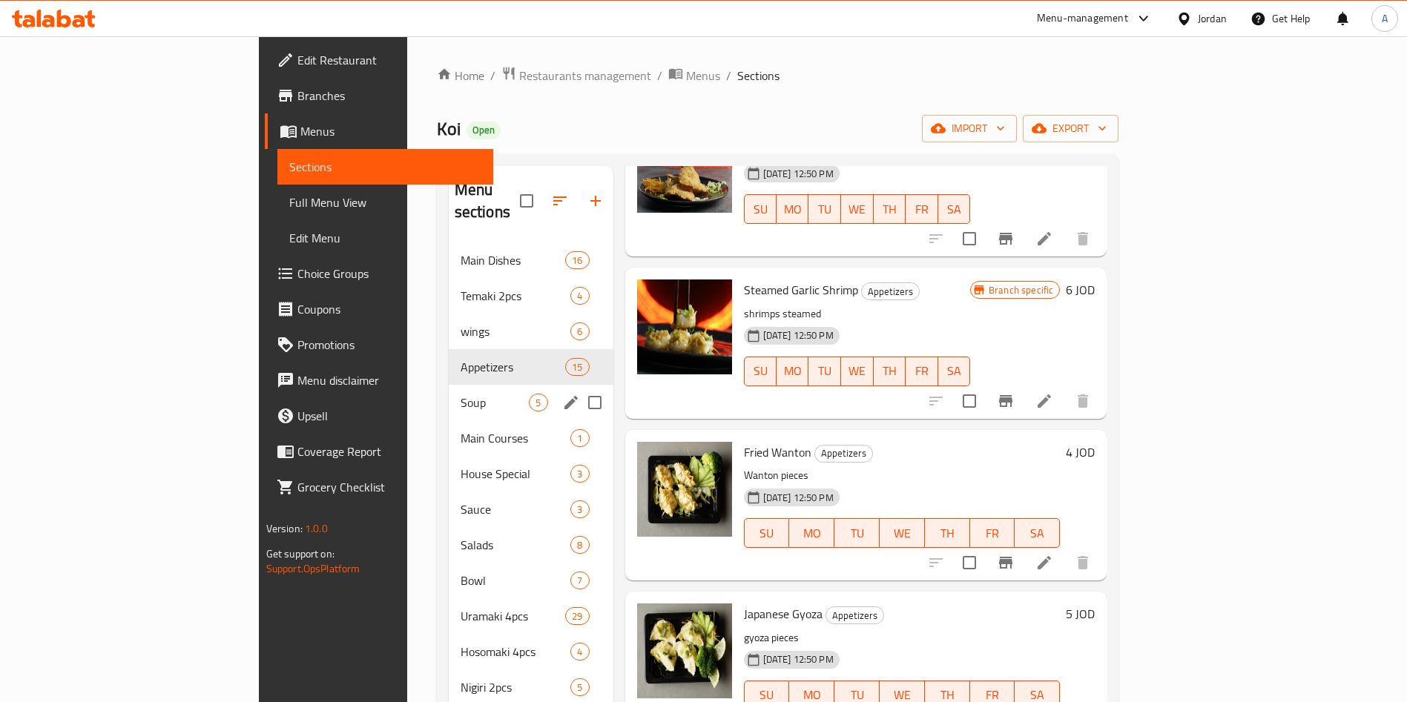
click at [460, 394] on span "Soup" at bounding box center [494, 403] width 69 height 18
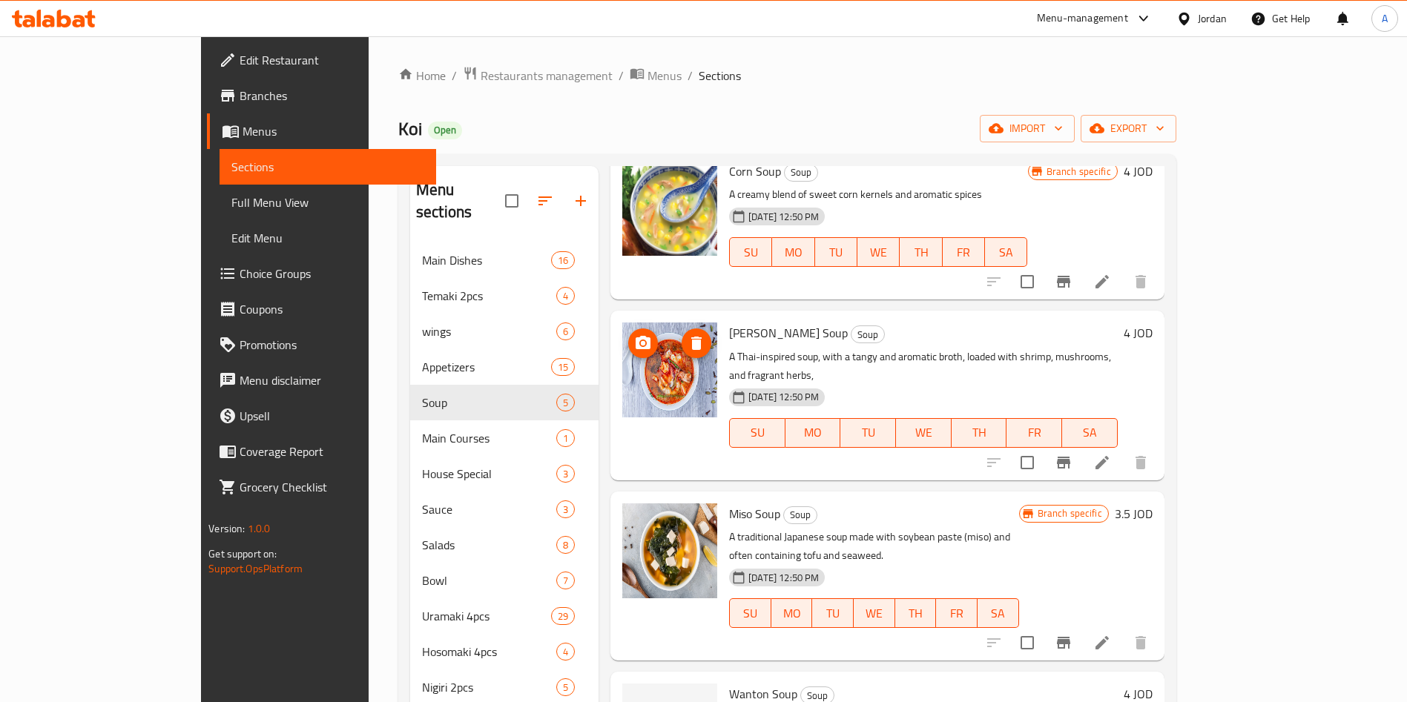
scroll to position [122, 0]
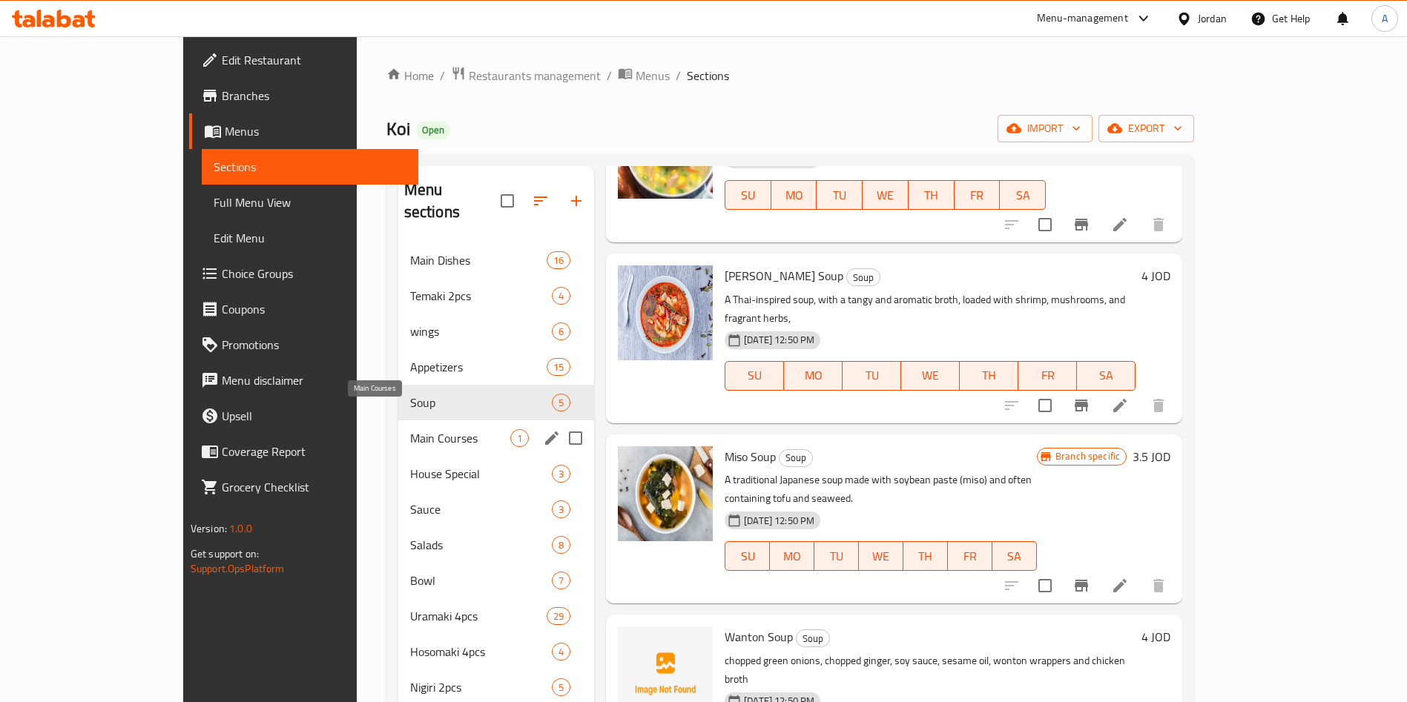
click at [410, 429] on span "Main Courses" at bounding box center [460, 438] width 100 height 18
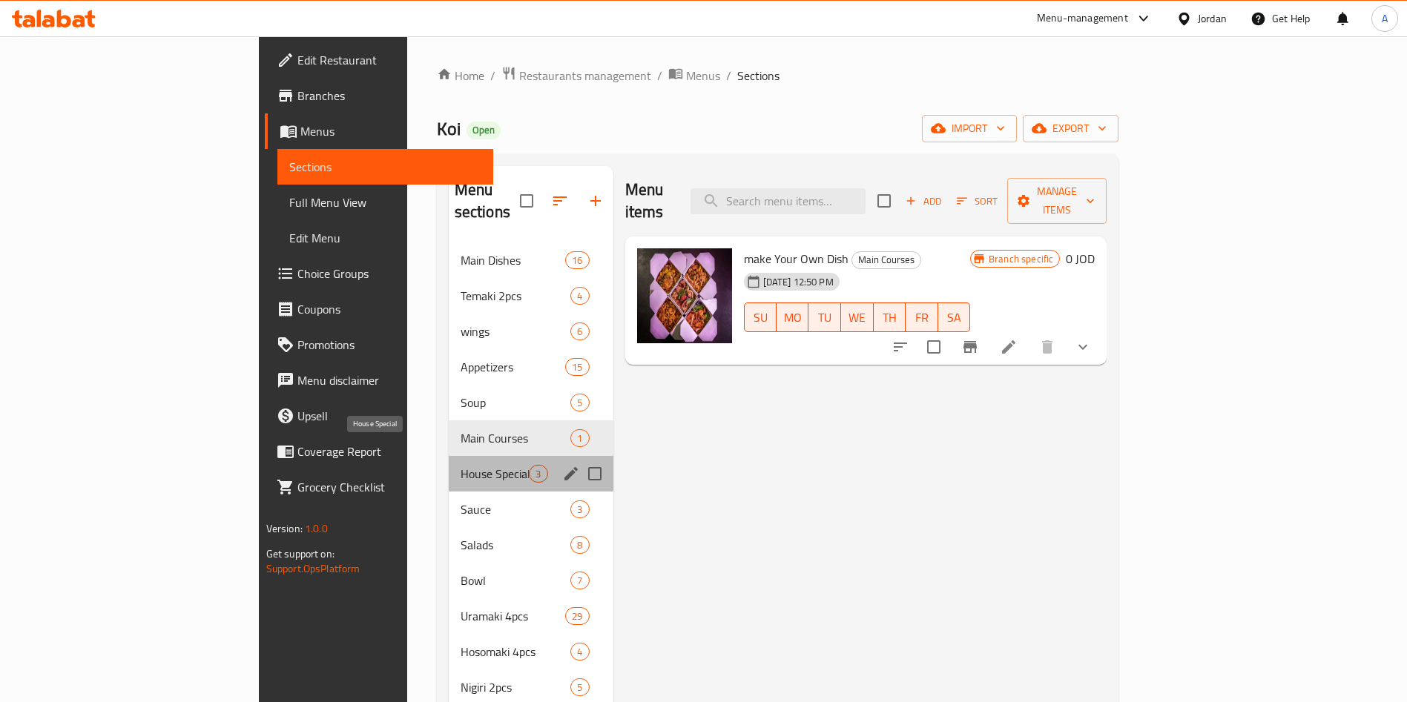
click at [460, 465] on span "House Special" at bounding box center [494, 474] width 69 height 18
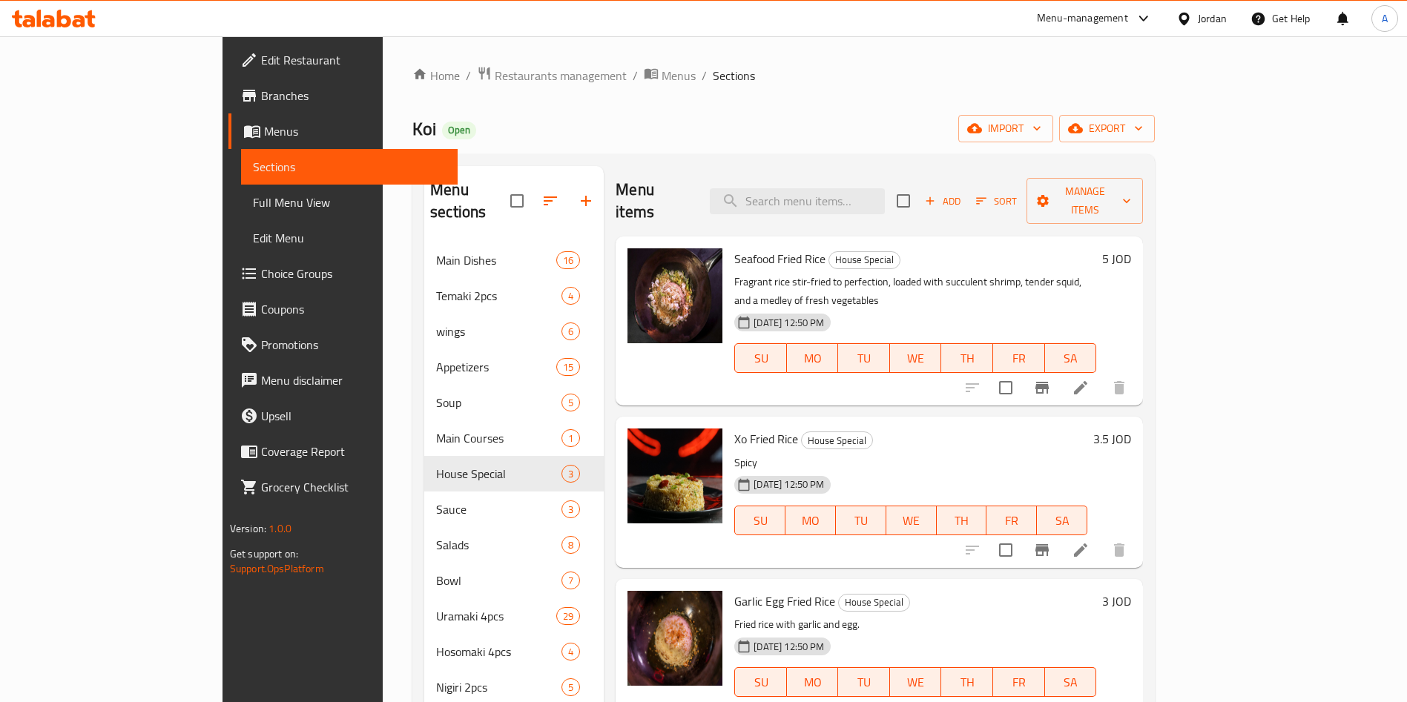
scroll to position [208, 0]
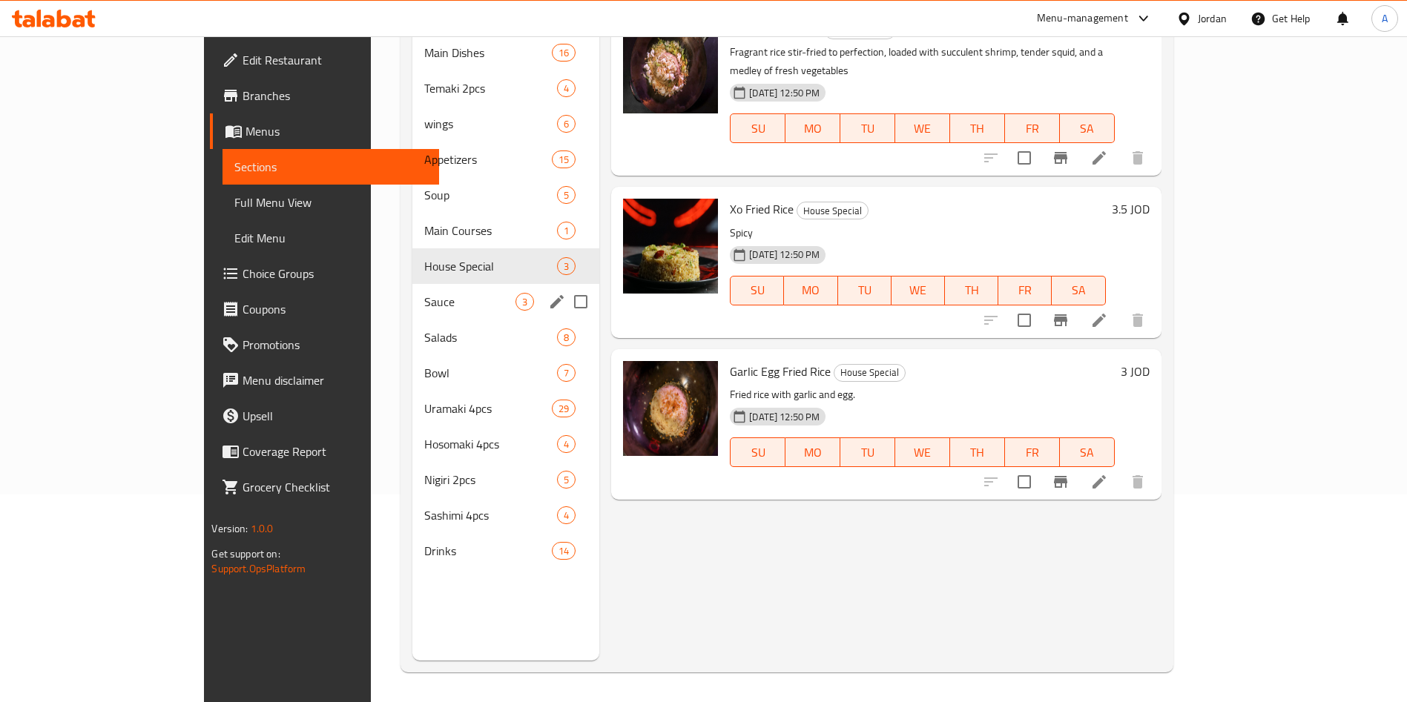
click at [424, 293] on span "Sauce" at bounding box center [469, 302] width 91 height 18
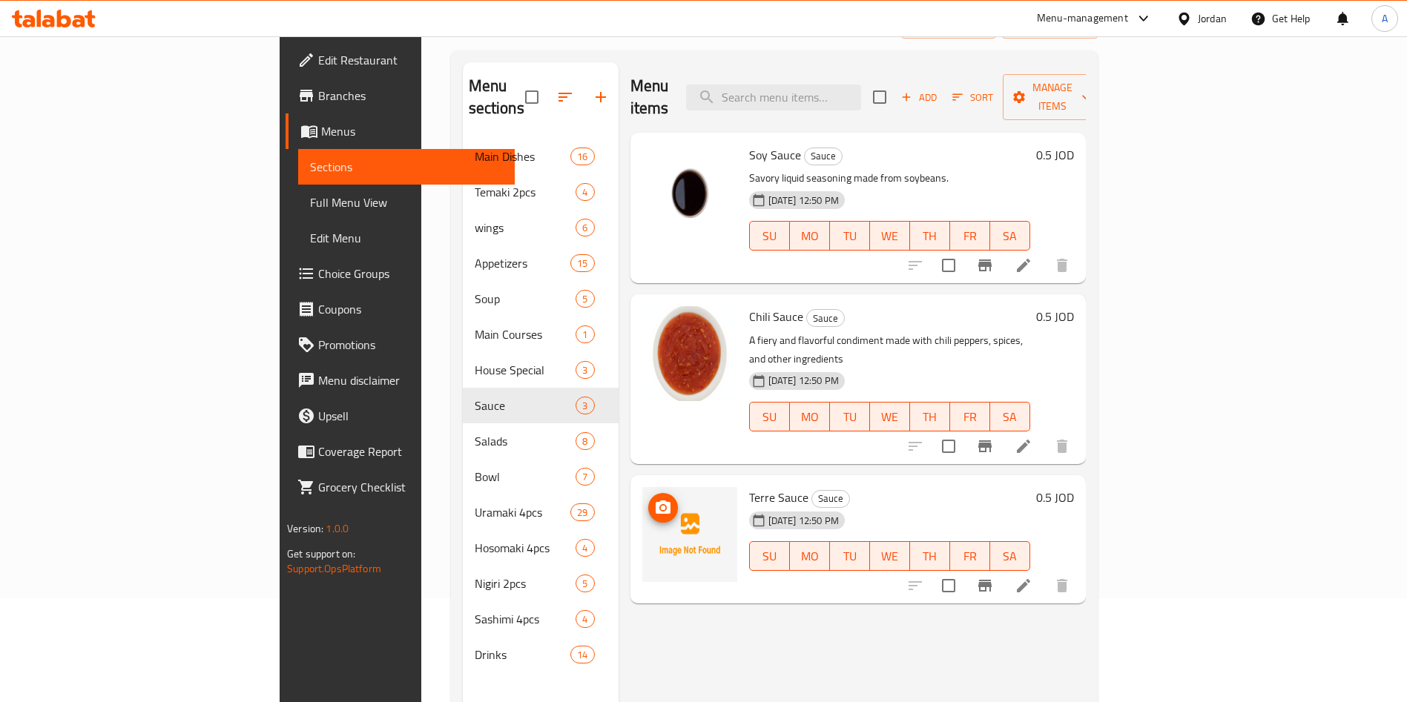
scroll to position [208, 0]
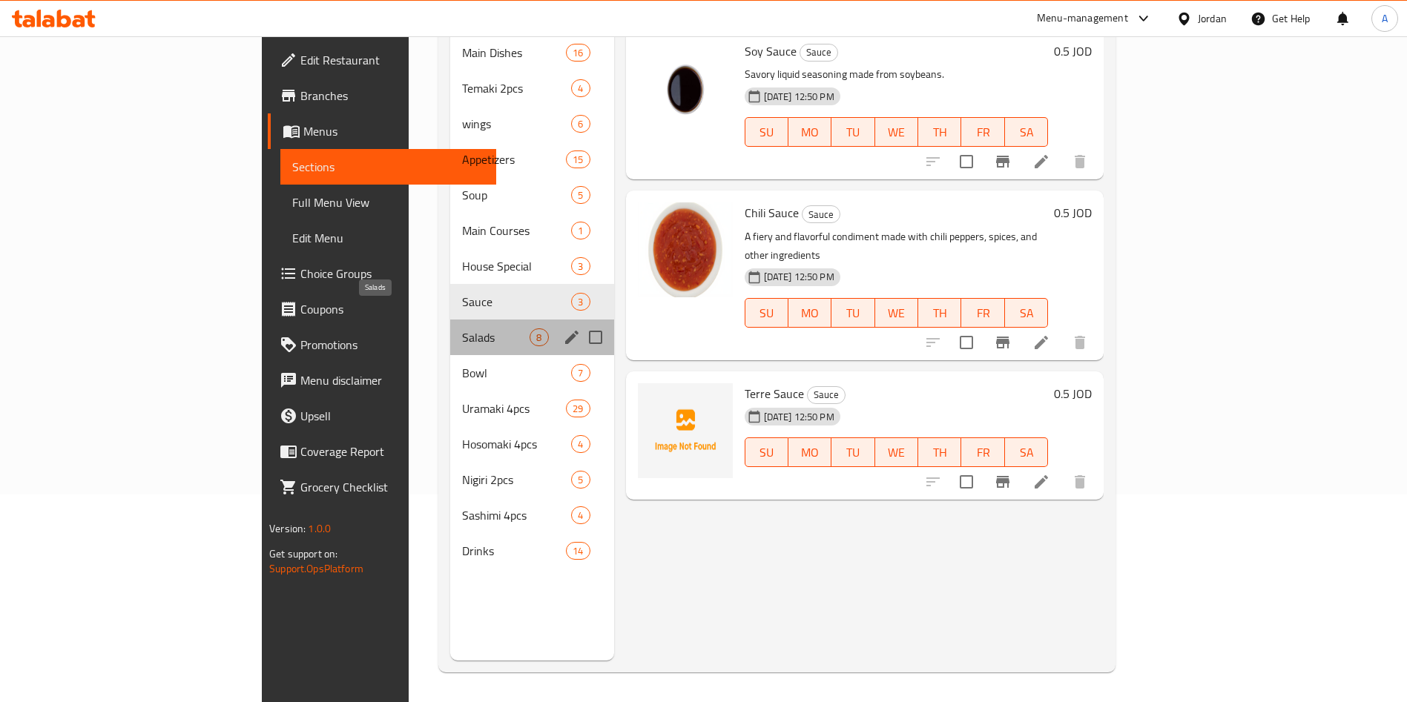
click at [462, 328] on span "Salads" at bounding box center [495, 337] width 67 height 18
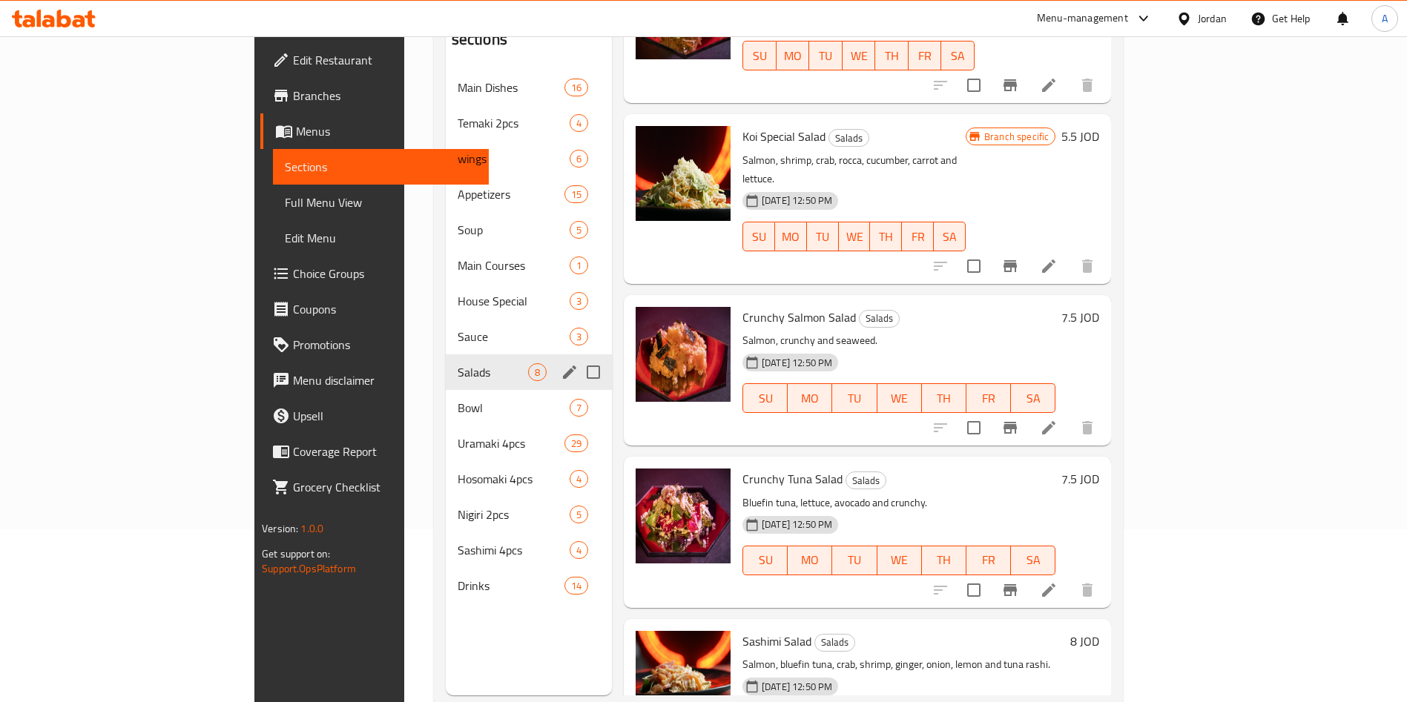
scroll to position [208, 0]
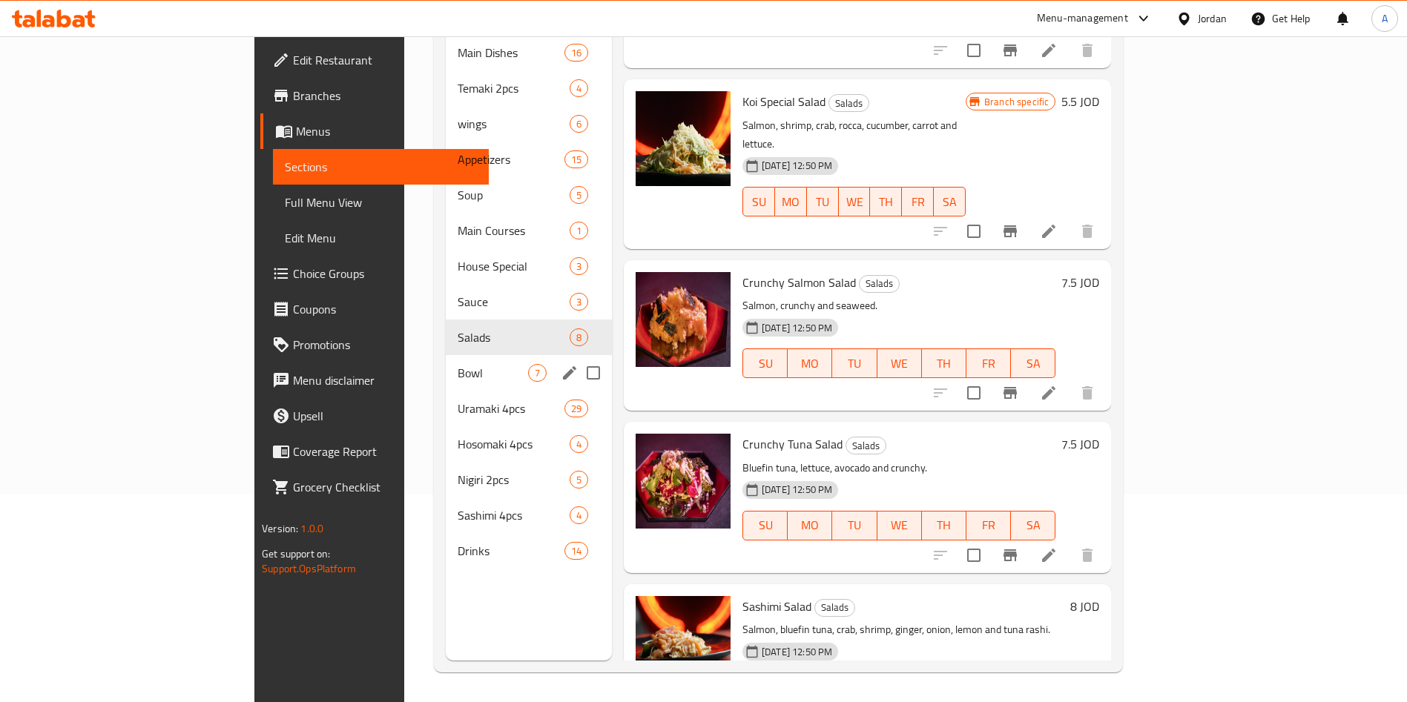
click at [446, 367] on div "Bowl 7" at bounding box center [529, 373] width 166 height 36
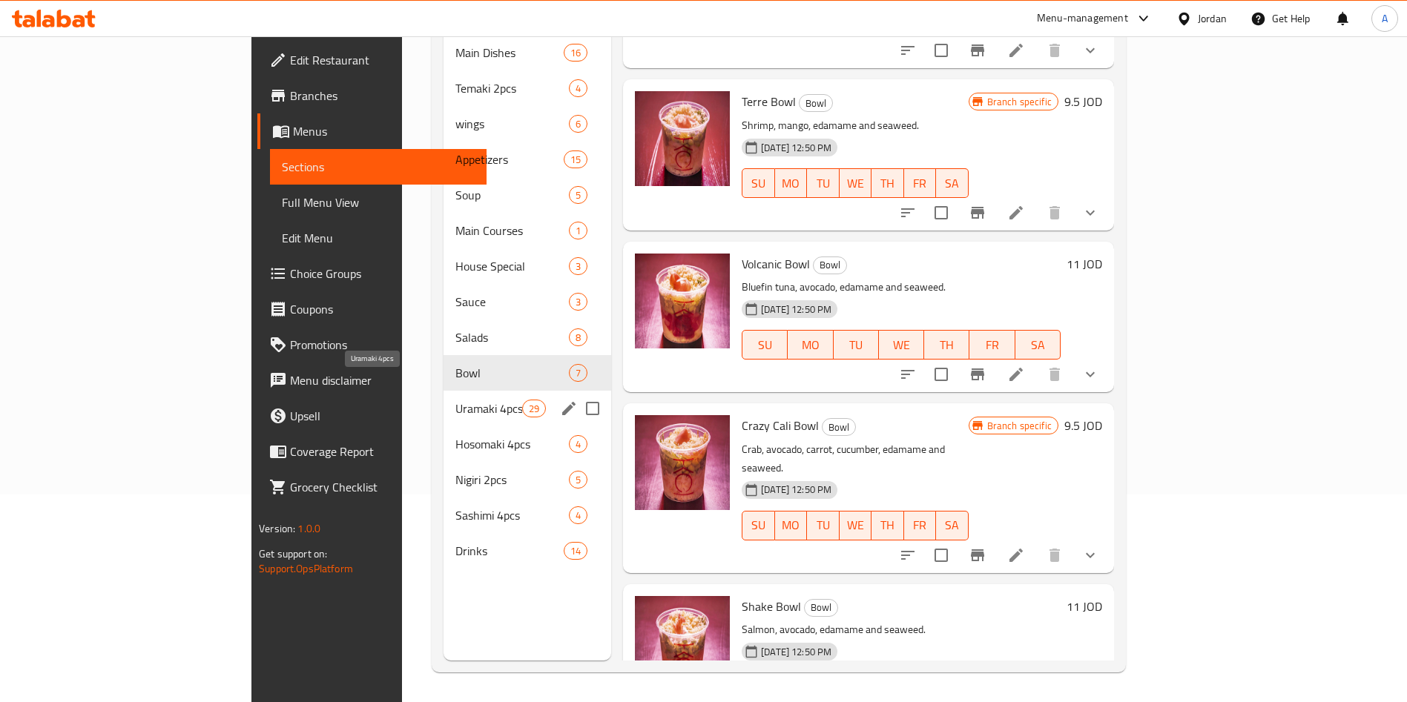
click at [455, 400] on span "Uramaki 4pcs" at bounding box center [488, 409] width 67 height 18
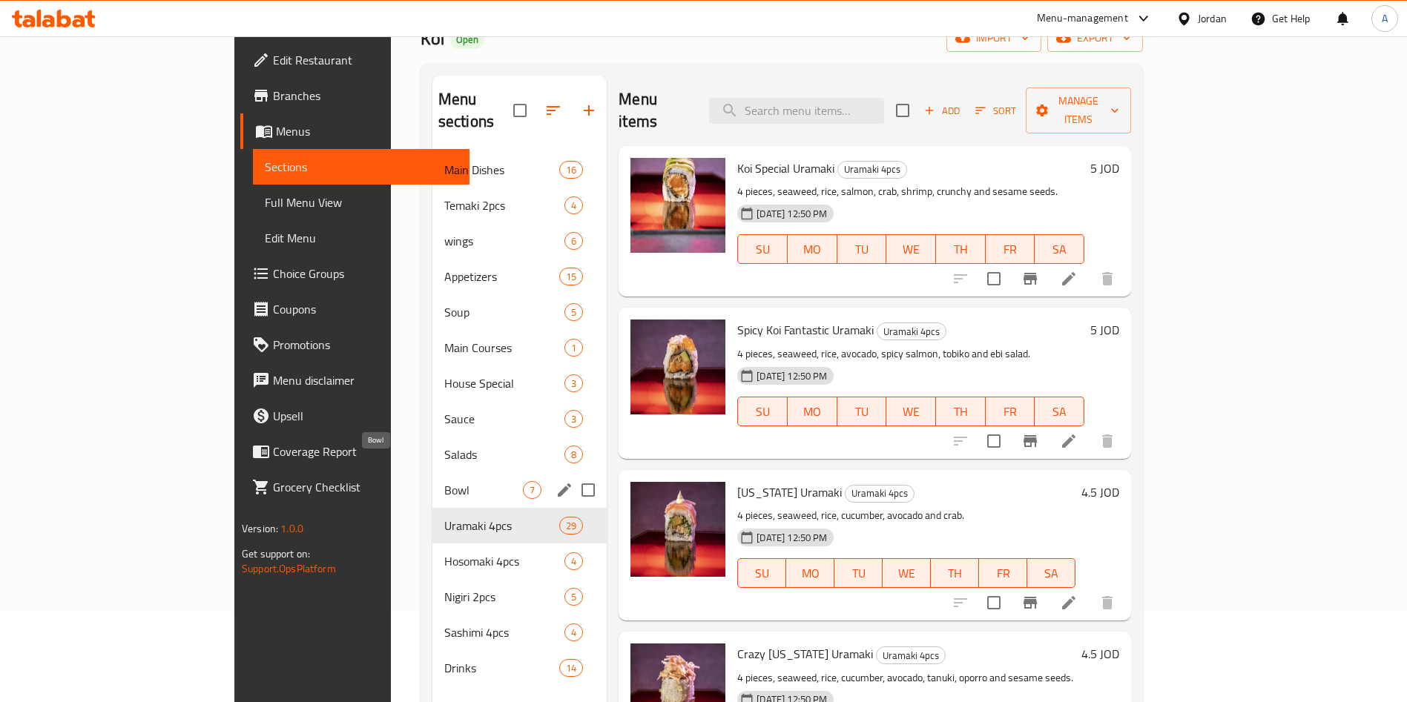
scroll to position [111, 0]
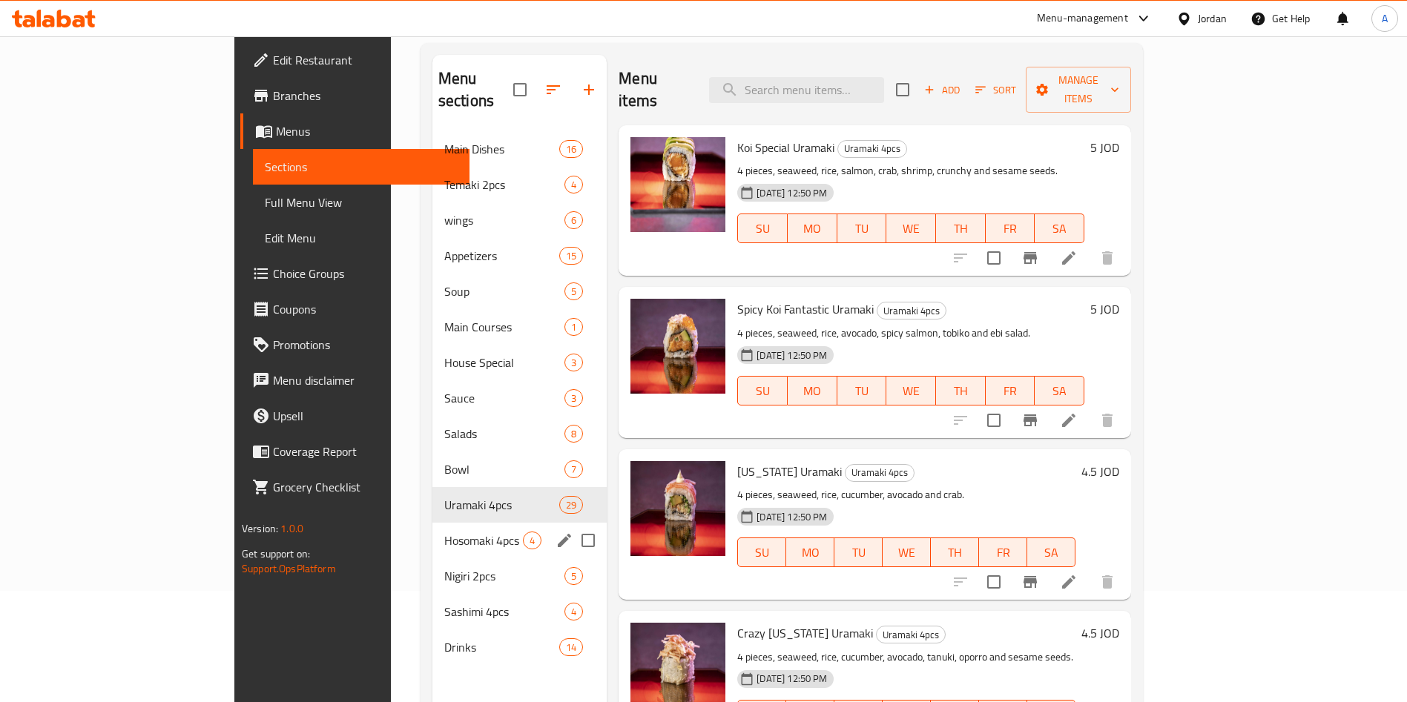
click at [432, 527] on div "Hosomaki 4pcs 4" at bounding box center [519, 541] width 175 height 36
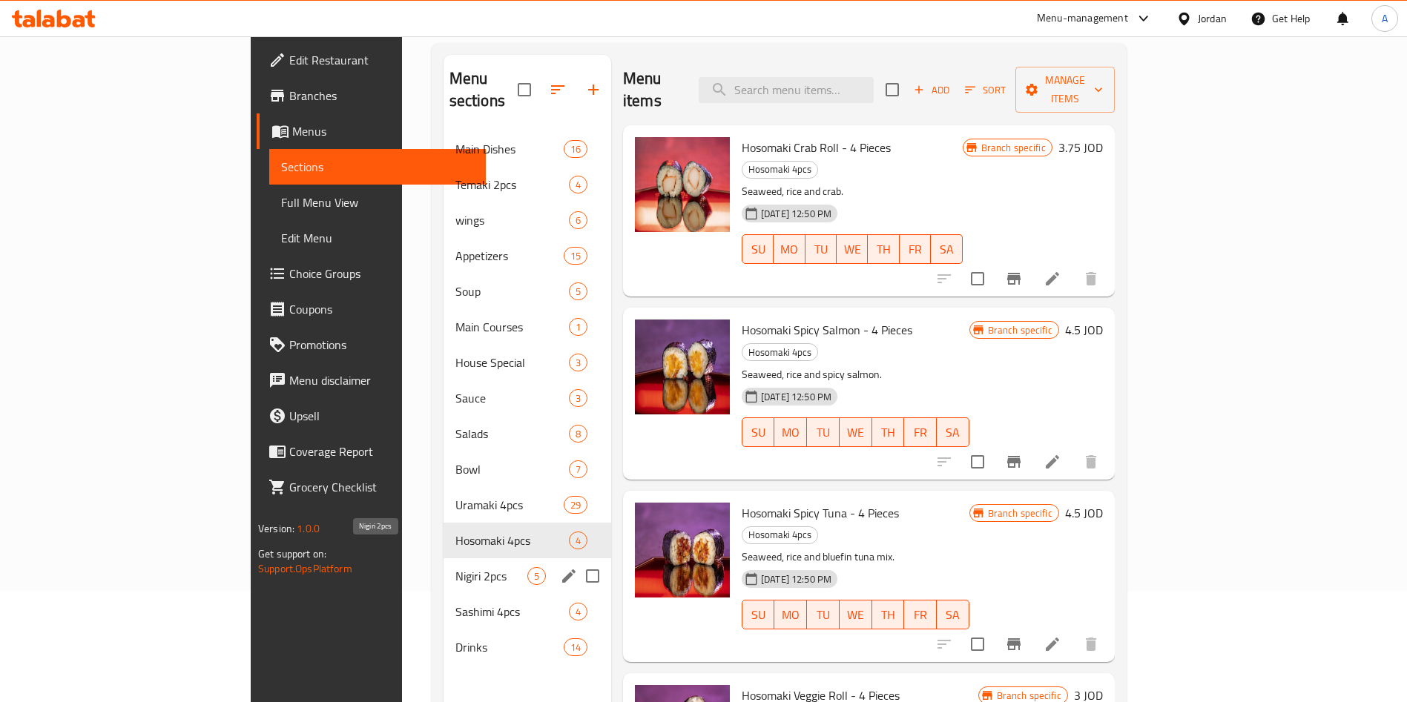
click at [455, 567] on span "Nigiri 2pcs" at bounding box center [491, 576] width 72 height 18
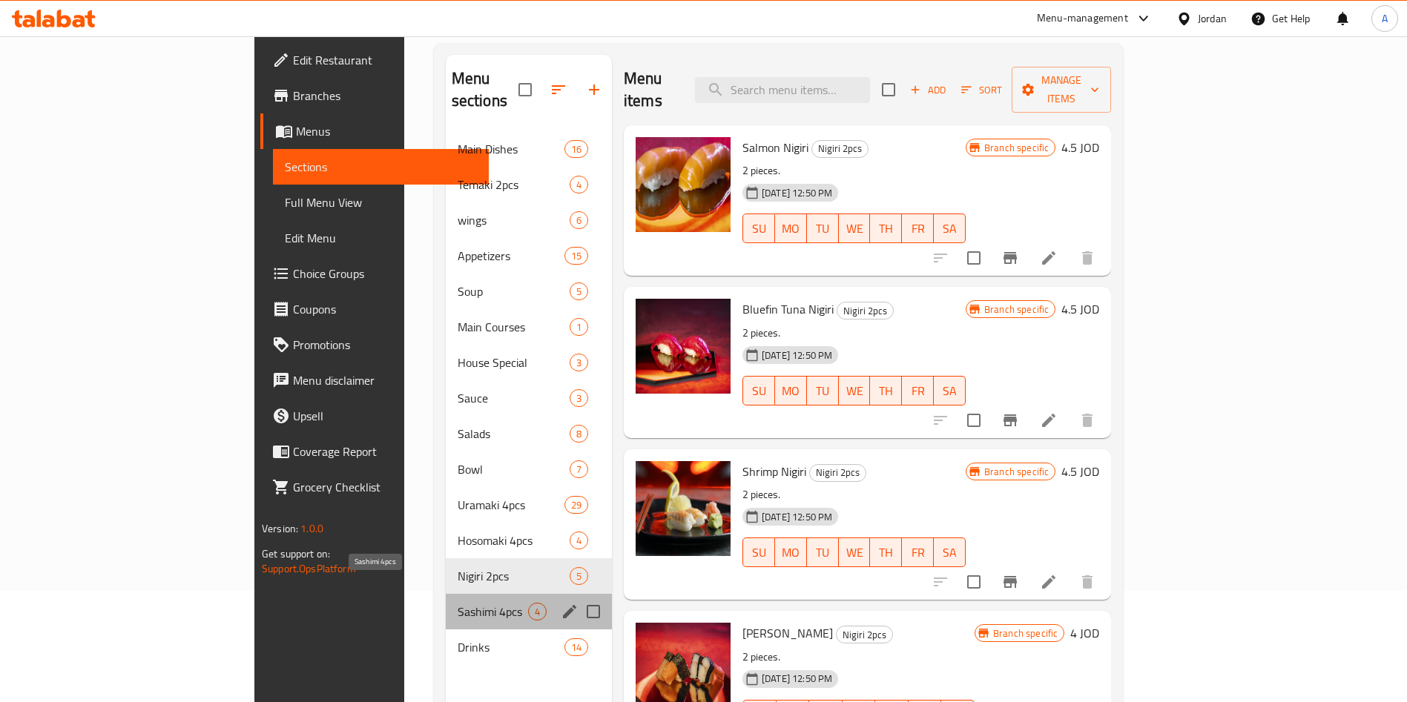
click at [457, 603] on span "Sashimi 4pcs" at bounding box center [492, 612] width 70 height 18
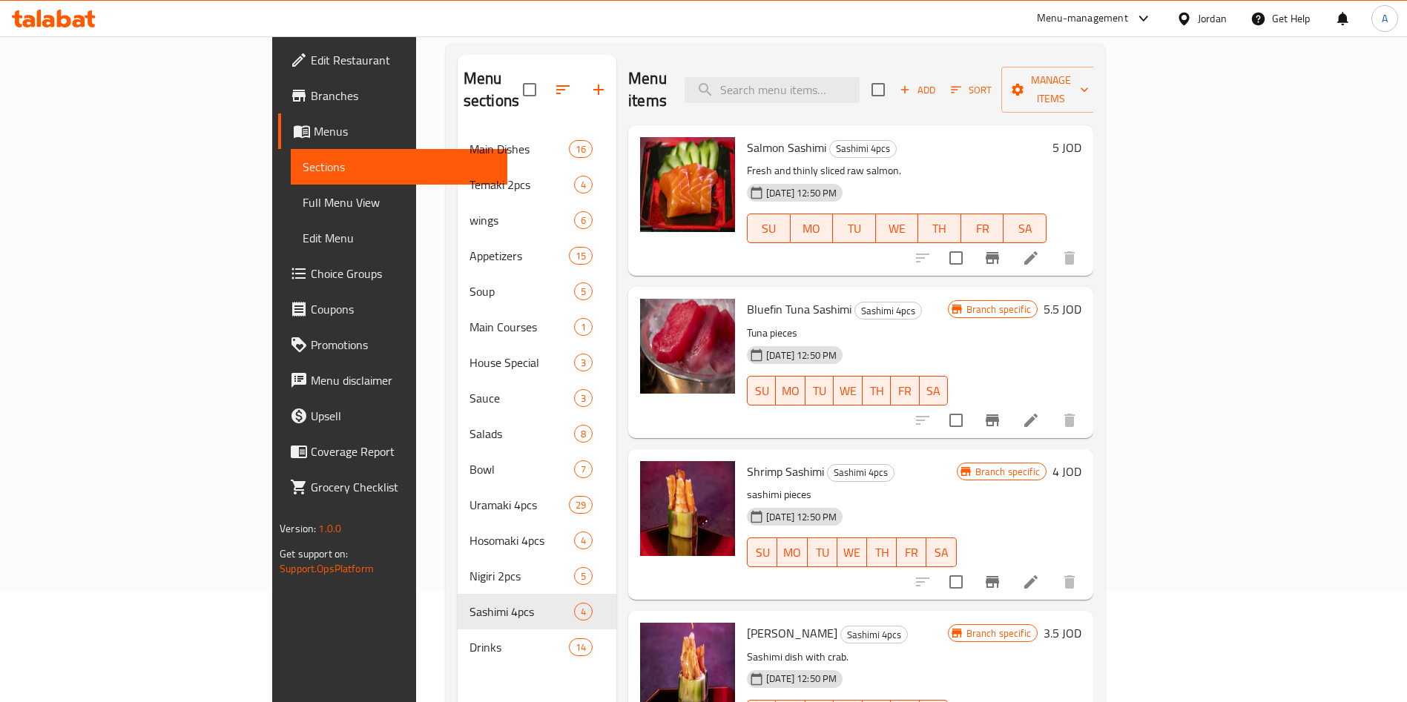
scroll to position [208, 0]
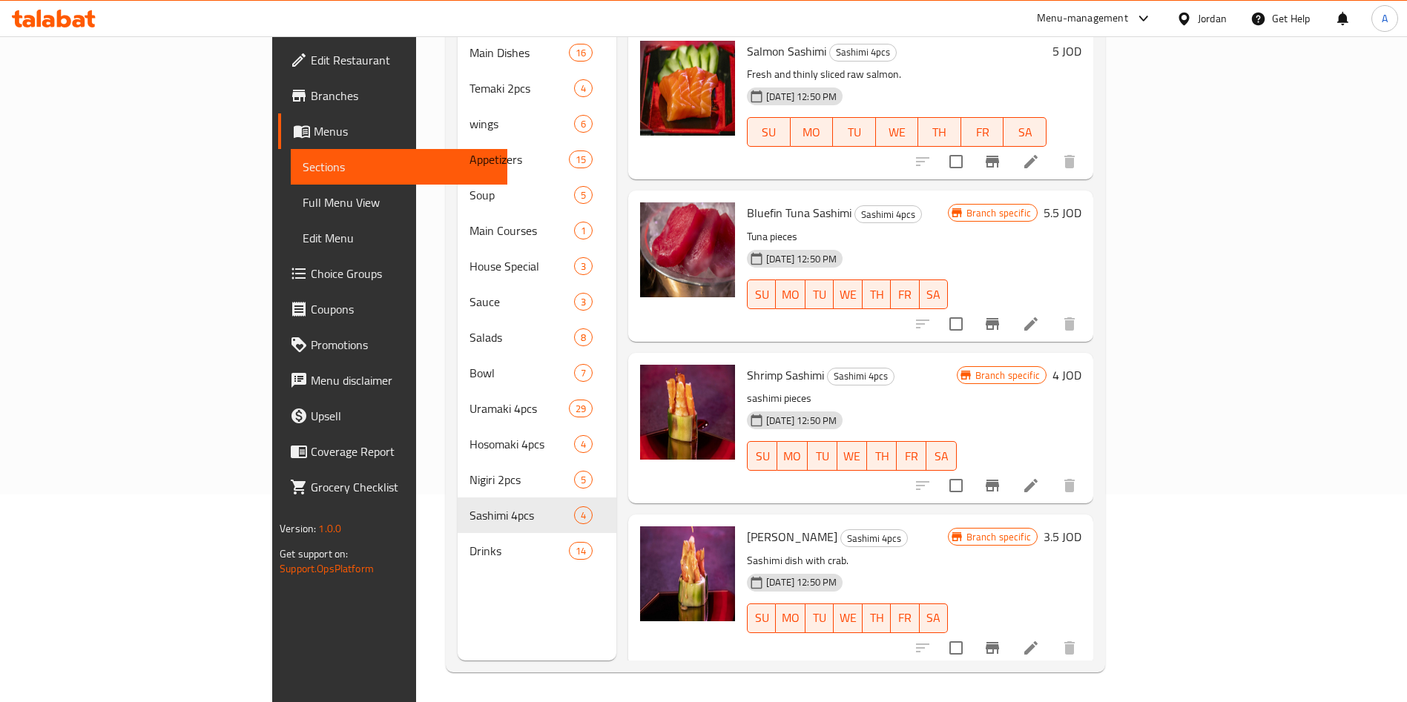
click at [457, 544] on div "Drinks 14" at bounding box center [536, 551] width 159 height 36
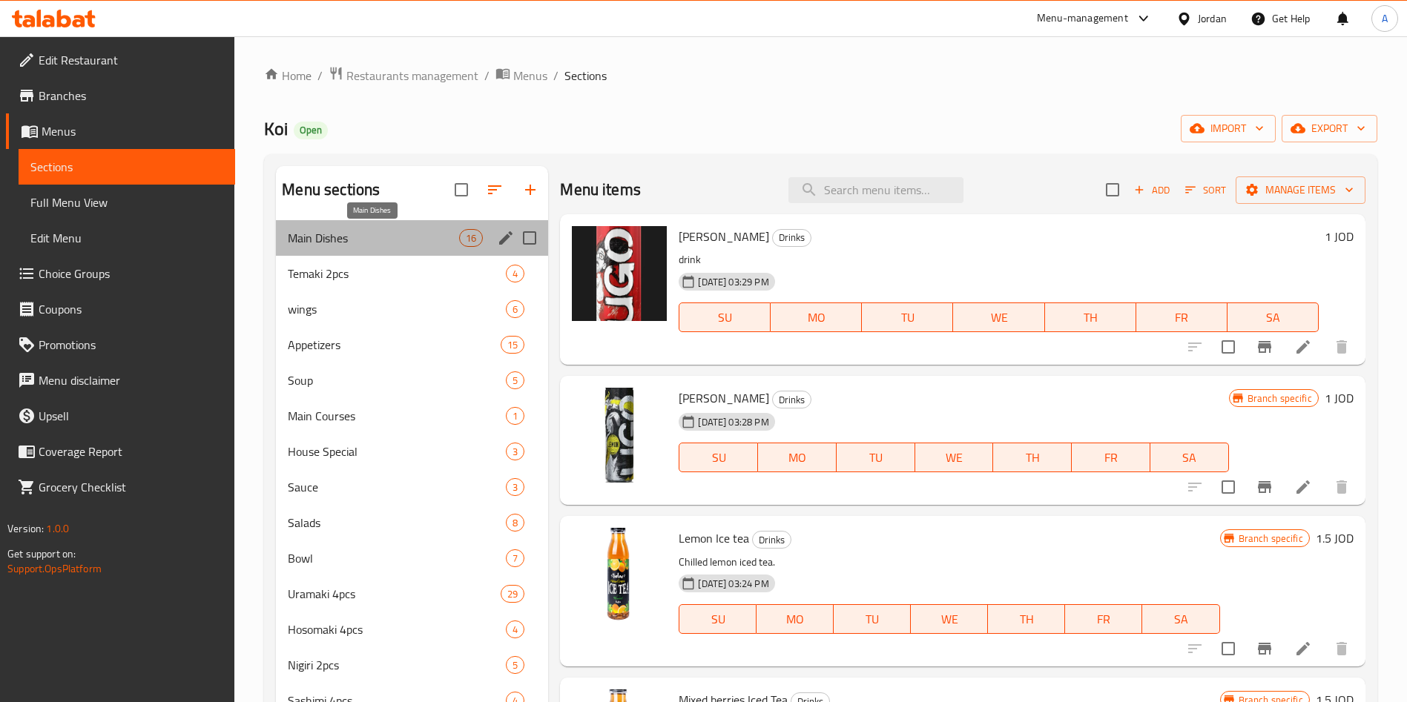
click at [385, 233] on span "Main Dishes" at bounding box center [373, 238] width 171 height 18
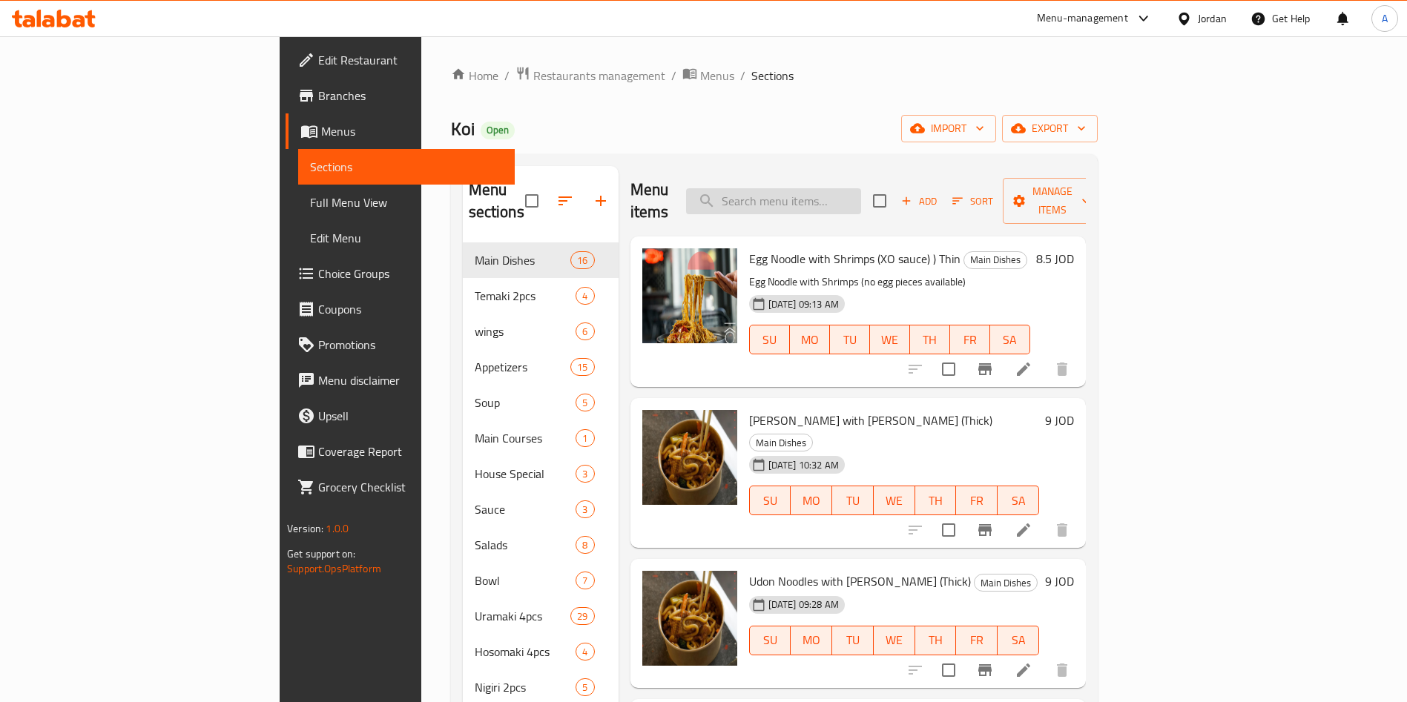
click at [861, 192] on input "search" at bounding box center [773, 201] width 175 height 26
click at [451, 118] on div "Koi Open import export" at bounding box center [774, 128] width 647 height 27
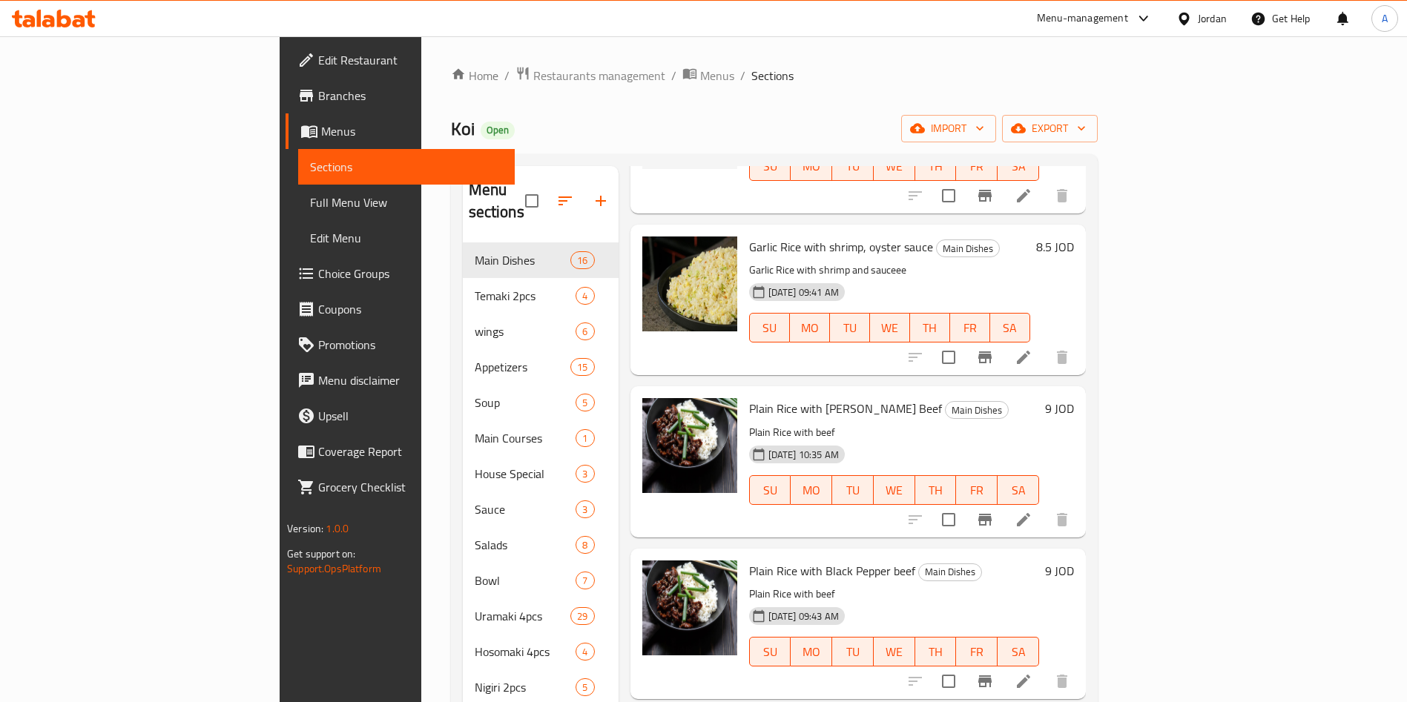
scroll to position [1771, 0]
